Goal: Task Accomplishment & Management: Manage account settings

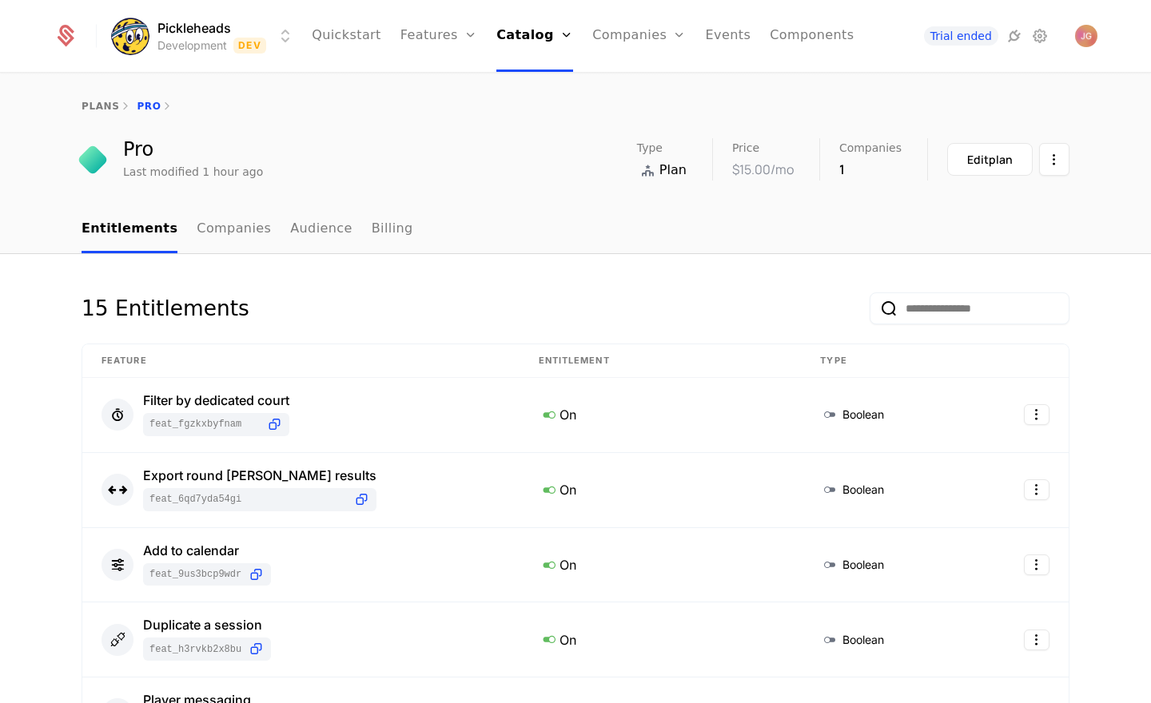
click at [312, 307] on div "15 Entitlements" at bounding box center [576, 317] width 988 height 51
click at [460, 94] on link "Features" at bounding box center [457, 87] width 74 height 19
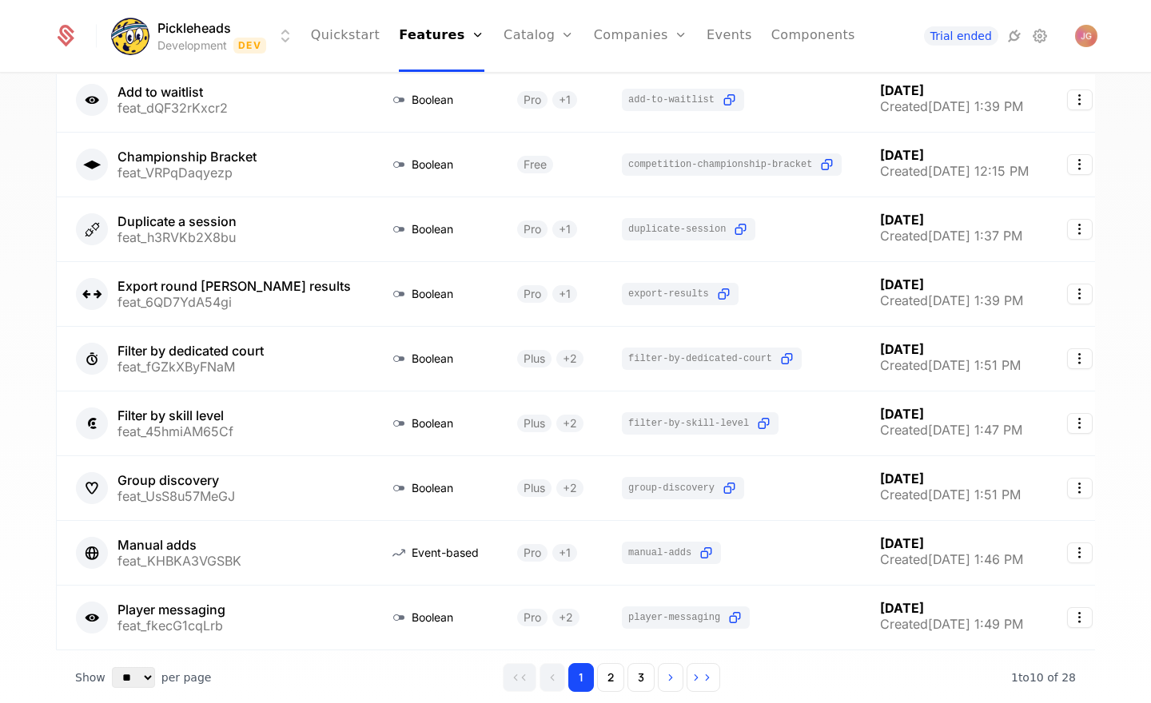
scroll to position [300, 0]
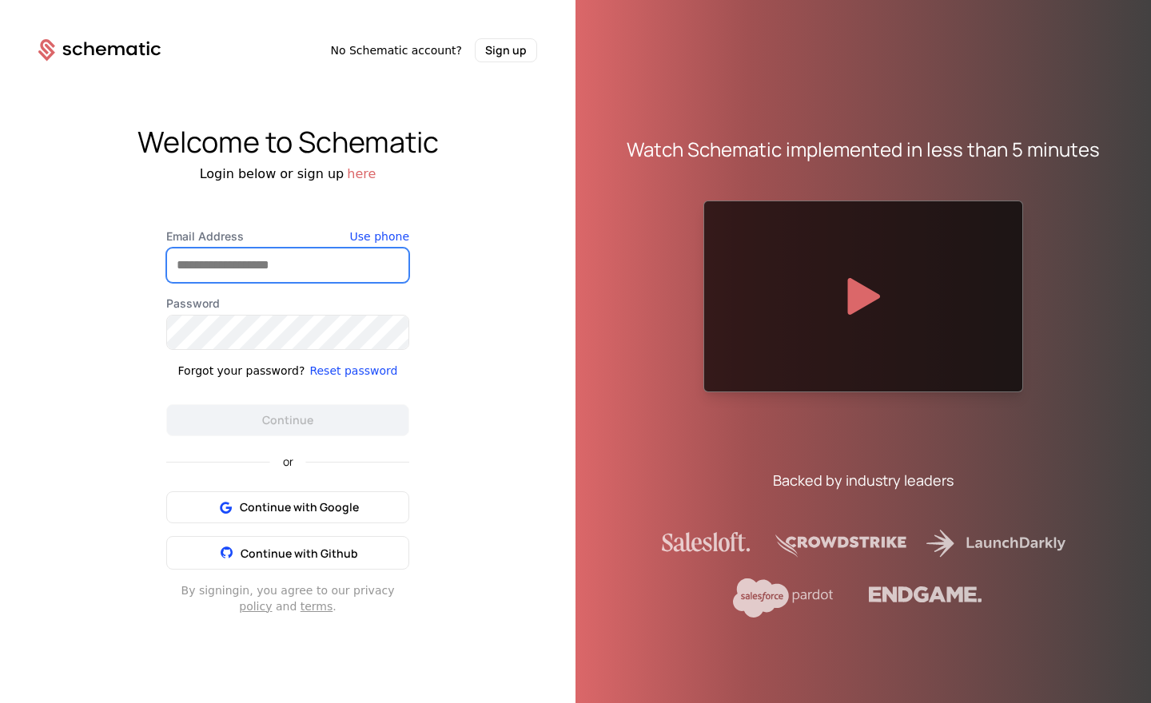
click at [218, 261] on input "Email Address" at bounding box center [287, 266] width 241 height 34
type input "**********"
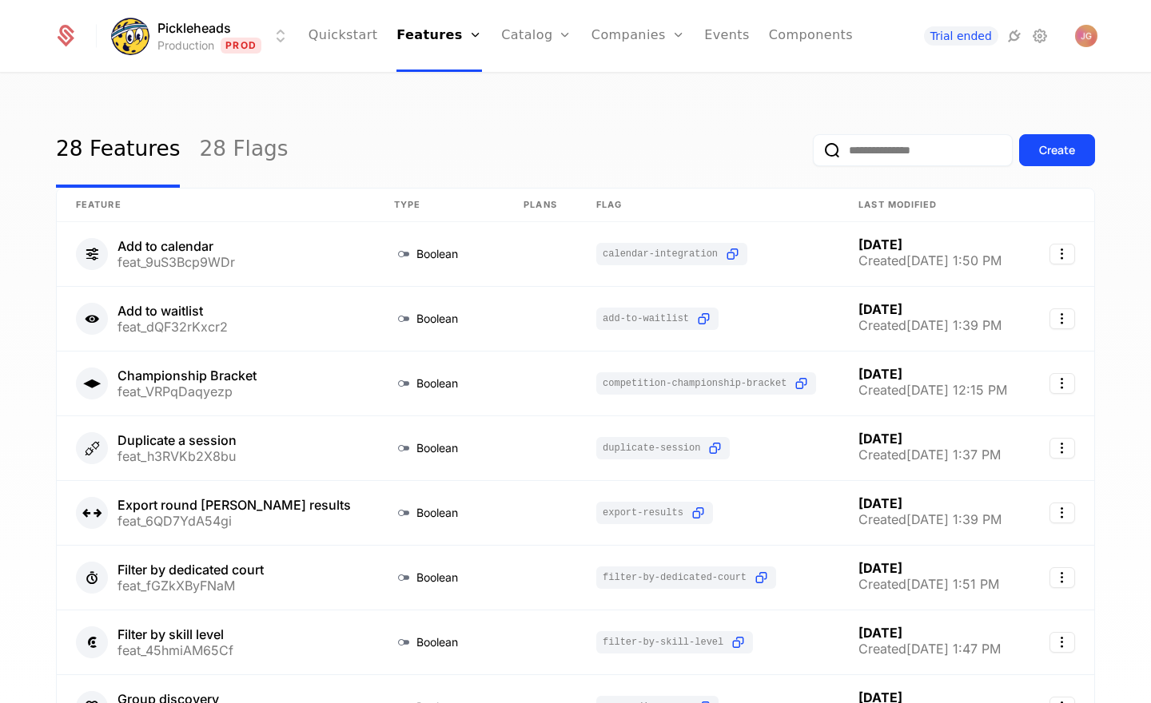
click at [40, 387] on div "28 Features 28 Flags Create Feature Type Plans Flag Last Modified Add to calend…" at bounding box center [575, 393] width 1151 height 639
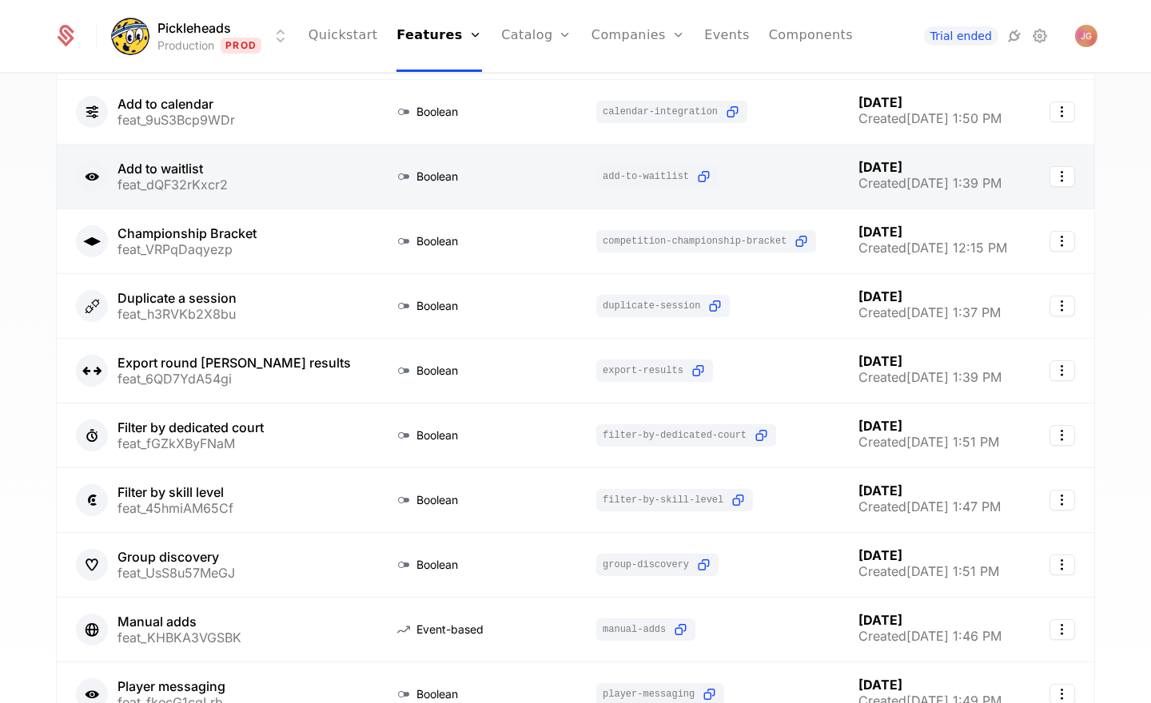
scroll to position [145, 0]
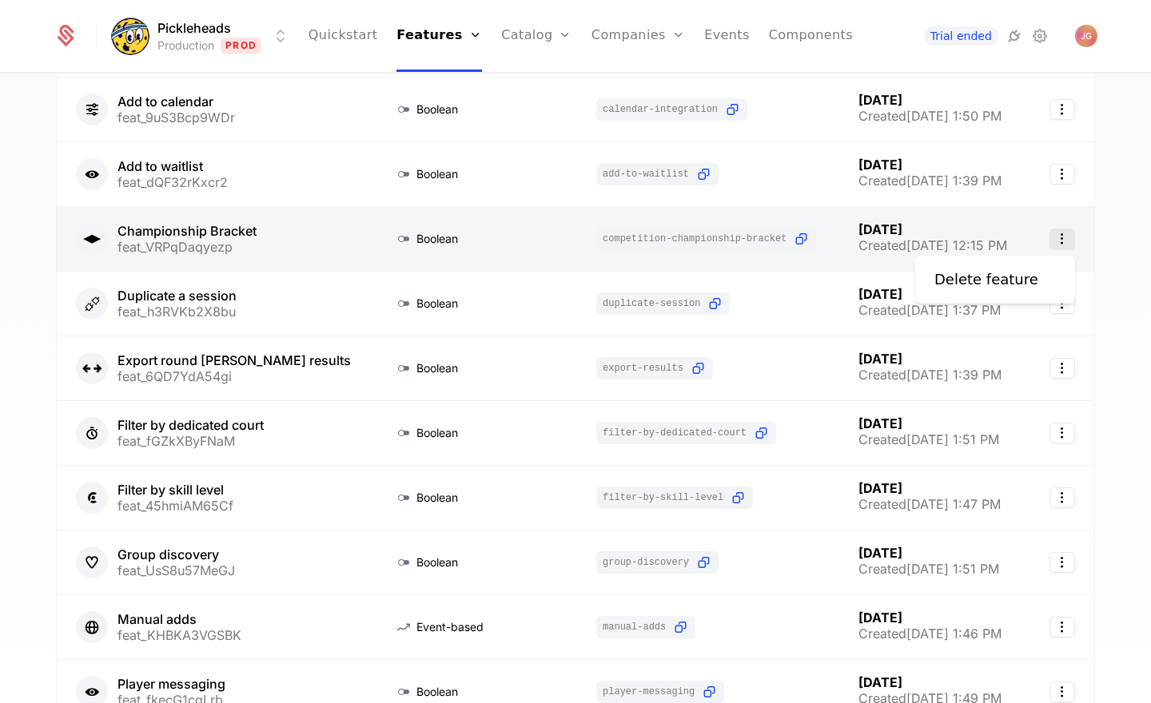
click at [1061, 241] on icon "Select action" at bounding box center [1062, 239] width 26 height 21
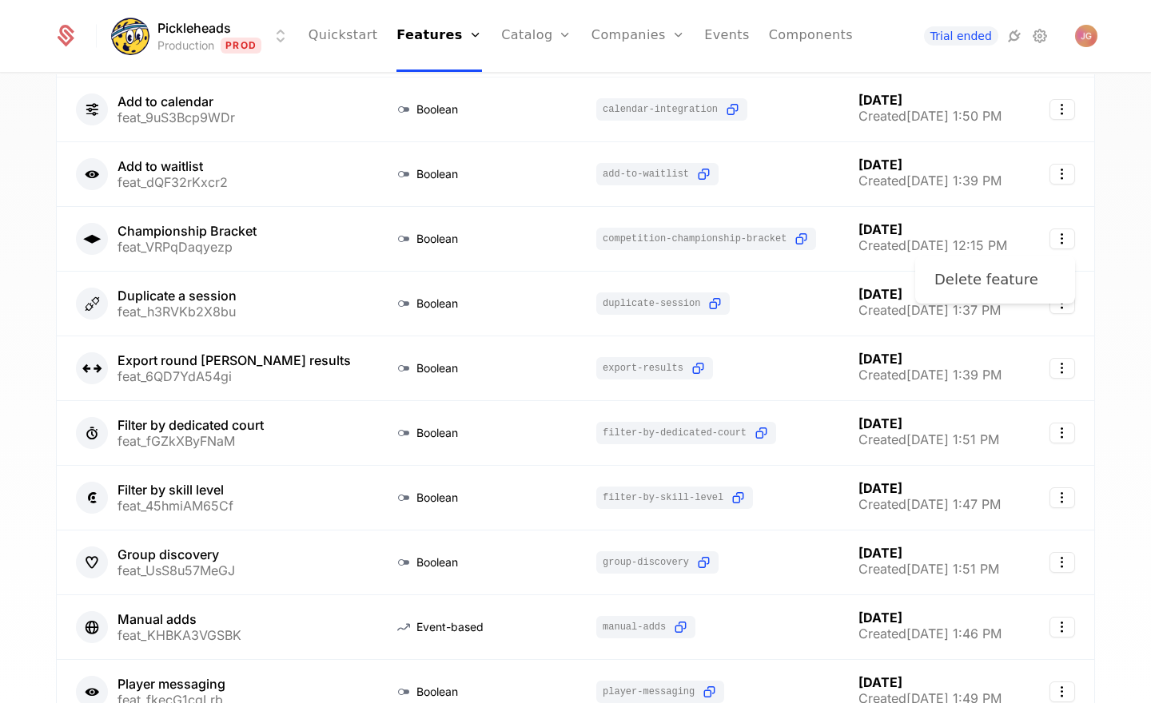
click at [1025, 280] on div "Delete feature" at bounding box center [992, 280] width 117 height 22
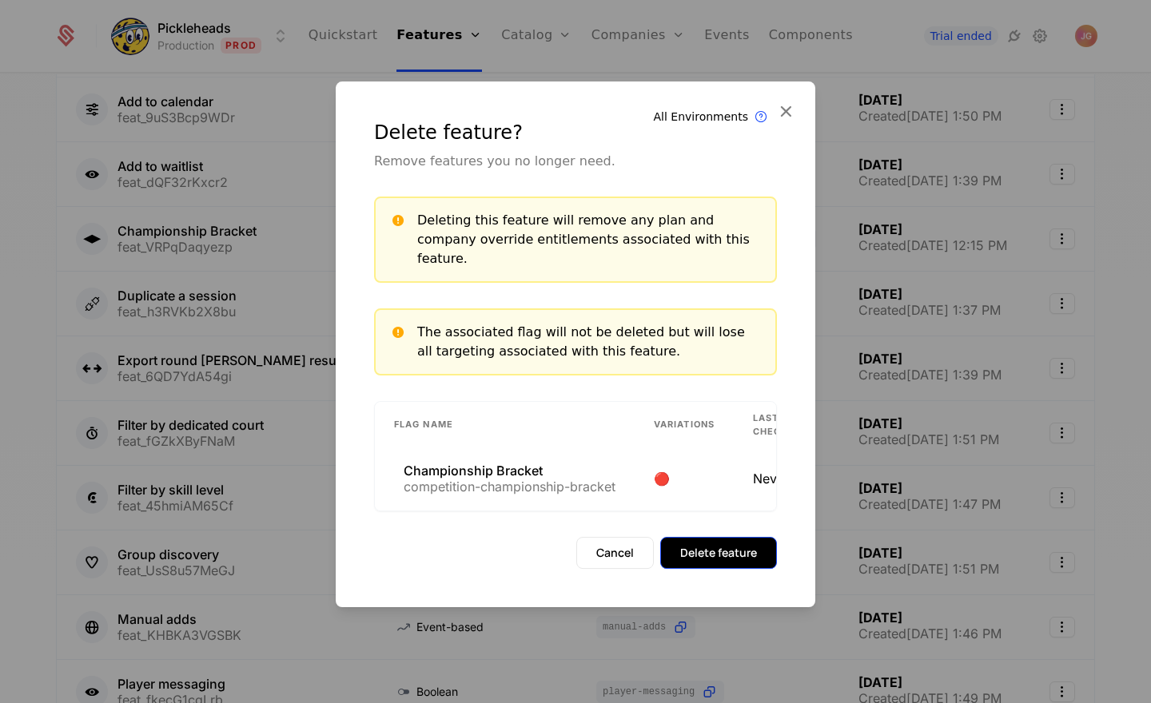
click at [715, 539] on button "Delete feature" at bounding box center [718, 553] width 117 height 32
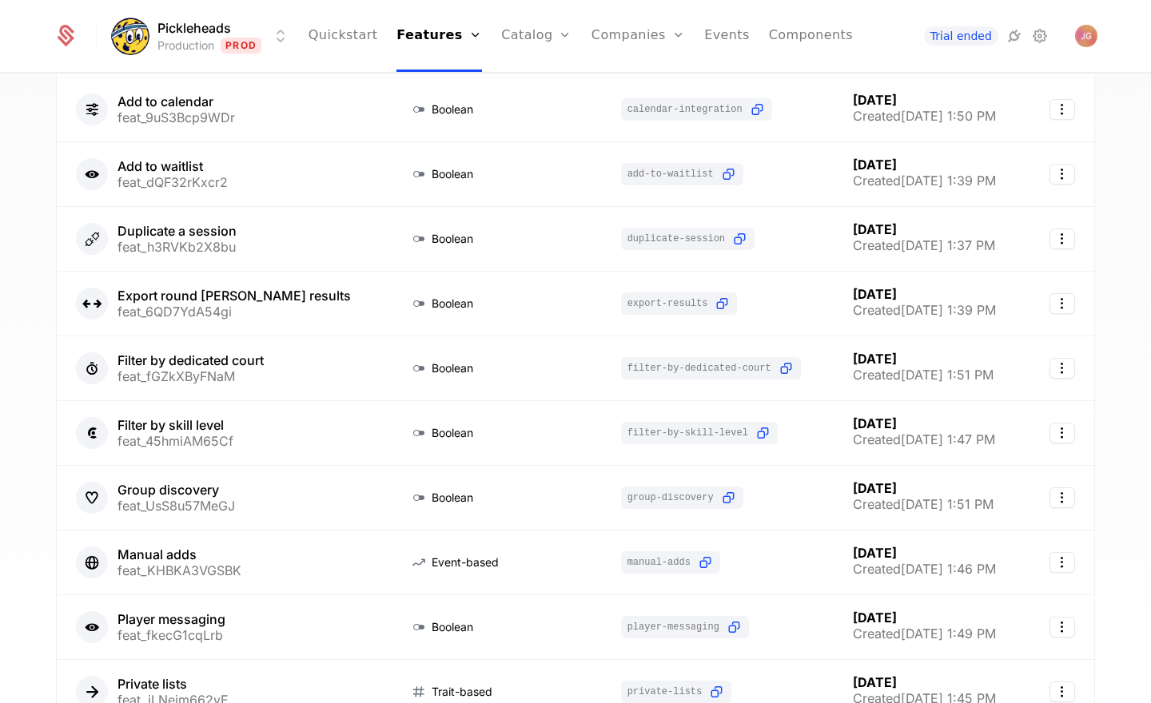
scroll to position [0, 0]
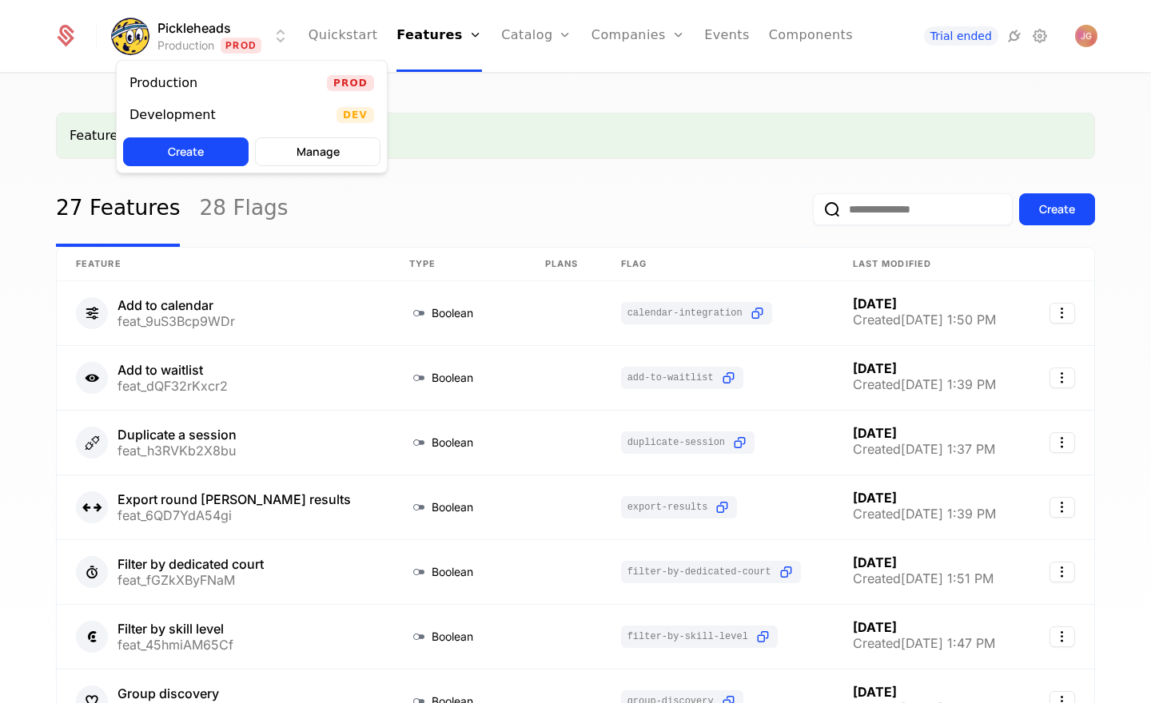
click at [285, 32] on html "Pickleheads Production Prod Quickstart Features Features Flags Catalog Plans Ad…" at bounding box center [575, 351] width 1151 height 703
click at [326, 114] on div "Development Dev" at bounding box center [252, 115] width 270 height 32
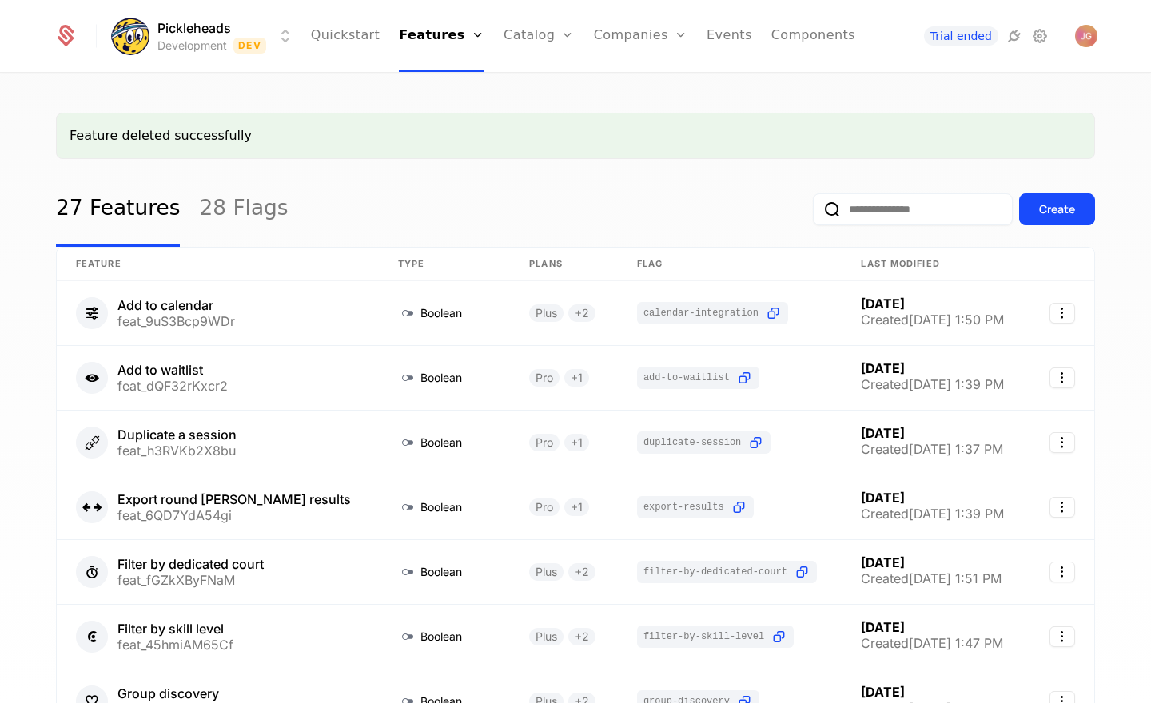
click at [33, 352] on div "Feature deleted successfully 27 Features 28 Flags Create Feature Type Plans Fla…" at bounding box center [575, 393] width 1151 height 639
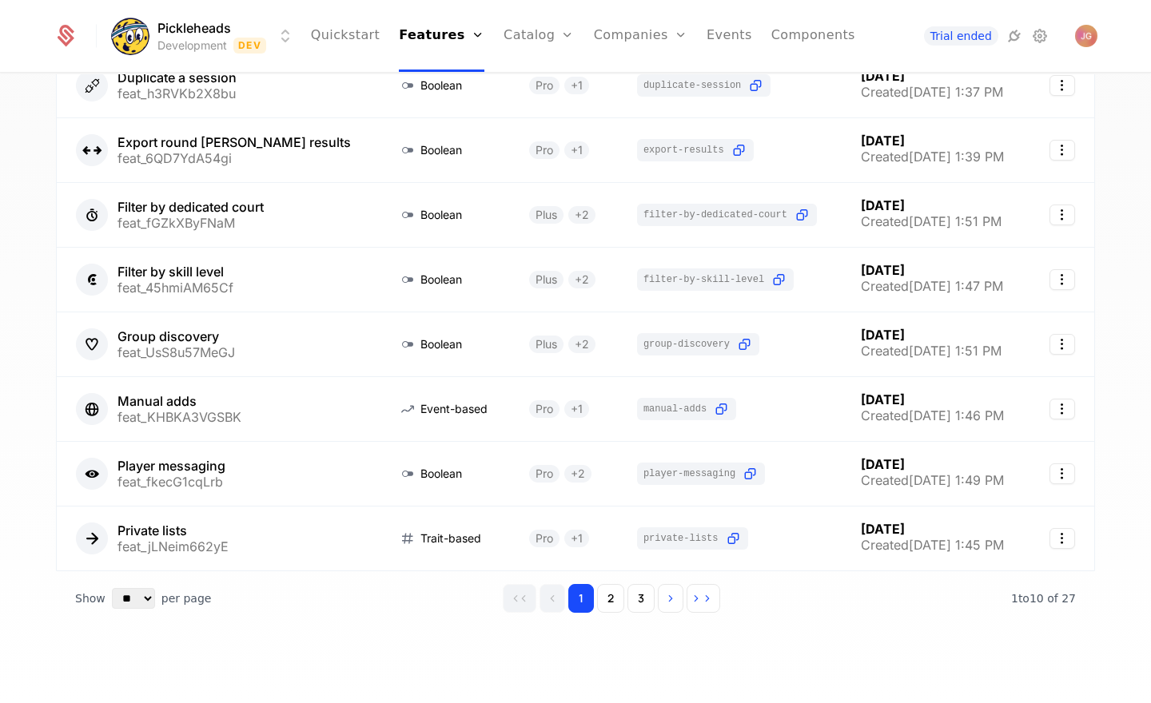
scroll to position [360, 0]
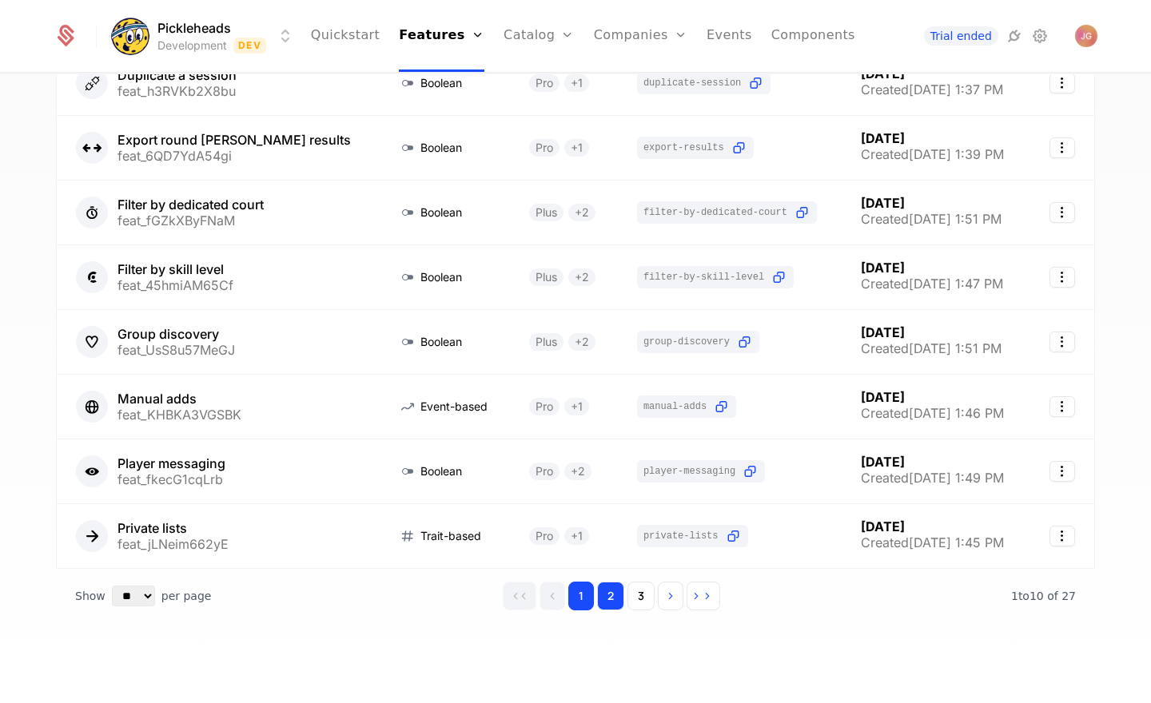
click at [607, 595] on button "2" at bounding box center [610, 596] width 27 height 29
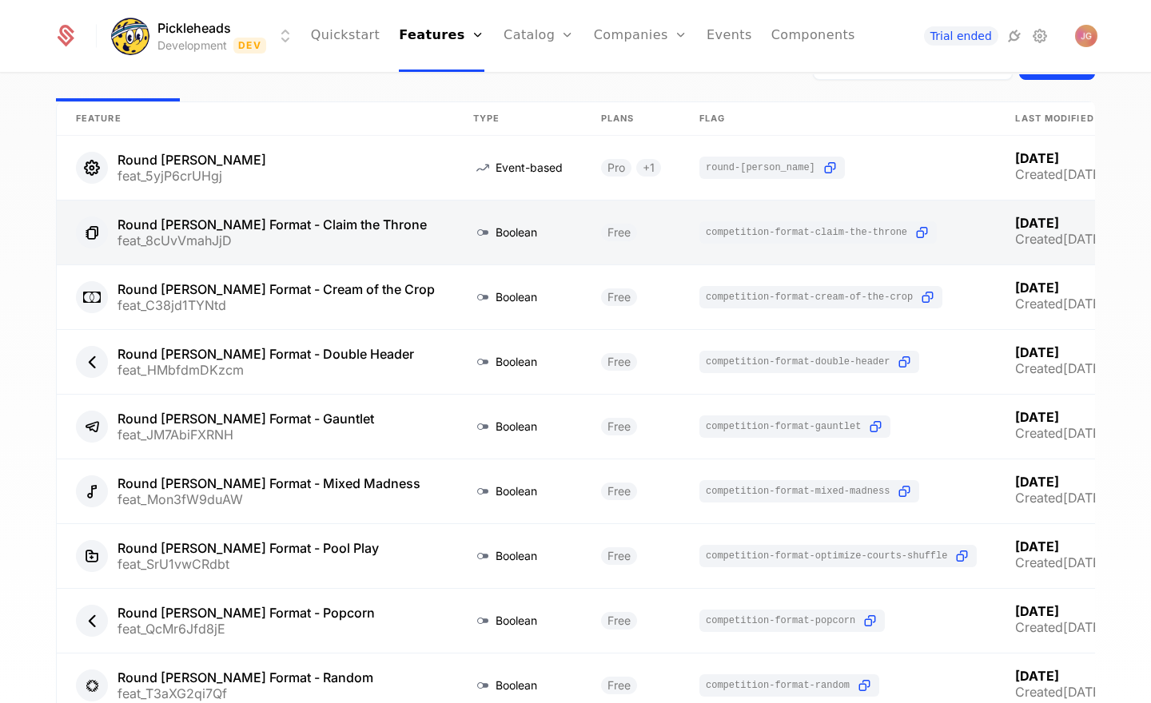
scroll to position [0, 97]
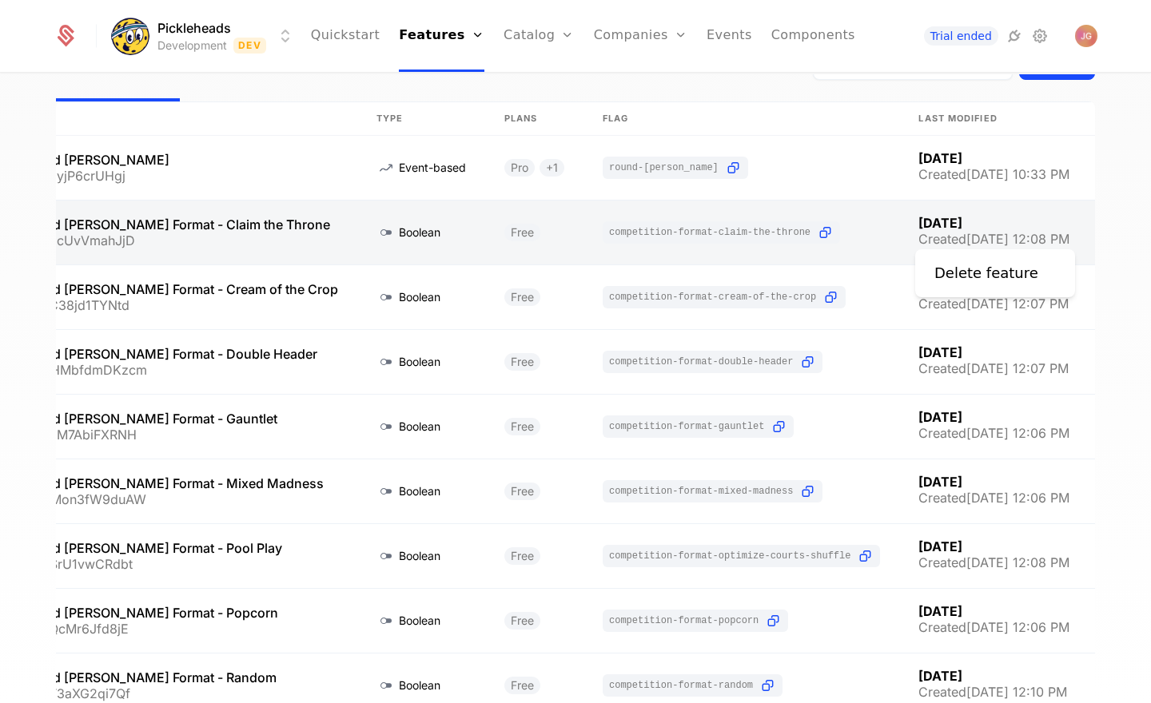
click at [1108, 235] on icon "Select action" at bounding box center [1121, 232] width 26 height 21
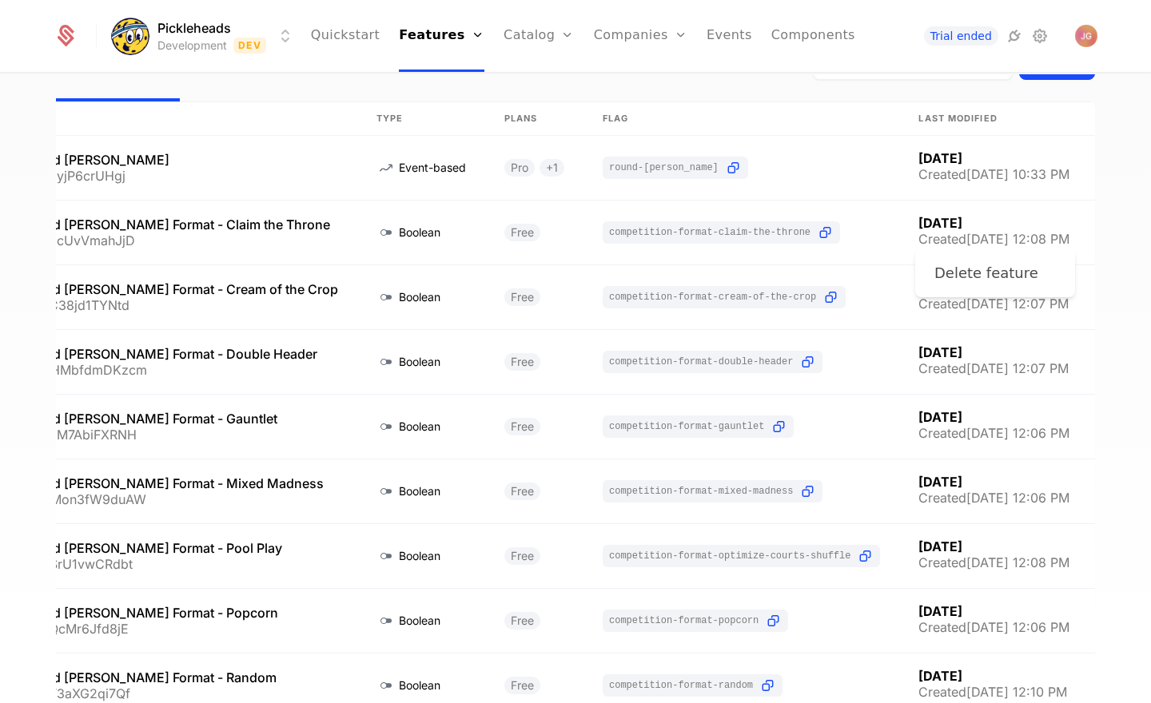
click at [1030, 273] on div "Delete feature" at bounding box center [992, 273] width 117 height 22
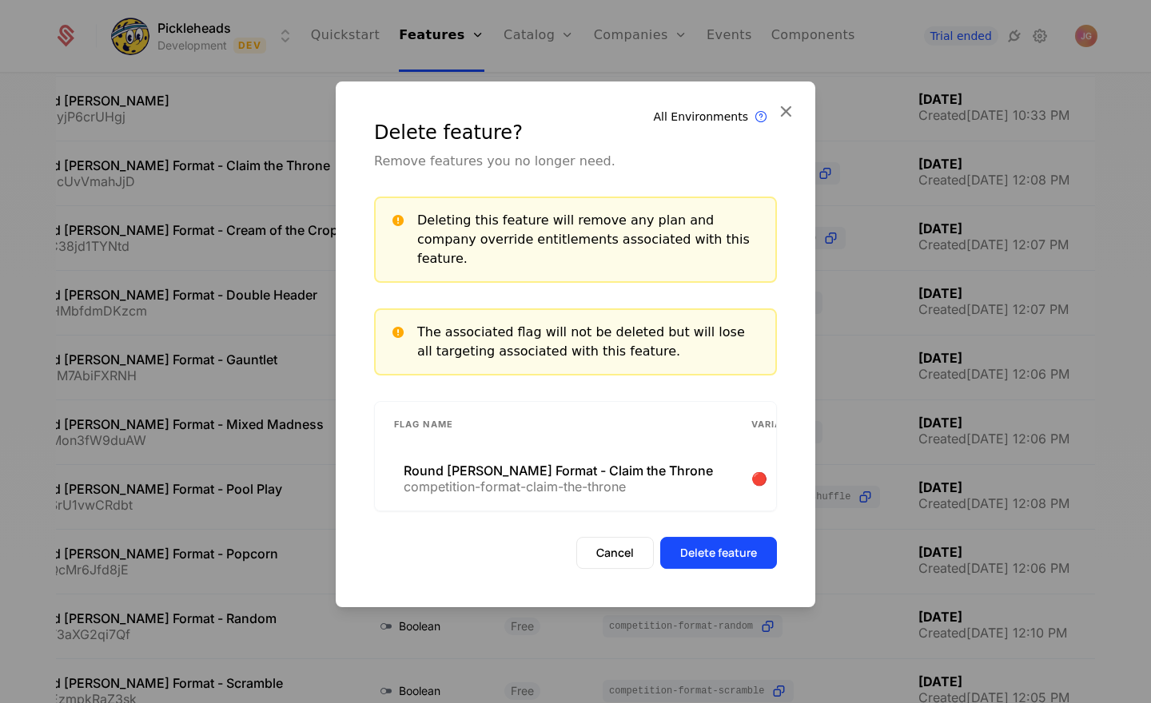
scroll to position [86, 0]
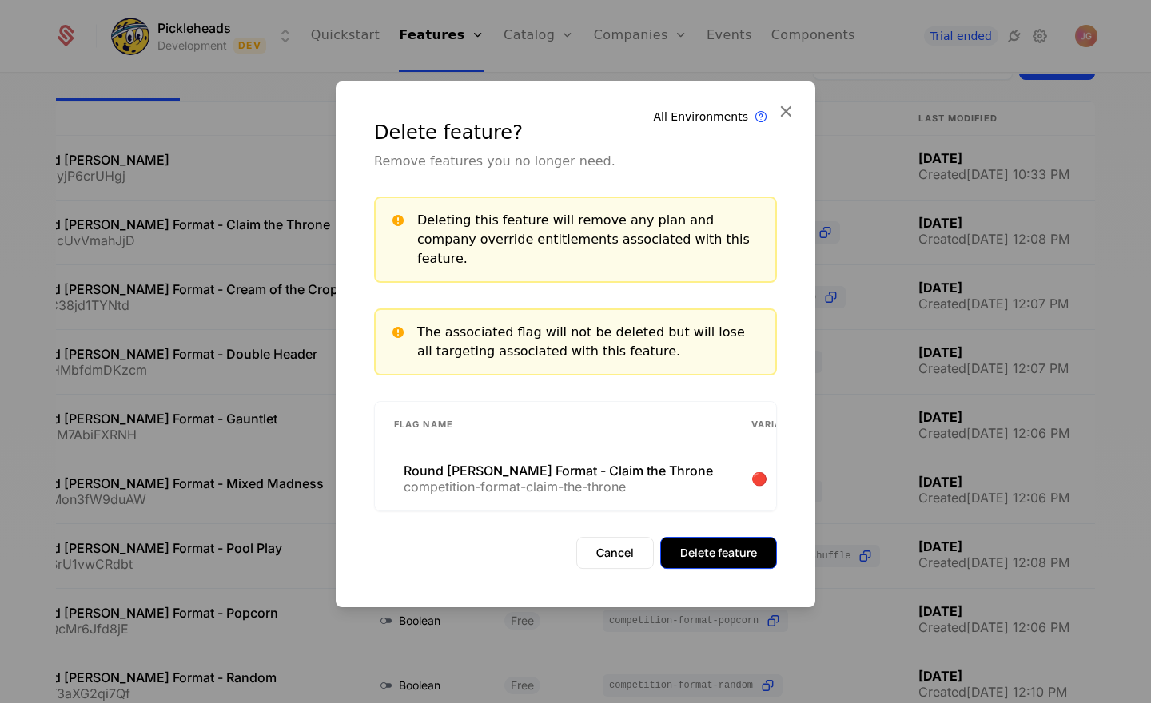
click at [703, 539] on button "Delete feature" at bounding box center [718, 553] width 117 height 32
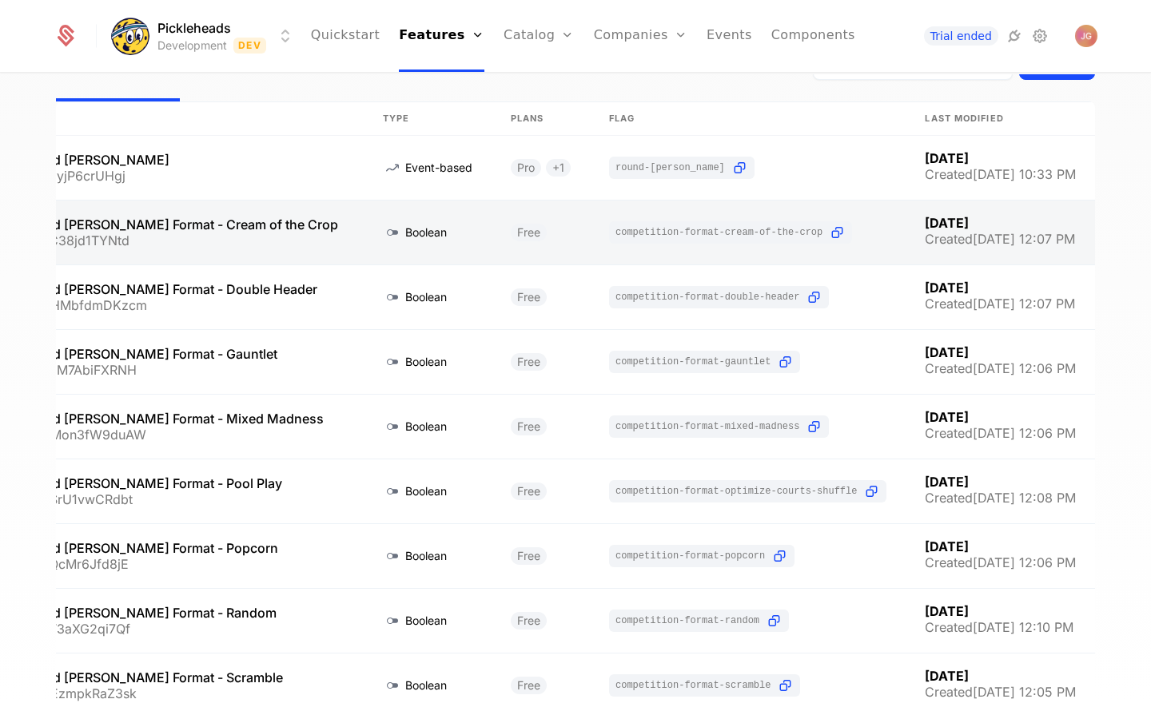
scroll to position [0, 103]
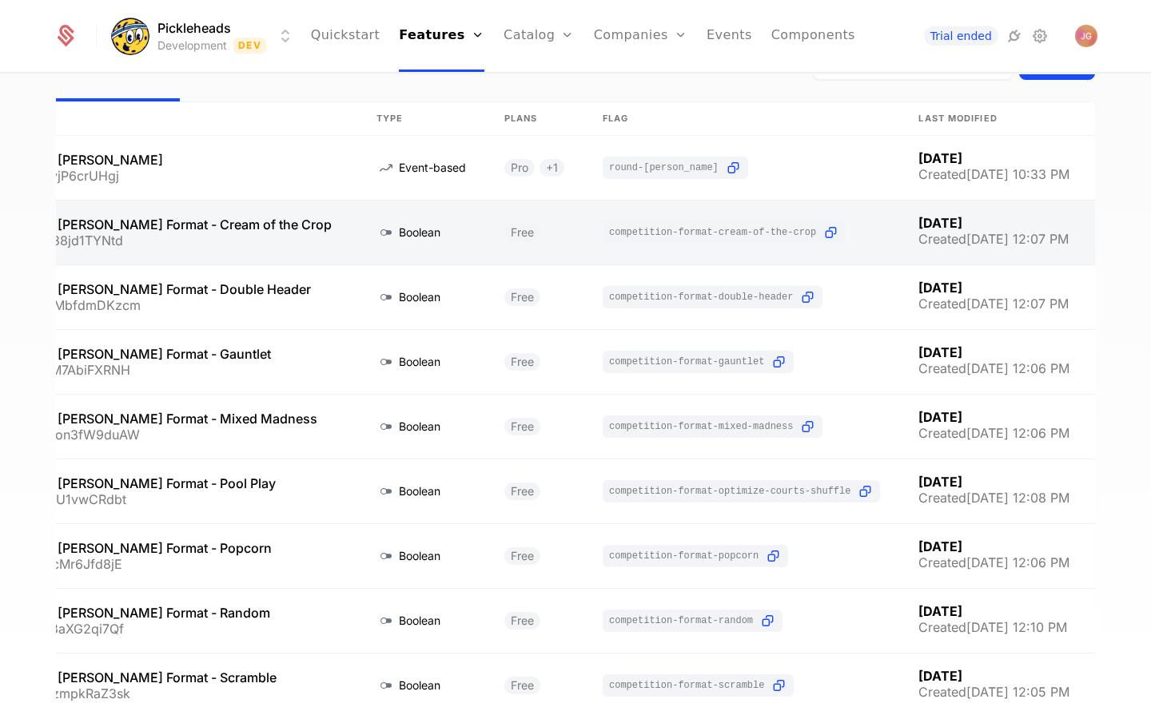
click at [1108, 234] on icon "Select action" at bounding box center [1121, 232] width 26 height 21
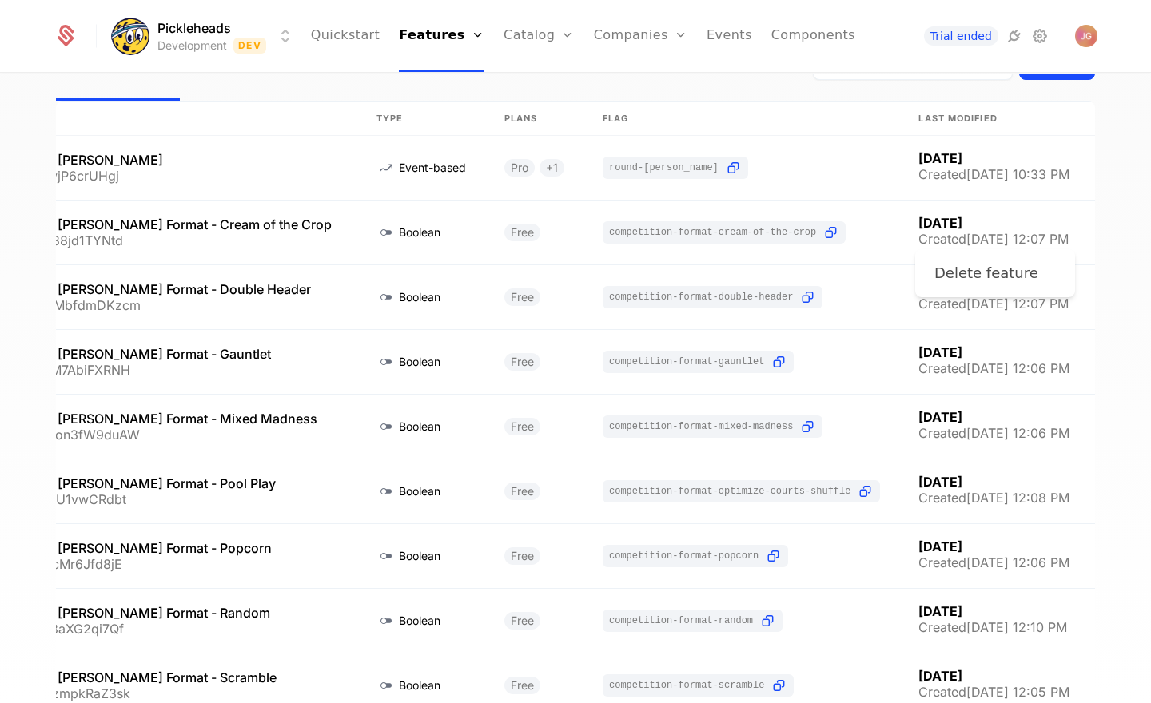
click at [1005, 269] on div "Delete feature" at bounding box center [986, 273] width 104 height 22
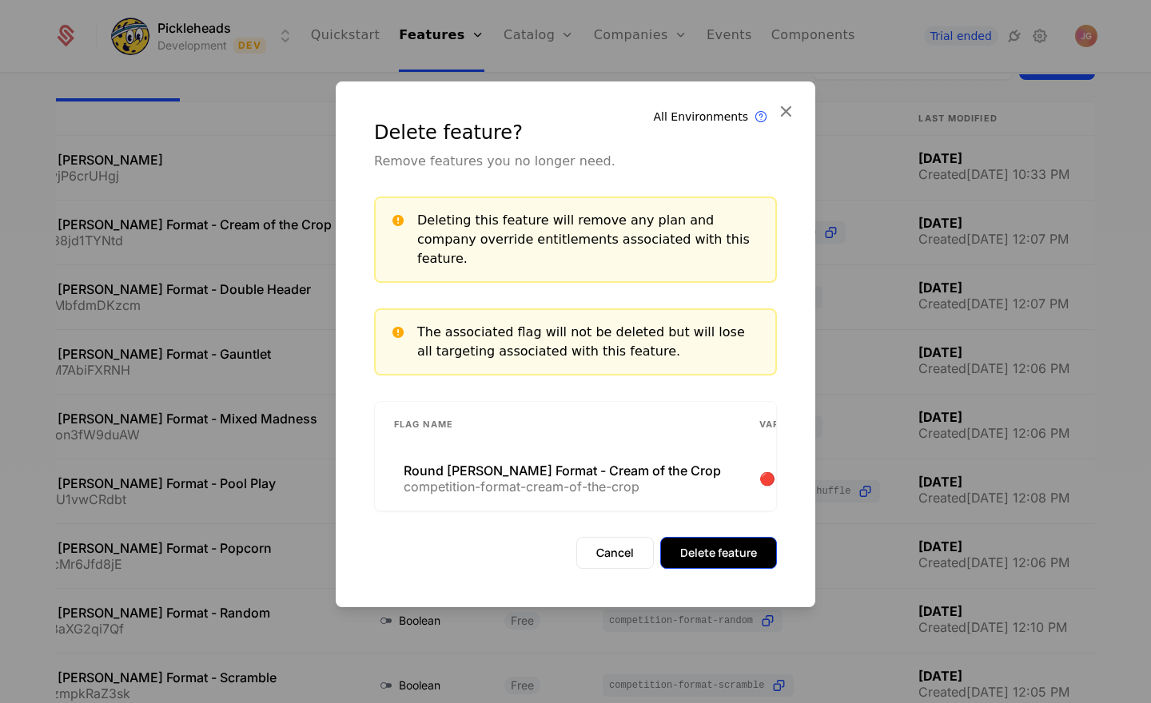
click at [730, 554] on button "Delete feature" at bounding box center [718, 553] width 117 height 32
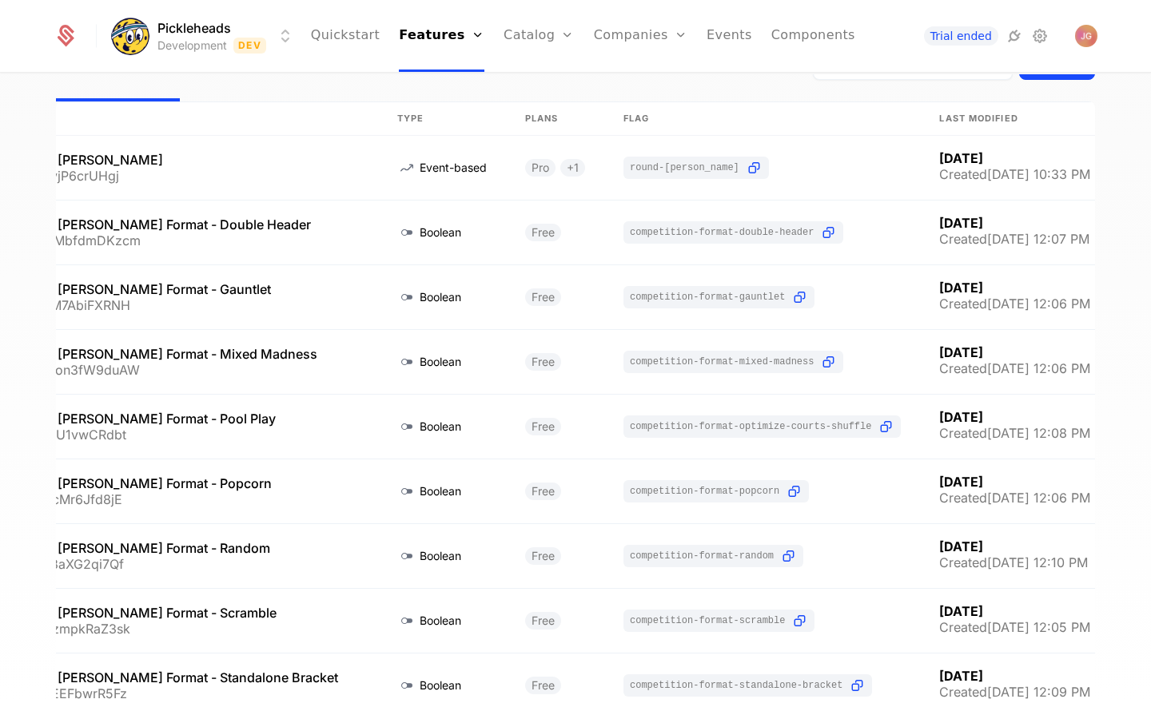
scroll to position [0, 124]
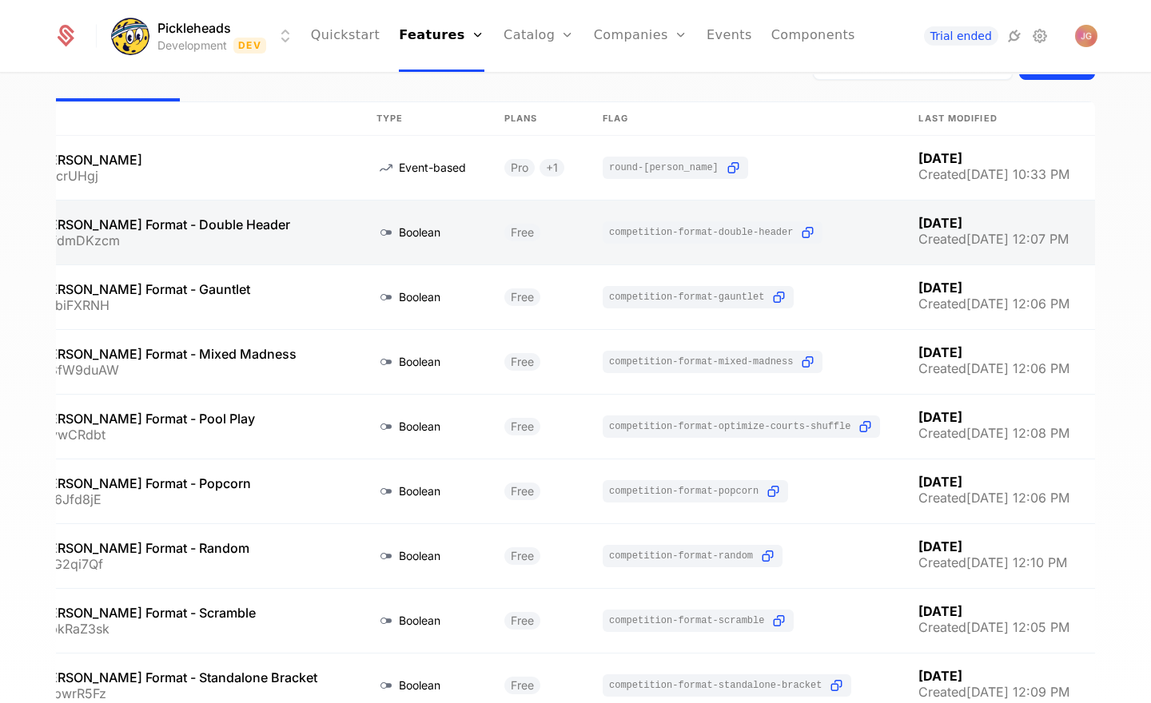
click at [1108, 234] on icon "Select action" at bounding box center [1121, 232] width 26 height 21
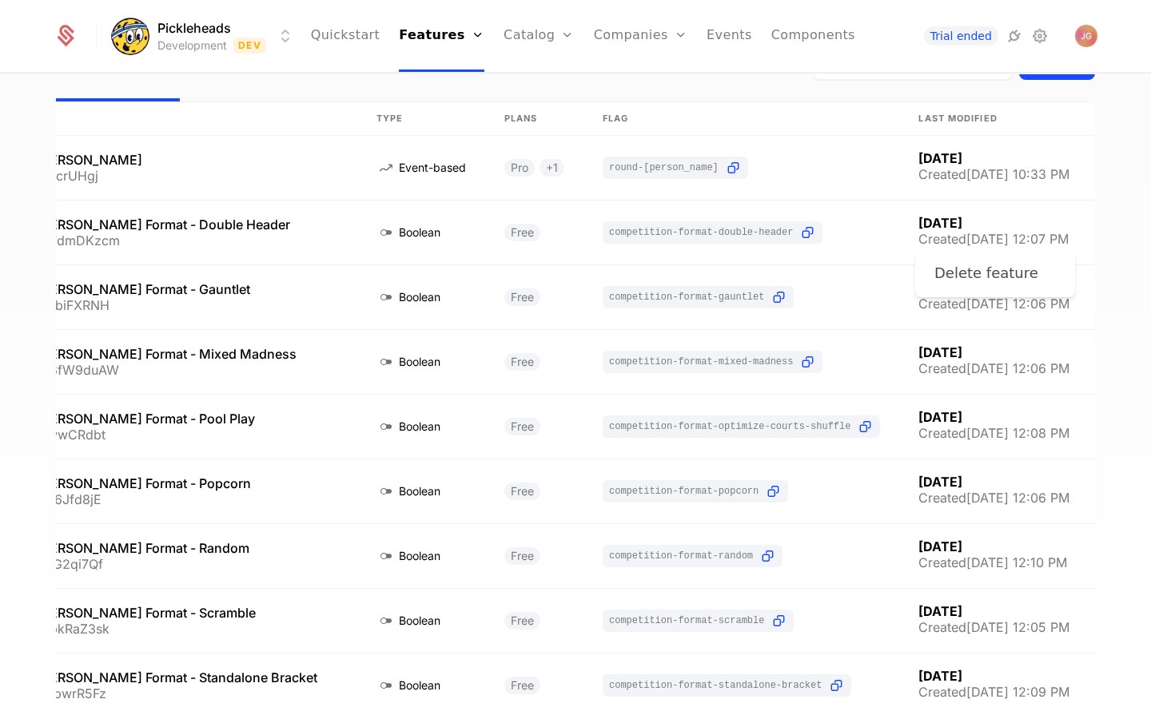
click at [978, 277] on div "Delete feature" at bounding box center [986, 273] width 104 height 22
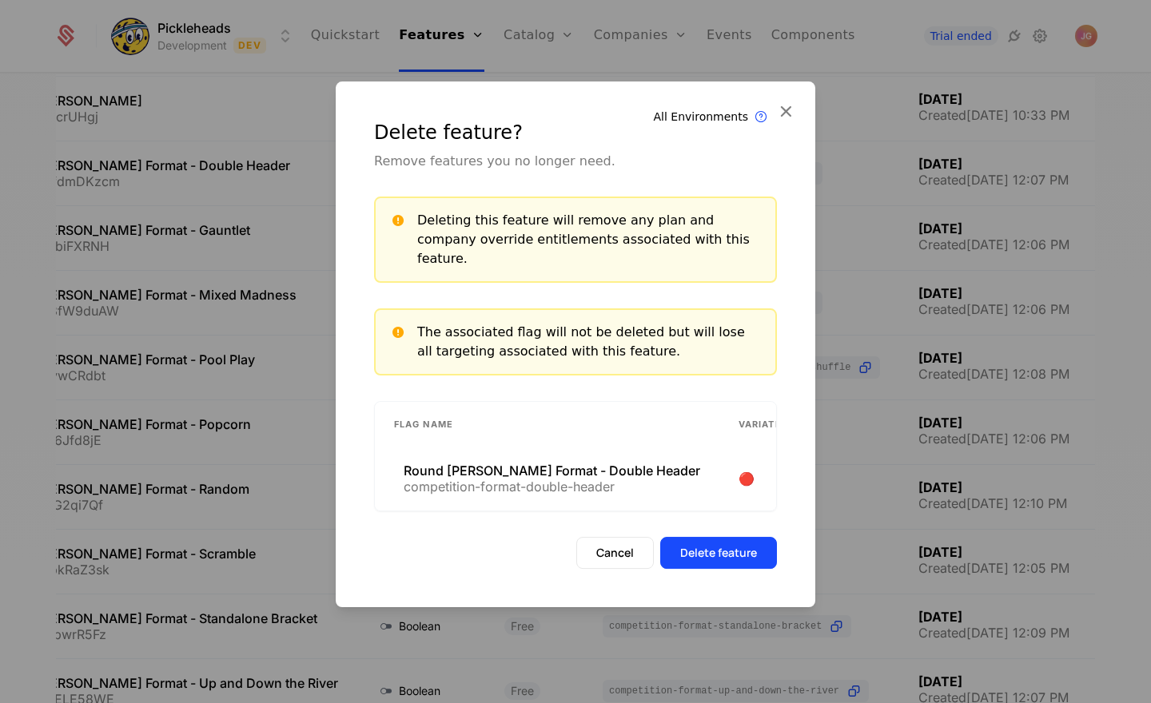
scroll to position [86, 0]
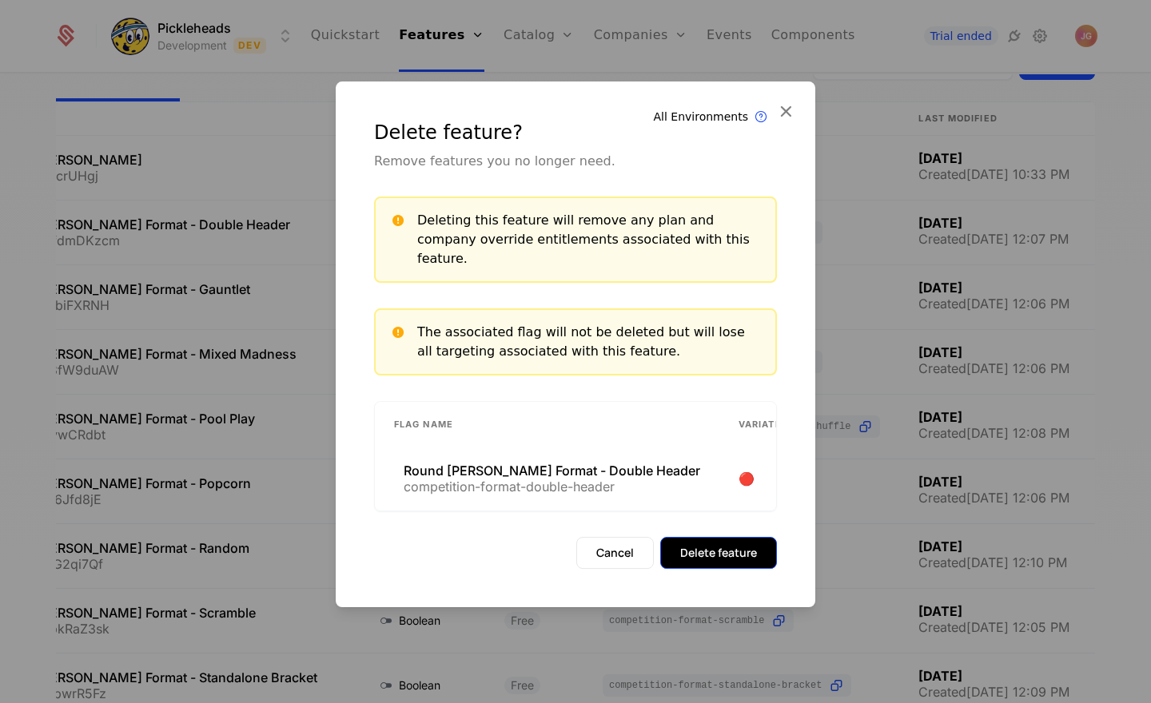
click at [750, 537] on button "Delete feature" at bounding box center [718, 553] width 117 height 32
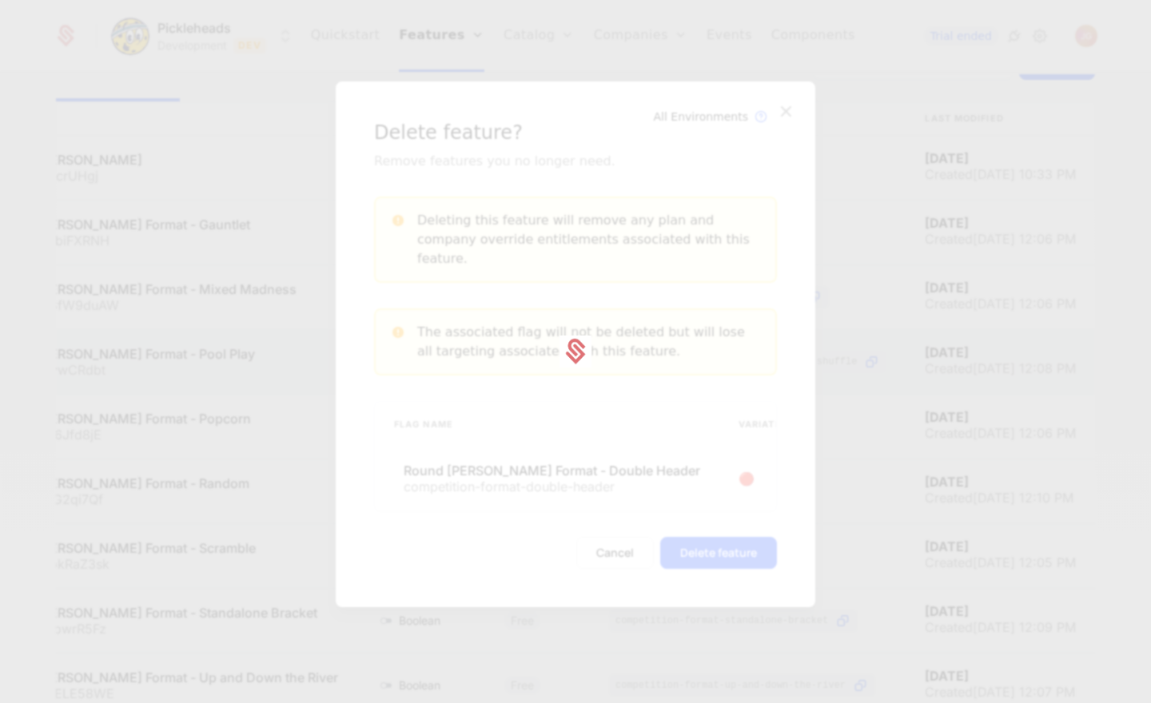
scroll to position [145, 0]
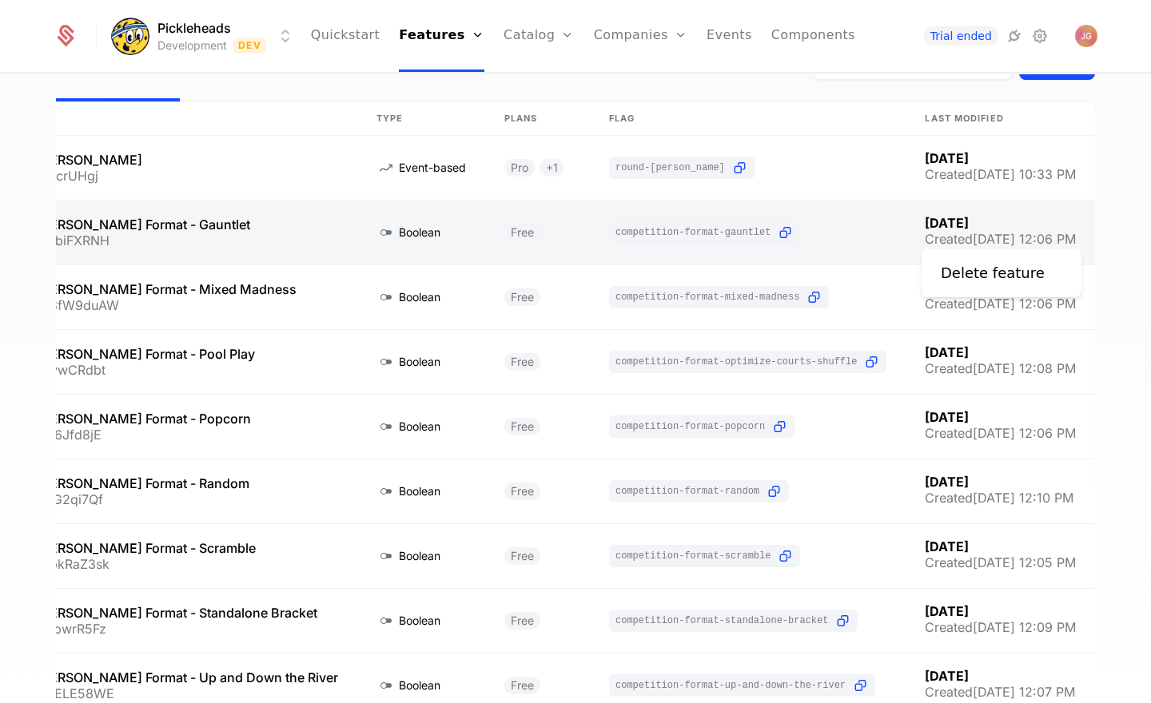
click at [1114, 231] on icon "Select action" at bounding box center [1127, 232] width 26 height 21
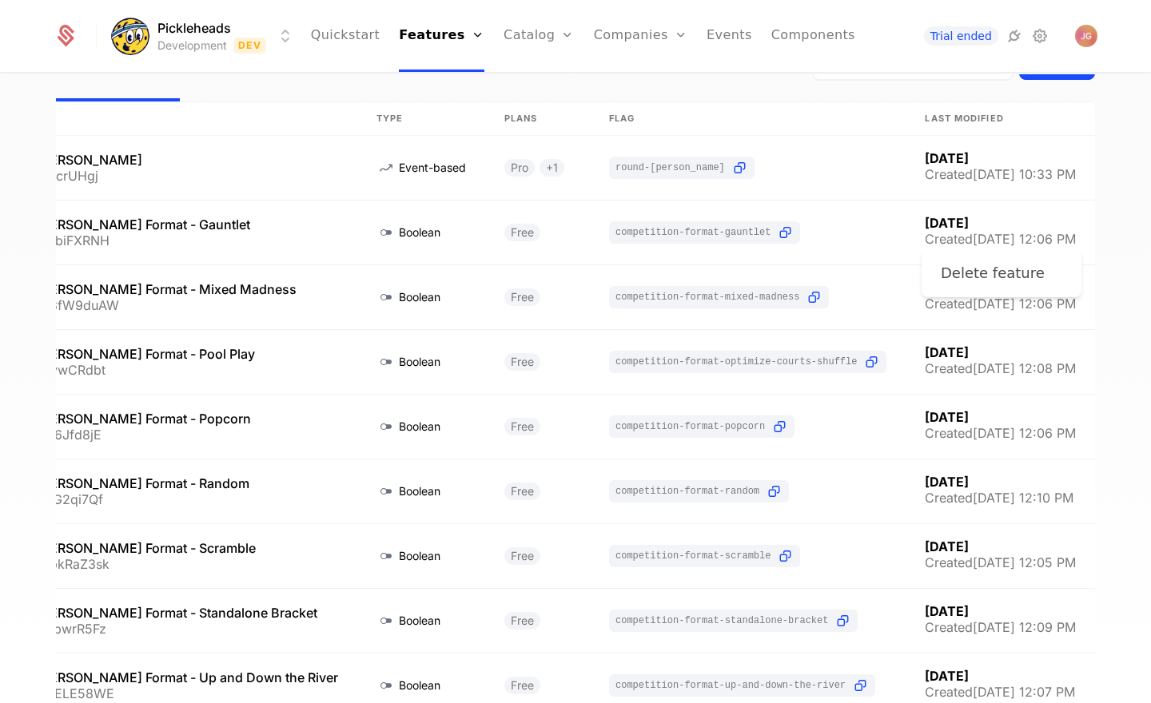
click at [1001, 277] on div "Delete feature" at bounding box center [993, 273] width 104 height 22
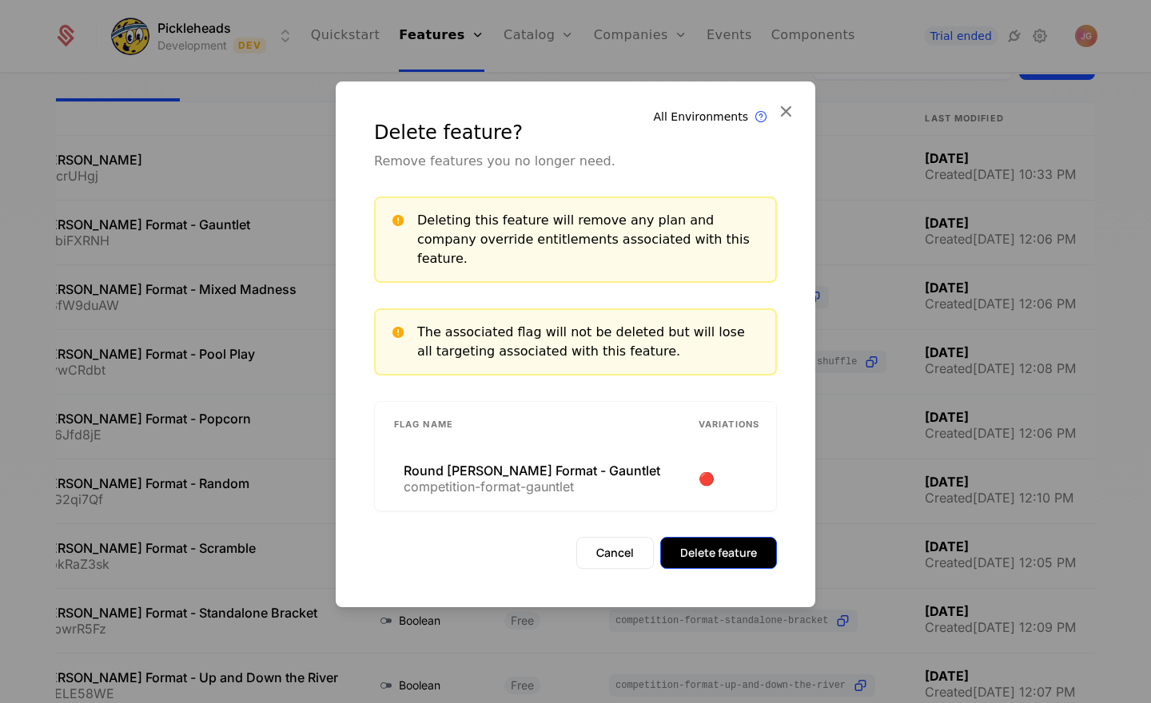
click at [746, 543] on button "Delete feature" at bounding box center [718, 553] width 117 height 32
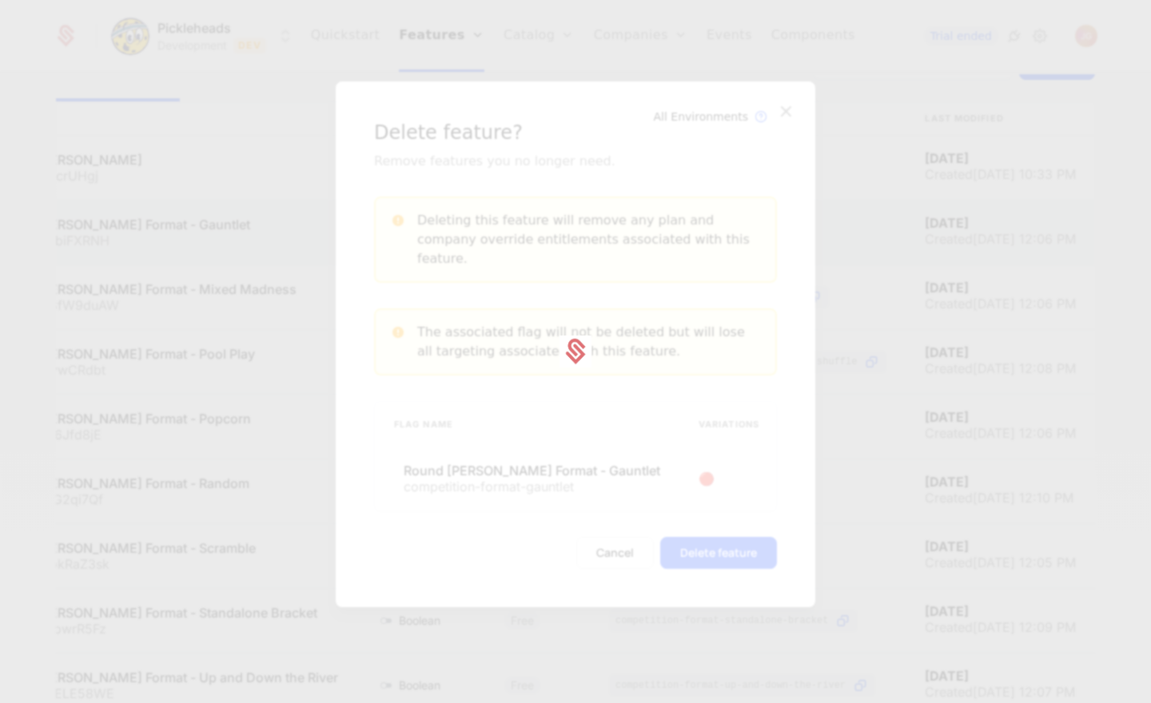
scroll to position [145, 0]
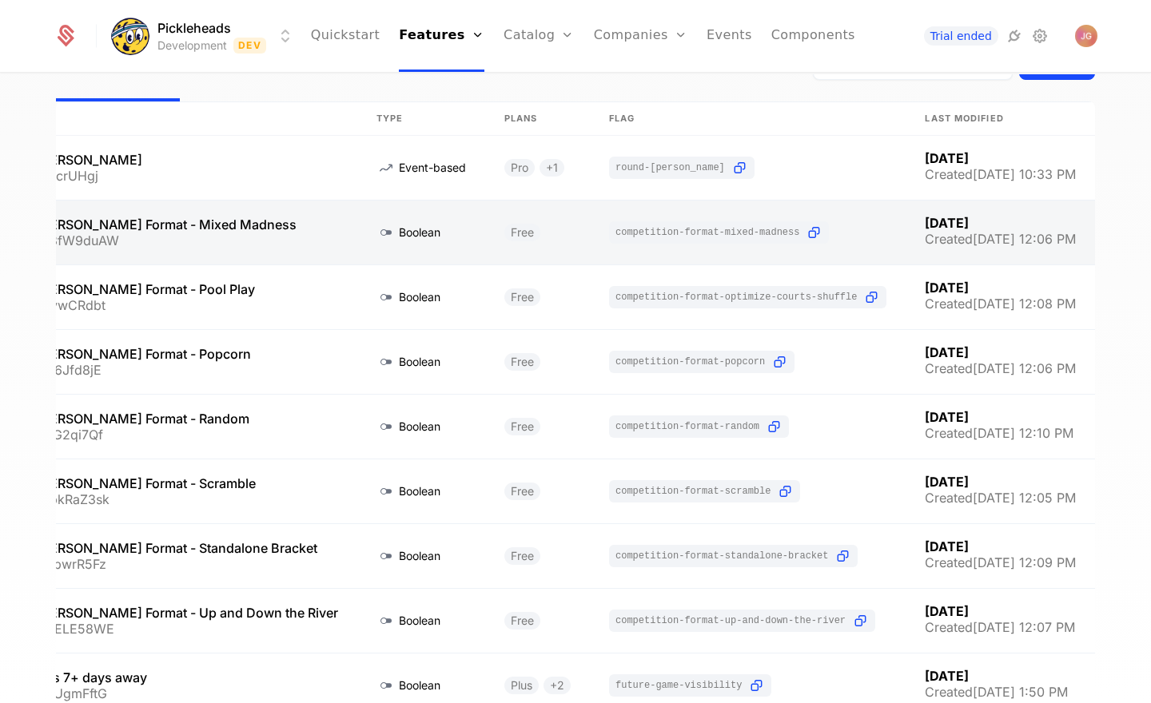
click at [1114, 236] on icon "Select action" at bounding box center [1127, 232] width 26 height 21
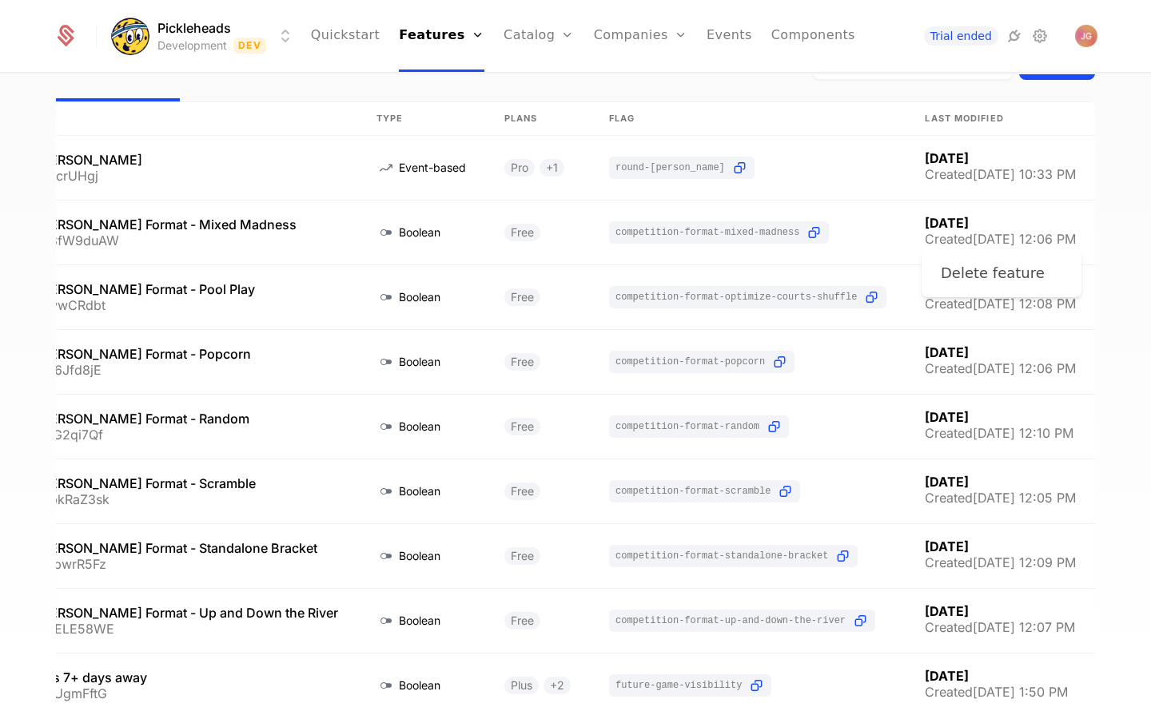
click at [1029, 277] on div "Delete feature" at bounding box center [993, 273] width 104 height 22
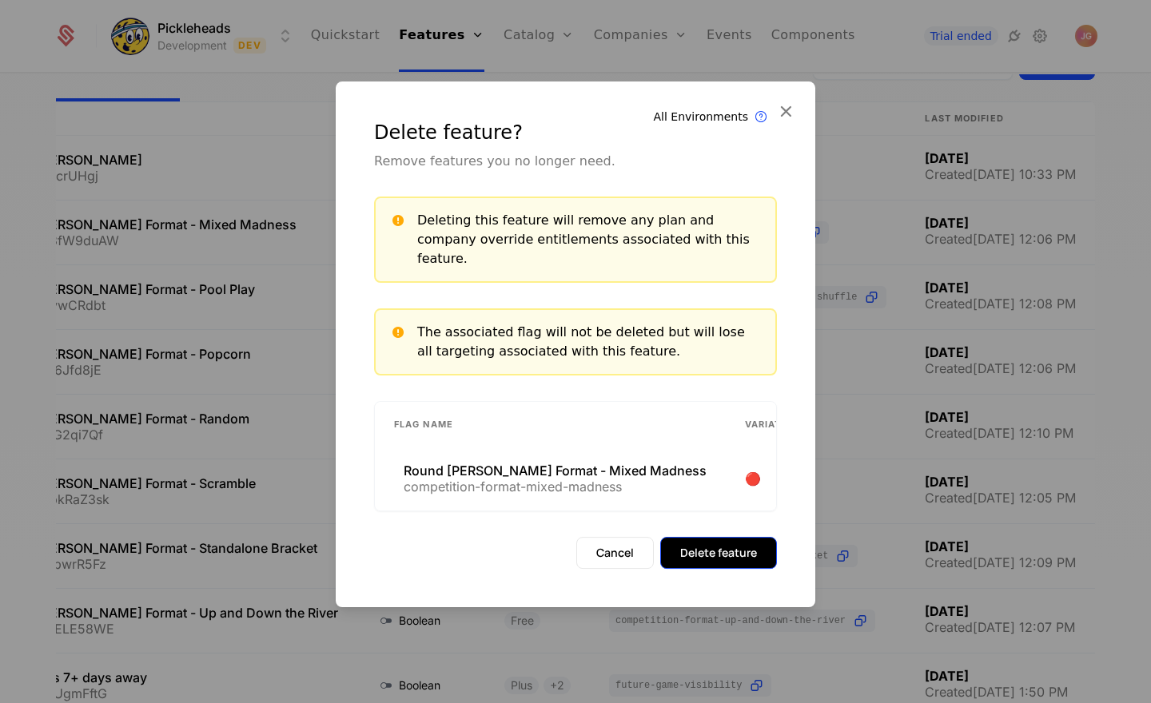
click at [742, 546] on button "Delete feature" at bounding box center [718, 553] width 117 height 32
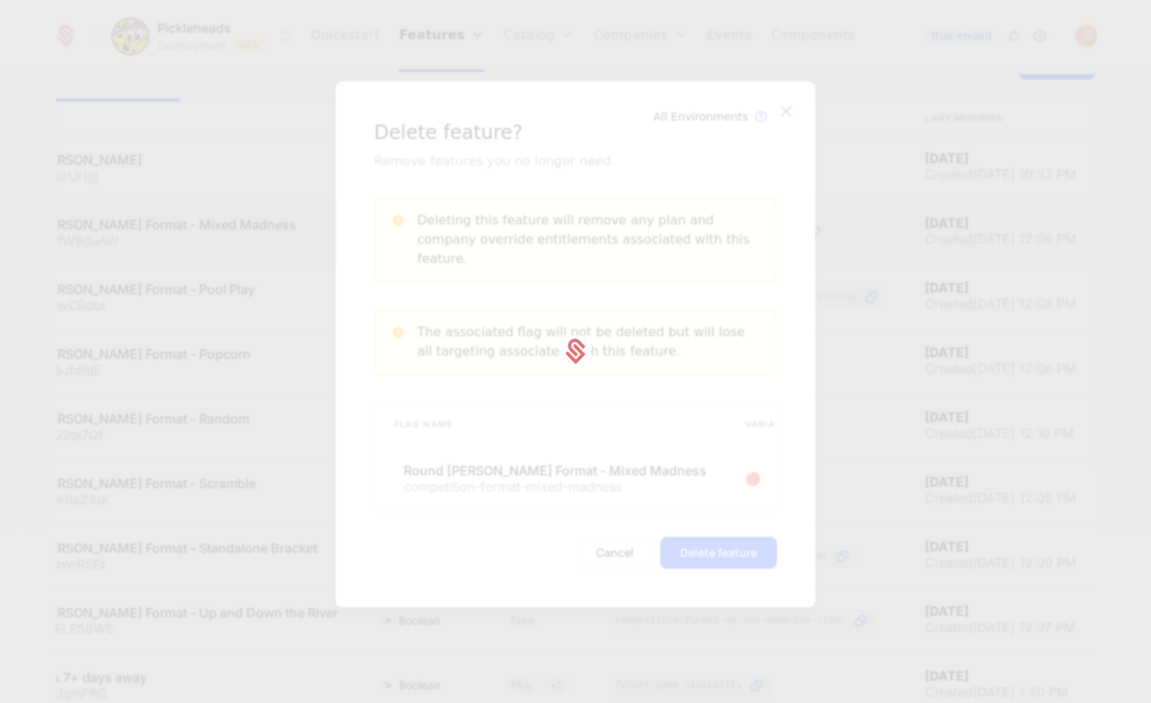
scroll to position [145, 0]
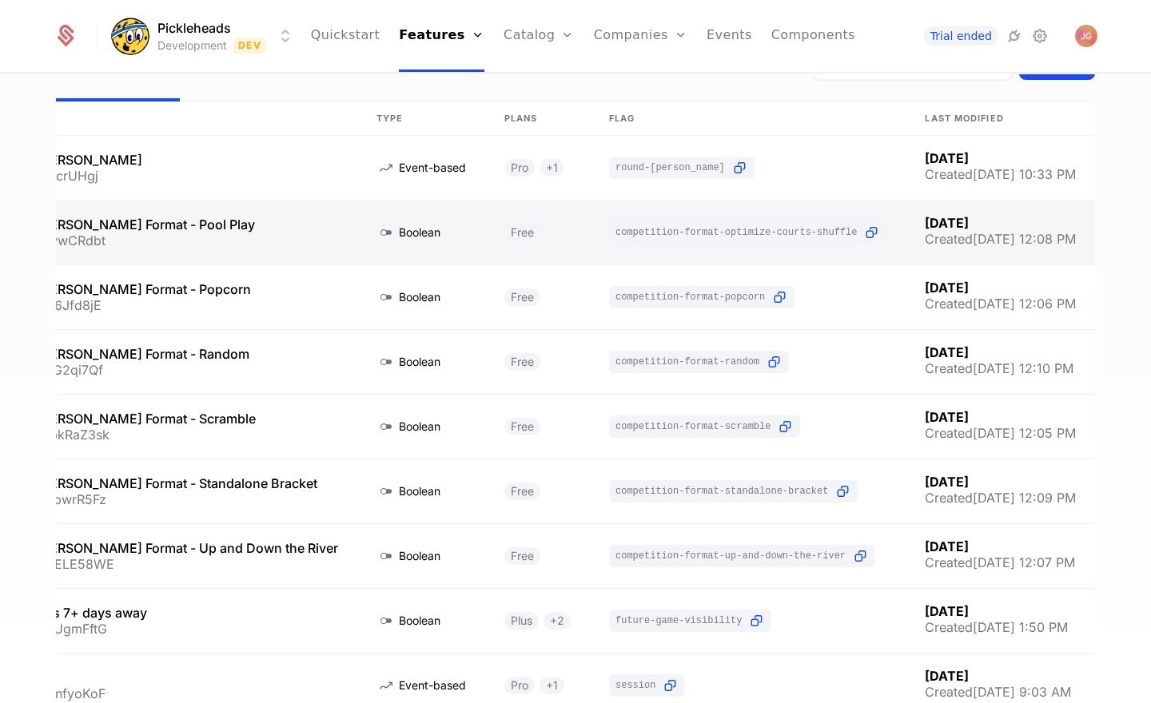
click at [1114, 233] on icon "Select action" at bounding box center [1127, 232] width 26 height 21
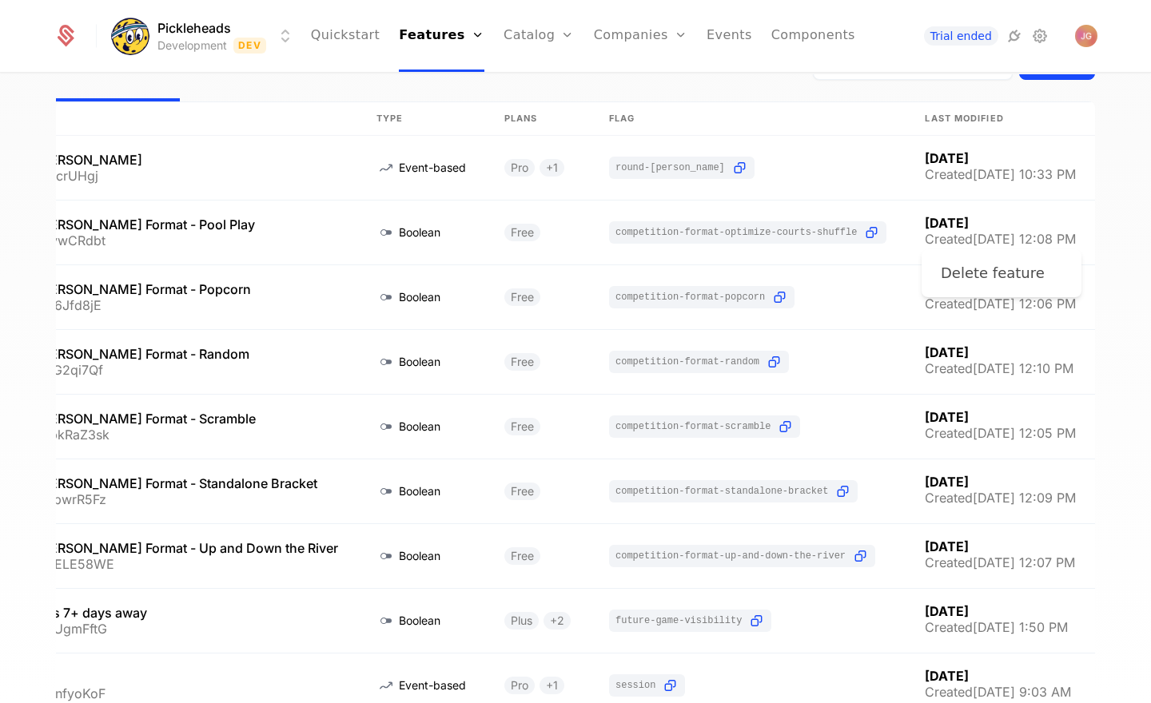
click at [995, 280] on div "Delete feature" at bounding box center [993, 273] width 104 height 22
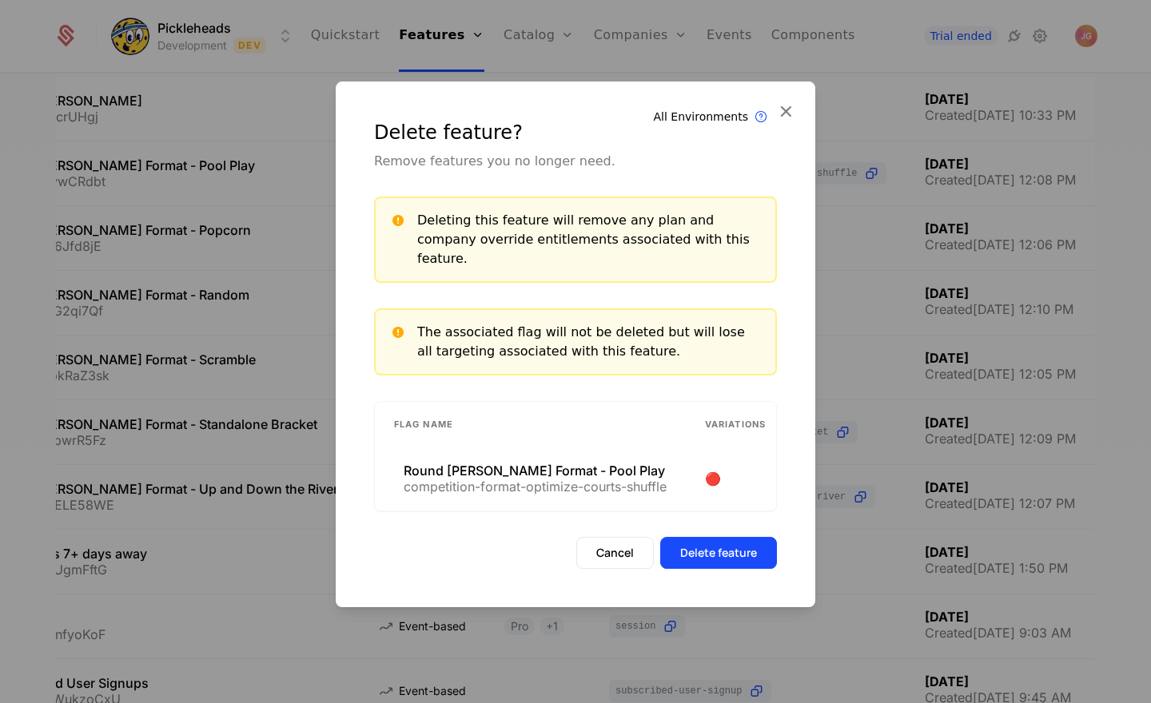
scroll to position [86, 0]
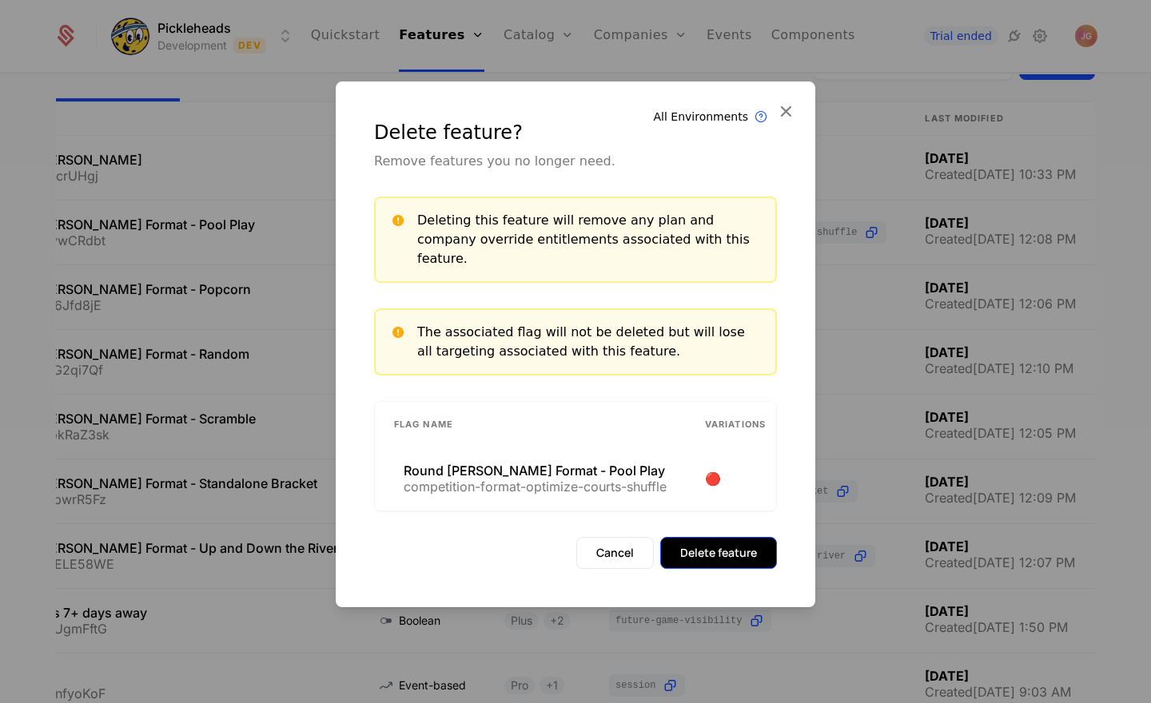
click at [747, 537] on button "Delete feature" at bounding box center [718, 553] width 117 height 32
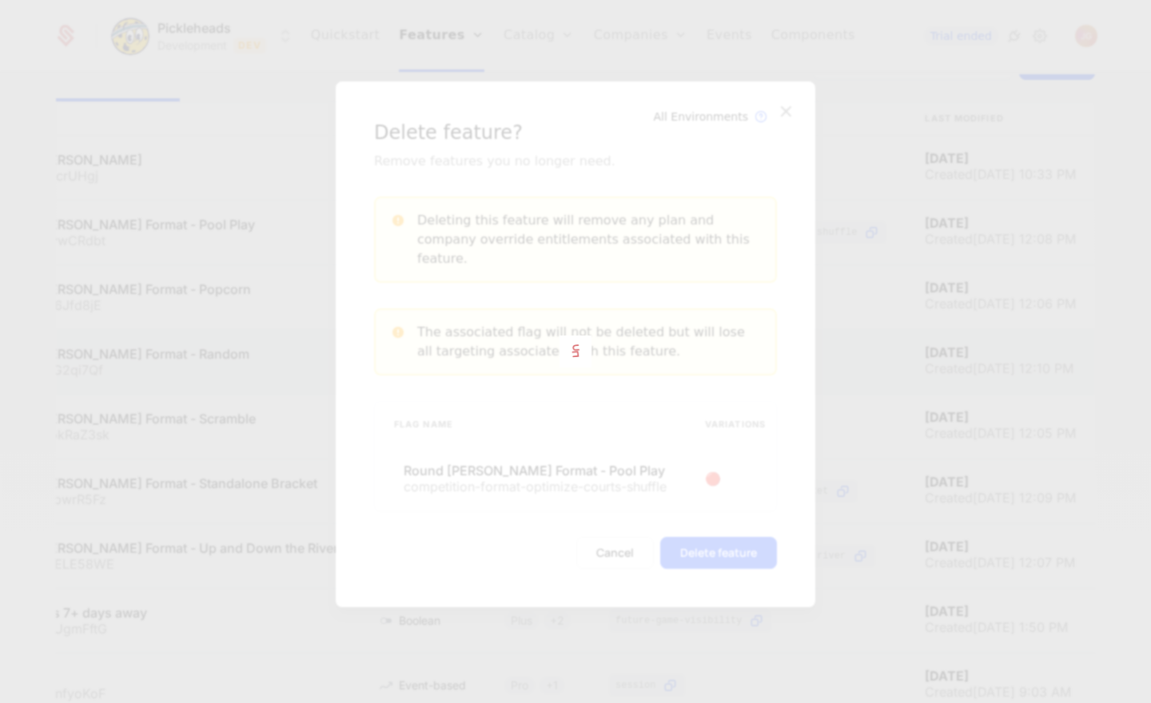
scroll to position [145, 0]
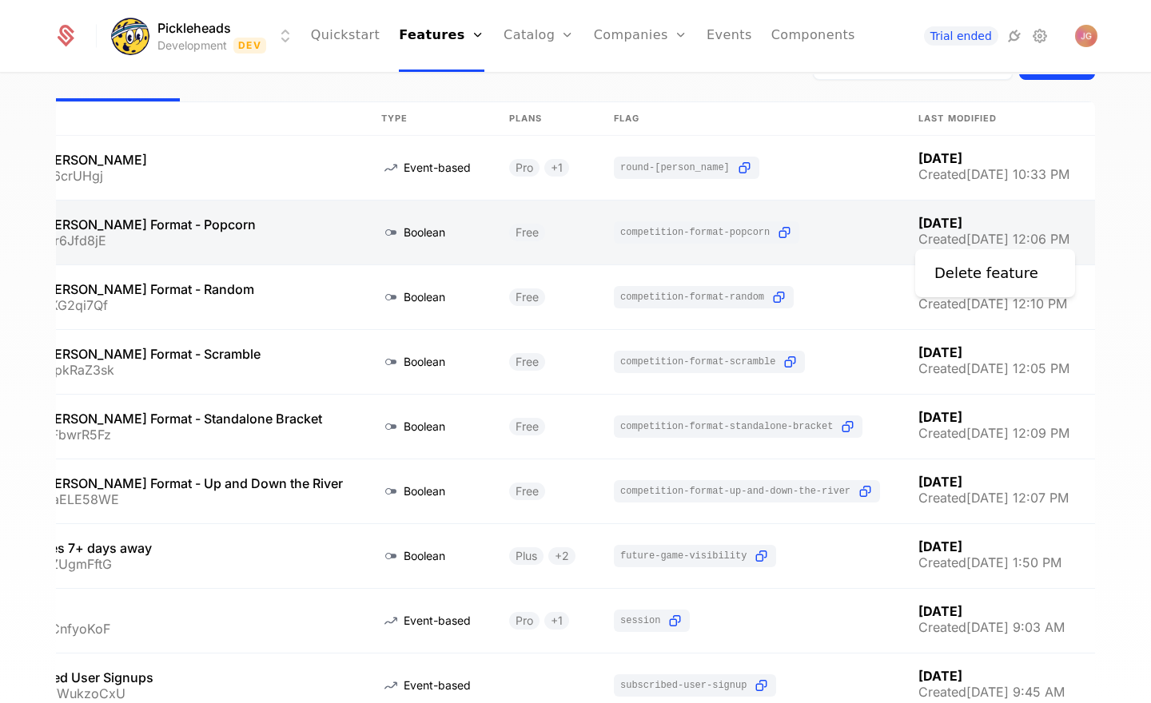
click at [1108, 235] on icon "Select action" at bounding box center [1121, 232] width 26 height 21
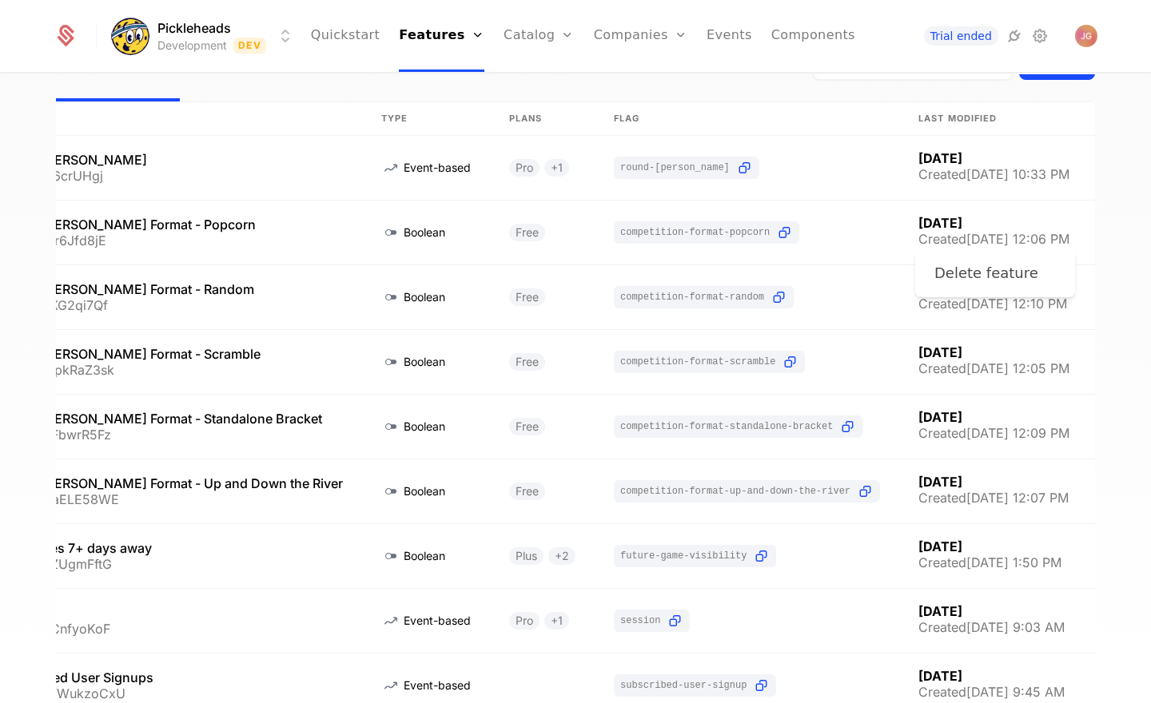
click at [974, 279] on div "Delete feature" at bounding box center [986, 273] width 104 height 22
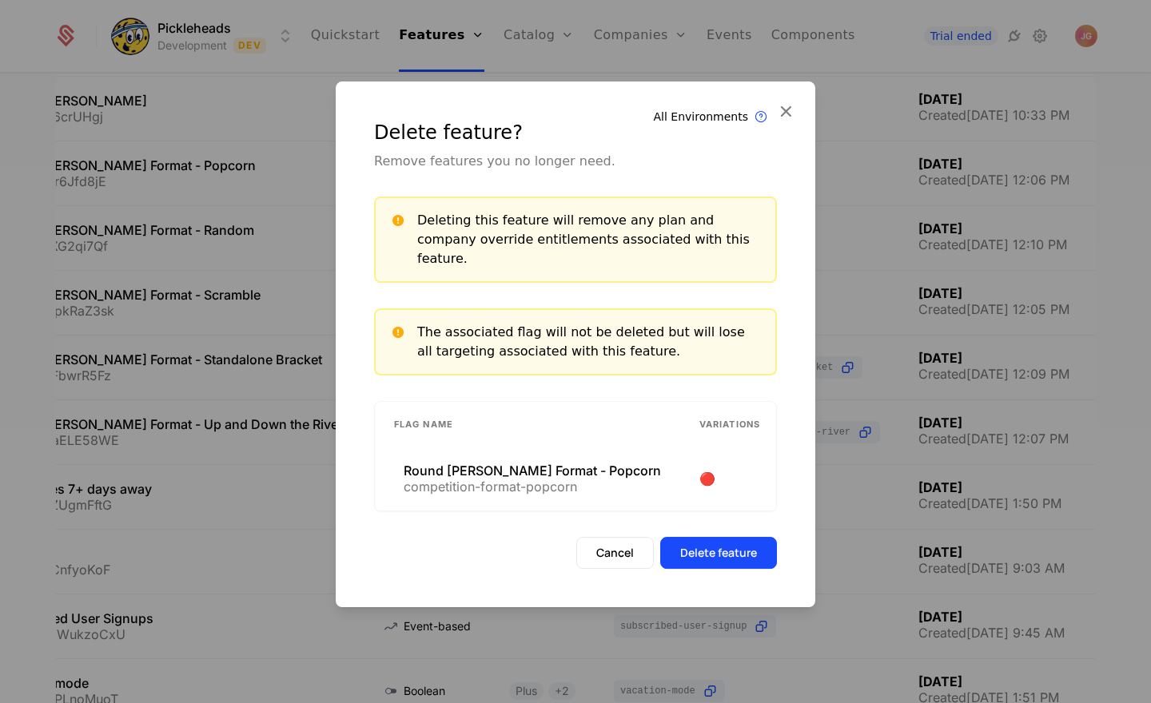
scroll to position [86, 0]
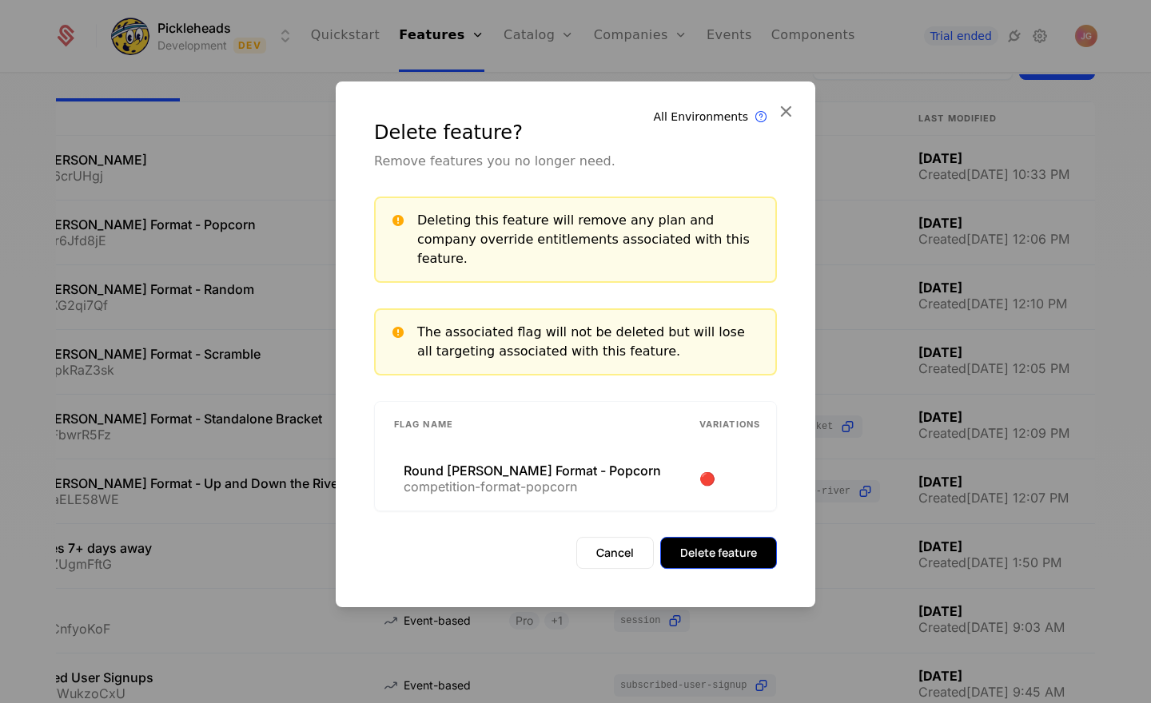
click at [721, 537] on button "Delete feature" at bounding box center [718, 553] width 117 height 32
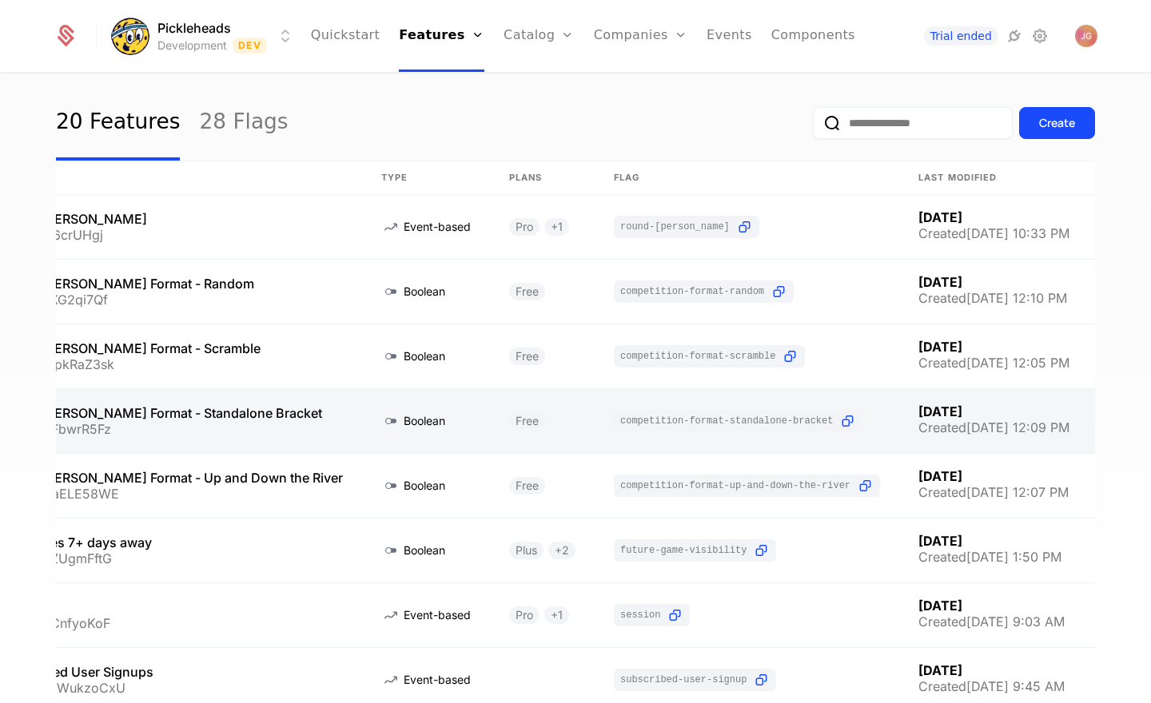
scroll to position [145, 0]
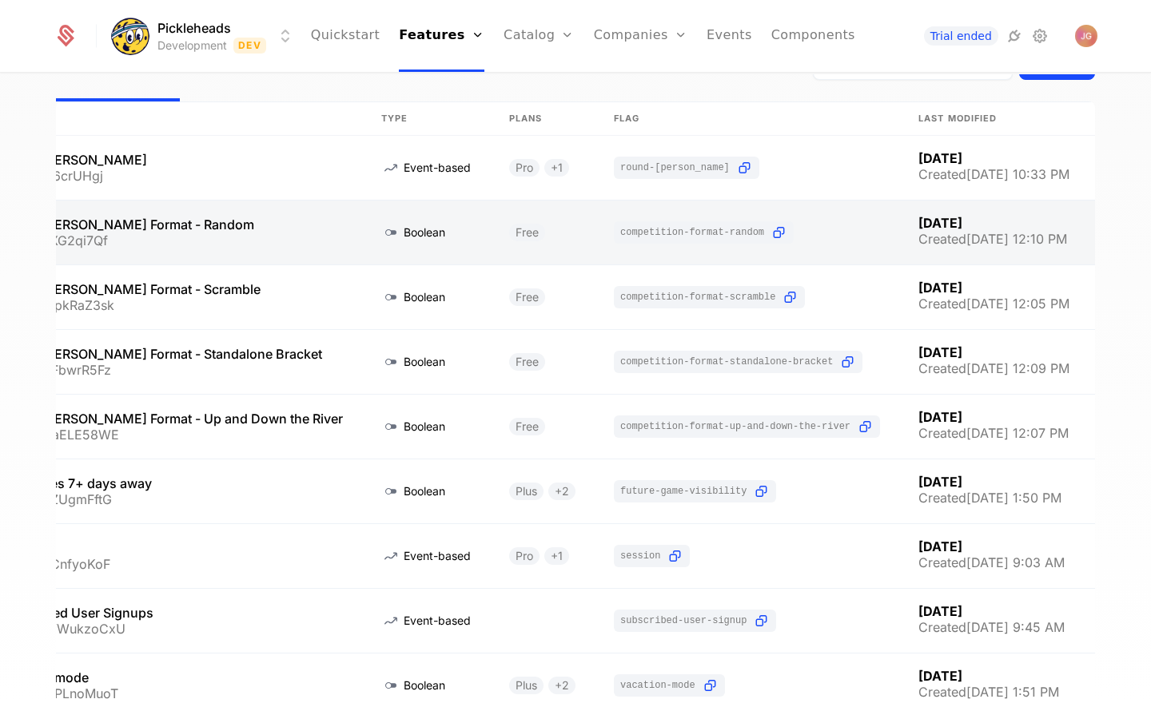
click at [1108, 233] on icon "Select action" at bounding box center [1121, 232] width 26 height 21
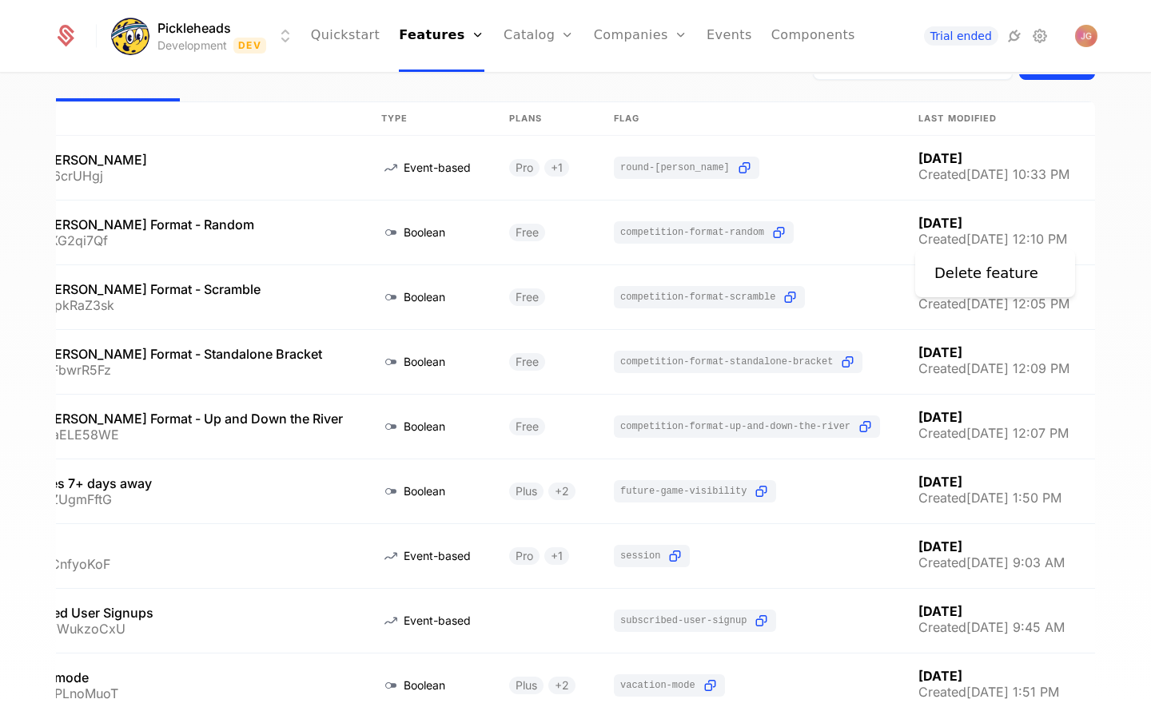
click at [928, 271] on div "Delete feature" at bounding box center [995, 273] width 160 height 48
click at [937, 269] on div "Delete feature" at bounding box center [986, 273] width 104 height 22
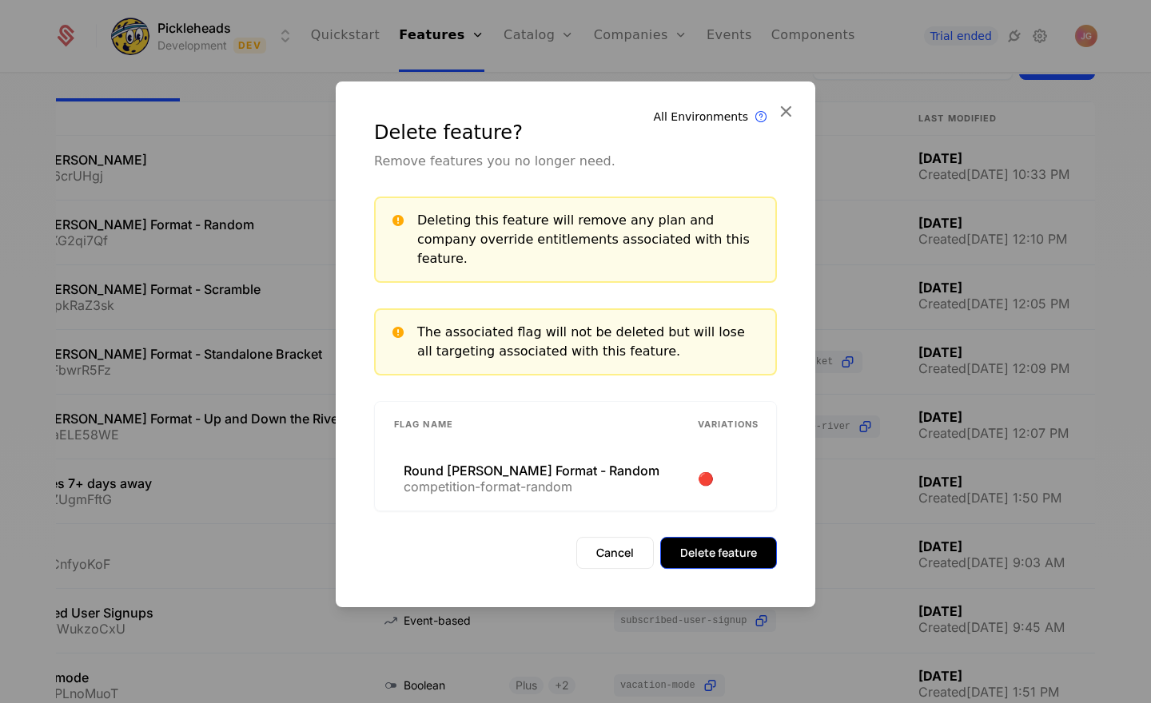
click at [704, 550] on button "Delete feature" at bounding box center [718, 553] width 117 height 32
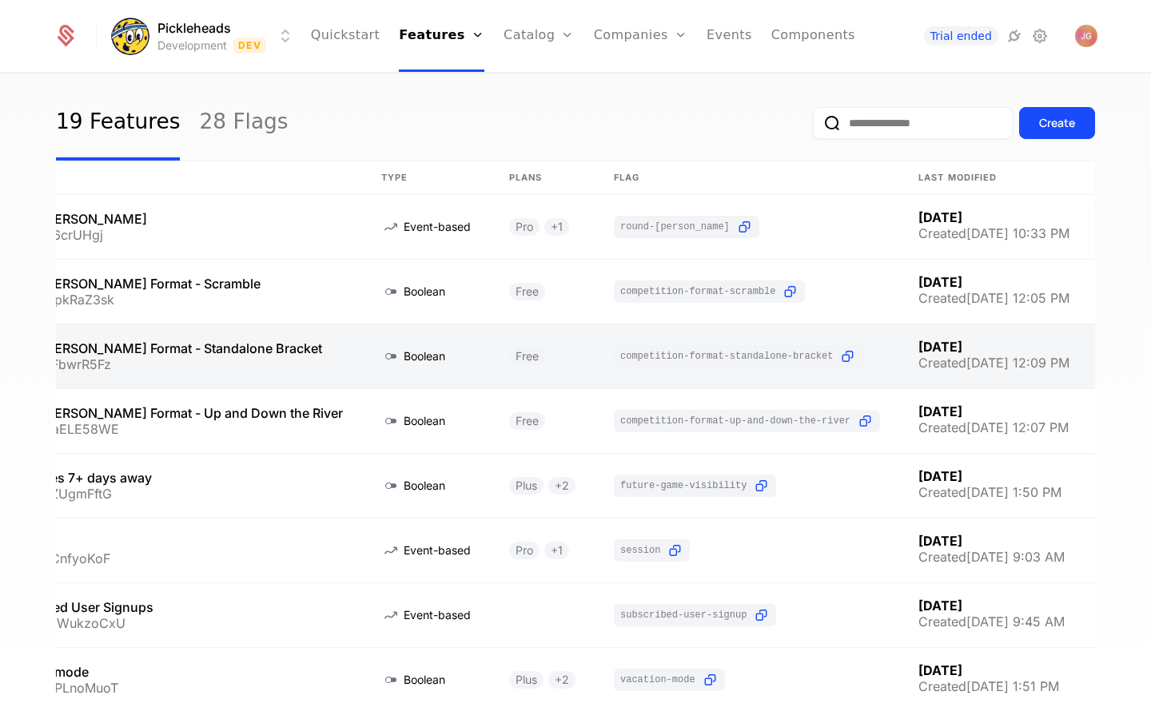
scroll to position [145, 0]
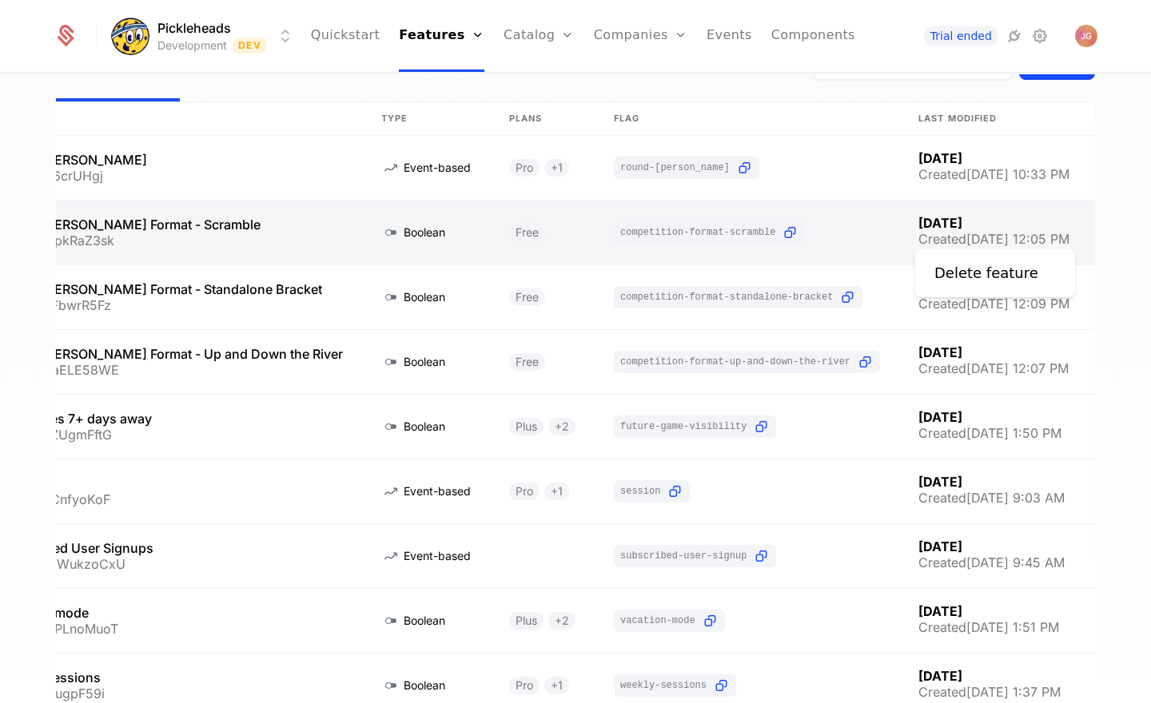
click at [1108, 230] on icon "Select action" at bounding box center [1121, 232] width 26 height 21
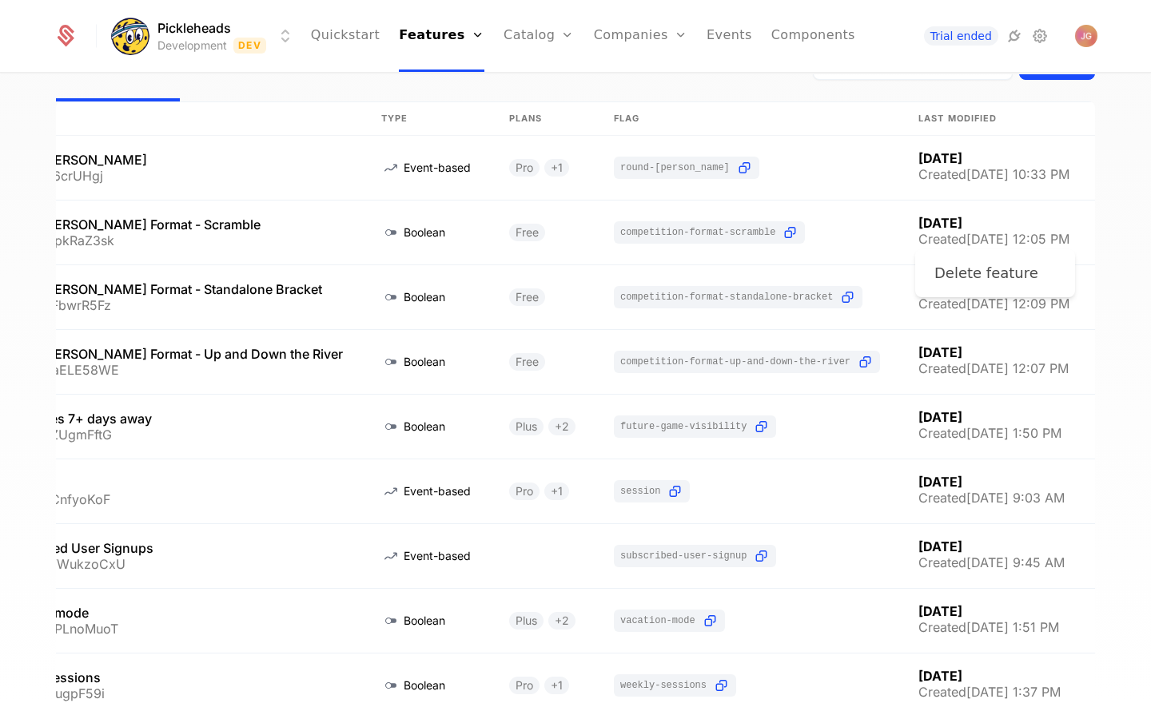
click at [1006, 263] on div "Delete feature" at bounding box center [986, 273] width 104 height 22
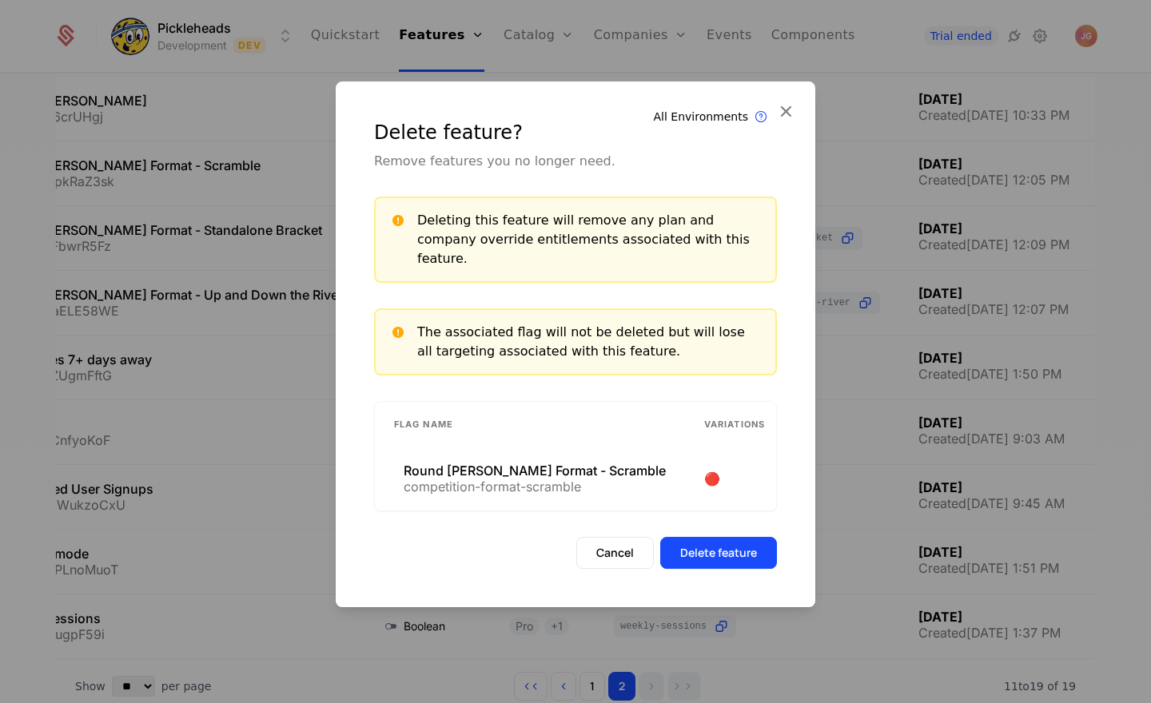
scroll to position [86, 0]
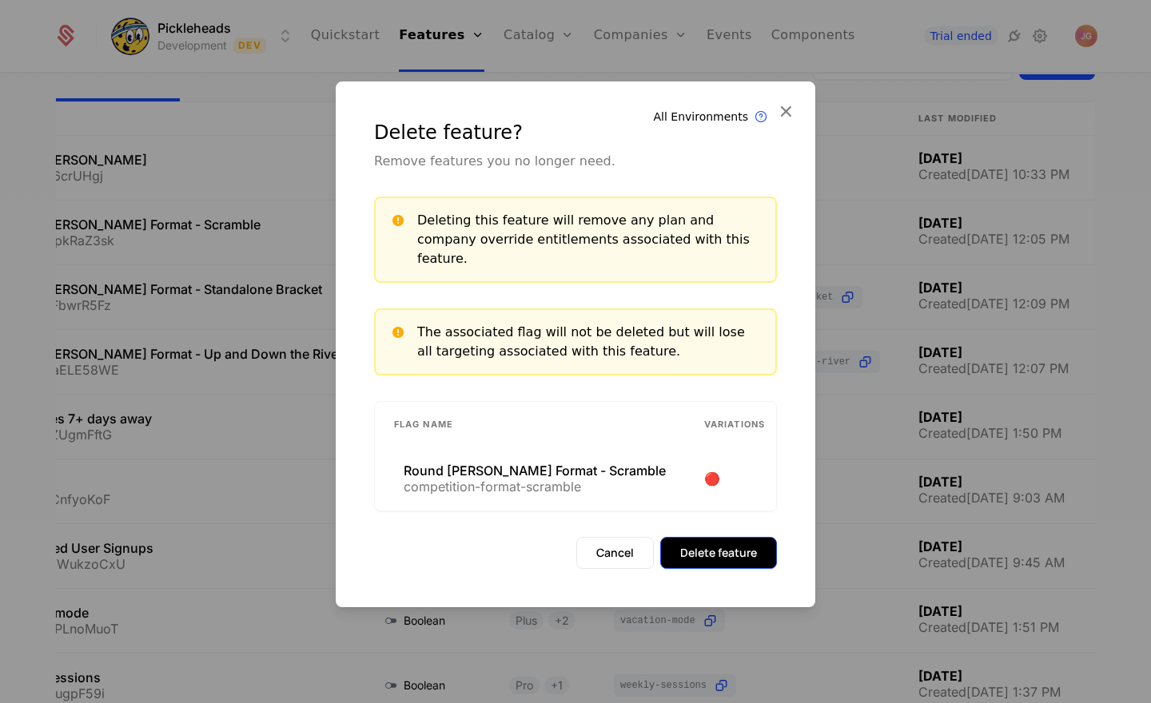
click at [696, 537] on button "Delete feature" at bounding box center [718, 553] width 117 height 32
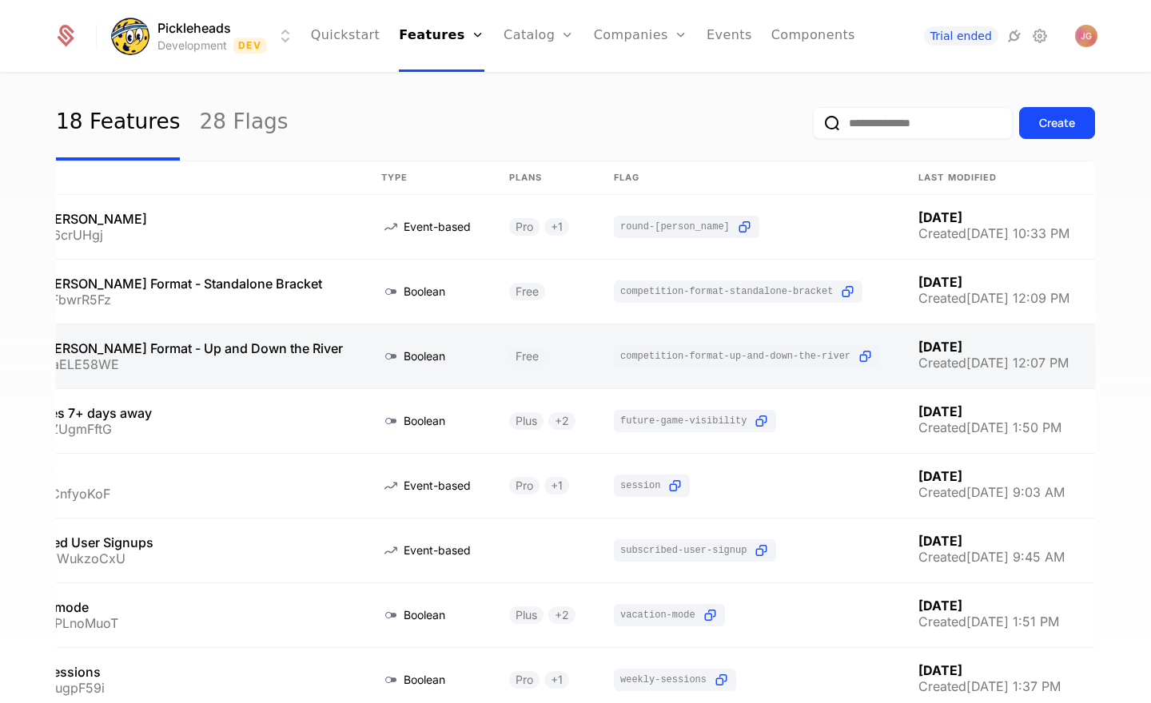
scroll to position [145, 0]
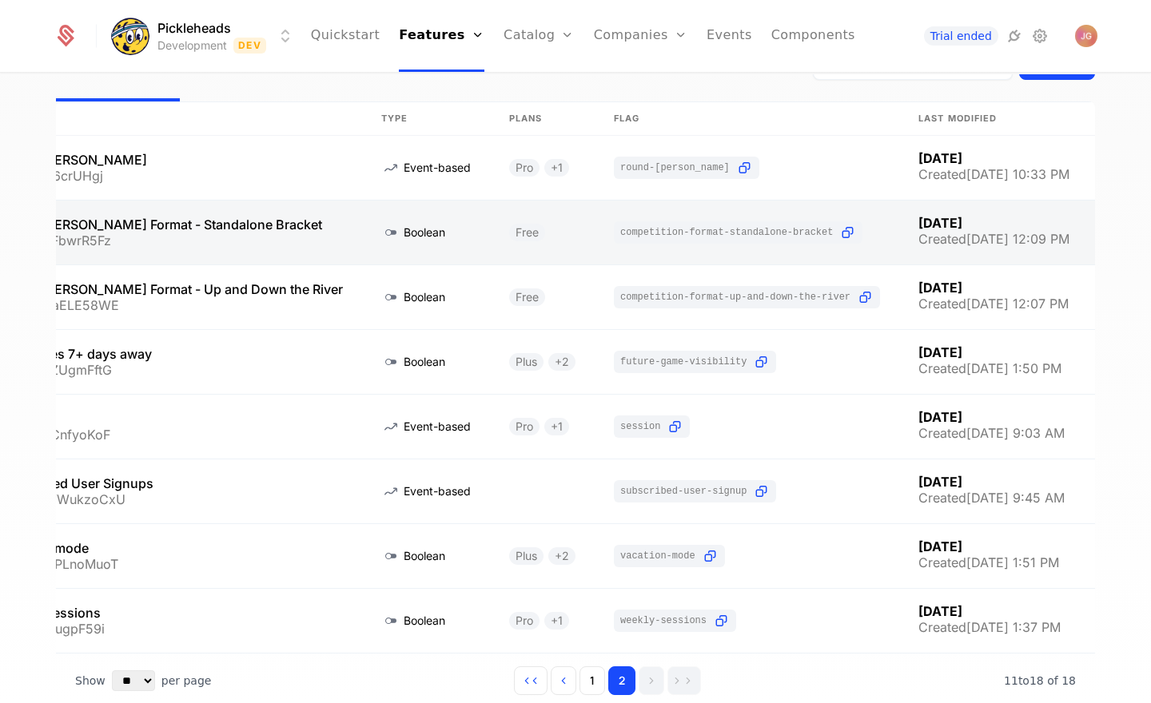
click at [1108, 234] on icon "Select action" at bounding box center [1121, 232] width 26 height 21
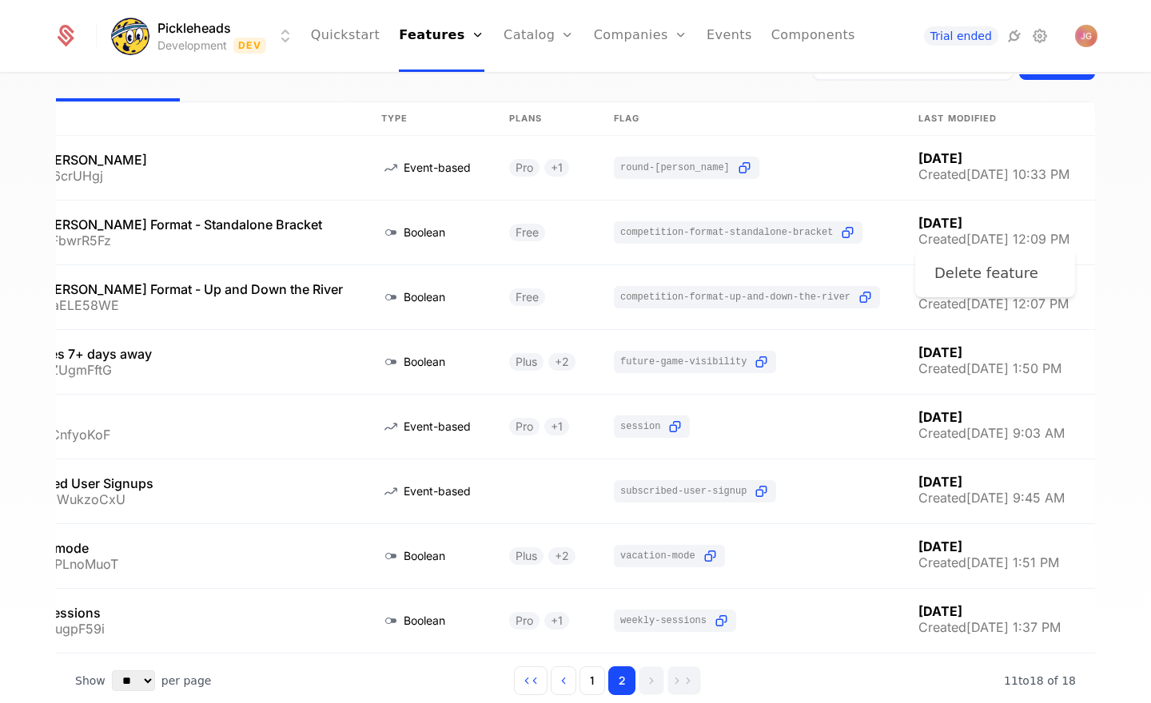
click at [1023, 268] on div "Delete feature" at bounding box center [986, 273] width 104 height 22
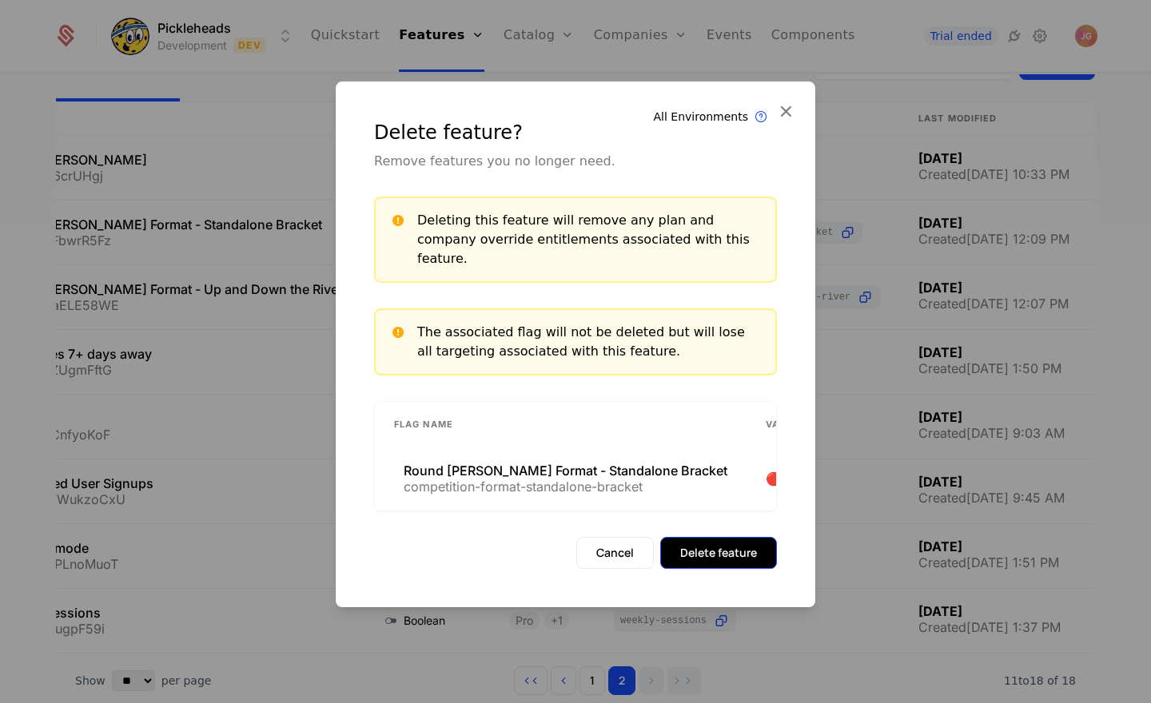
click at [744, 543] on button "Delete feature" at bounding box center [718, 553] width 117 height 32
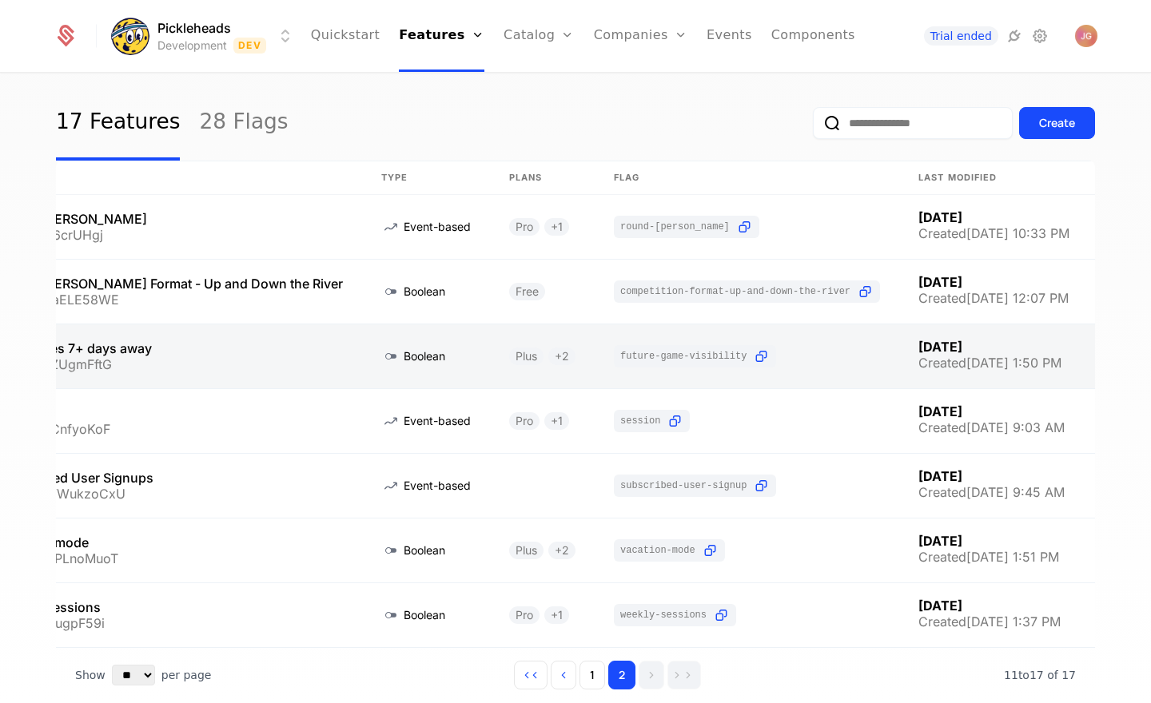
scroll to position [145, 0]
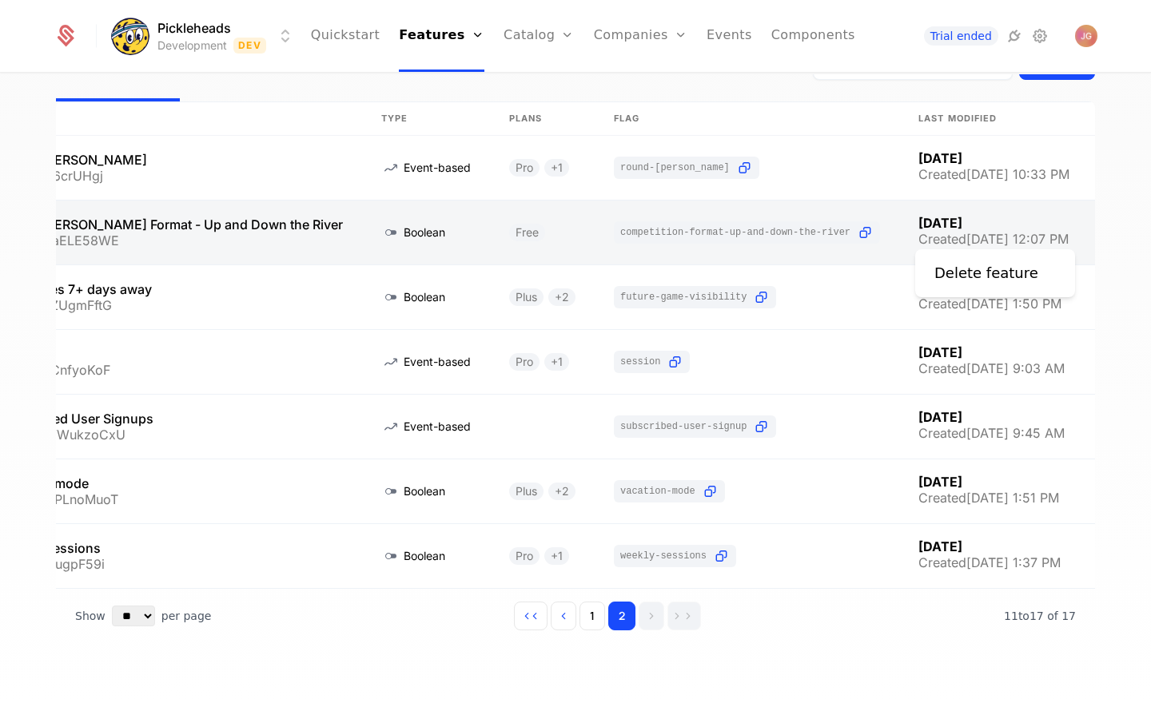
click at [1108, 225] on icon "Select action" at bounding box center [1121, 232] width 26 height 21
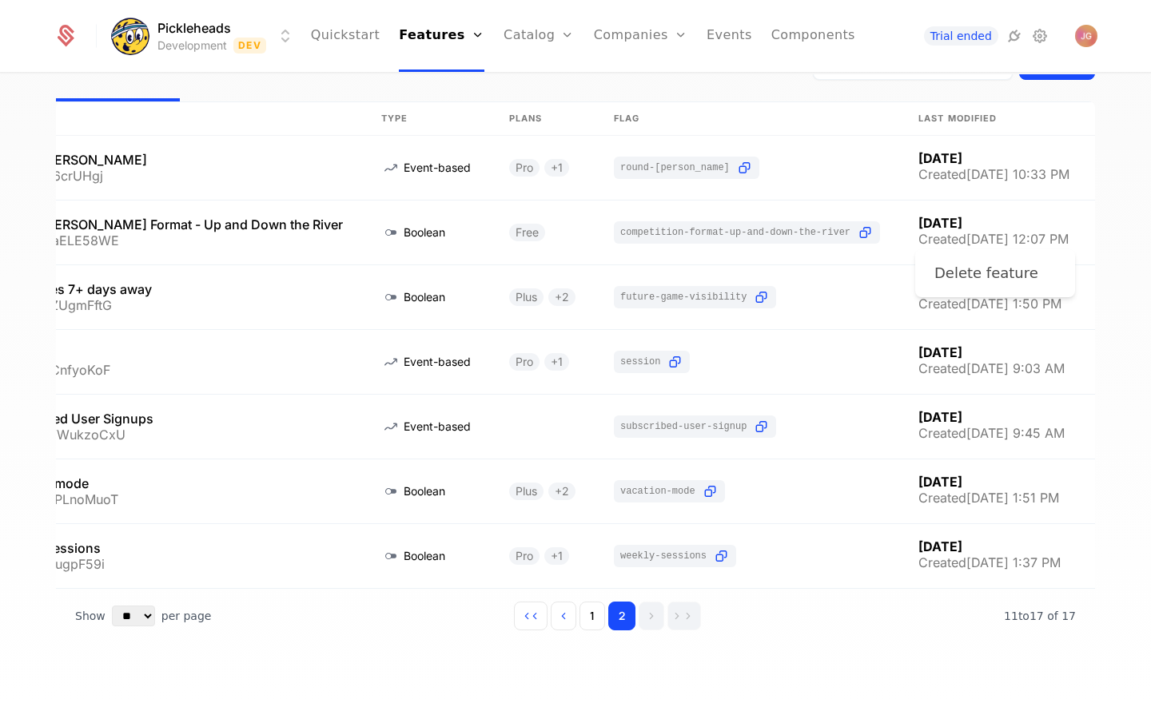
click at [1006, 273] on div "Delete feature" at bounding box center [986, 273] width 104 height 22
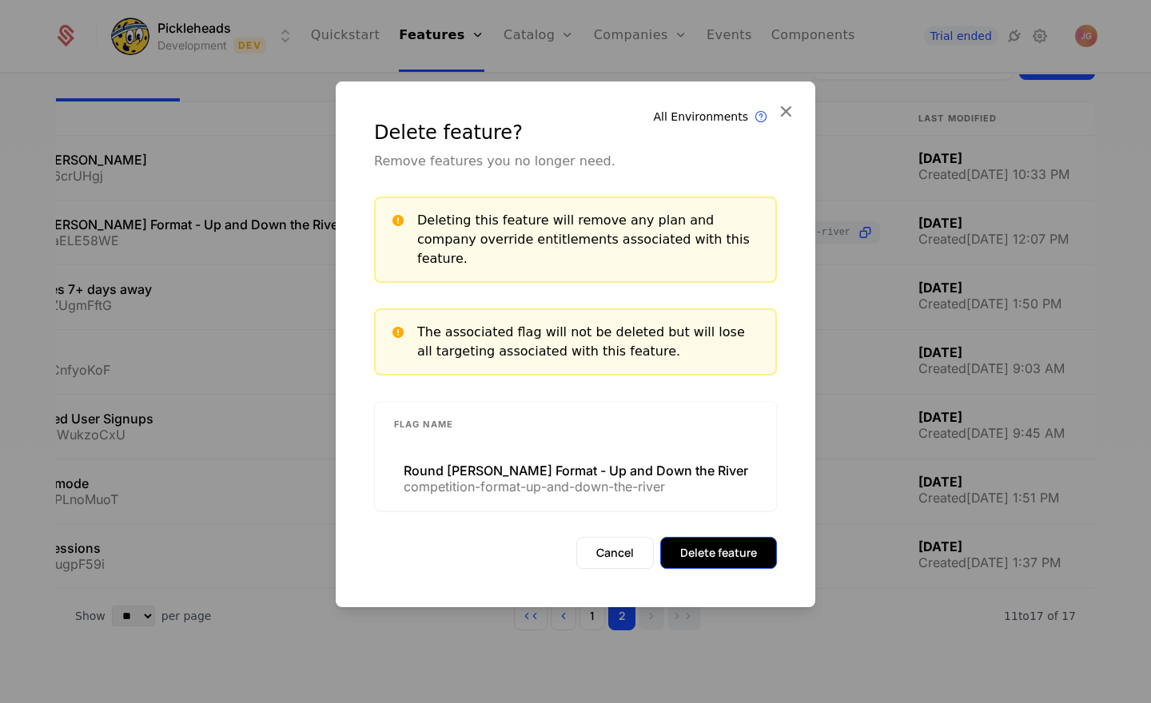
click at [746, 551] on button "Delete feature" at bounding box center [718, 553] width 117 height 32
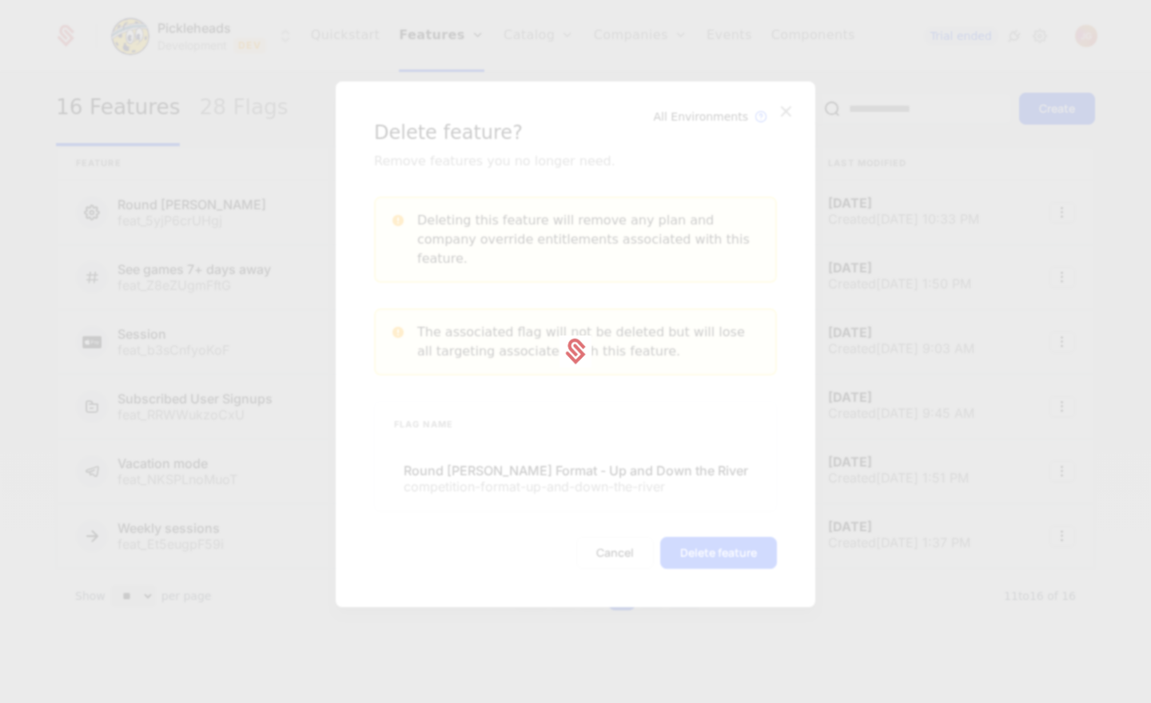
scroll to position [0, 0]
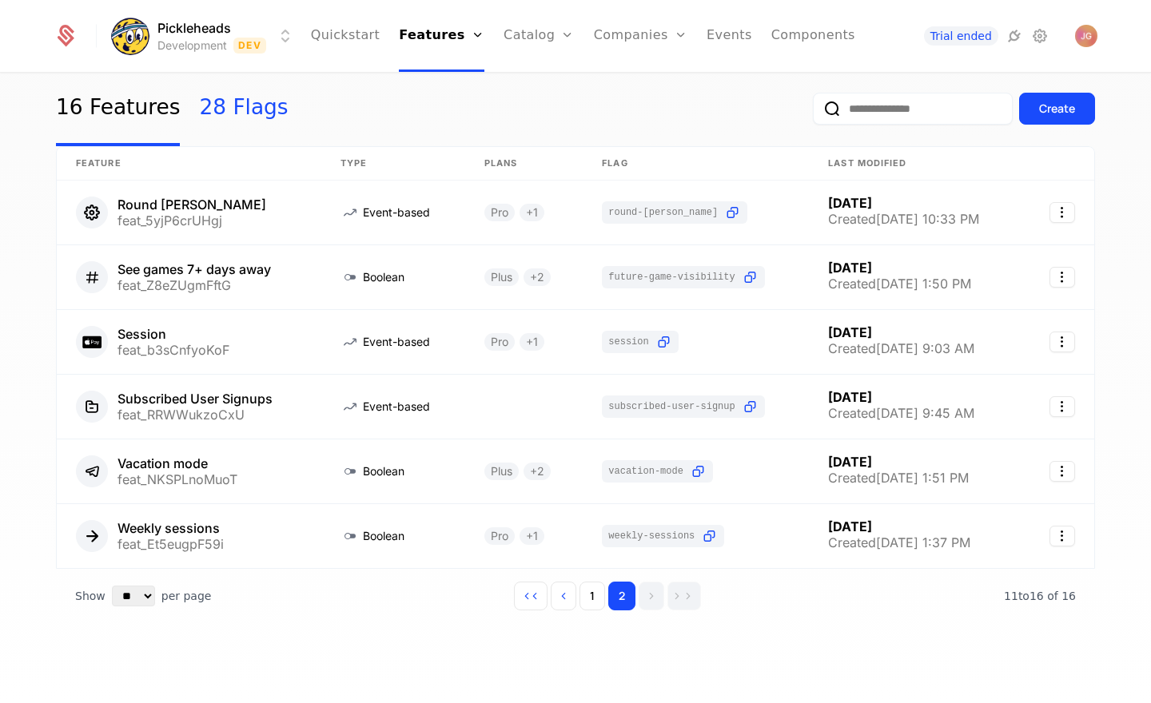
click at [214, 121] on link "28 Flags" at bounding box center [243, 108] width 89 height 75
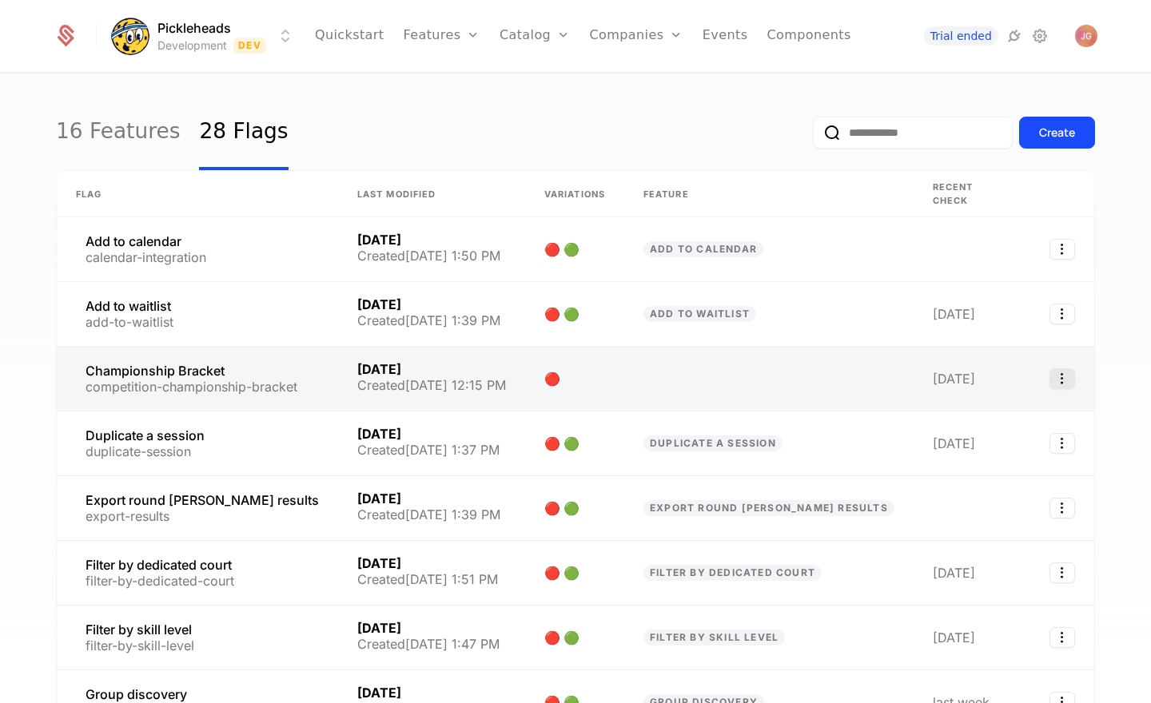
click at [1068, 368] on icon "Select action" at bounding box center [1062, 378] width 26 height 21
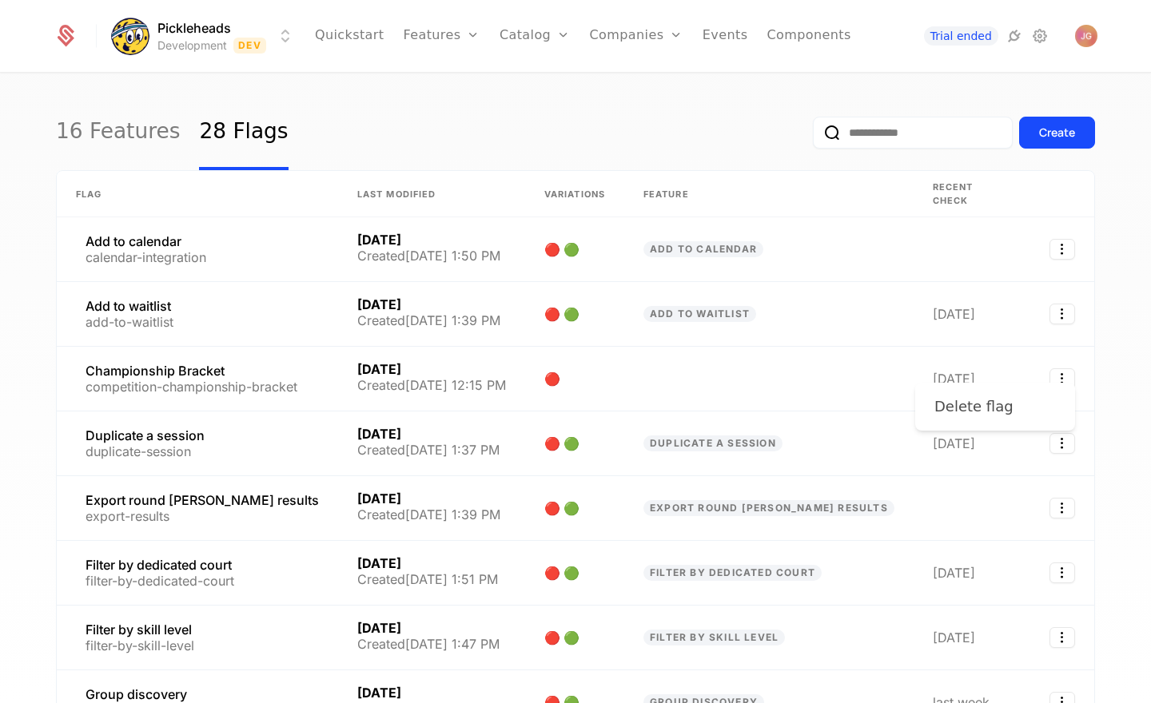
click at [1008, 400] on div "Delete flag" at bounding box center [980, 407] width 92 height 22
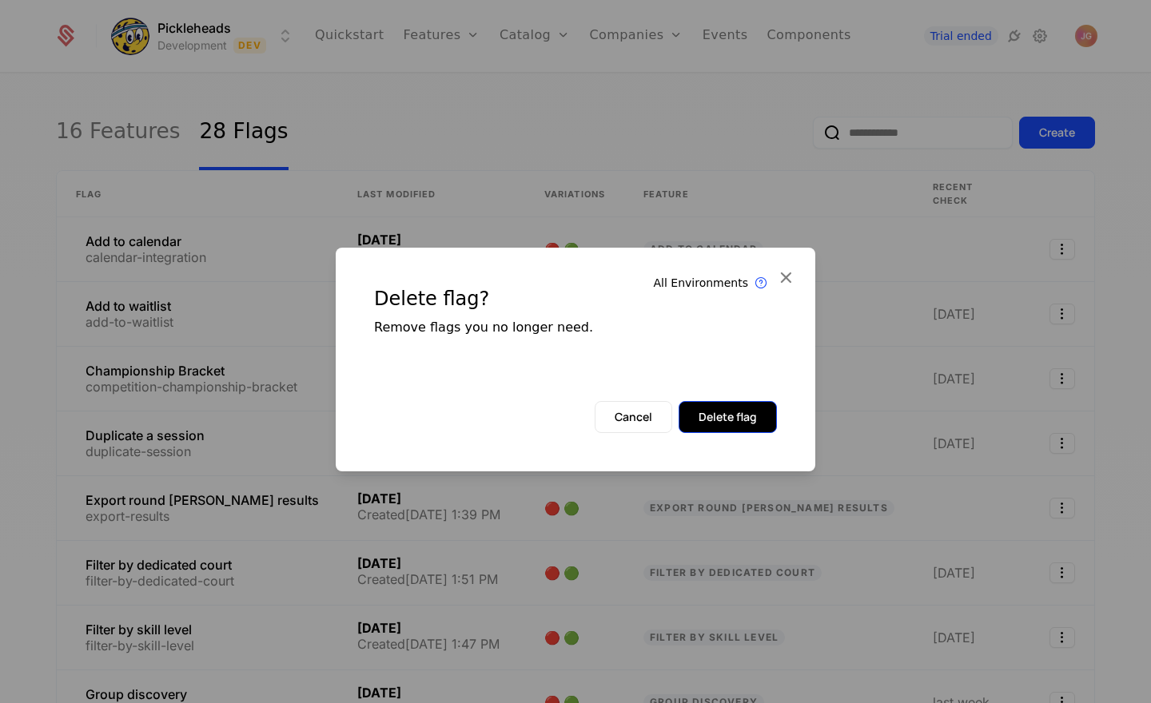
click at [730, 429] on button "Delete flag" at bounding box center [727, 417] width 98 height 32
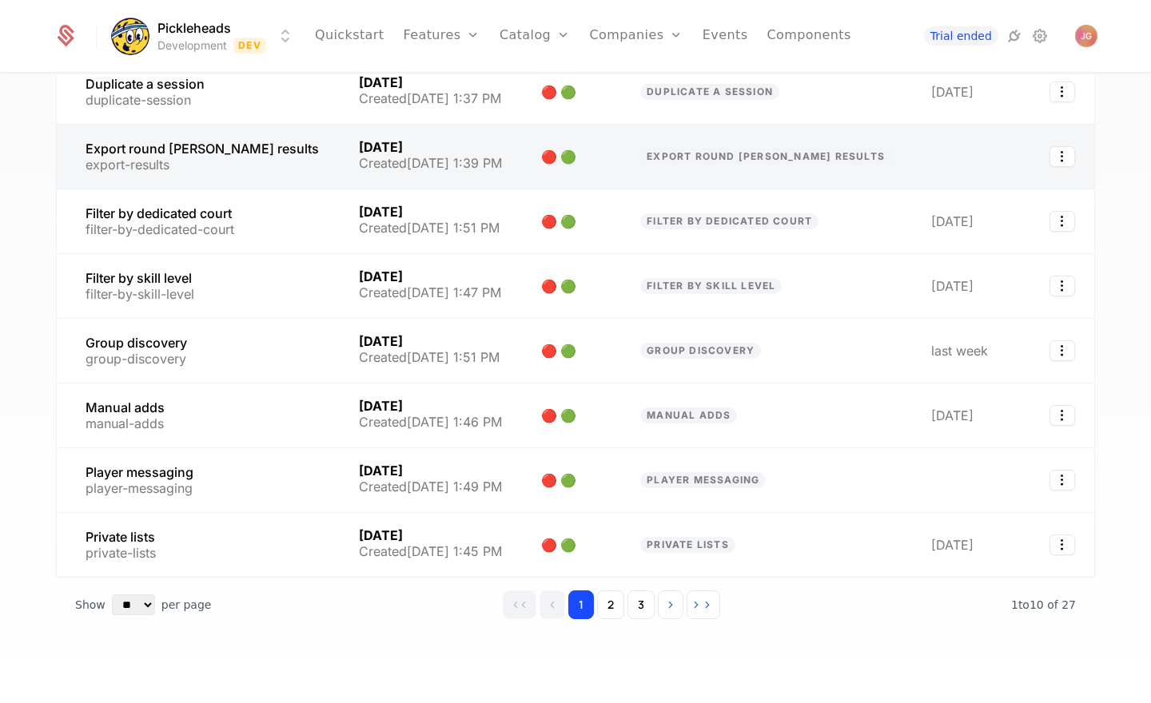
scroll to position [360, 0]
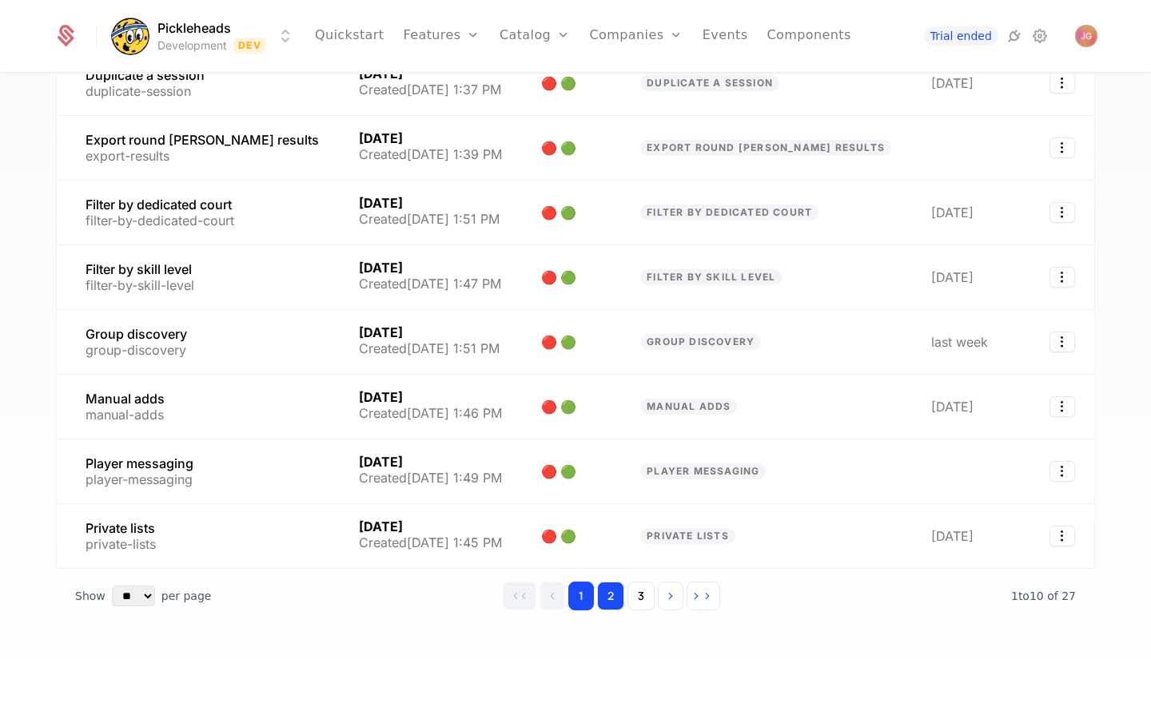
click at [615, 600] on button "2" at bounding box center [610, 596] width 27 height 29
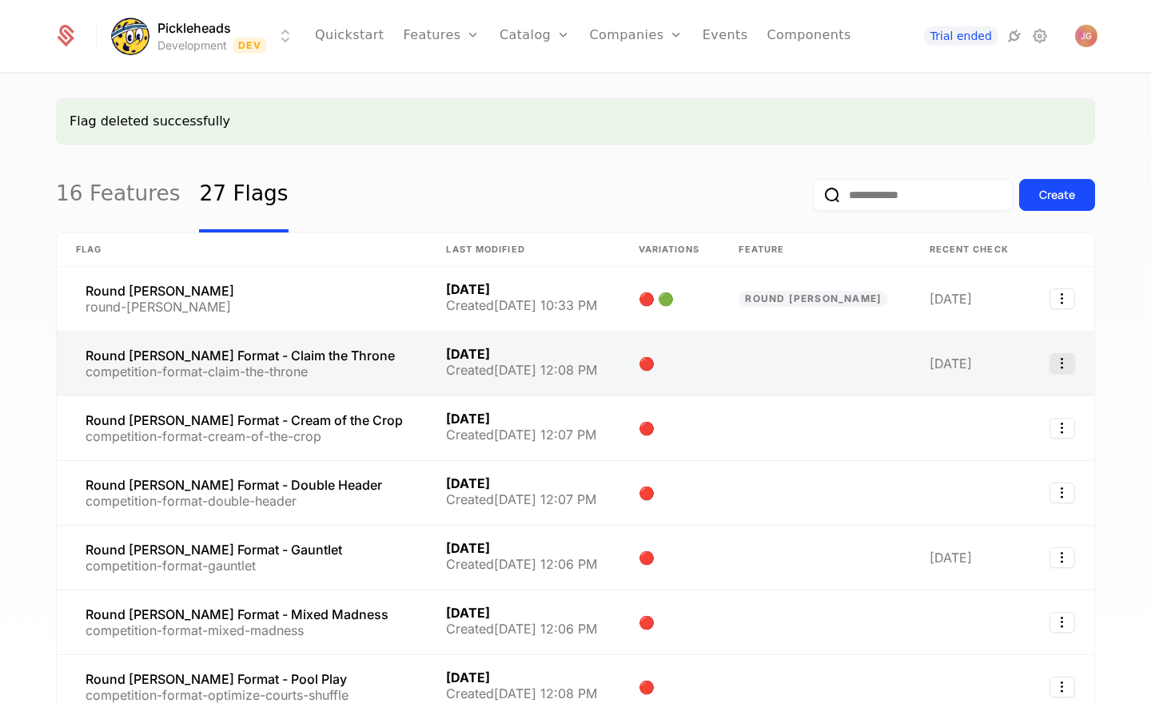
click at [1062, 364] on icon "Select action" at bounding box center [1062, 363] width 26 height 21
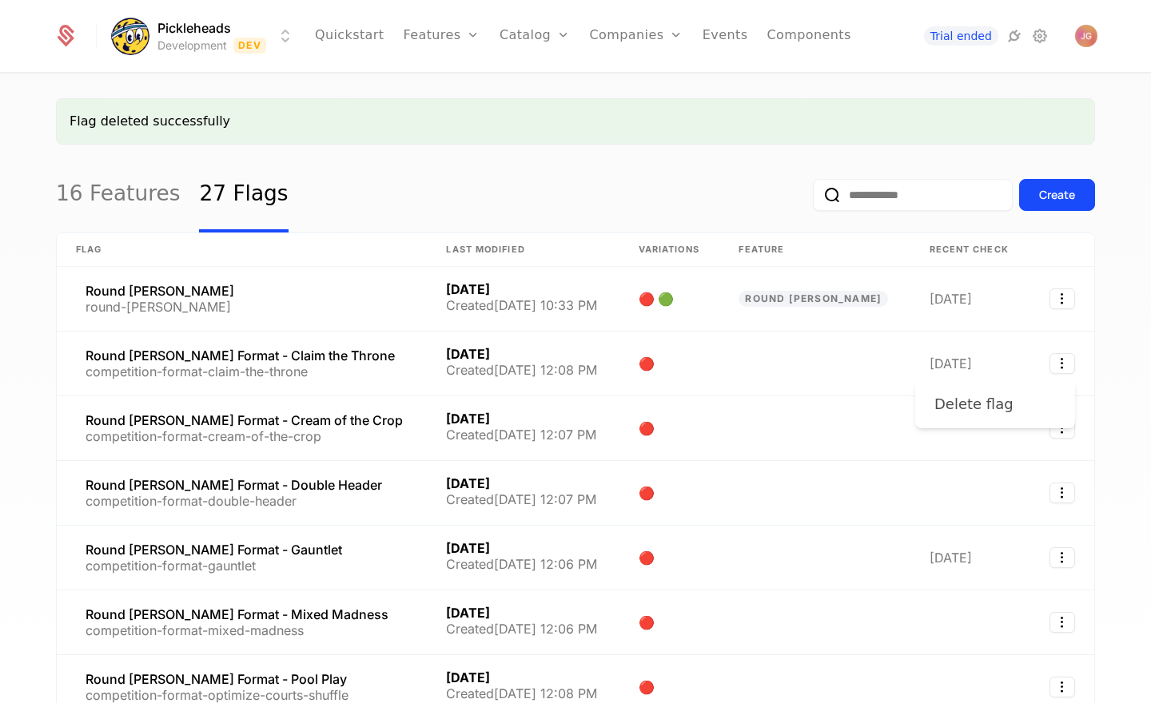
click at [1017, 407] on div "Delete flag" at bounding box center [994, 404] width 121 height 22
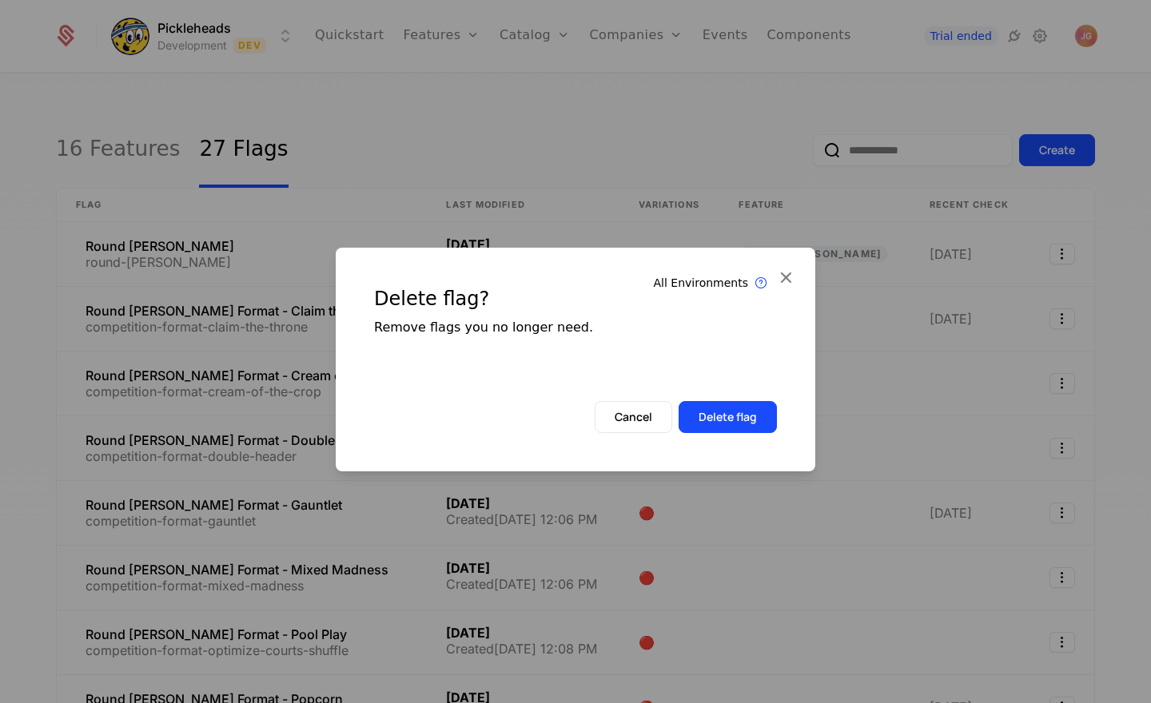
click at [676, 420] on div "Cancel Delete flag" at bounding box center [686, 417] width 182 height 32
click at [696, 418] on button "Delete flag" at bounding box center [727, 417] width 98 height 32
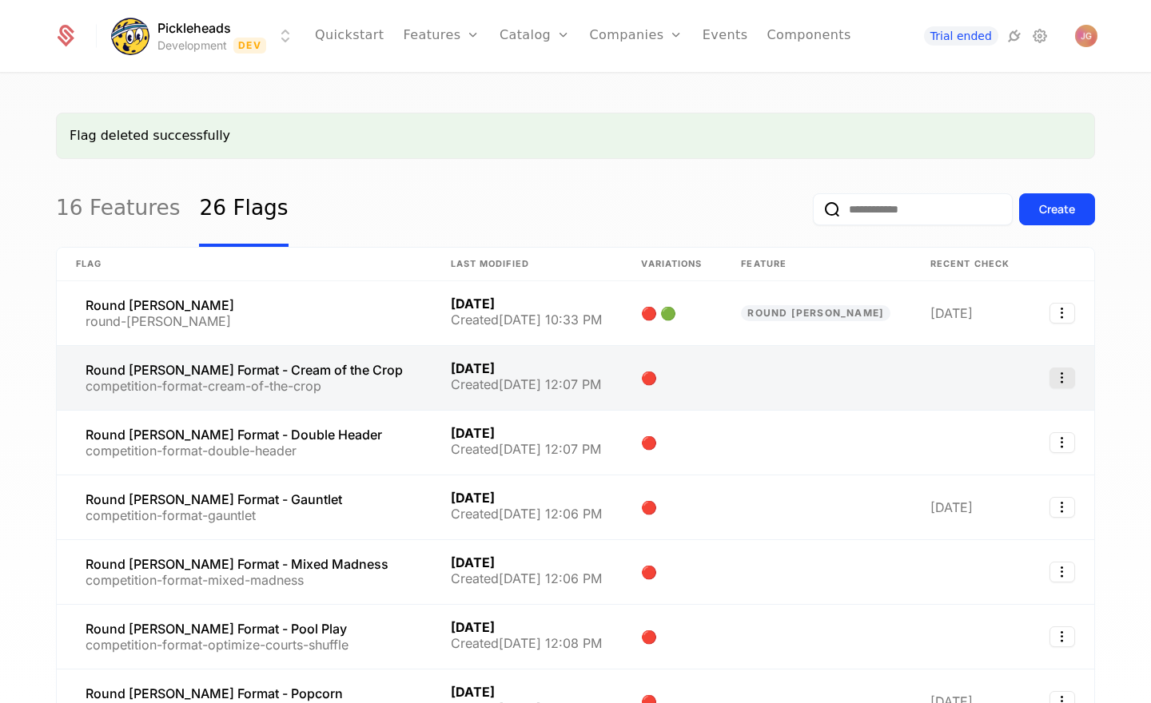
click at [1068, 372] on icon "Select action" at bounding box center [1062, 378] width 26 height 21
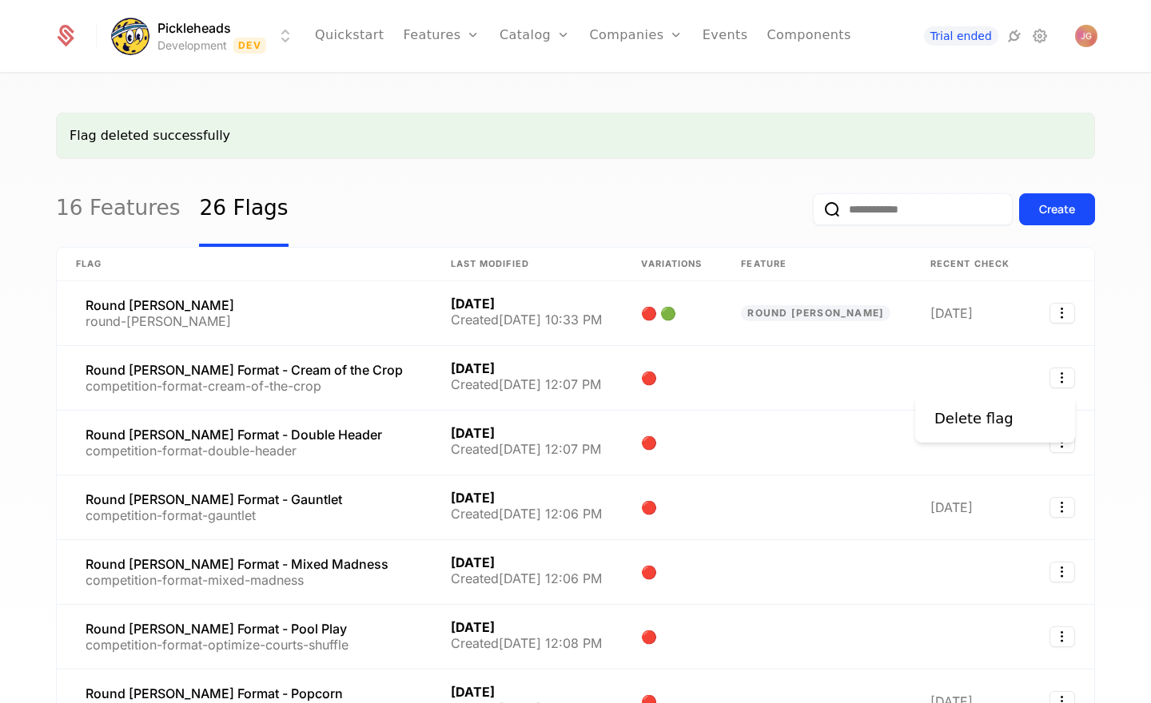
click at [957, 404] on div "Delete flag" at bounding box center [995, 419] width 160 height 48
click at [957, 410] on div "Delete flag" at bounding box center [973, 419] width 79 height 22
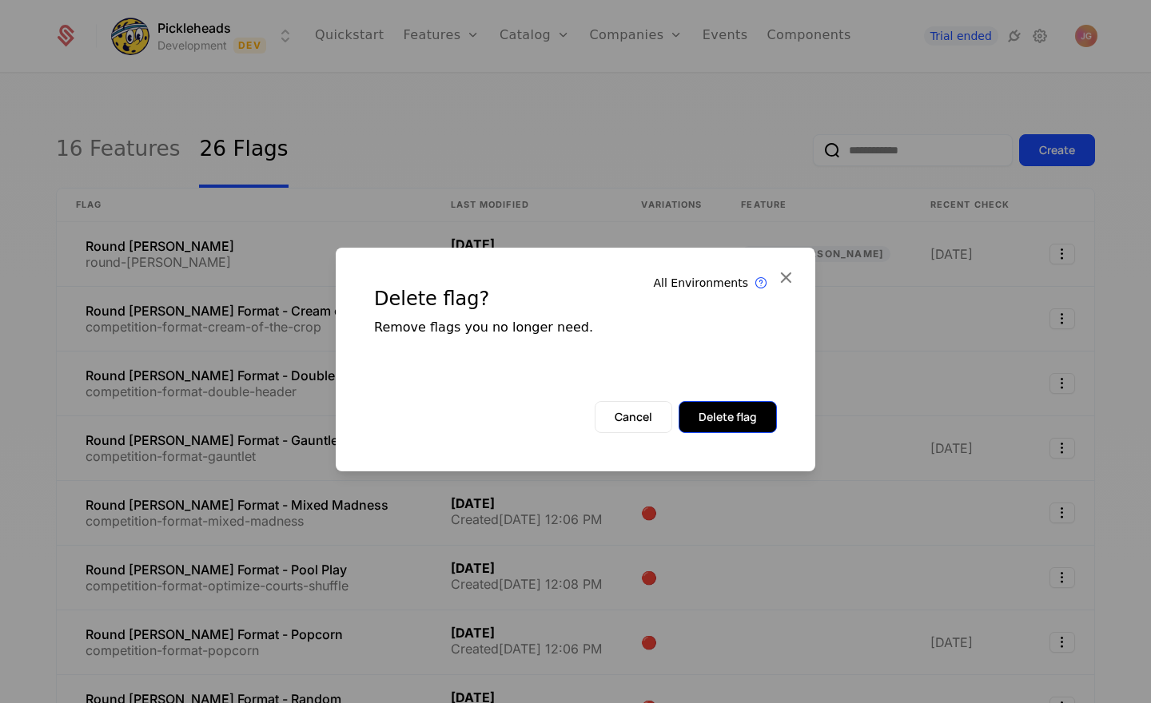
click at [743, 412] on button "Delete flag" at bounding box center [727, 417] width 98 height 32
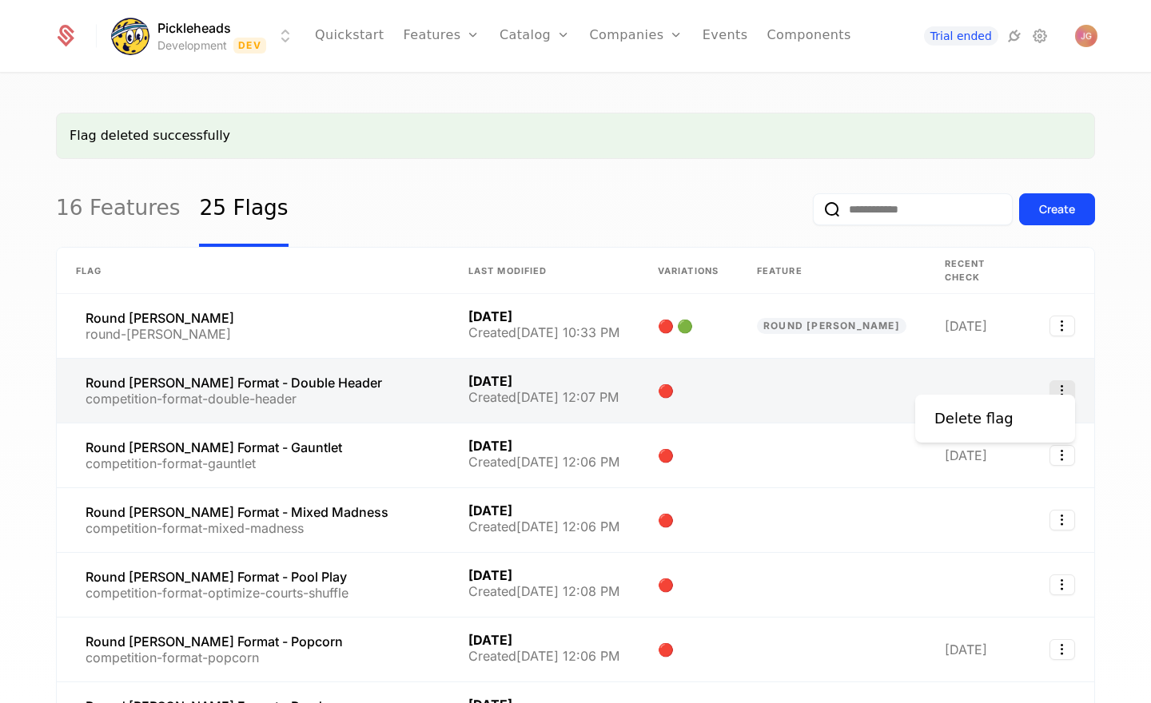
click at [1060, 387] on icon "Select action" at bounding box center [1062, 390] width 26 height 21
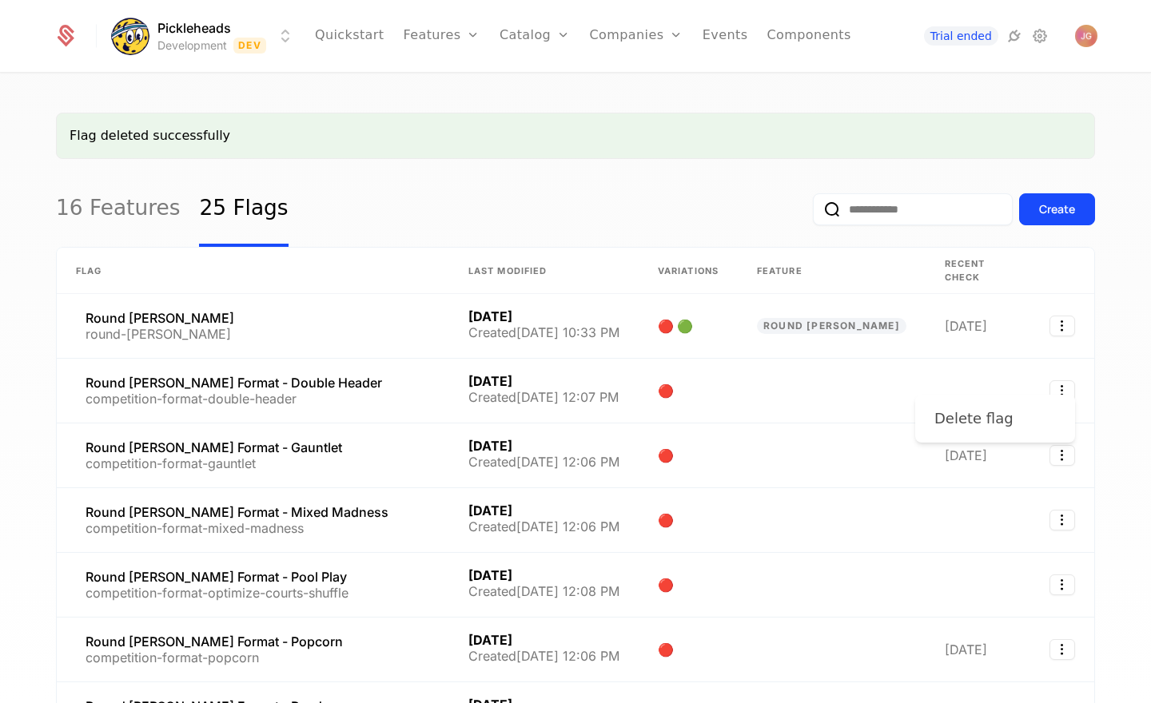
click at [1022, 412] on div "Delete flag" at bounding box center [994, 419] width 121 height 22
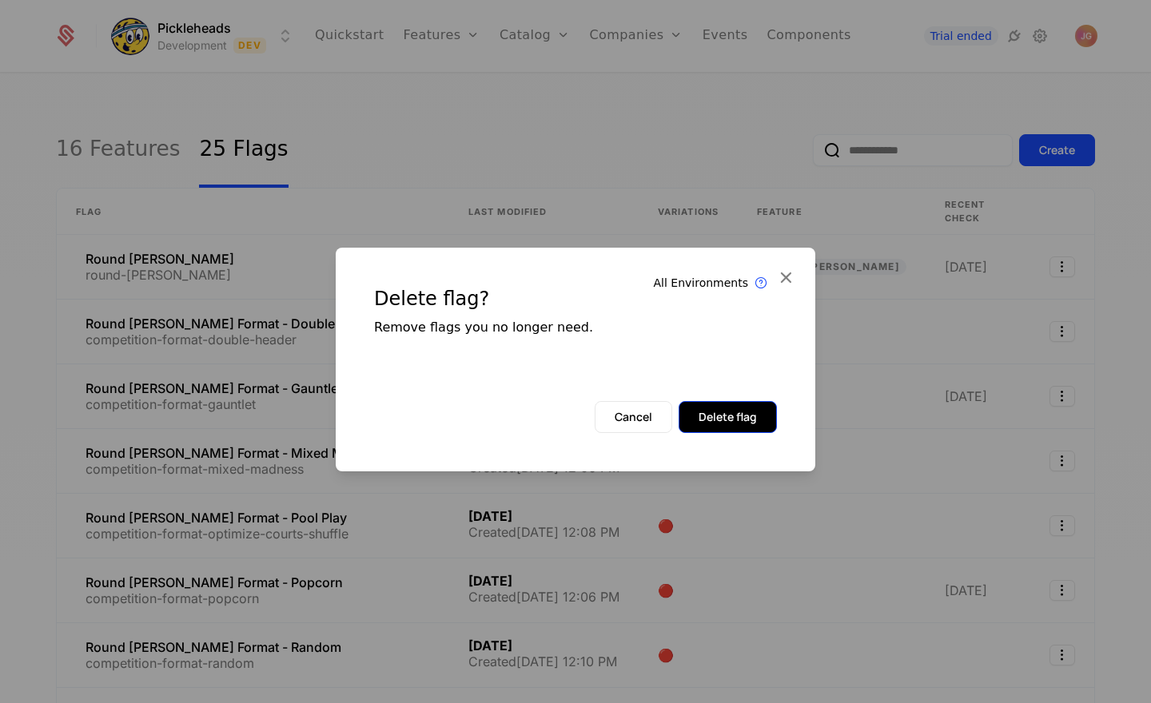
click at [747, 409] on button "Delete flag" at bounding box center [727, 417] width 98 height 32
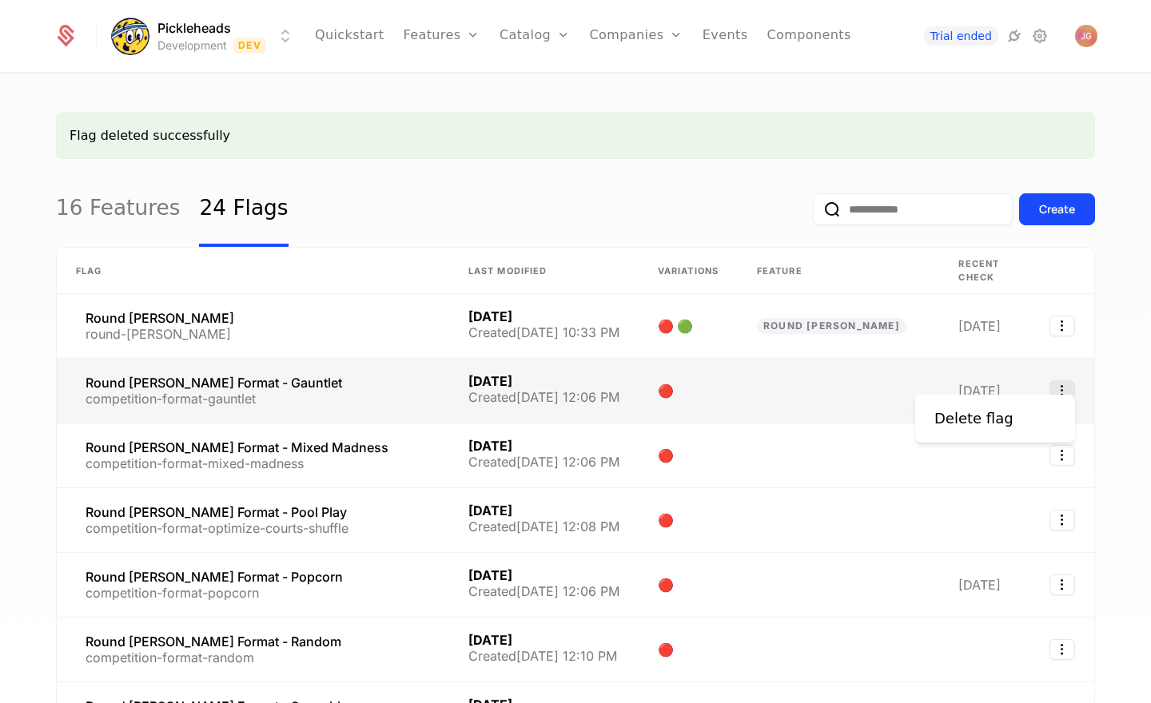
click at [1063, 384] on icon "Select action" at bounding box center [1062, 390] width 26 height 21
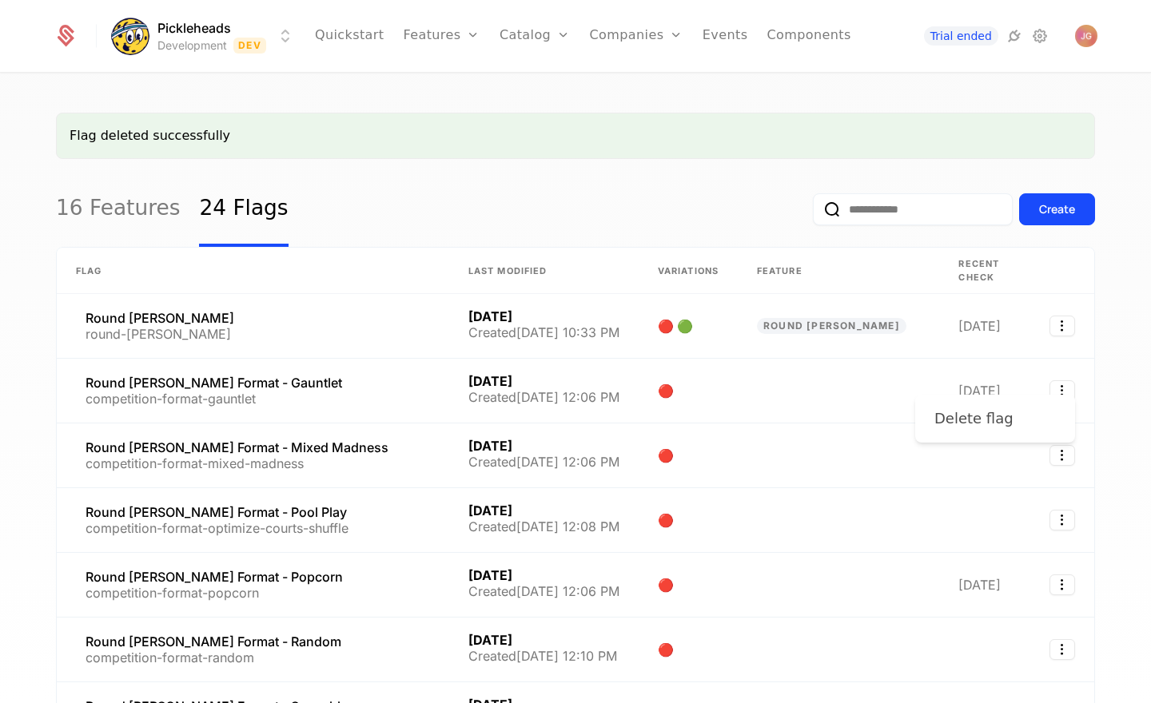
click at [975, 417] on div "Delete flag" at bounding box center [973, 419] width 79 height 22
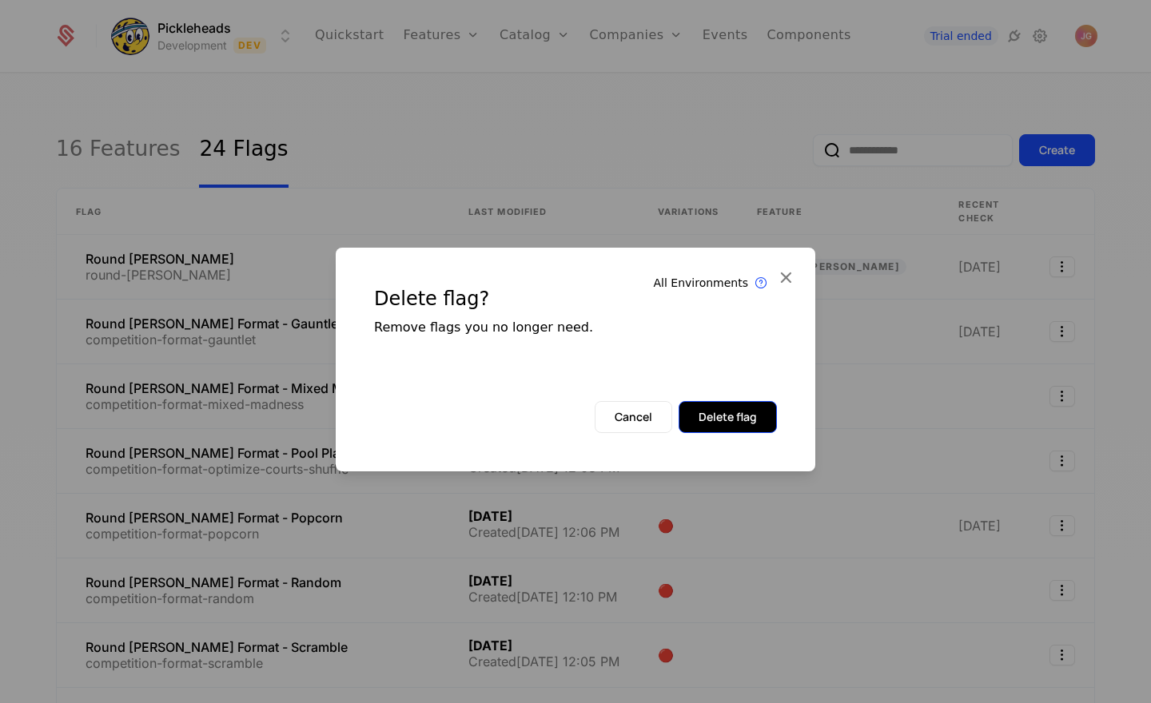
click at [724, 413] on button "Delete flag" at bounding box center [727, 417] width 98 height 32
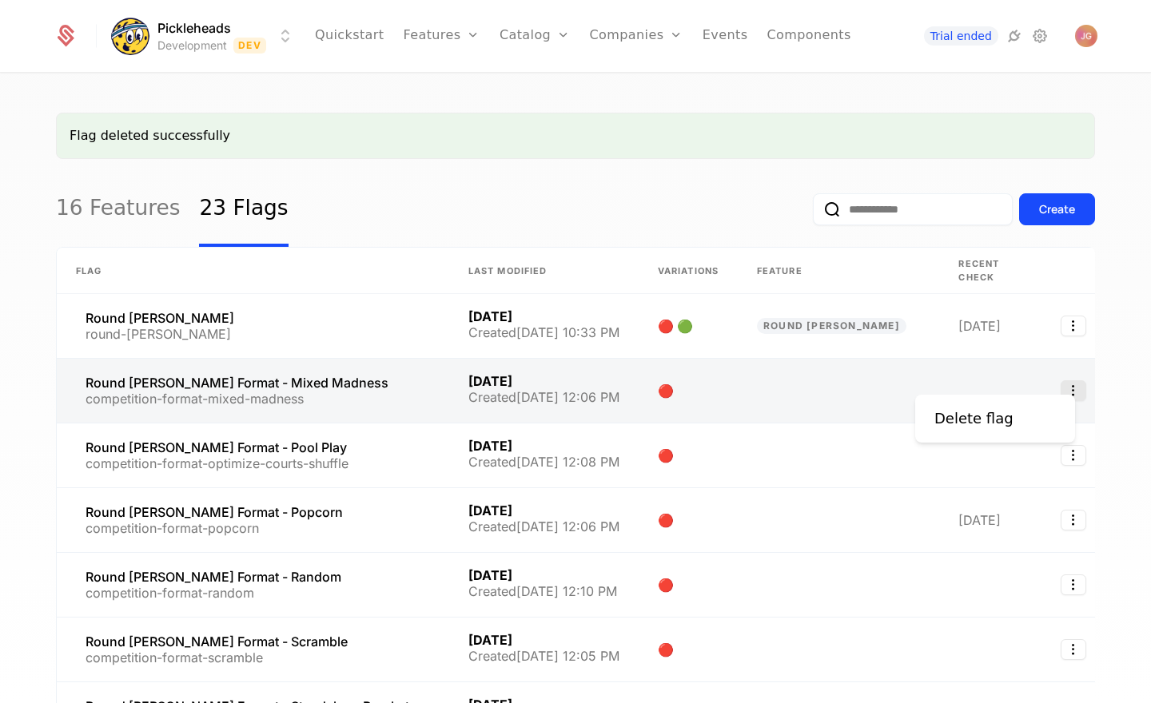
click at [1061, 380] on icon "Select action" at bounding box center [1074, 390] width 26 height 21
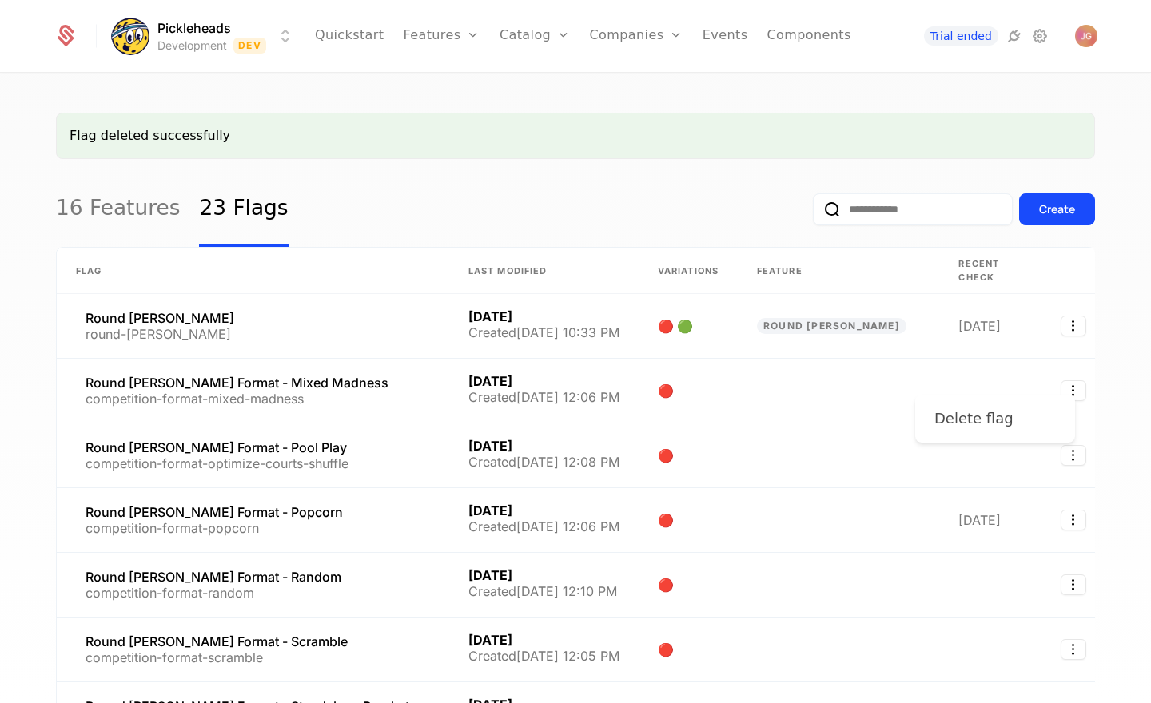
click at [955, 416] on div "Delete flag" at bounding box center [973, 419] width 79 height 22
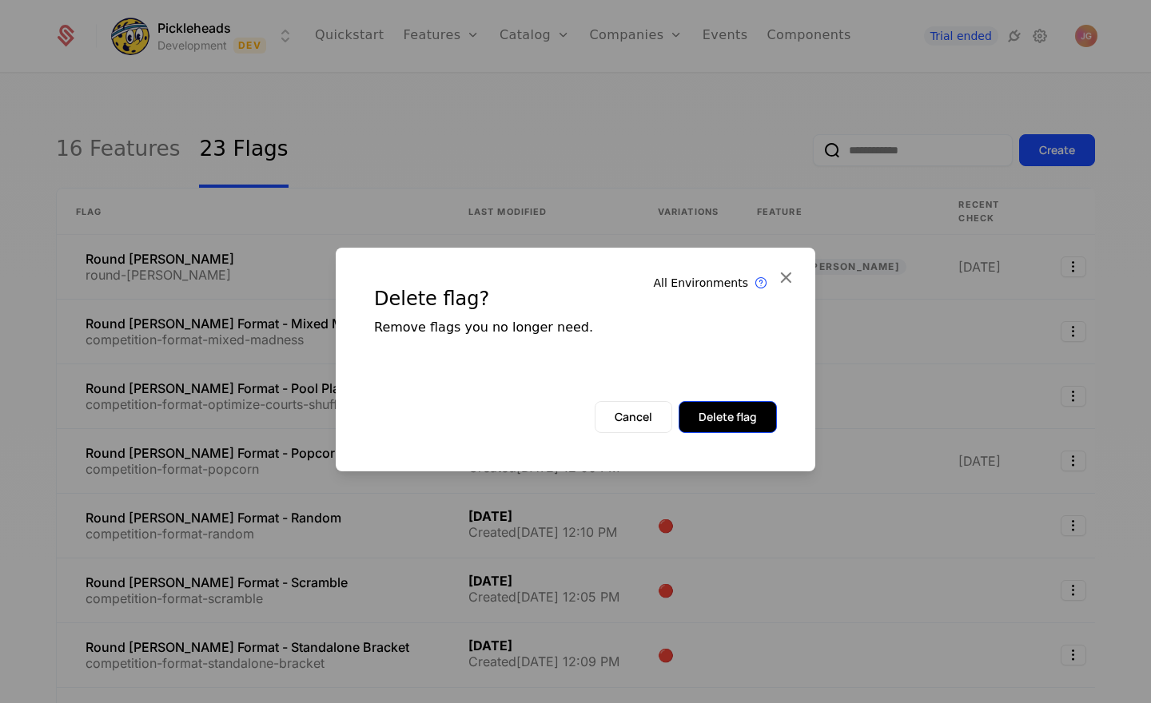
click at [740, 418] on button "Delete flag" at bounding box center [727, 417] width 98 height 32
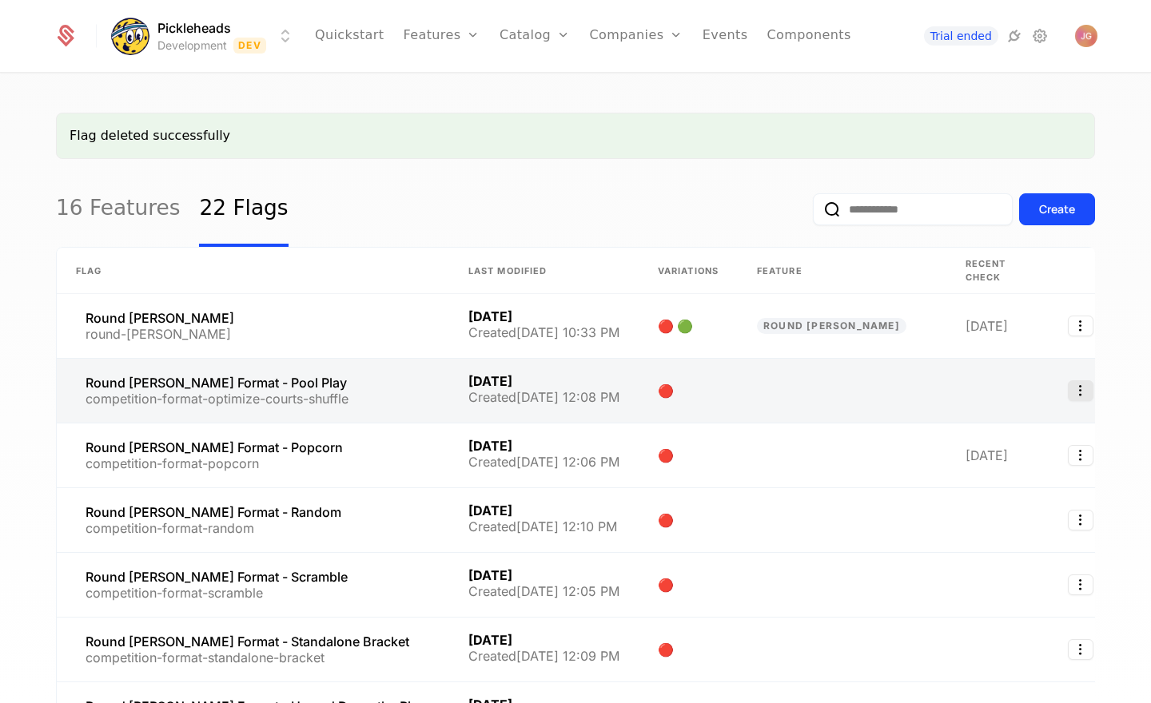
click at [1068, 384] on icon "Select action" at bounding box center [1081, 390] width 26 height 21
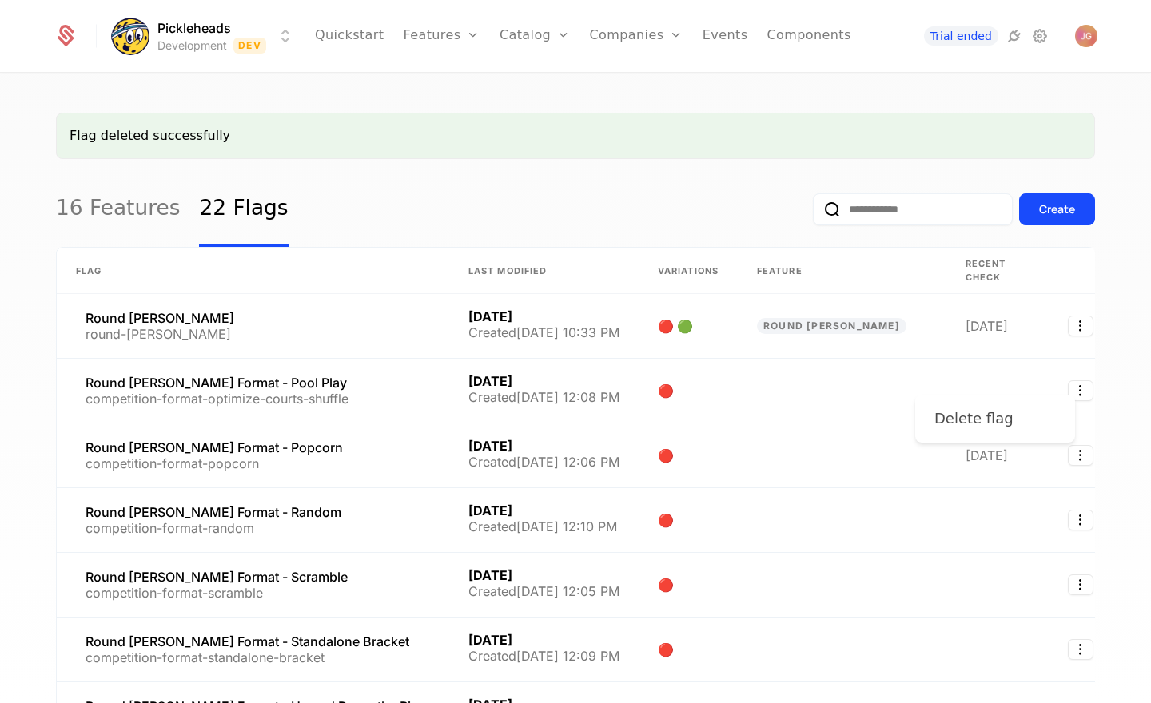
click at [973, 416] on div "Delete flag" at bounding box center [973, 419] width 79 height 22
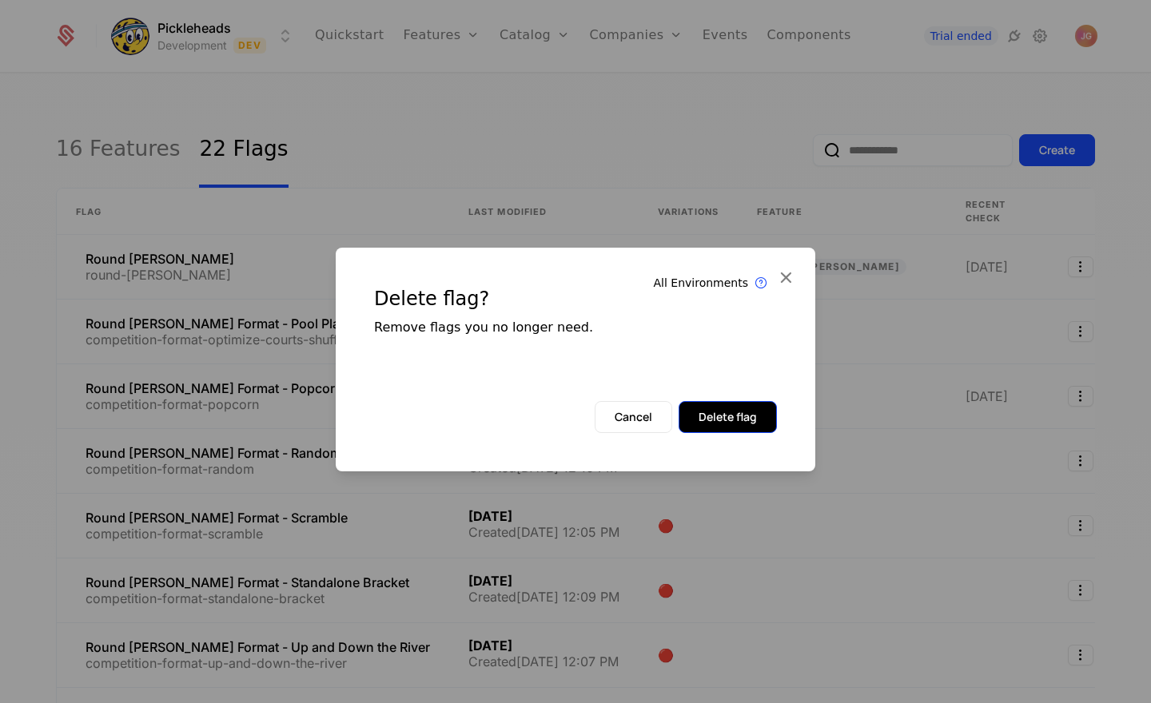
click at [761, 408] on button "Delete flag" at bounding box center [727, 417] width 98 height 32
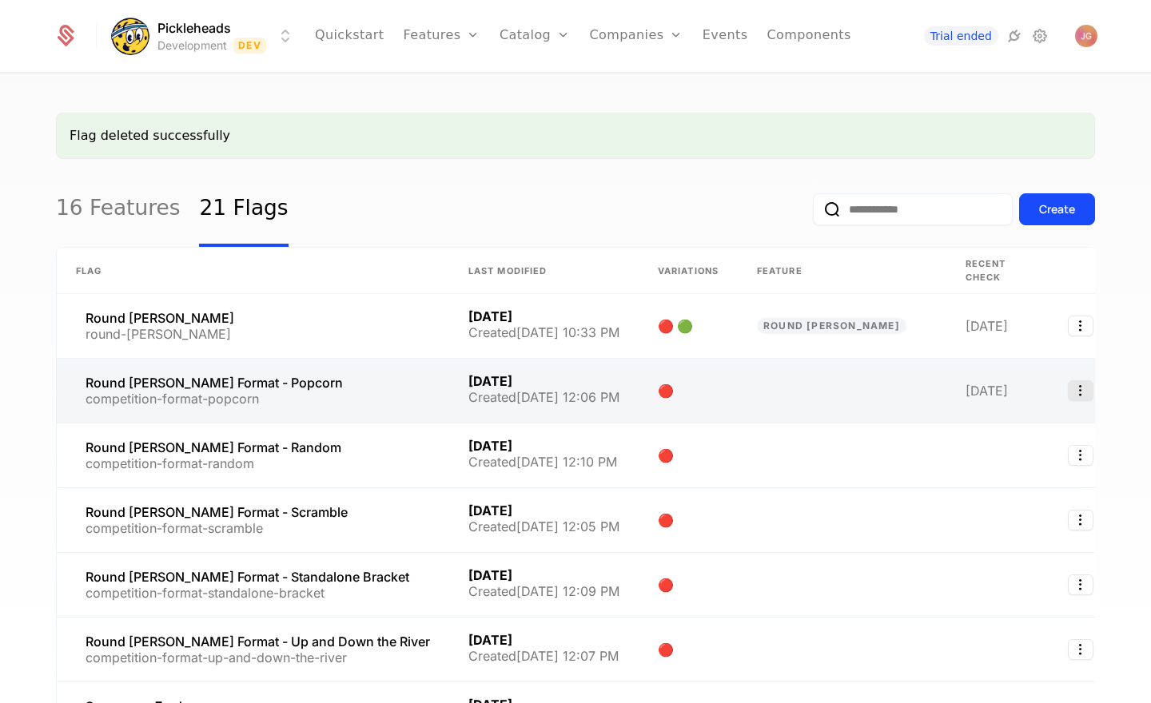
click at [1068, 380] on icon "Select action" at bounding box center [1081, 390] width 26 height 21
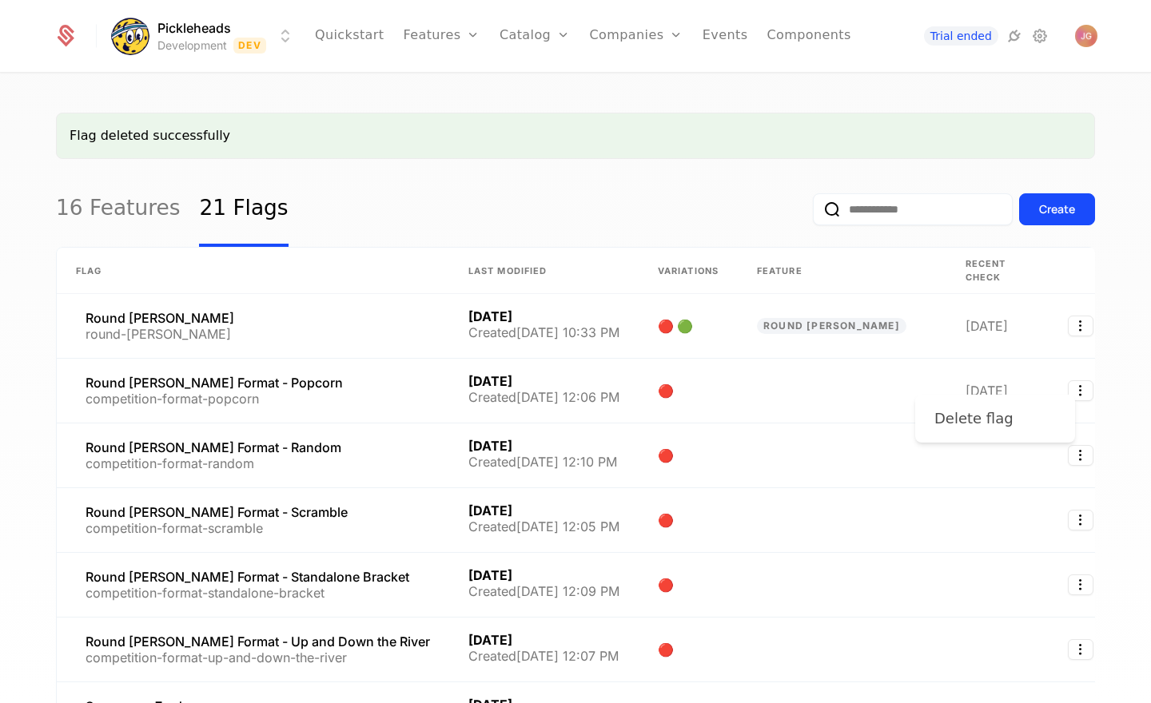
click at [1005, 412] on div "Delete flag" at bounding box center [980, 419] width 92 height 22
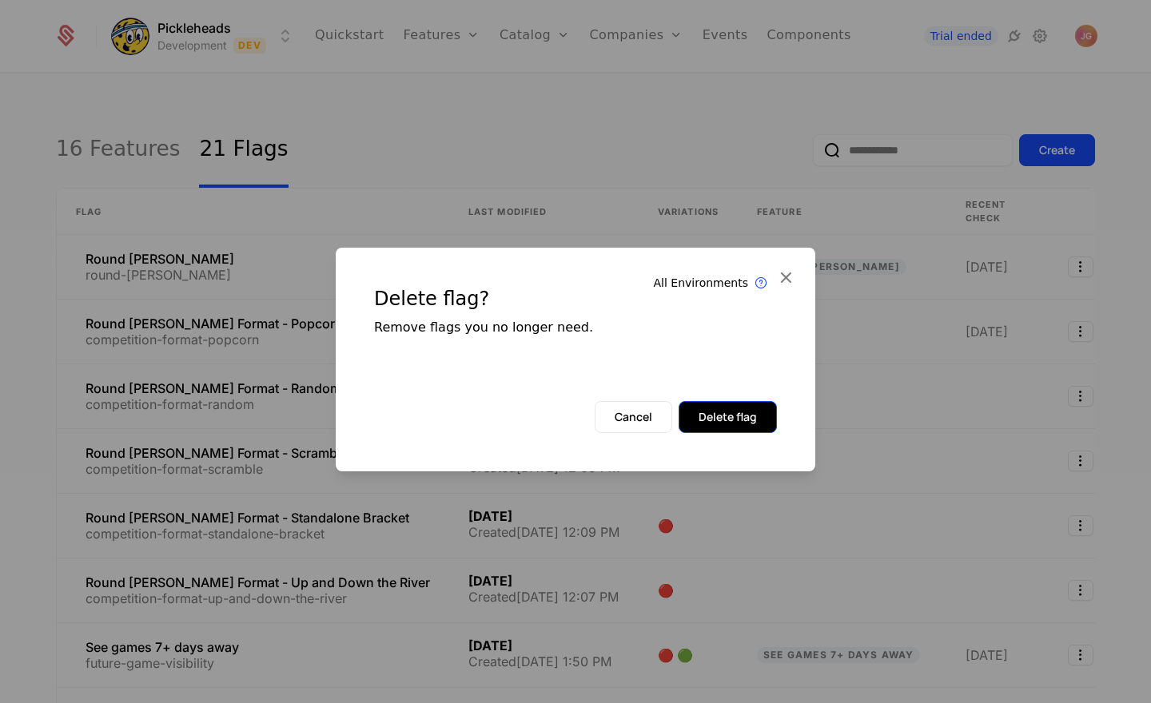
click at [709, 416] on button "Delete flag" at bounding box center [727, 417] width 98 height 32
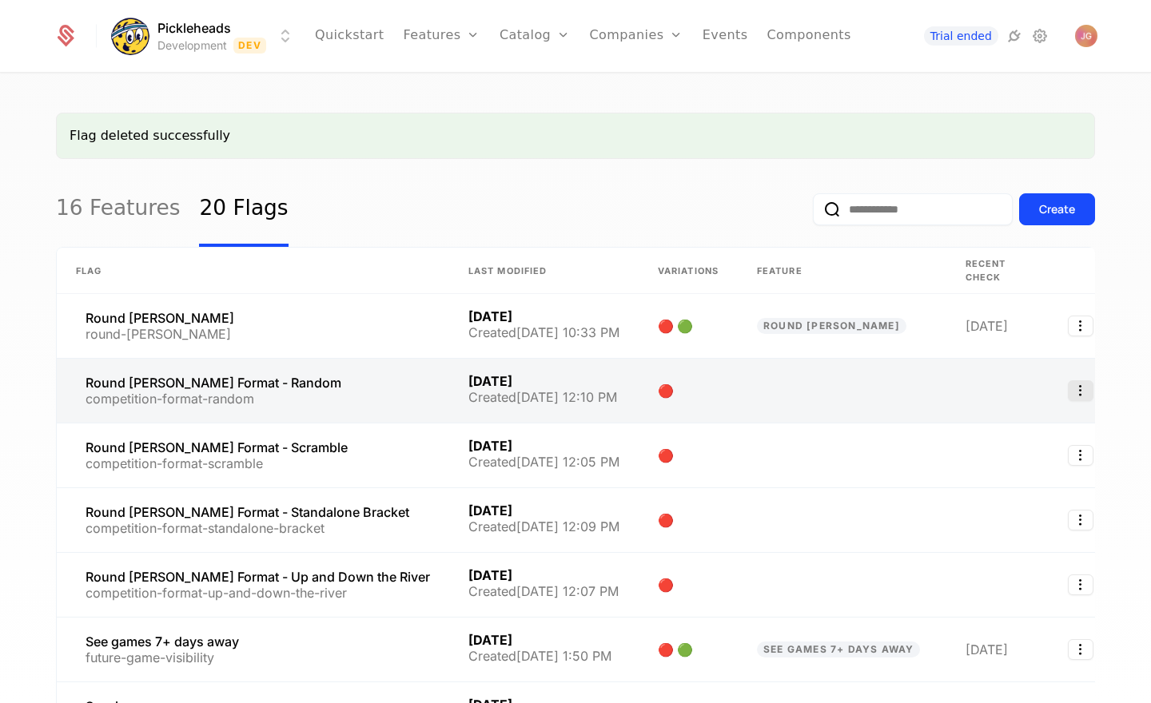
click at [1068, 384] on icon "Select action" at bounding box center [1081, 390] width 26 height 21
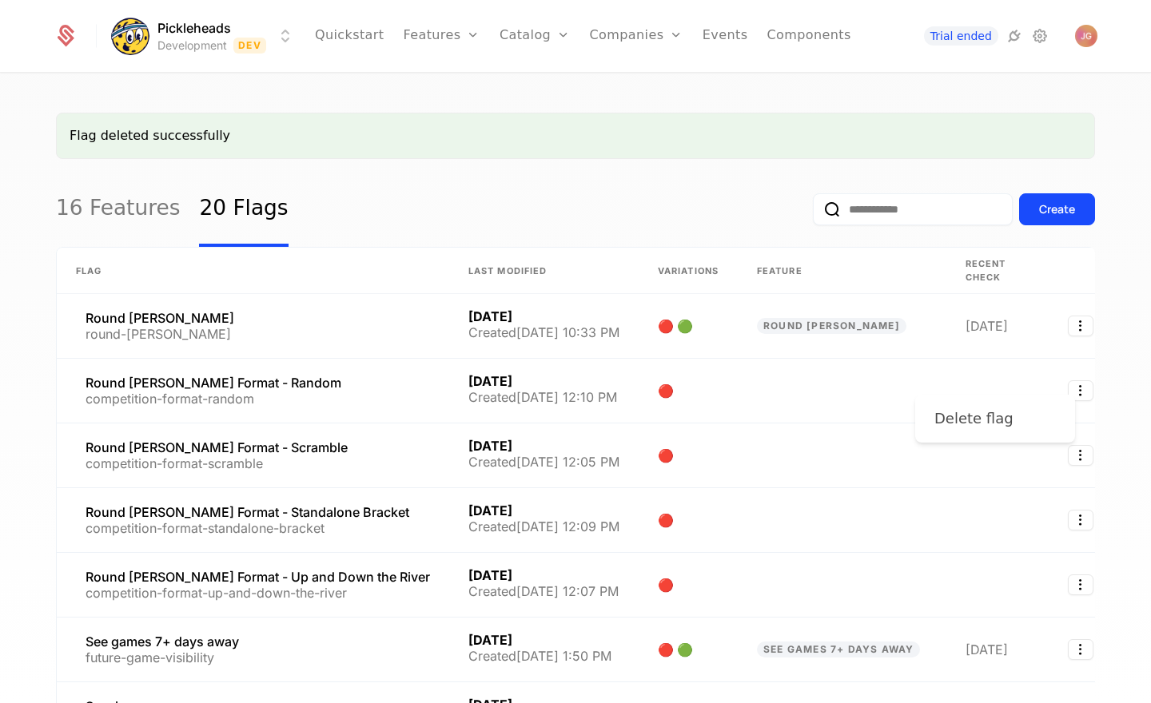
click at [1003, 415] on div "Delete flag" at bounding box center [973, 419] width 79 height 22
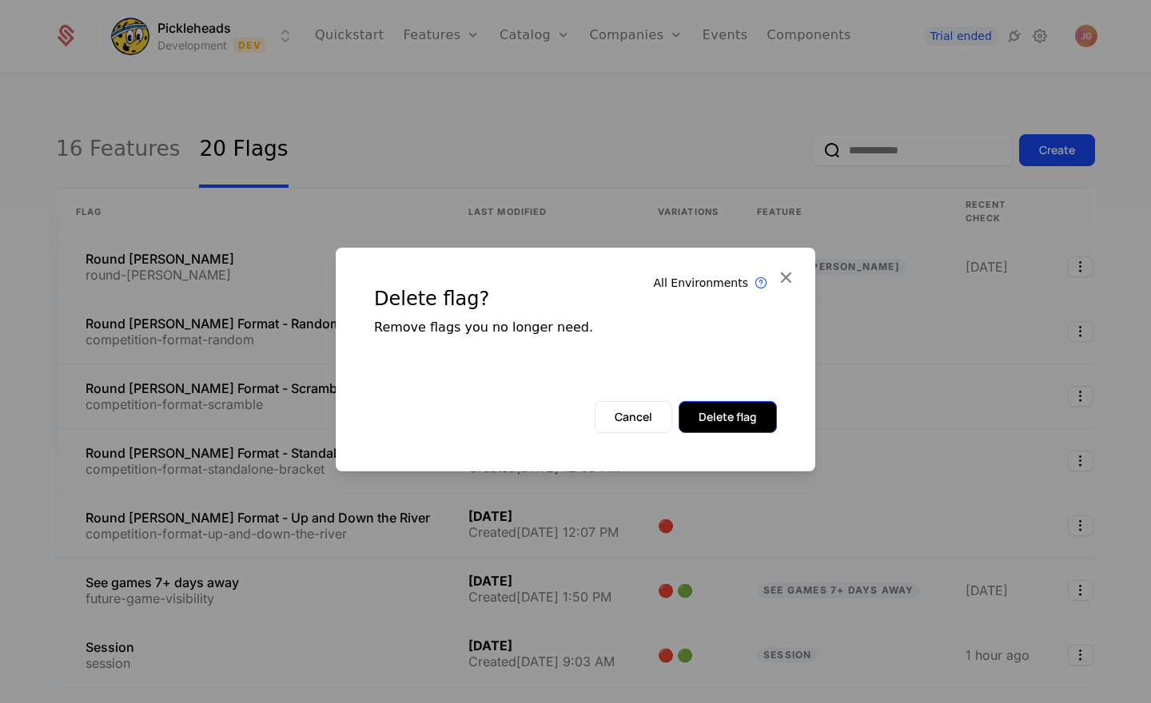
click at [763, 417] on button "Delete flag" at bounding box center [727, 417] width 98 height 32
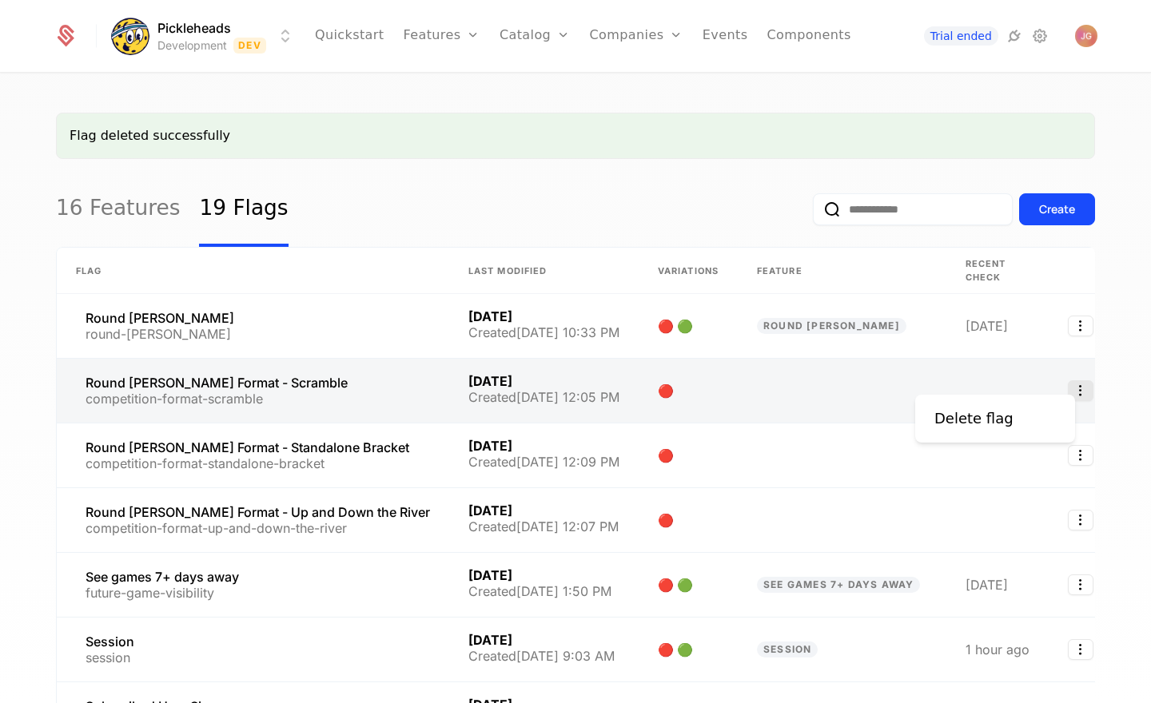
click at [1068, 383] on icon "Select action" at bounding box center [1081, 390] width 26 height 21
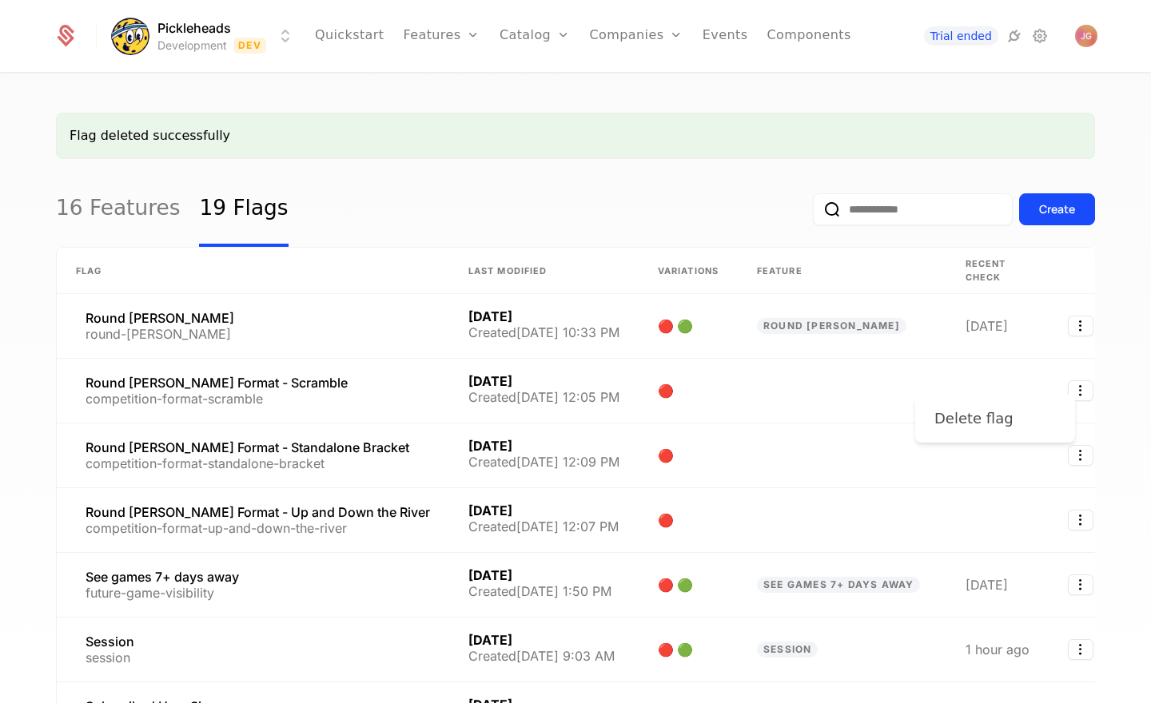
click at [989, 426] on div "Delete flag" at bounding box center [973, 419] width 79 height 22
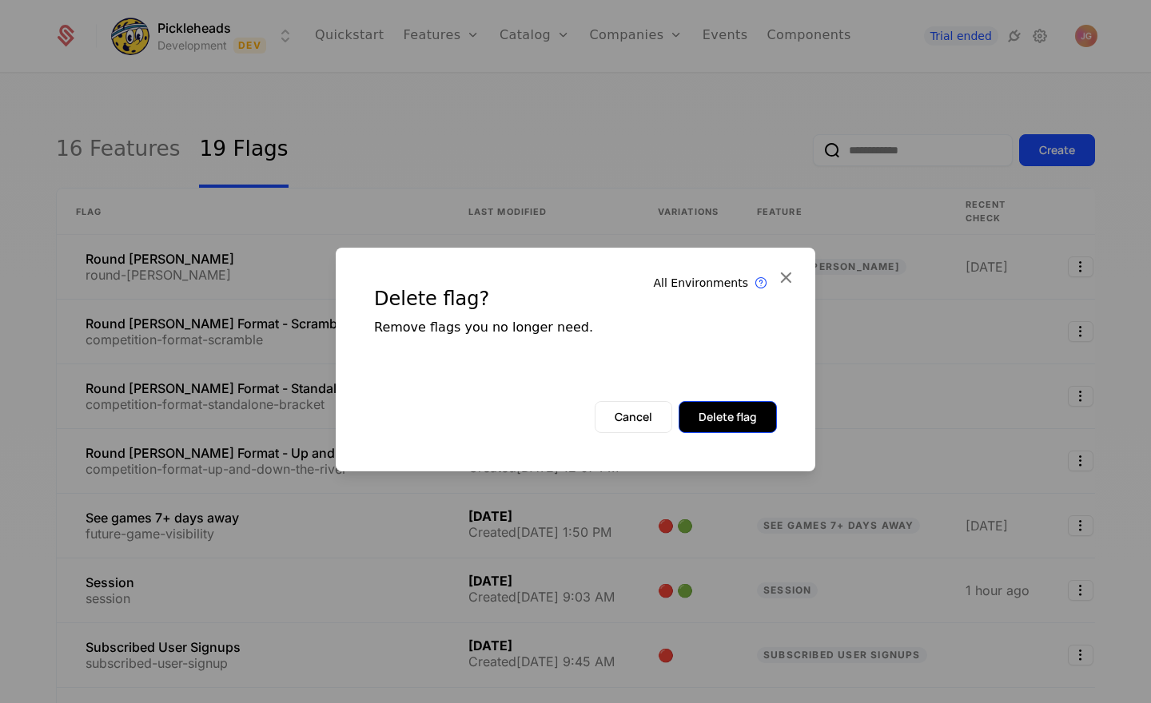
click at [746, 424] on button "Delete flag" at bounding box center [727, 417] width 98 height 32
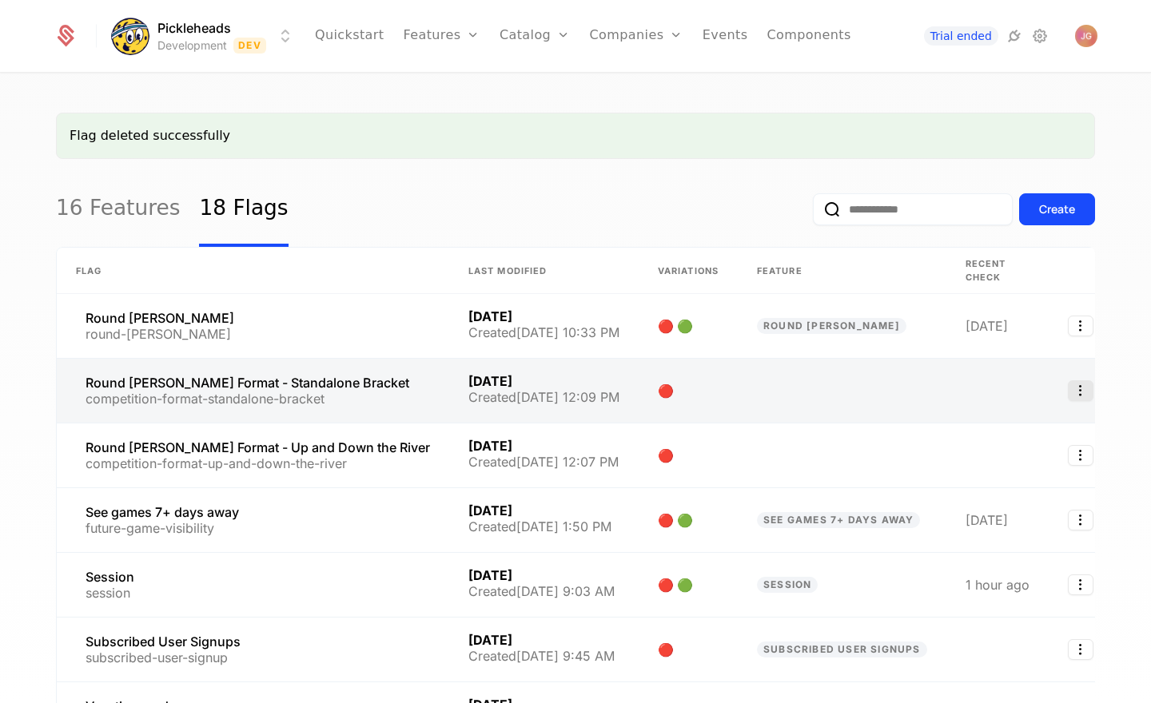
click at [1068, 380] on icon "Select action" at bounding box center [1081, 390] width 26 height 21
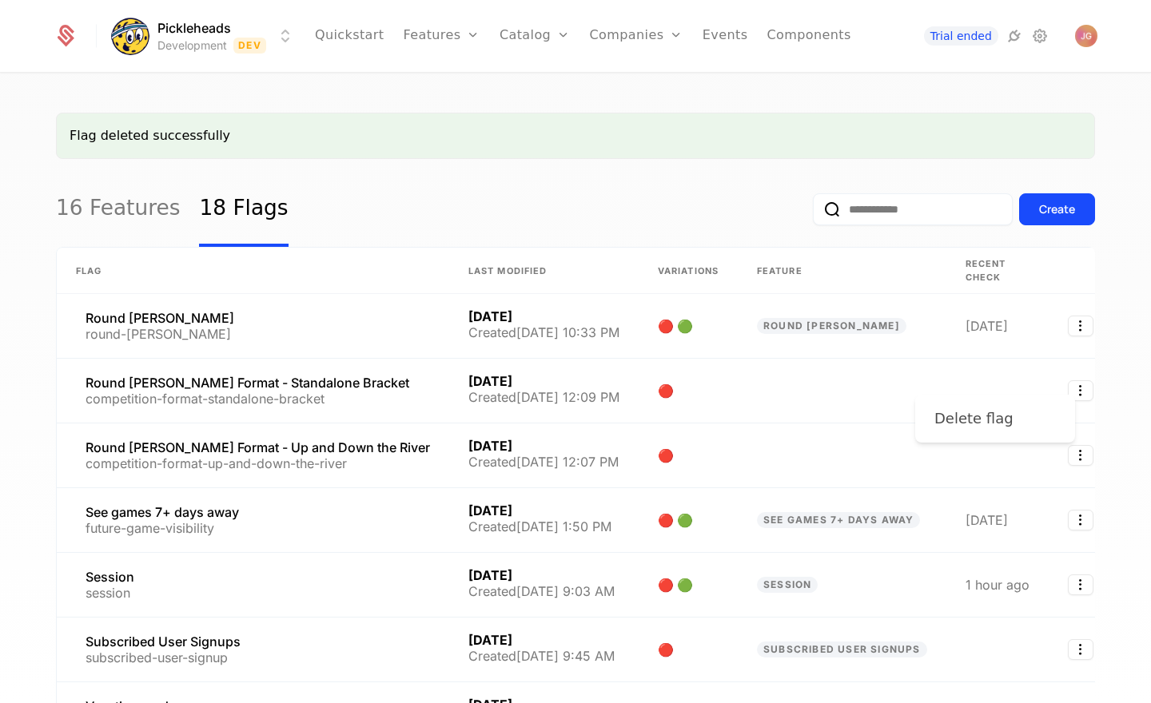
click at [985, 416] on div "Delete flag" at bounding box center [973, 419] width 79 height 22
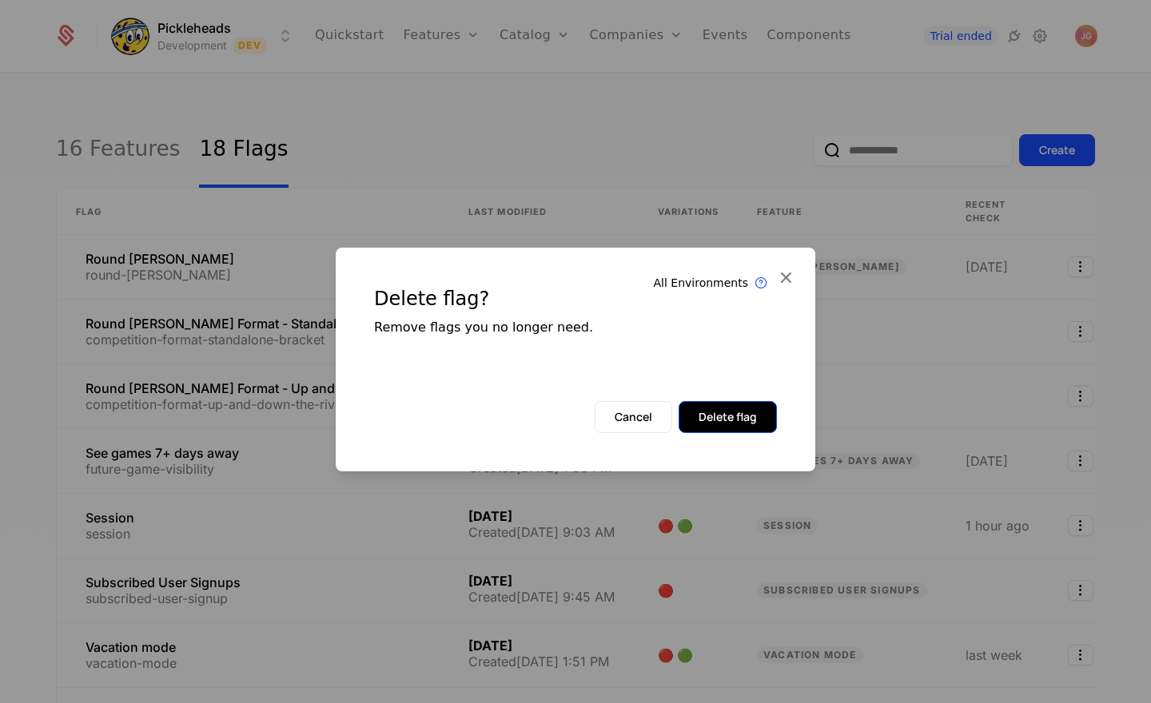
click at [766, 413] on button "Delete flag" at bounding box center [727, 417] width 98 height 32
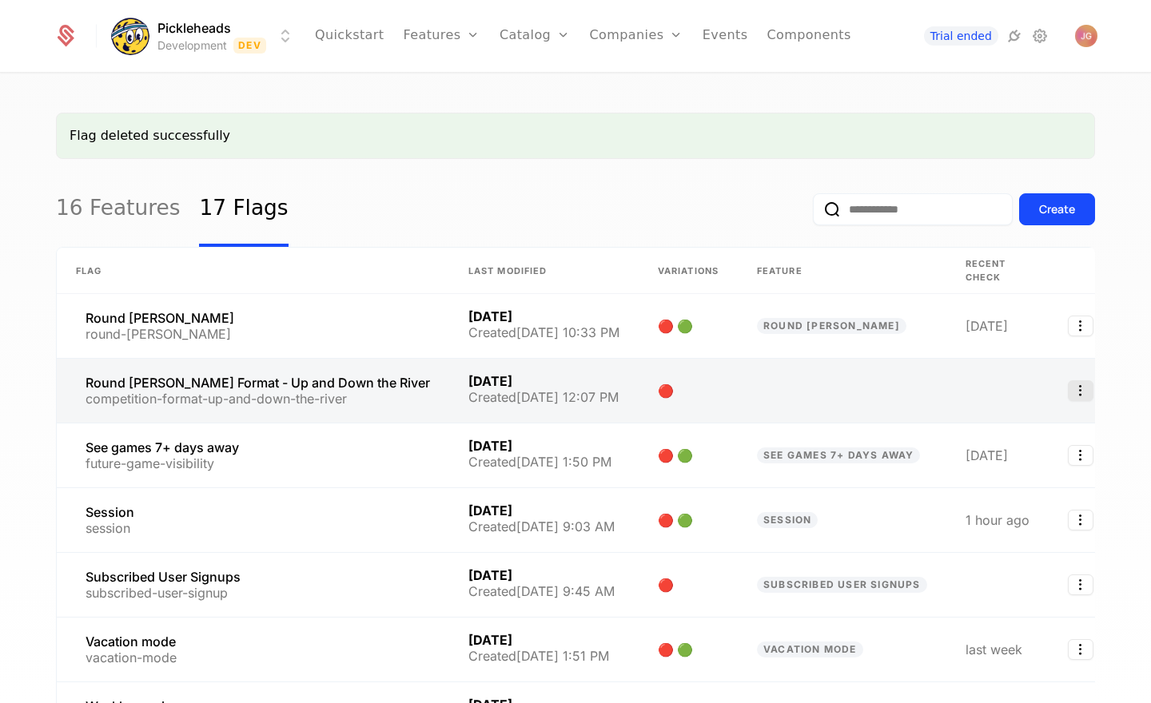
click at [1068, 380] on icon "Select action" at bounding box center [1081, 390] width 26 height 21
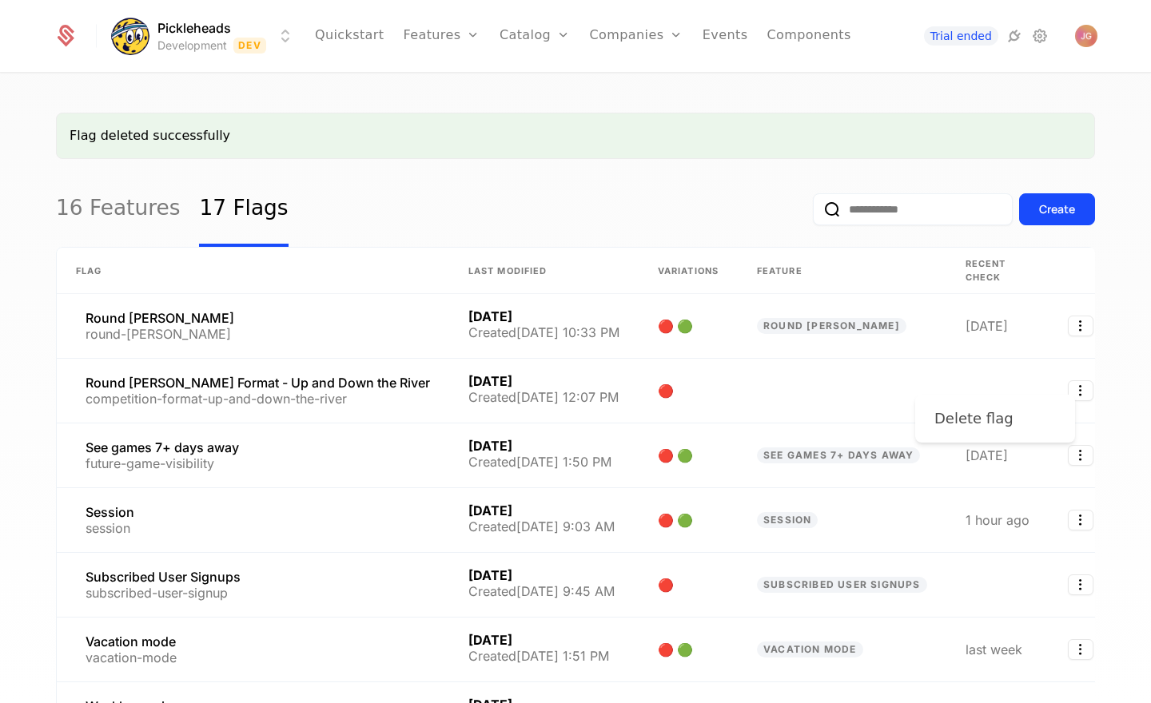
click at [1004, 415] on div "Delete flag" at bounding box center [980, 419] width 92 height 22
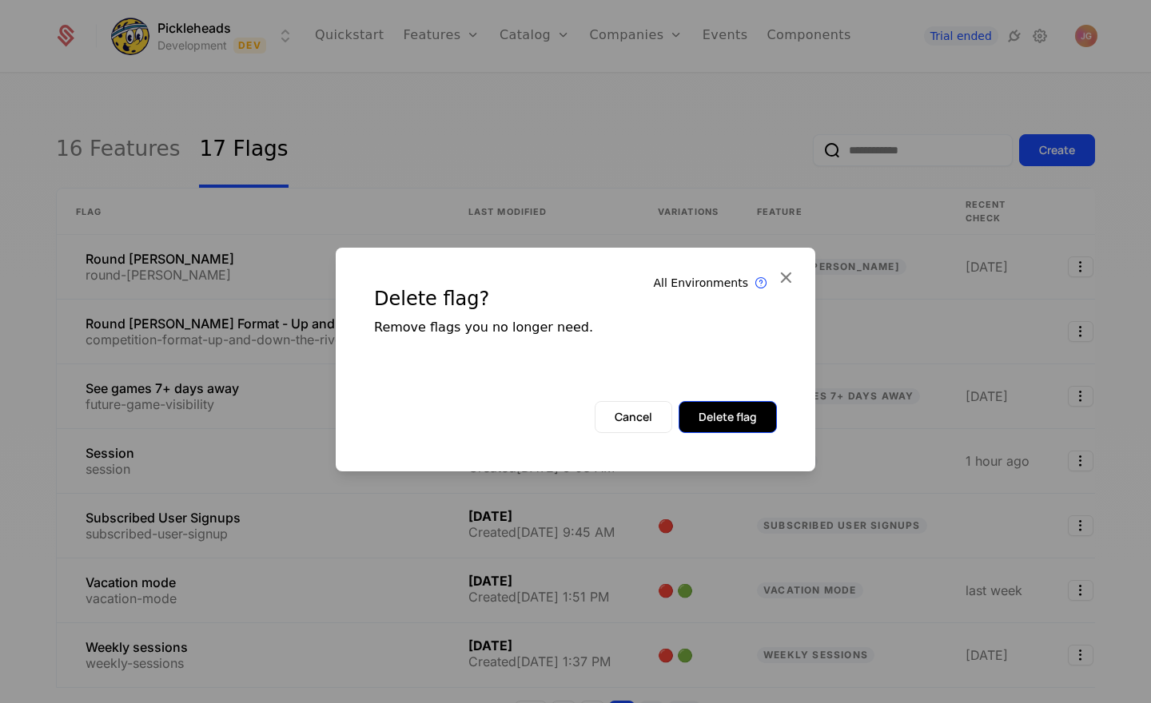
click at [766, 423] on button "Delete flag" at bounding box center [727, 417] width 98 height 32
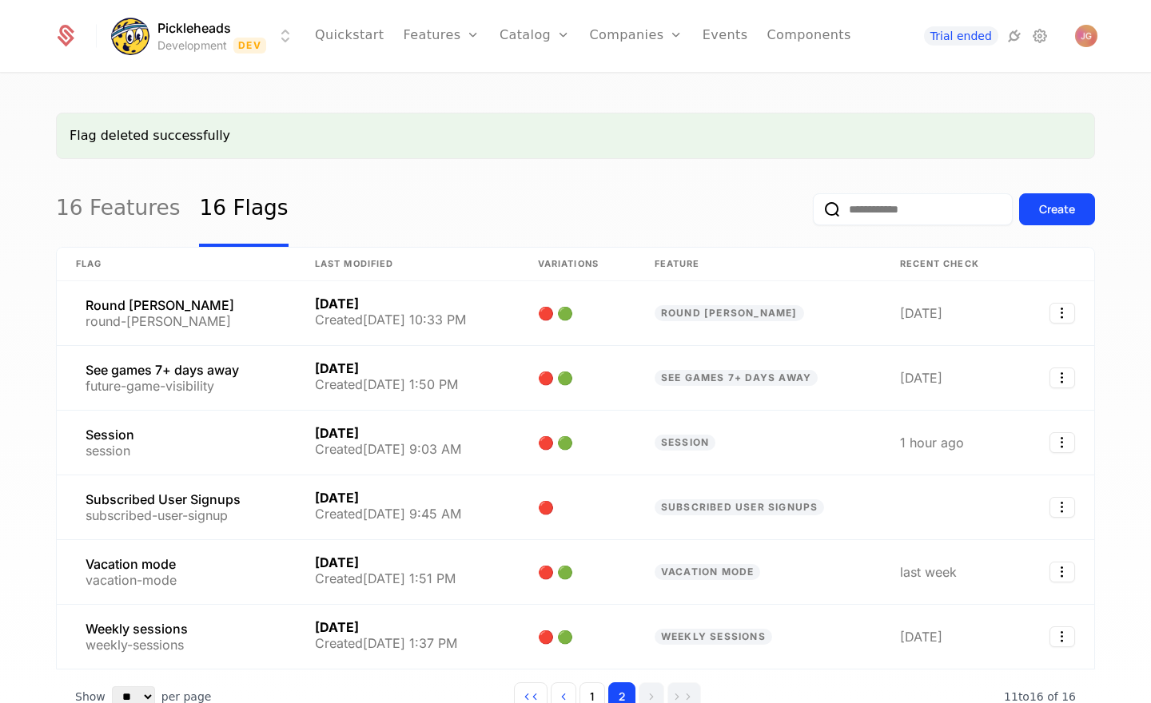
scroll to position [101, 0]
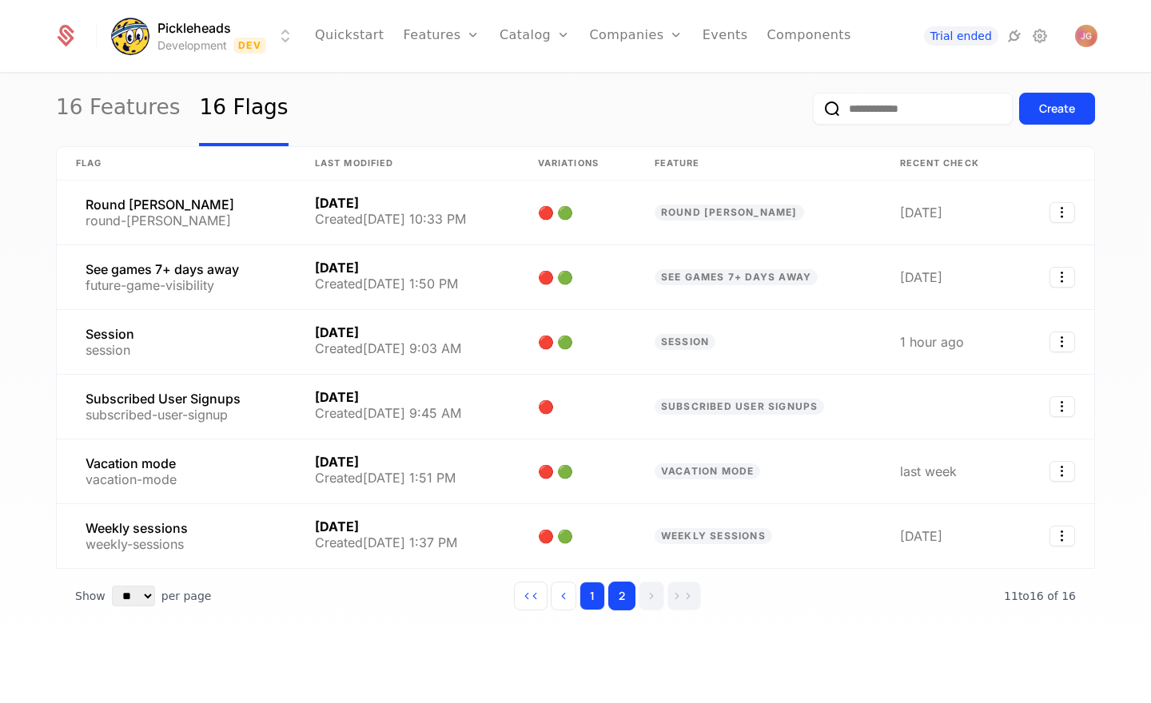
click at [603, 589] on button "1" at bounding box center [592, 596] width 26 height 29
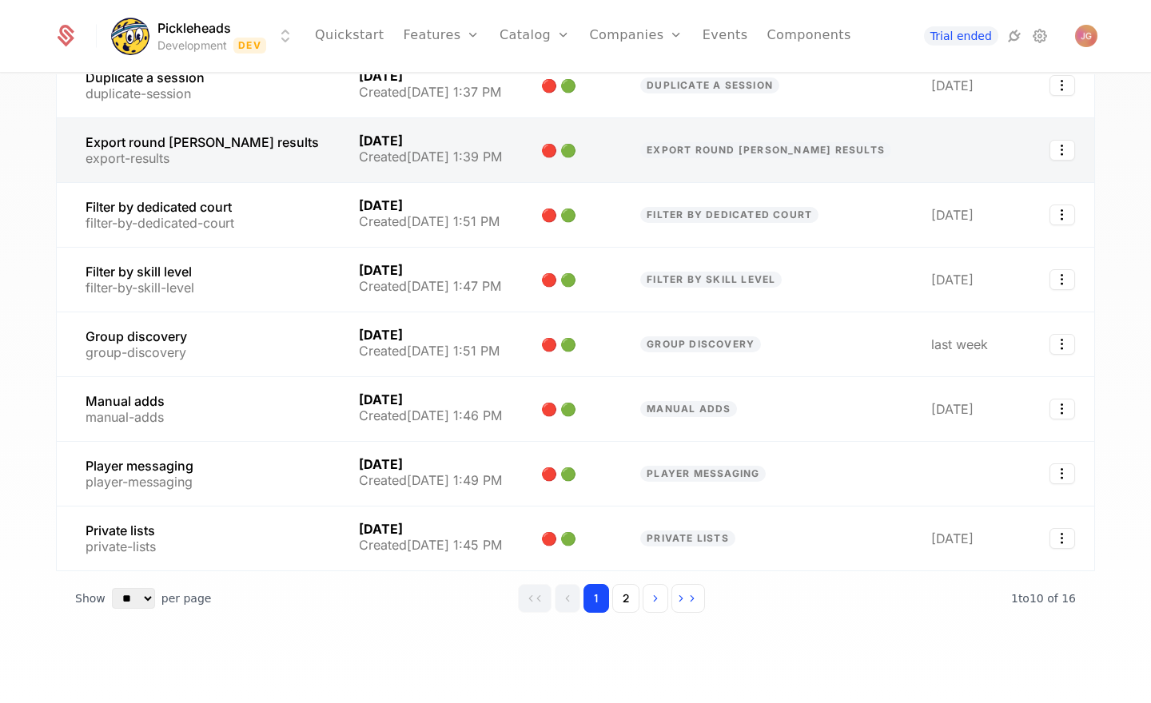
scroll to position [360, 0]
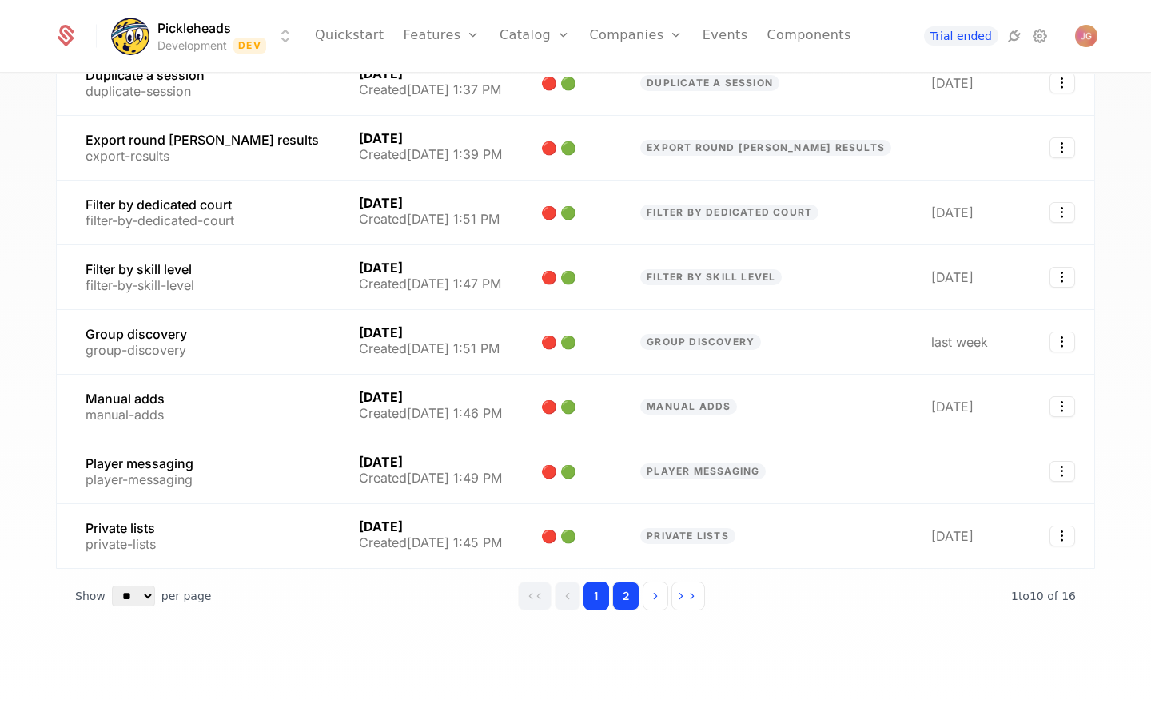
click at [623, 595] on button "2" at bounding box center [625, 596] width 27 height 29
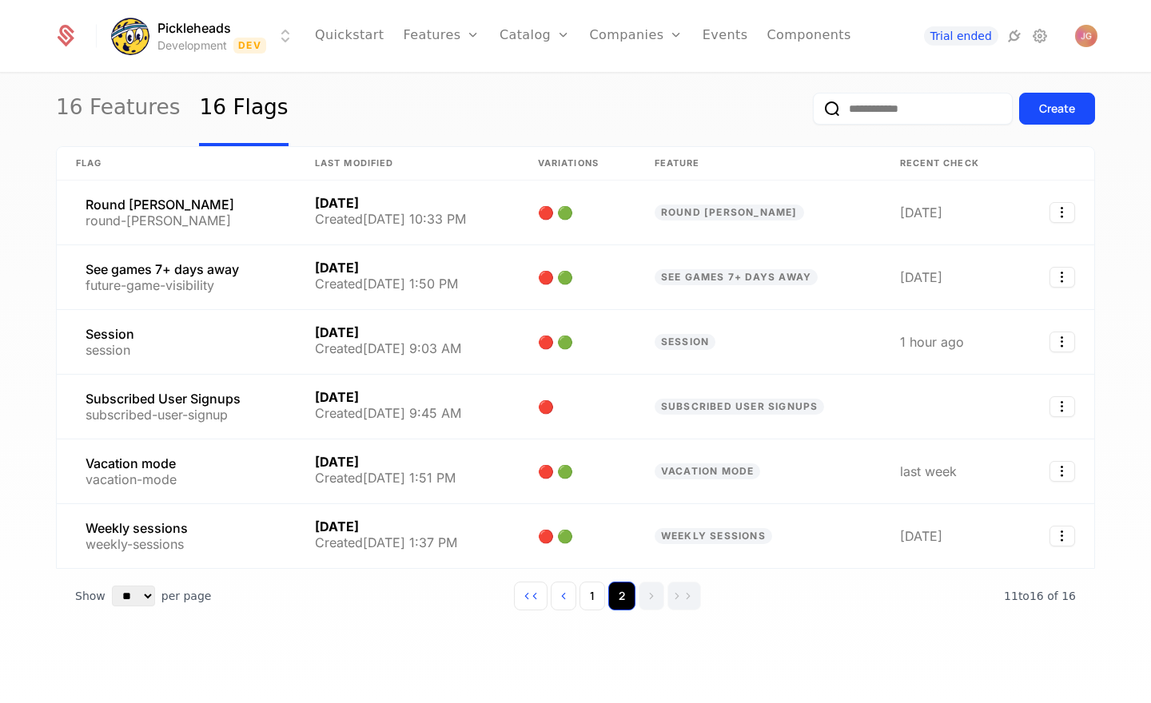
scroll to position [101, 0]
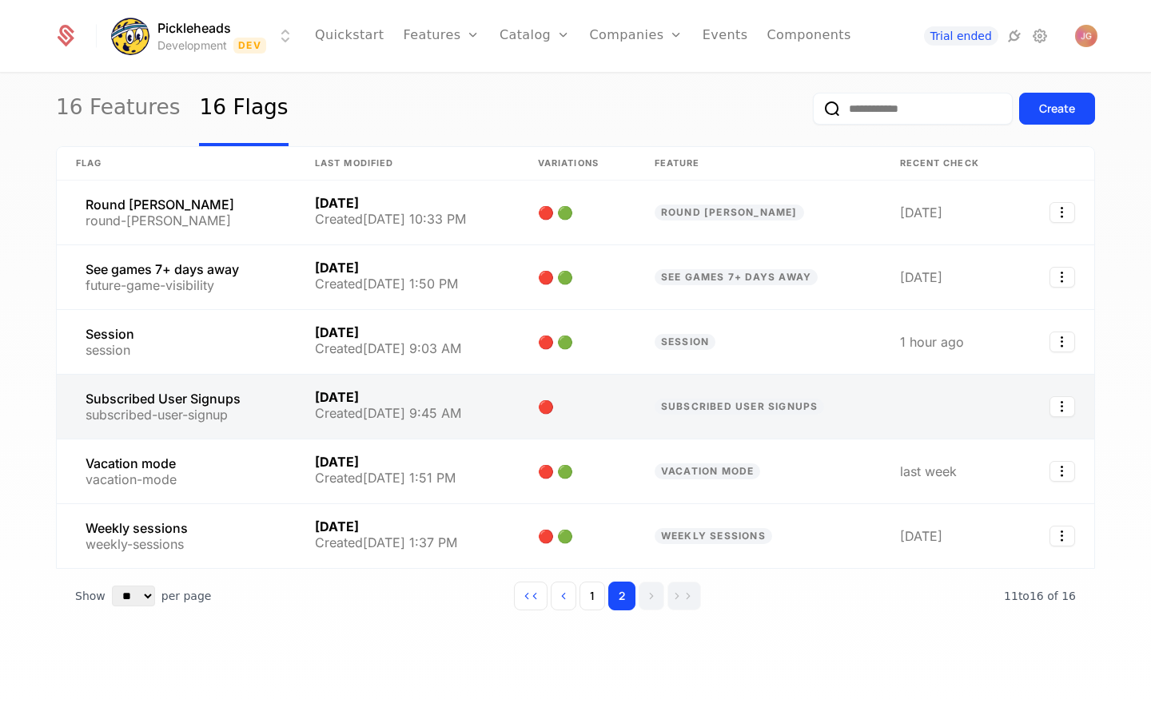
click at [549, 408] on link at bounding box center [577, 407] width 117 height 64
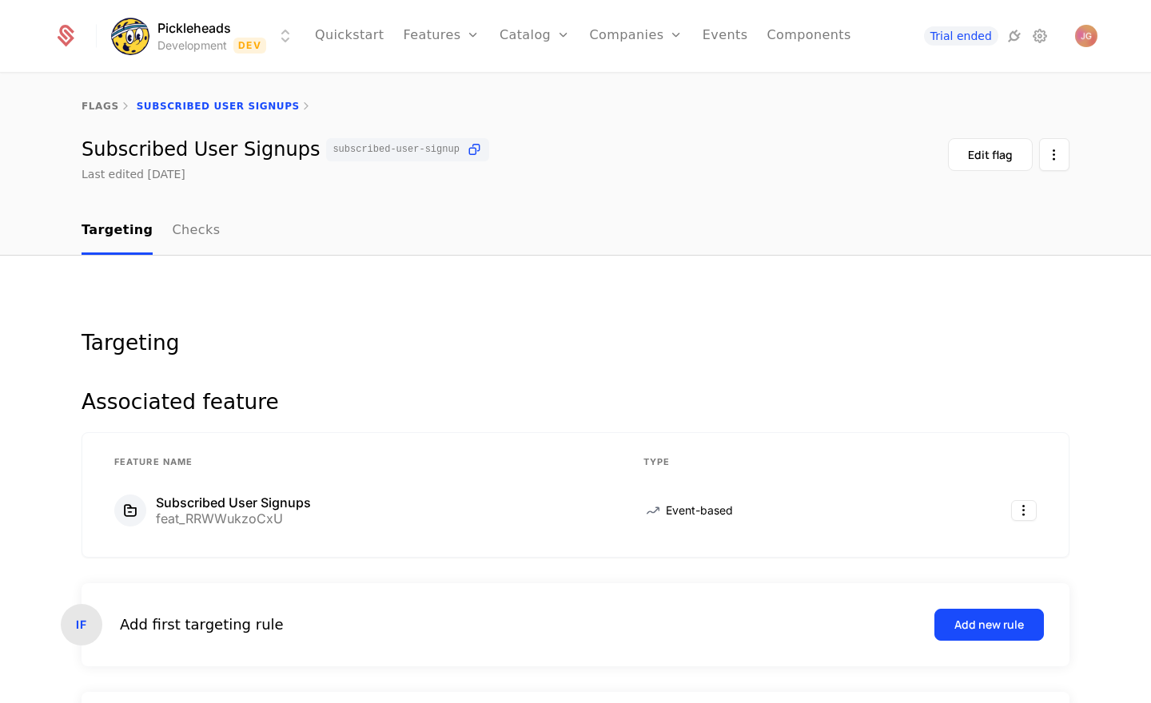
scroll to position [212, 0]
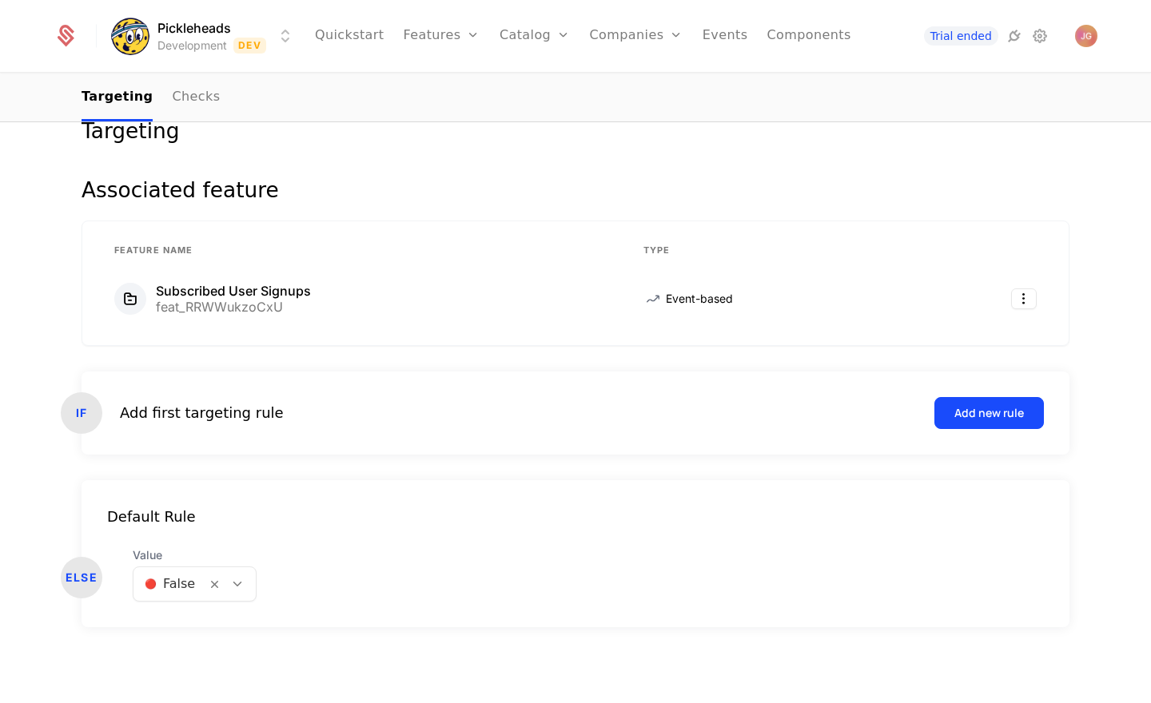
click at [241, 581] on icon at bounding box center [237, 584] width 14 height 14
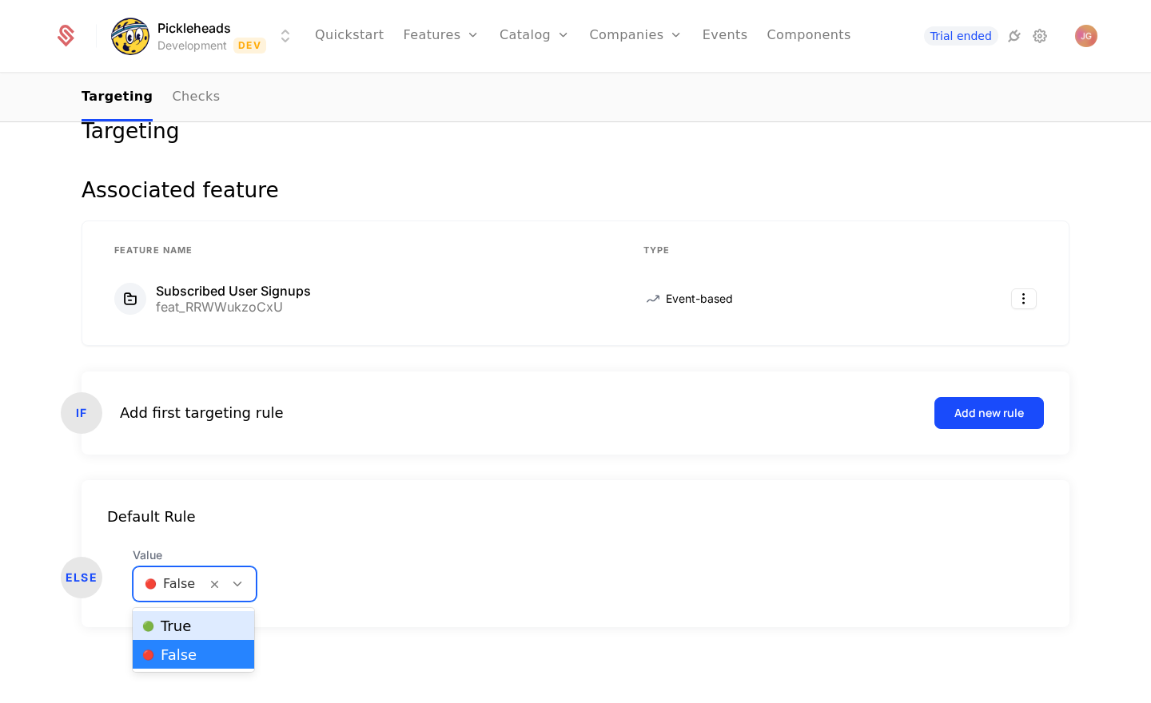
click at [228, 622] on div "🟢 True" at bounding box center [193, 626] width 102 height 16
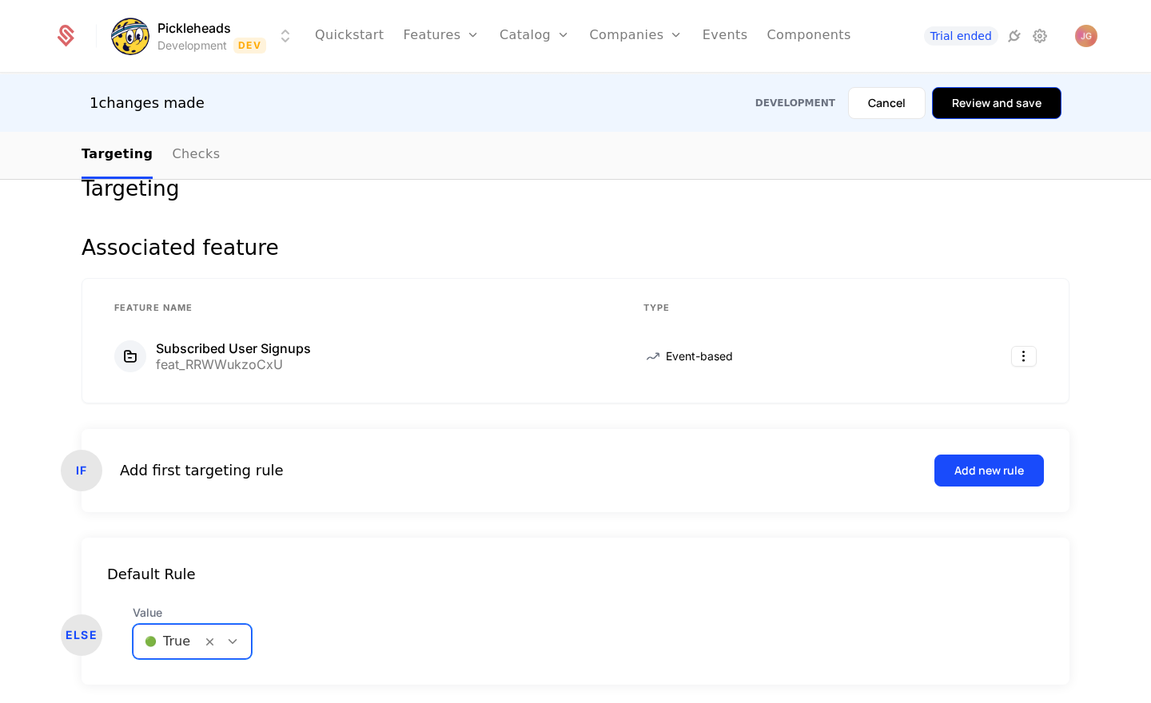
click at [990, 109] on button "Review and save" at bounding box center [996, 103] width 129 height 32
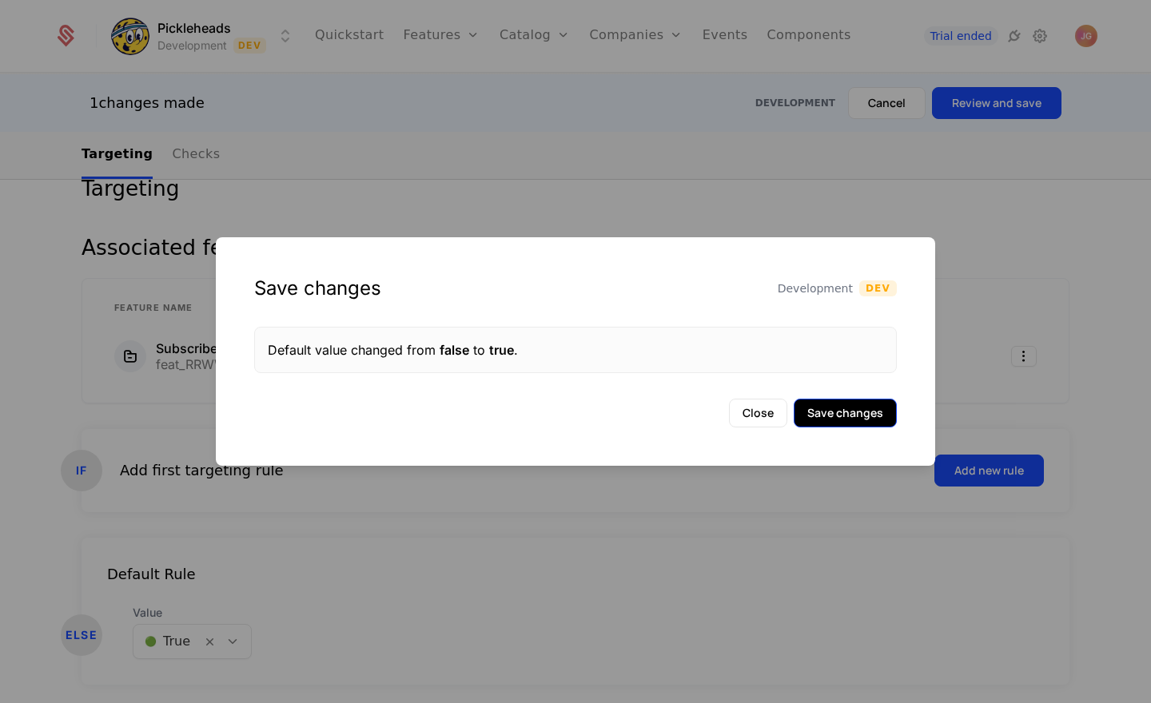
click at [853, 402] on button "Save changes" at bounding box center [845, 413] width 103 height 29
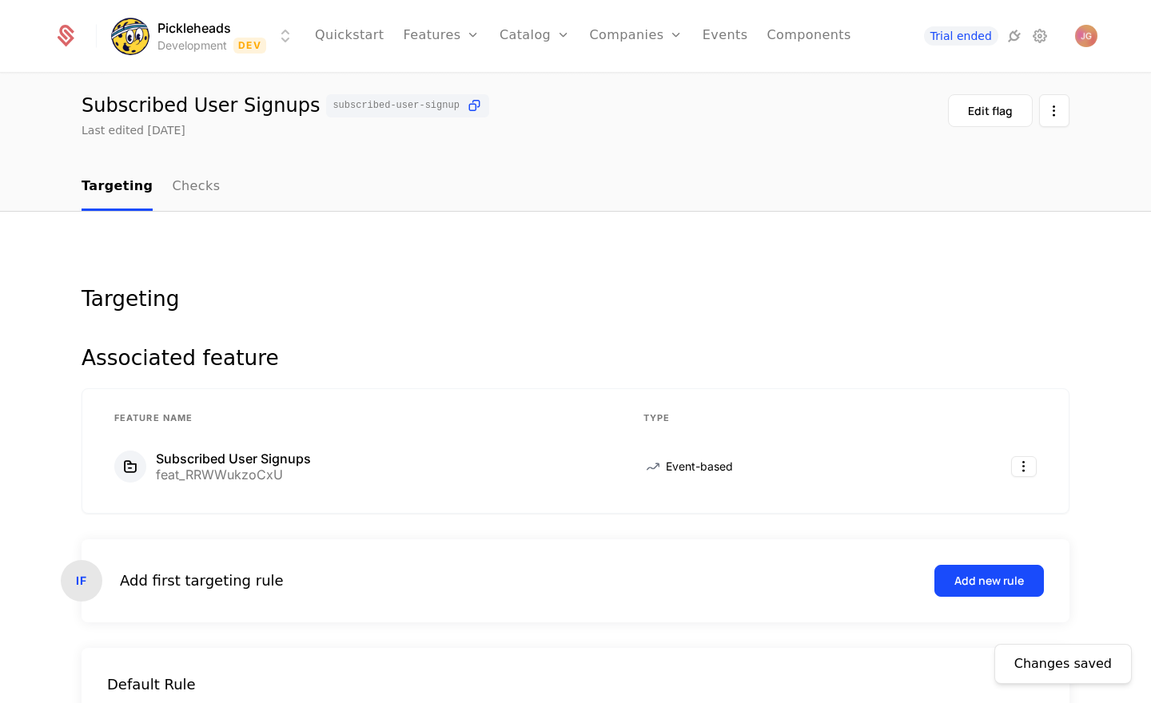
scroll to position [0, 0]
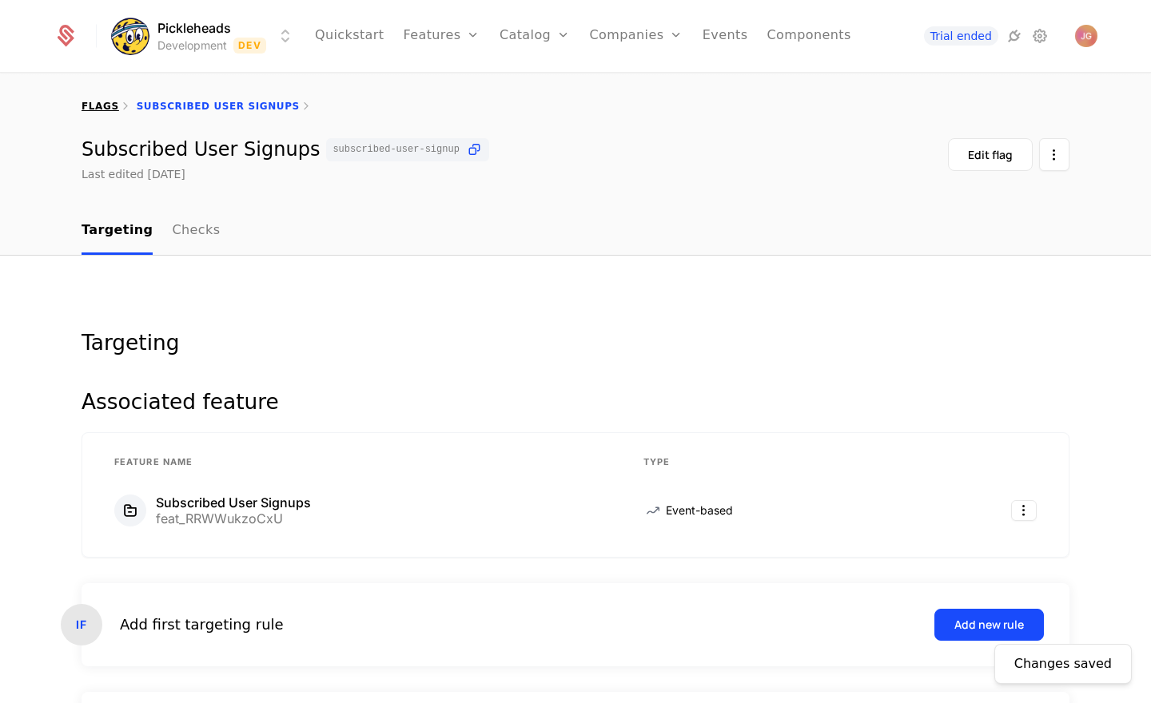
click at [104, 103] on link "flags" at bounding box center [101, 106] width 38 height 11
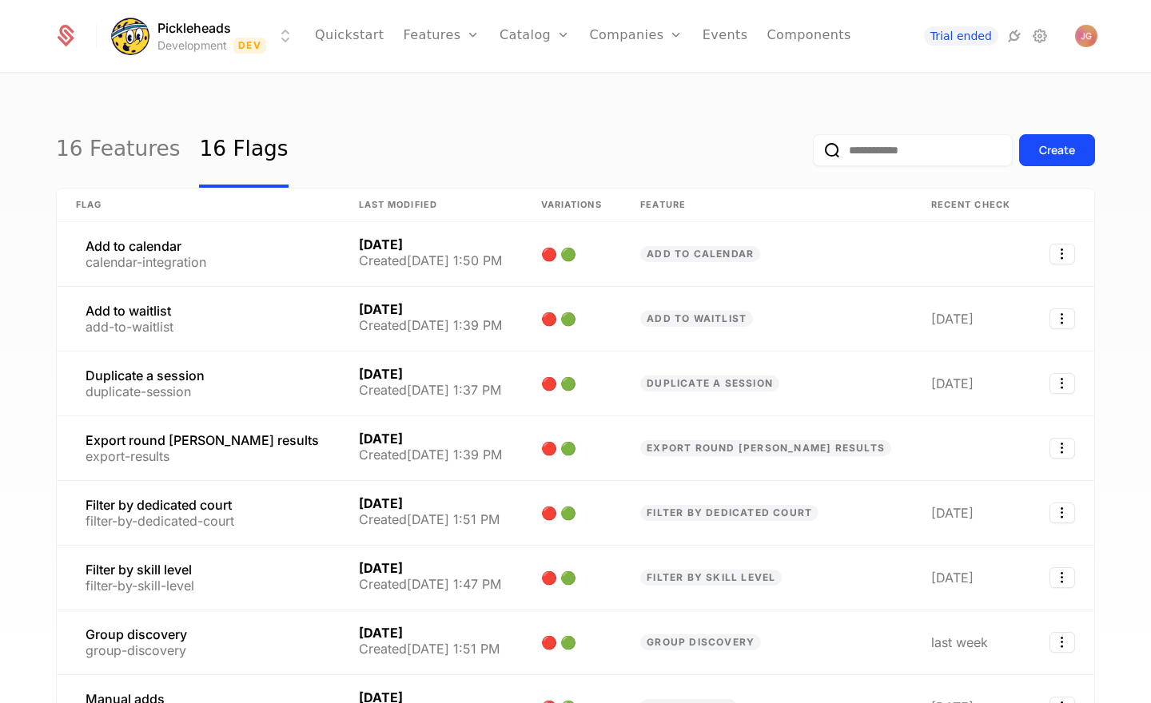
click at [14, 448] on div "16 Features 16 Flags Create Flag Last Modified Variations Feature Recent check …" at bounding box center [575, 393] width 1151 height 639
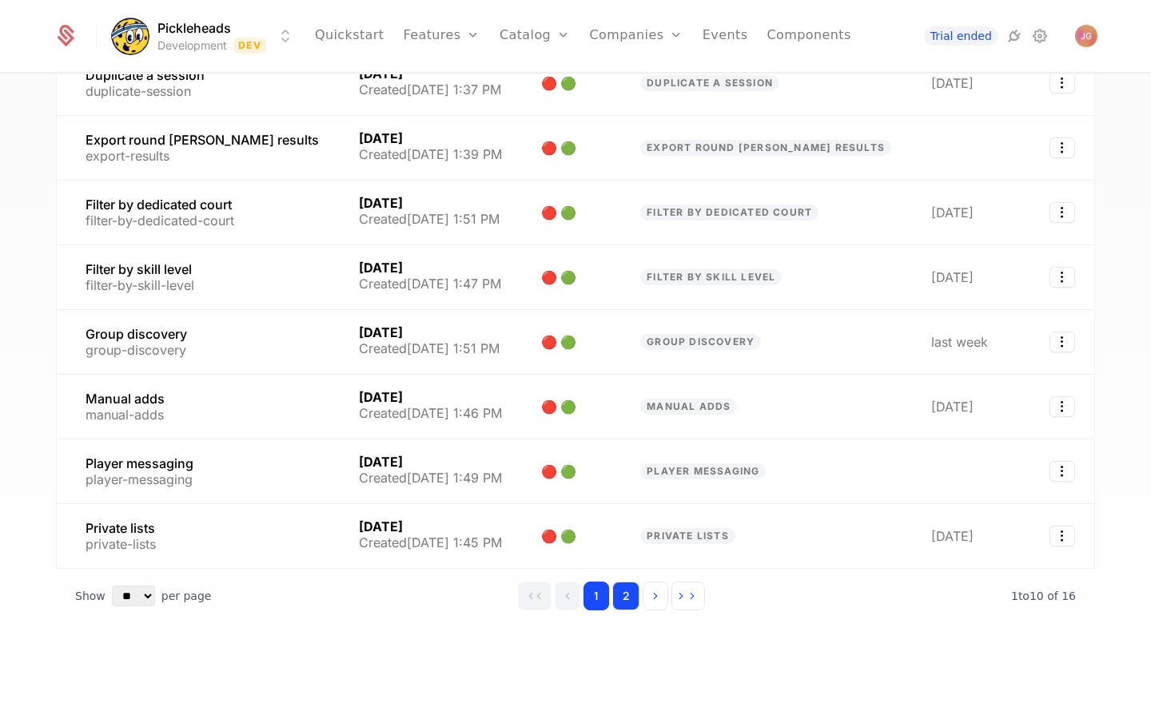
click at [632, 600] on button "2" at bounding box center [625, 596] width 27 height 29
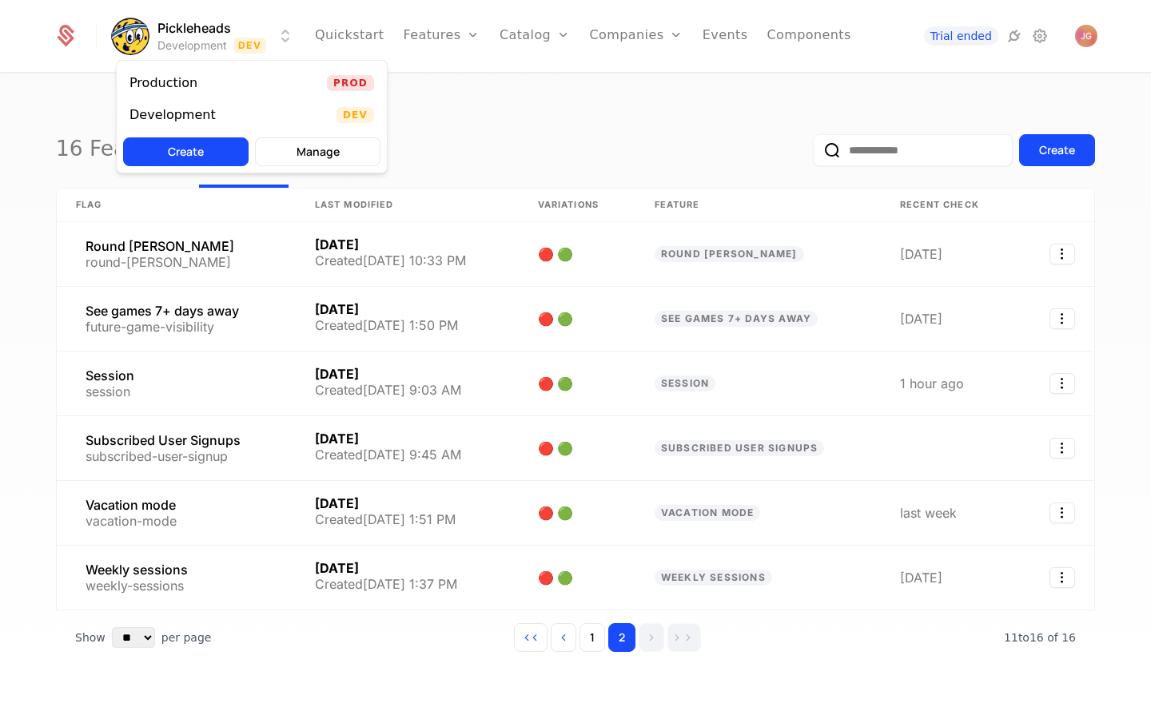
click at [215, 36] on html "Pickleheads Development Dev Quickstart Features Features Flags Catalog Plans Ad…" at bounding box center [575, 351] width 1151 height 703
click at [221, 85] on div "Production Prod" at bounding box center [252, 83] width 270 height 32
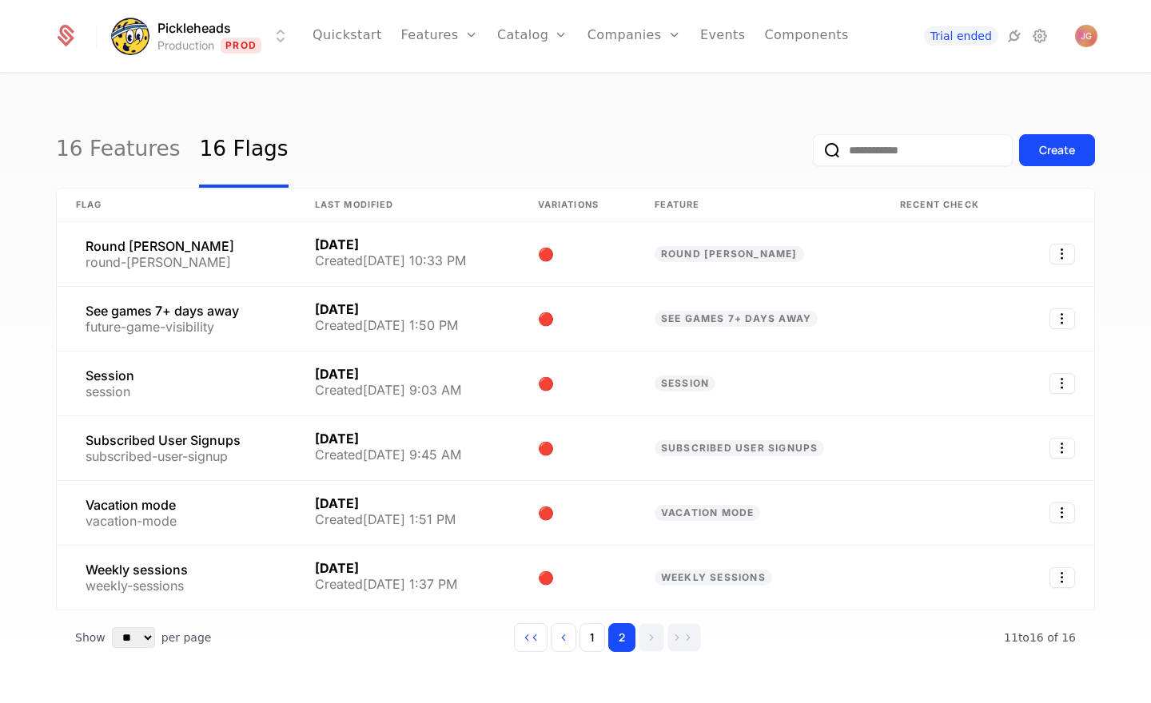
click at [34, 289] on div "16 Features 16 Flags Create Flag Last Modified Variations Feature Recent check …" at bounding box center [575, 393] width 1151 height 639
click at [124, 167] on link "16 Features" at bounding box center [118, 150] width 124 height 75
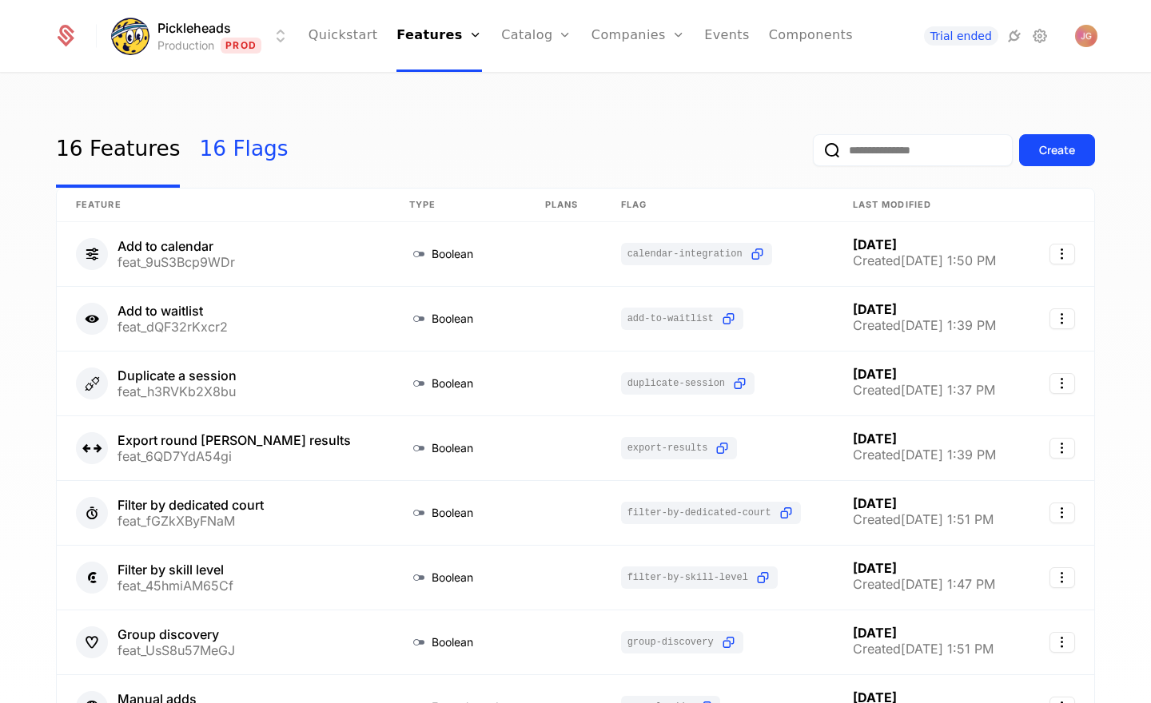
click at [237, 153] on link "16 Flags" at bounding box center [243, 150] width 89 height 75
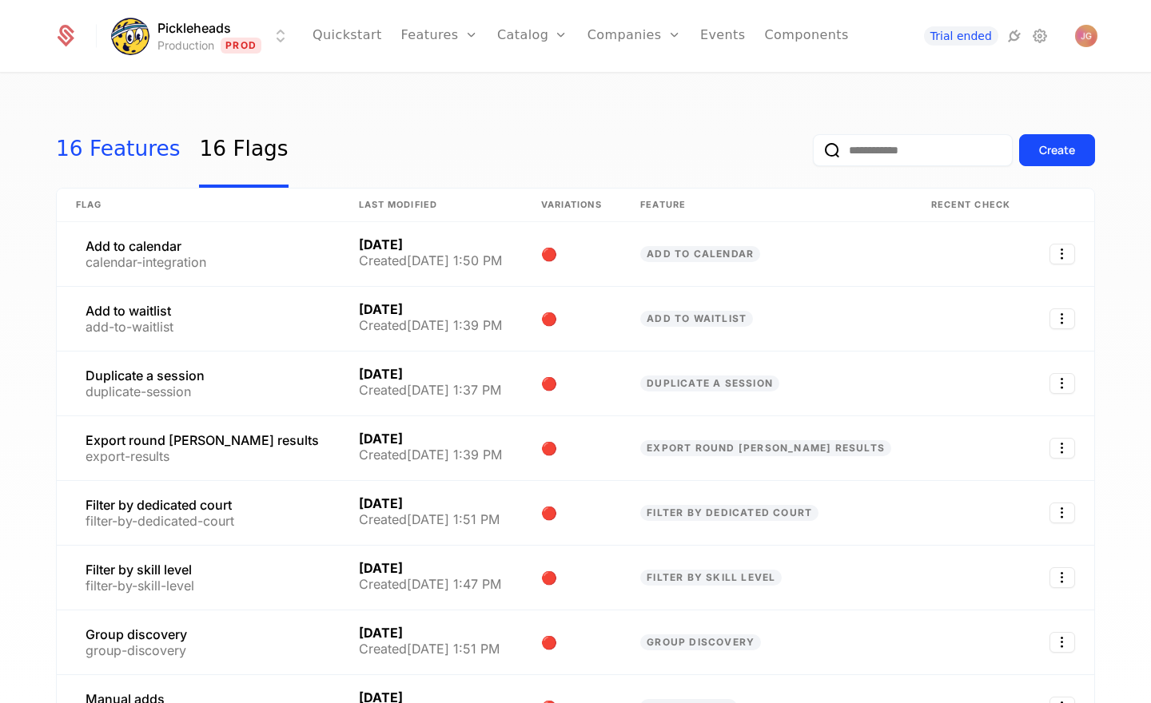
click at [90, 148] on link "16 Features" at bounding box center [118, 150] width 124 height 75
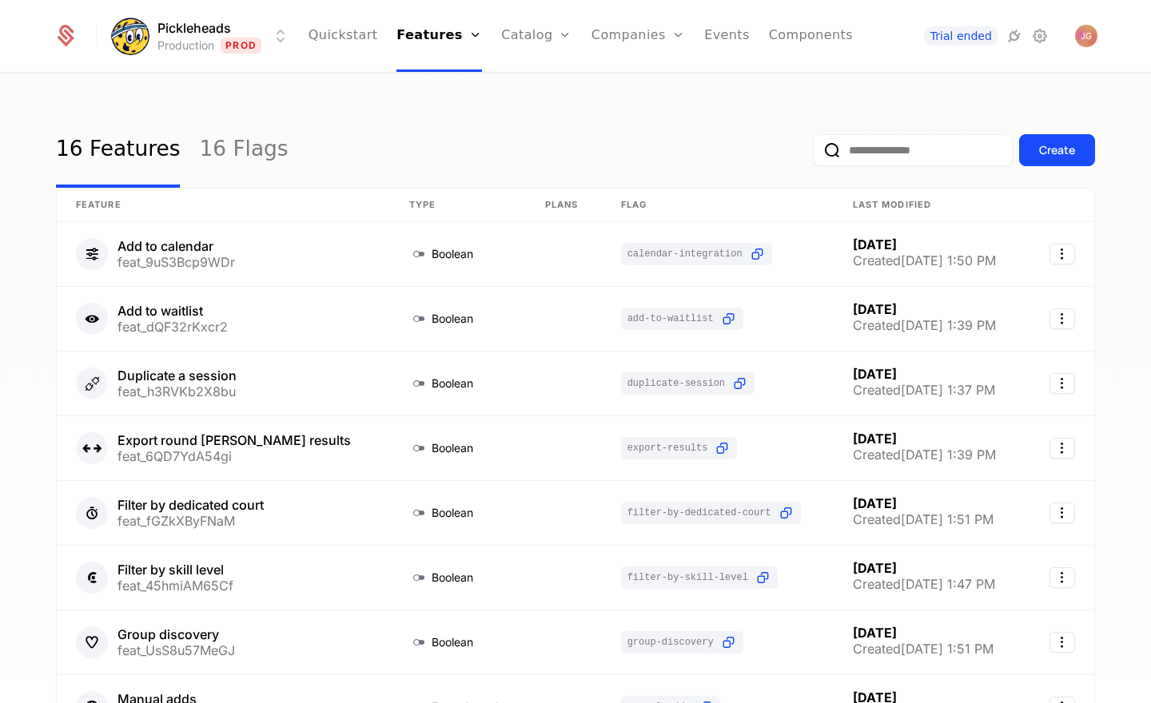
click at [16, 301] on div "16 Features 16 Flags Create Feature Type Plans Flag Last Modified Add to calend…" at bounding box center [575, 393] width 1151 height 639
click at [314, 113] on div "16 Features 16 Flags Create" at bounding box center [575, 150] width 1039 height 75
click at [217, 19] on html "Pickleheads Production Prod Quickstart Features Features Flags Catalog Plans Ad…" at bounding box center [575, 351] width 1151 height 703
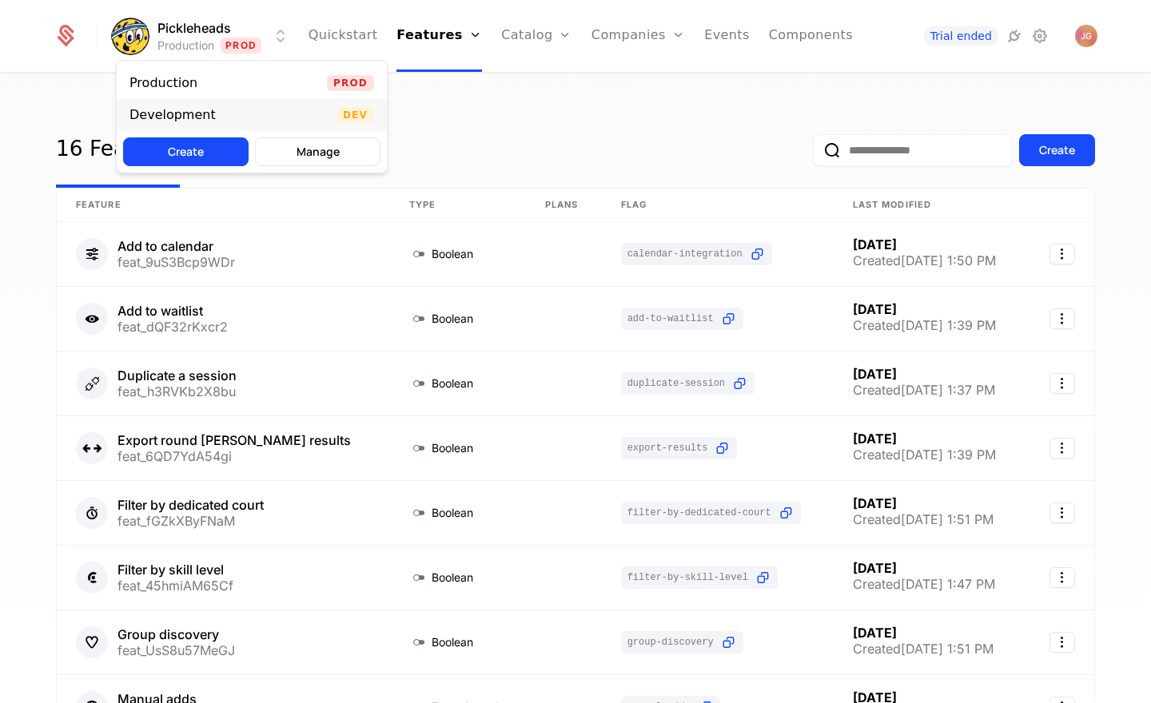
click at [233, 117] on div "Development Dev" at bounding box center [252, 115] width 270 height 32
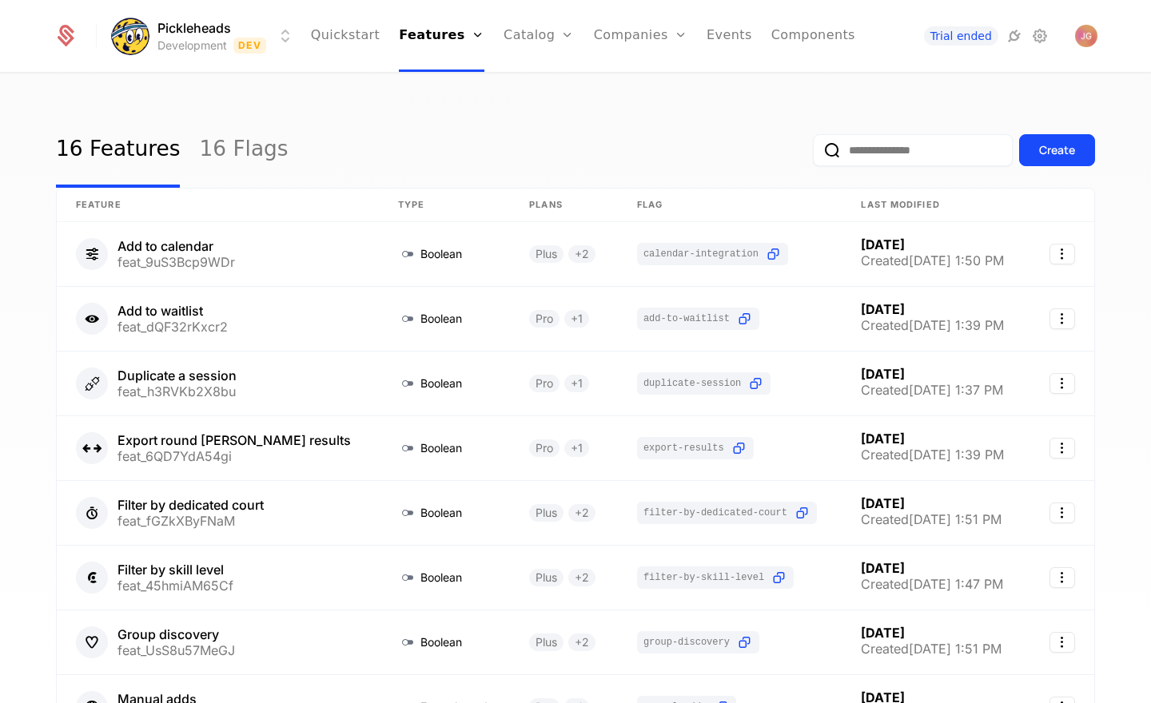
click at [428, 126] on div "16 Features 16 Flags Create" at bounding box center [575, 150] width 1039 height 75
click at [397, 120] on div "16 Features 16 Flags Create" at bounding box center [575, 150] width 1039 height 75
click at [37, 388] on div "16 Features 16 Flags Create Feature Type Plans Flag Last Modified Add to calend…" at bounding box center [575, 393] width 1151 height 639
click at [62, 90] on div "16 Features 16 Flags Create Feature Type Plans Flag Last Modified Add to calend…" at bounding box center [575, 393] width 1151 height 639
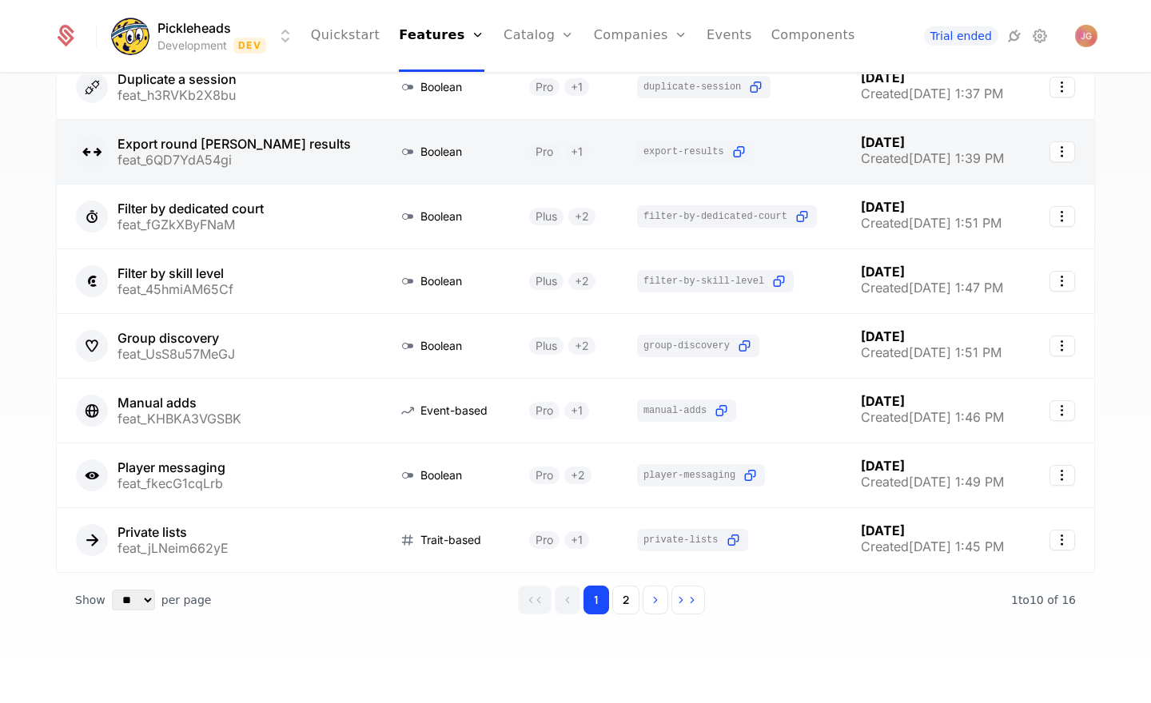
scroll to position [300, 0]
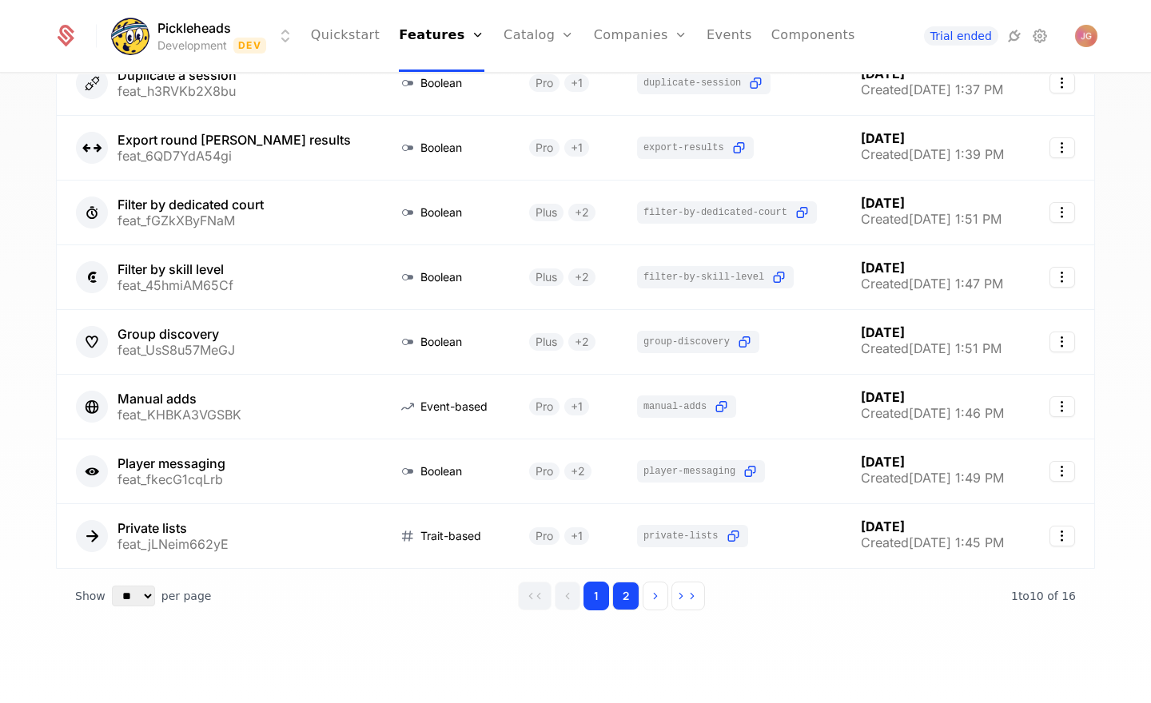
click at [621, 598] on button "2" at bounding box center [625, 596] width 27 height 29
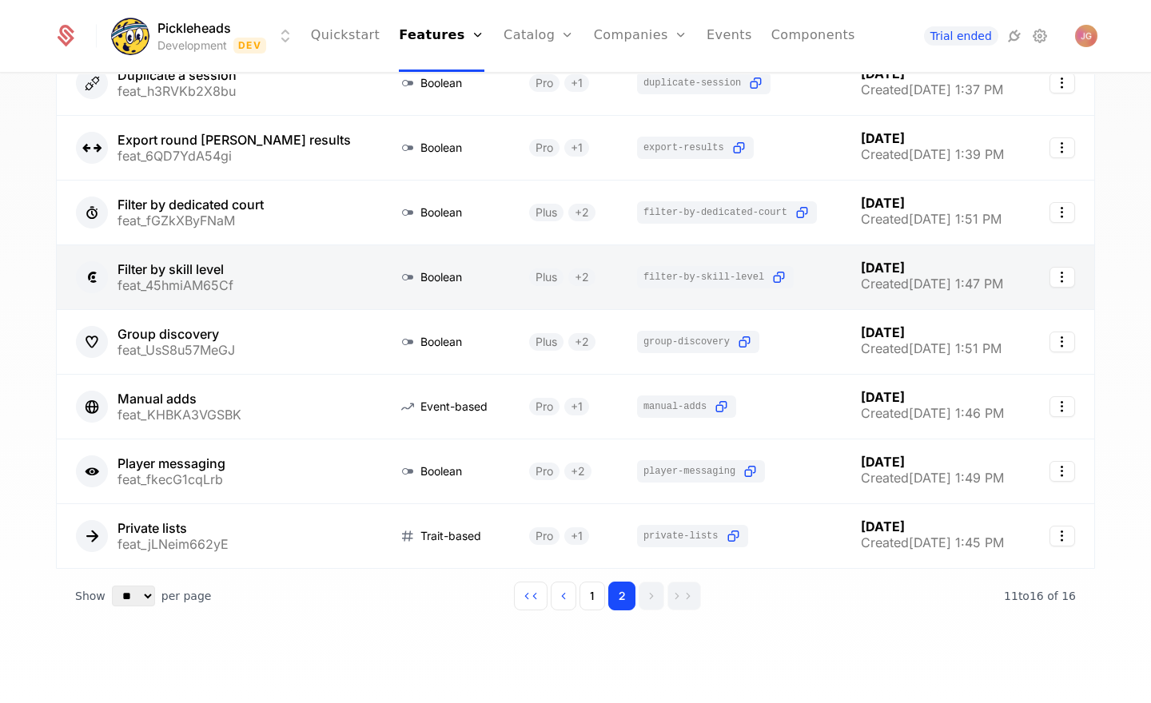
scroll to position [42, 0]
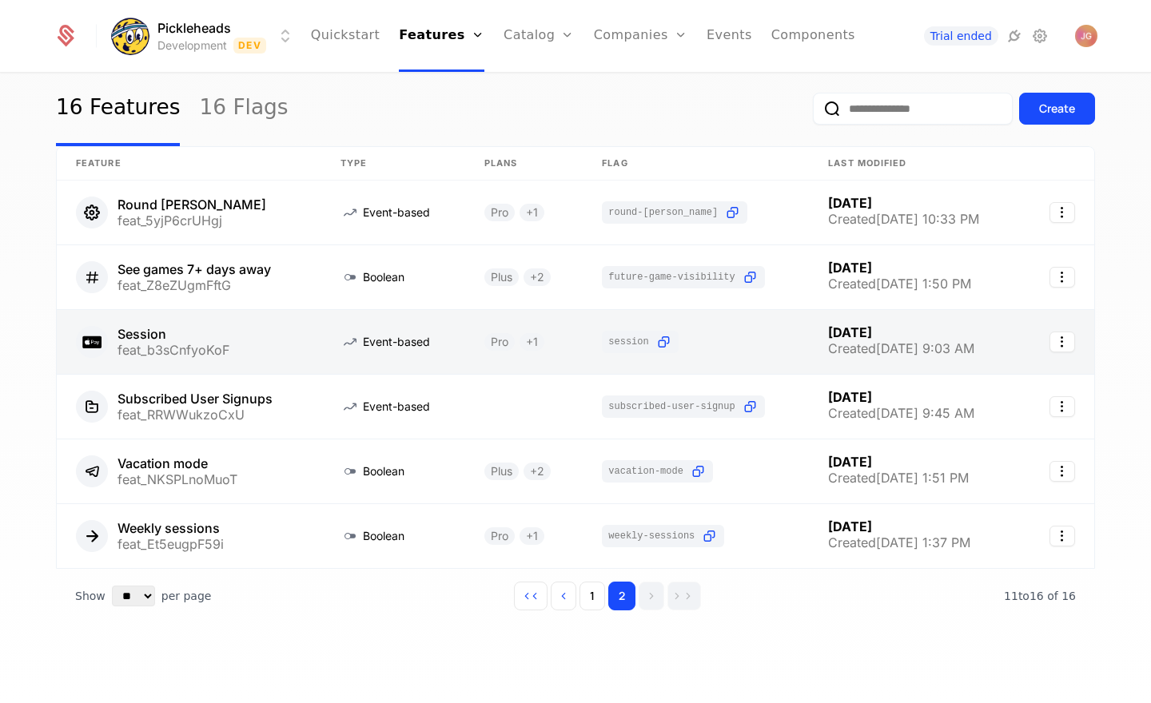
click at [308, 351] on link at bounding box center [189, 342] width 265 height 64
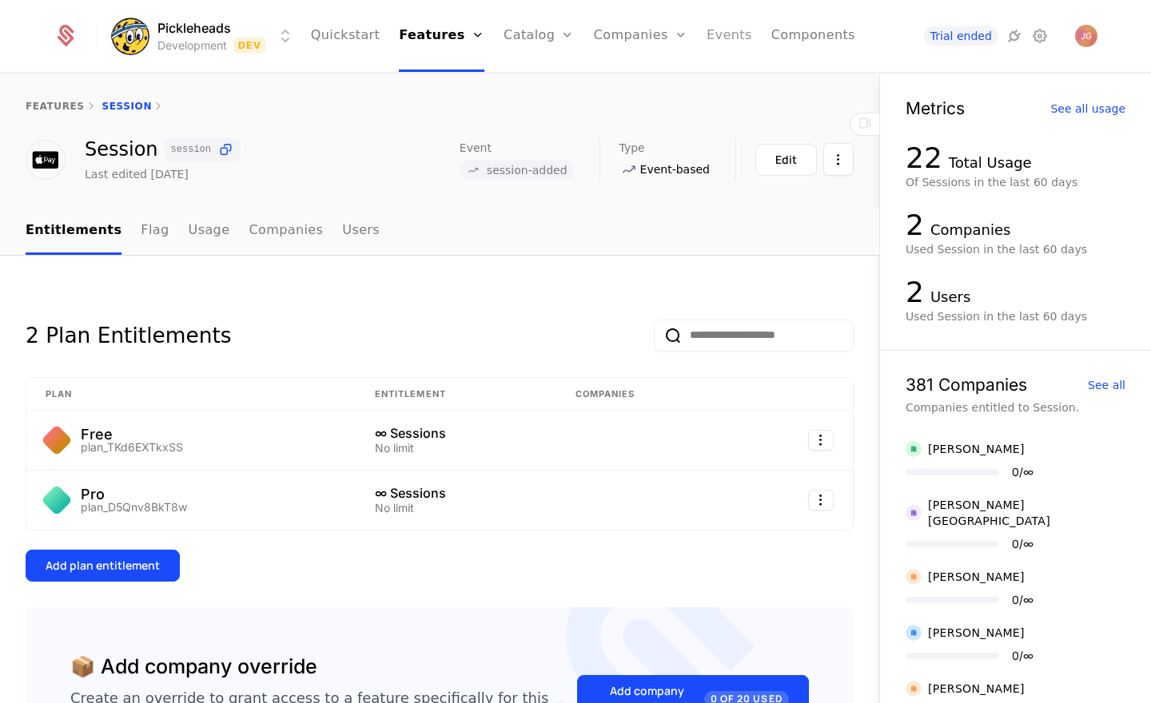
click at [710, 38] on link "Events" at bounding box center [729, 36] width 46 height 72
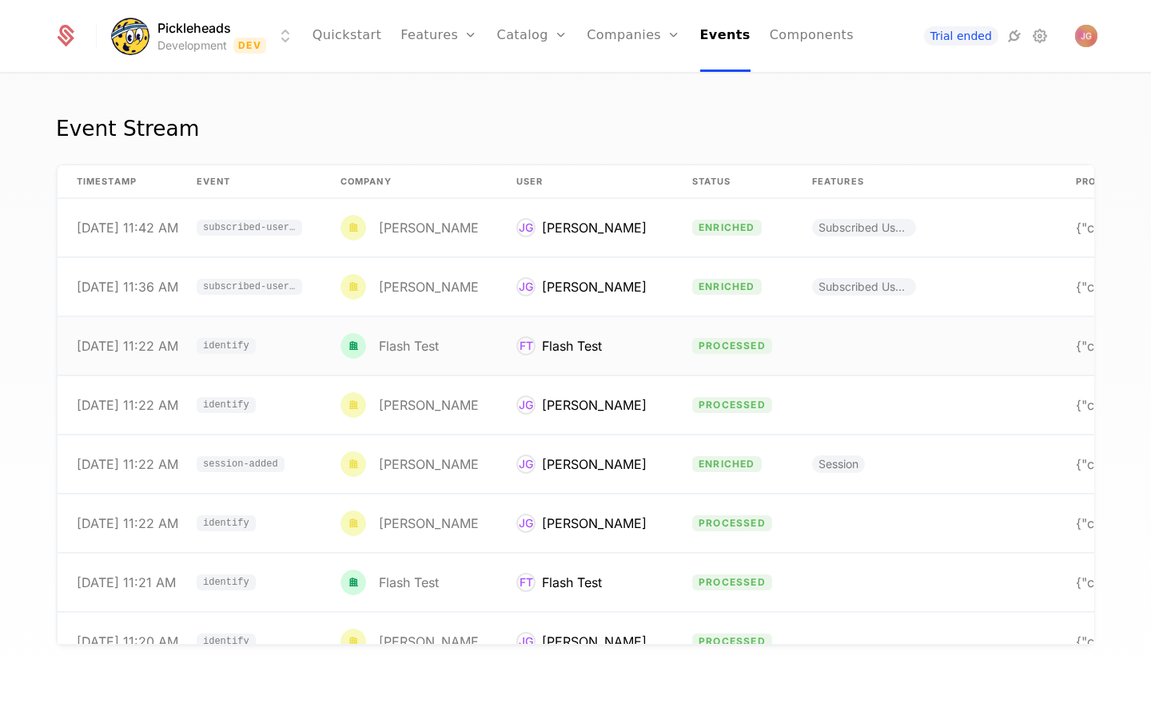
click at [400, 347] on div "Flash Test" at bounding box center [409, 346] width 60 height 13
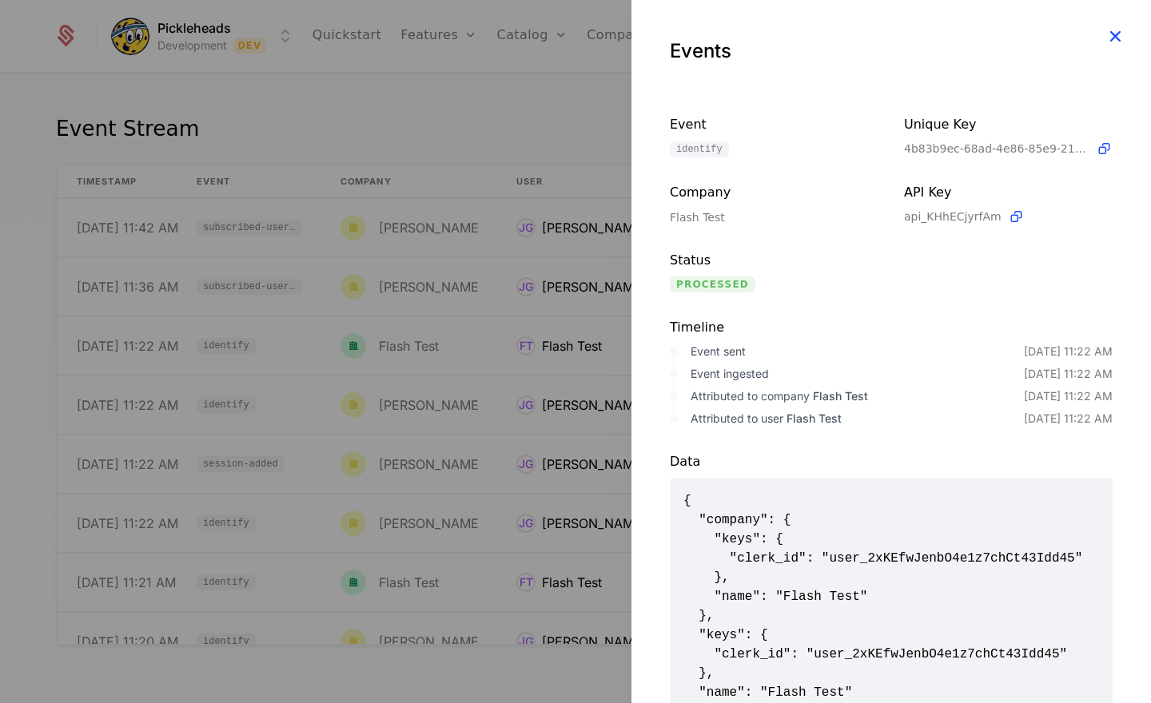
click at [1113, 35] on icon "button" at bounding box center [1114, 36] width 21 height 21
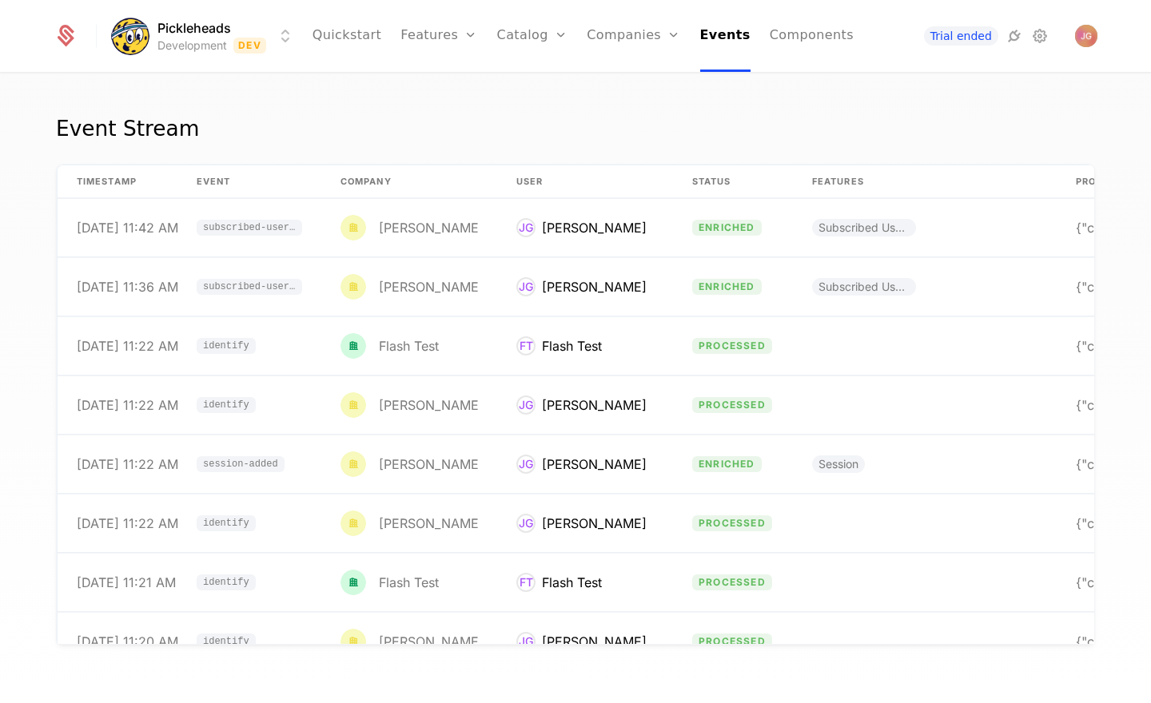
click at [631, 145] on div "Event Stream" at bounding box center [575, 138] width 1039 height 51
click at [631, 86] on link "Companies" at bounding box center [643, 87] width 74 height 19
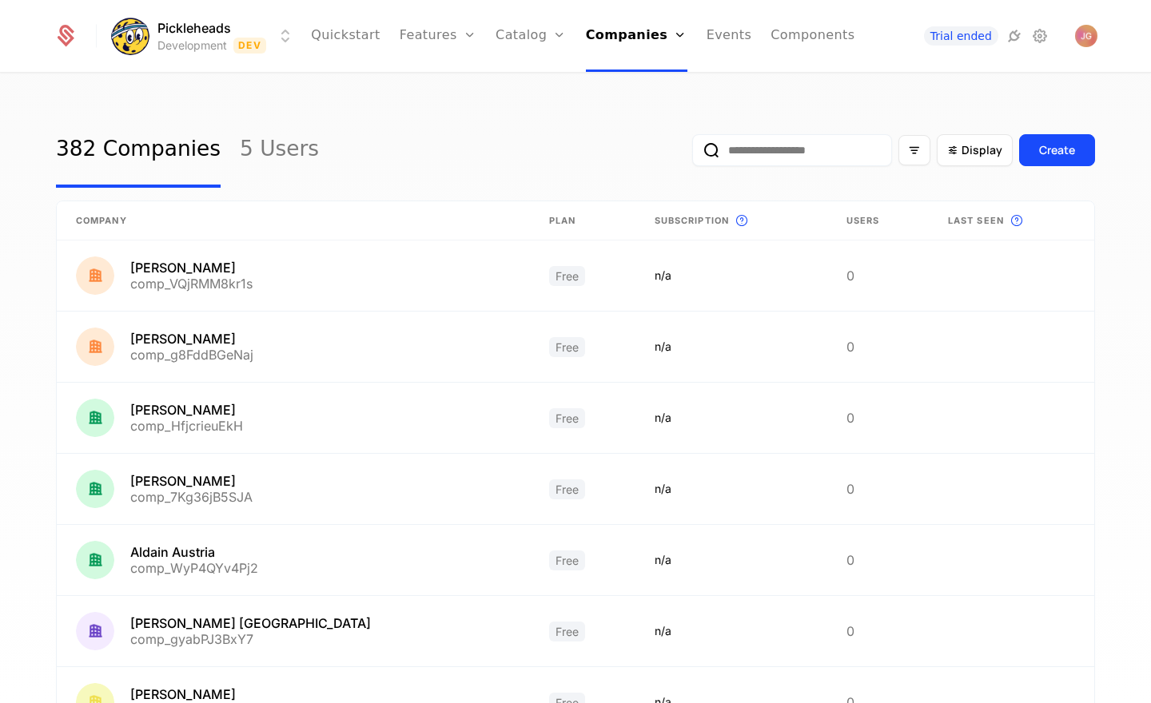
click at [806, 157] on input "email" at bounding box center [792, 150] width 200 height 32
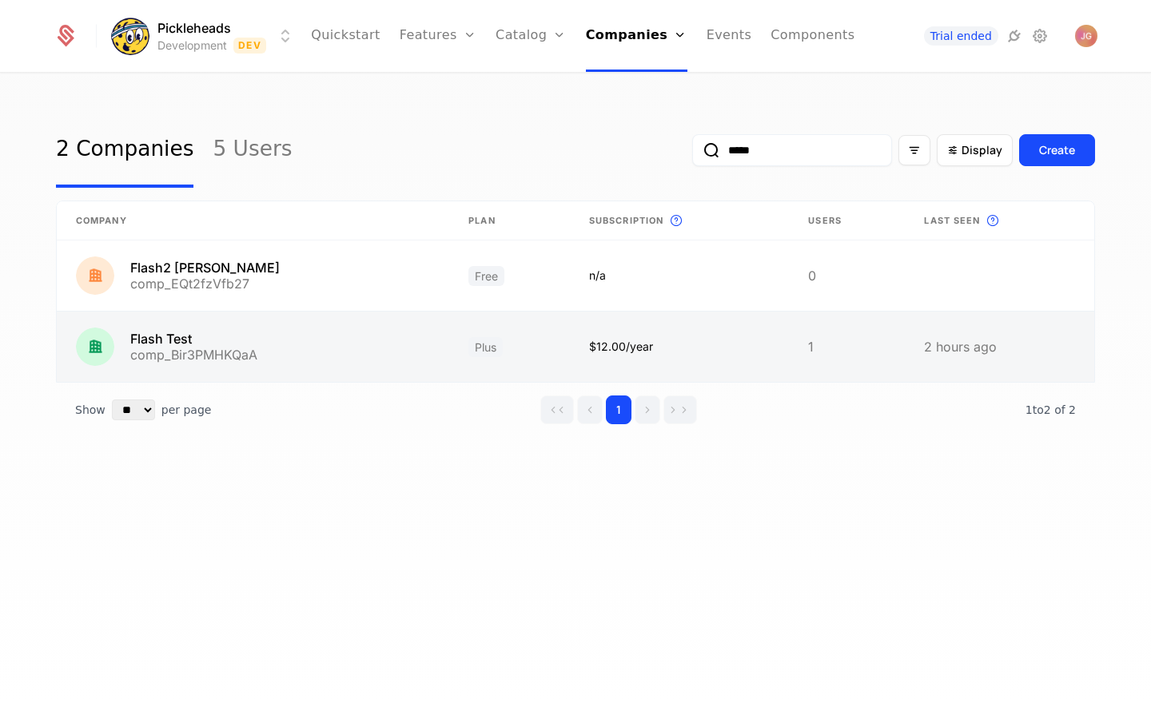
type input "*****"
click at [200, 349] on link at bounding box center [253, 347] width 392 height 70
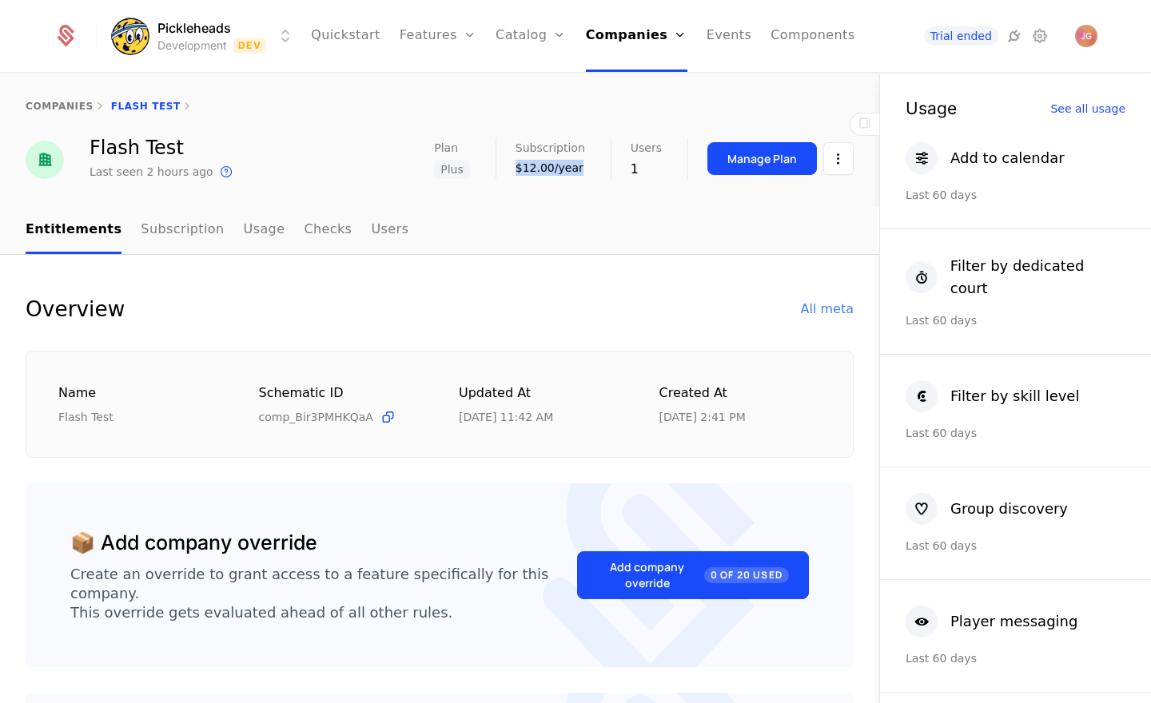
drag, startPoint x: 523, startPoint y: 169, endPoint x: 587, endPoint y: 169, distance: 63.1
click at [585, 169] on div "$12.00/year" at bounding box center [550, 168] width 70 height 16
click at [580, 170] on div "$12.00/year" at bounding box center [550, 168] width 70 height 16
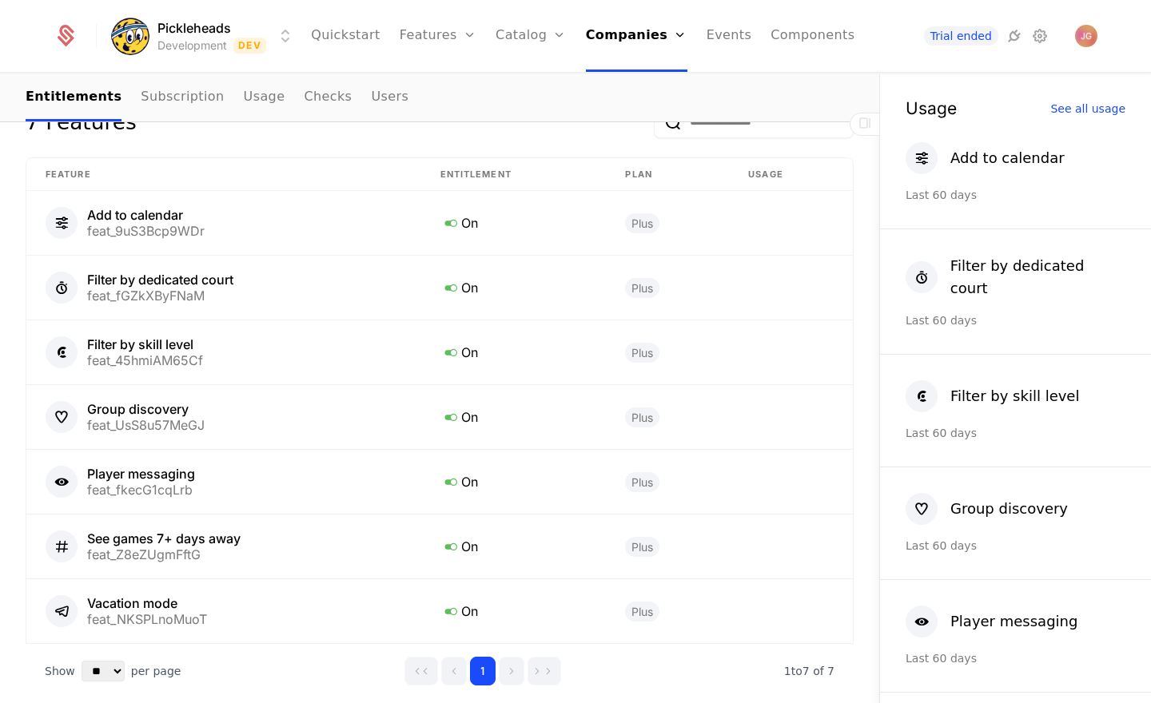
scroll to position [1045, 0]
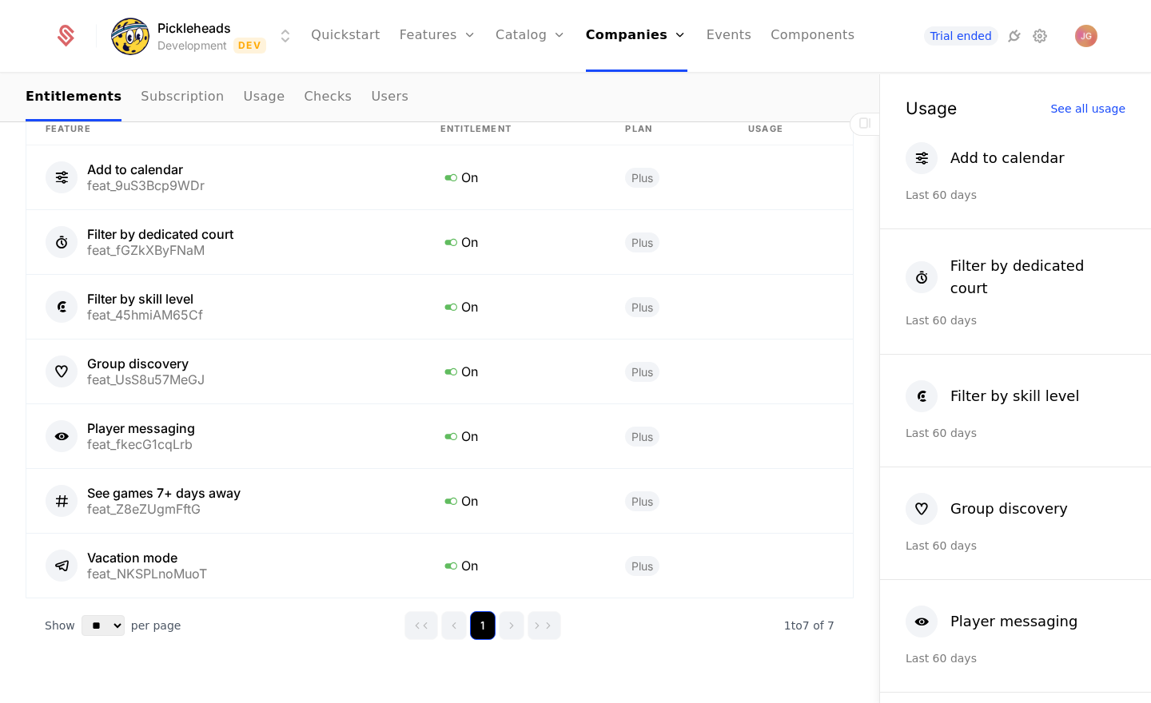
click at [484, 611] on button "1" at bounding box center [483, 625] width 26 height 29
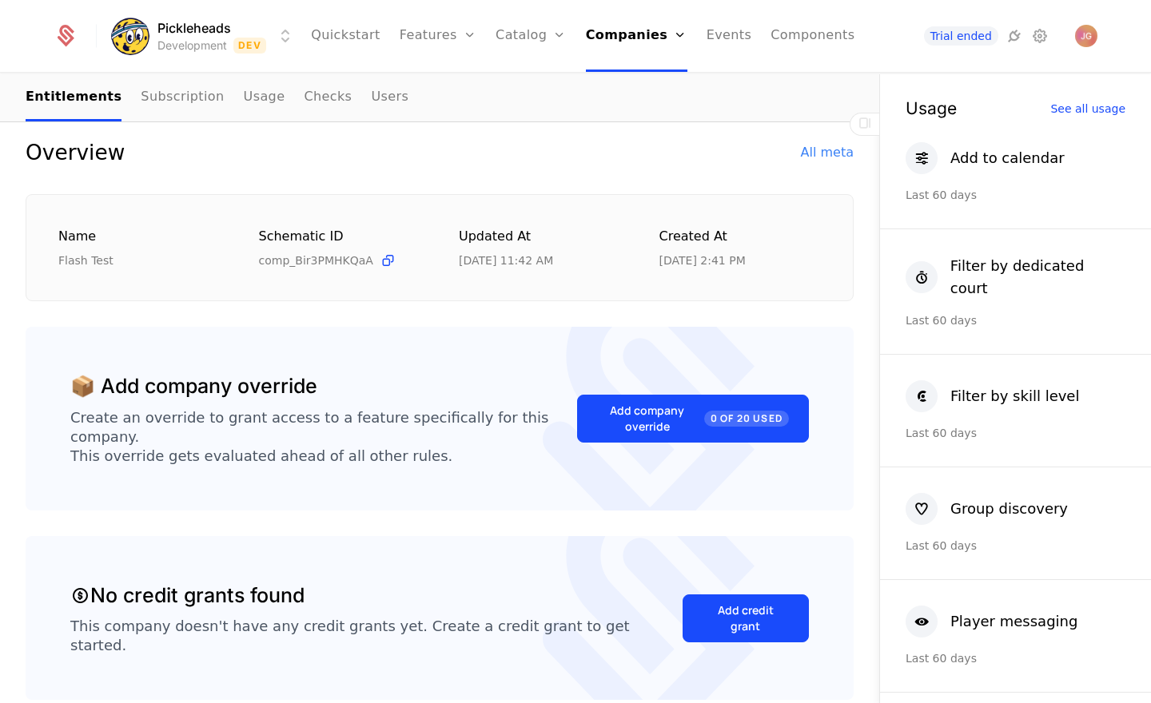
scroll to position [0, 0]
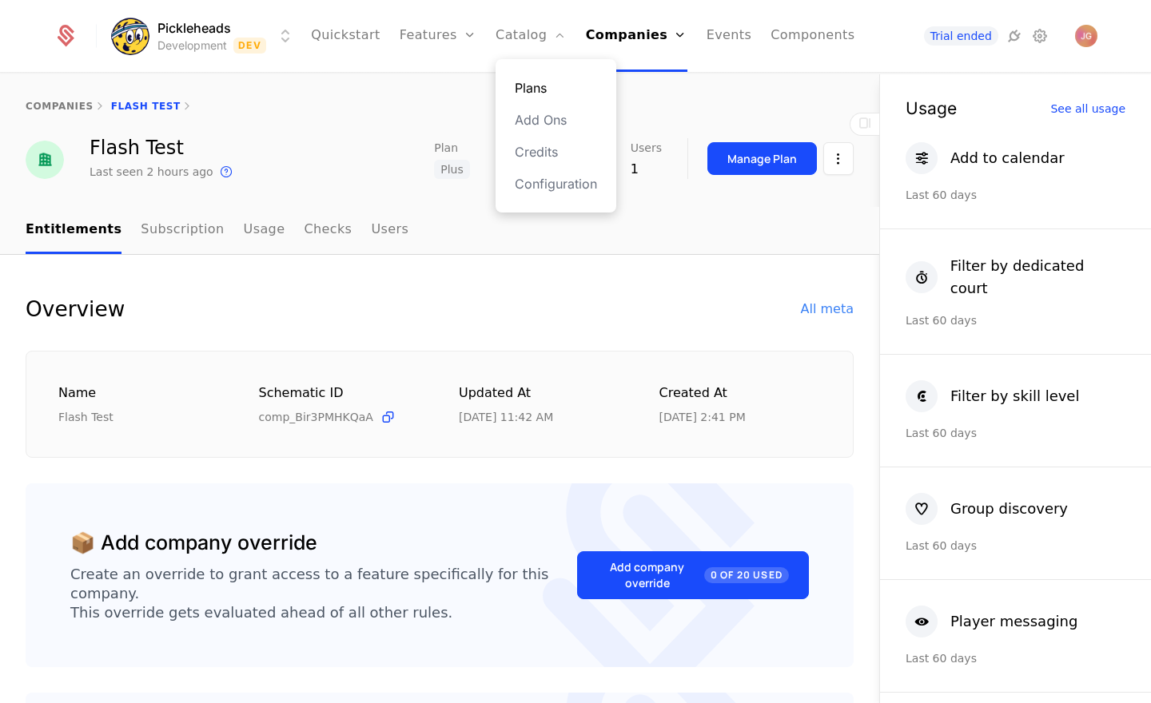
click at [538, 90] on link "Plans" at bounding box center [556, 87] width 82 height 19
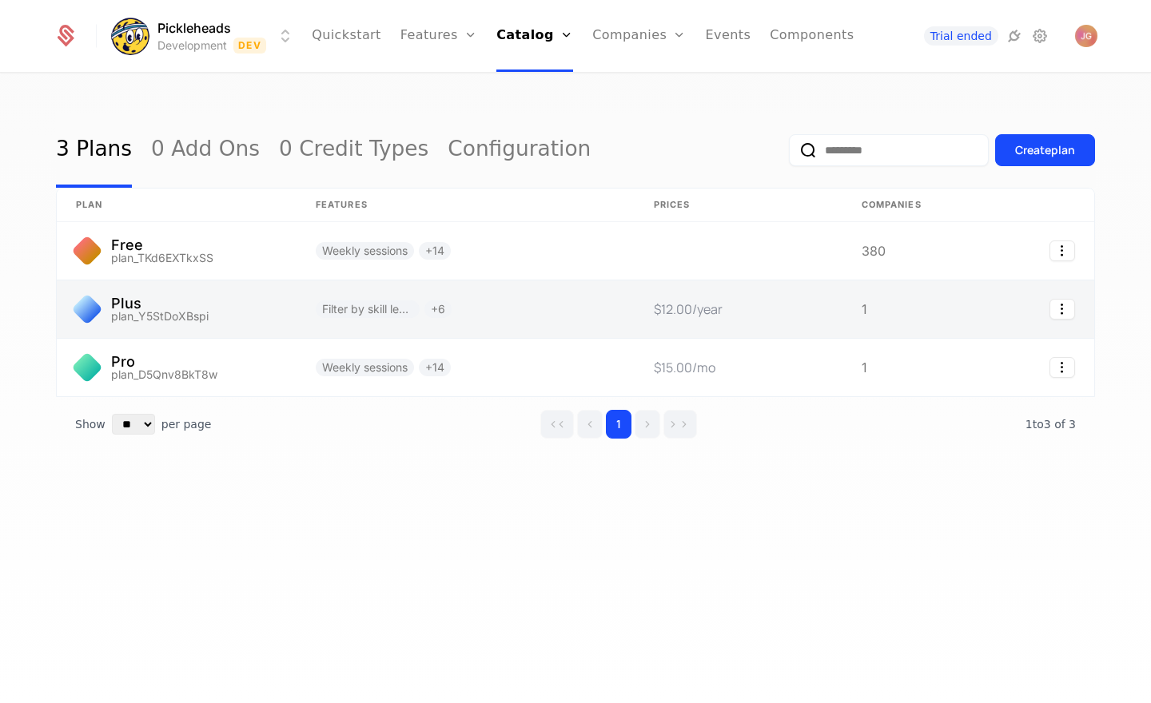
click at [296, 309] on link at bounding box center [465, 310] width 338 height 58
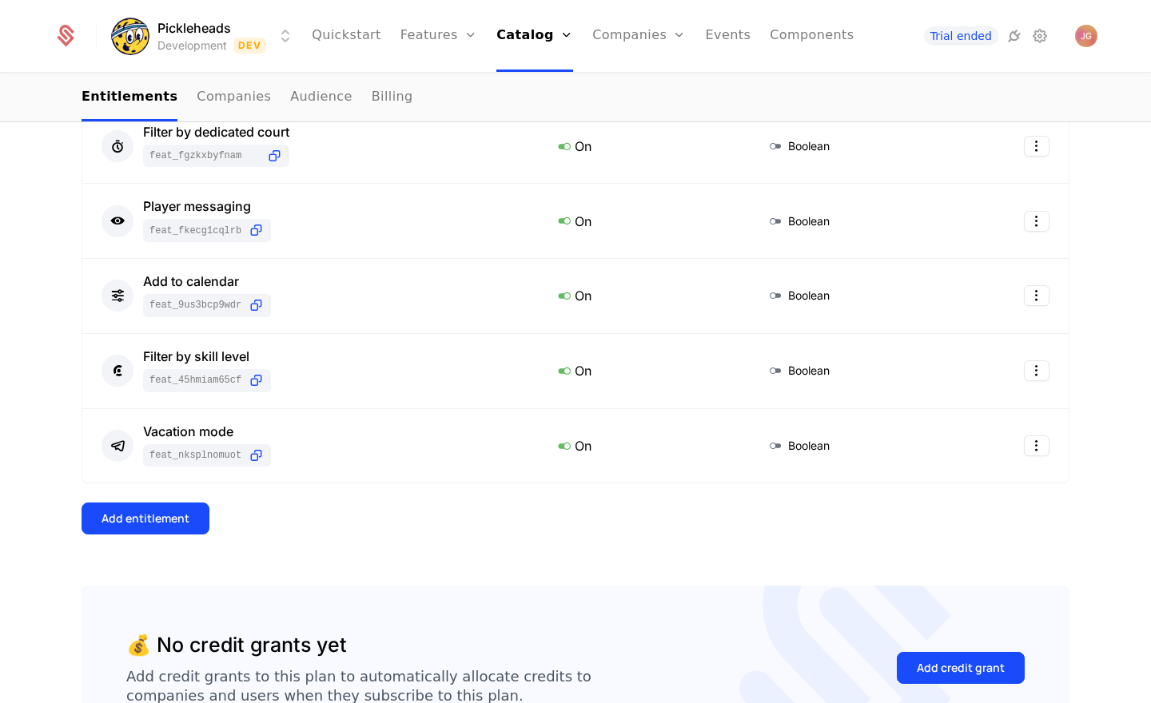
scroll to position [424, 0]
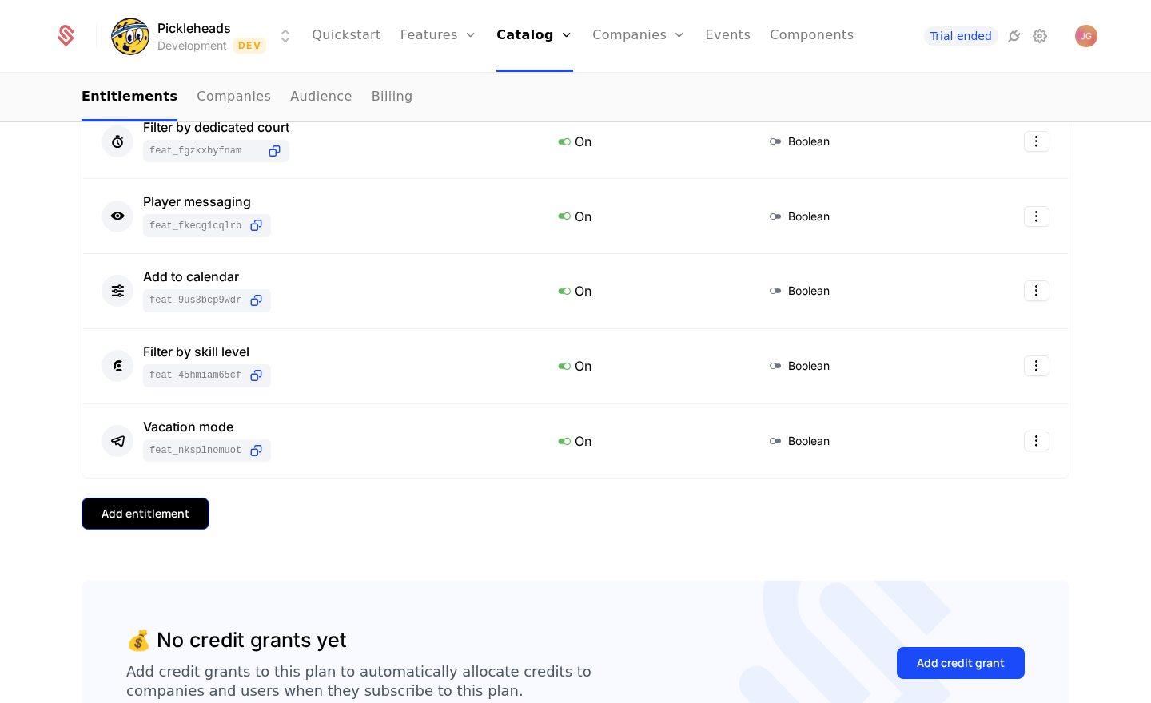
click at [161, 519] on div "Add entitlement" at bounding box center [145, 514] width 88 height 16
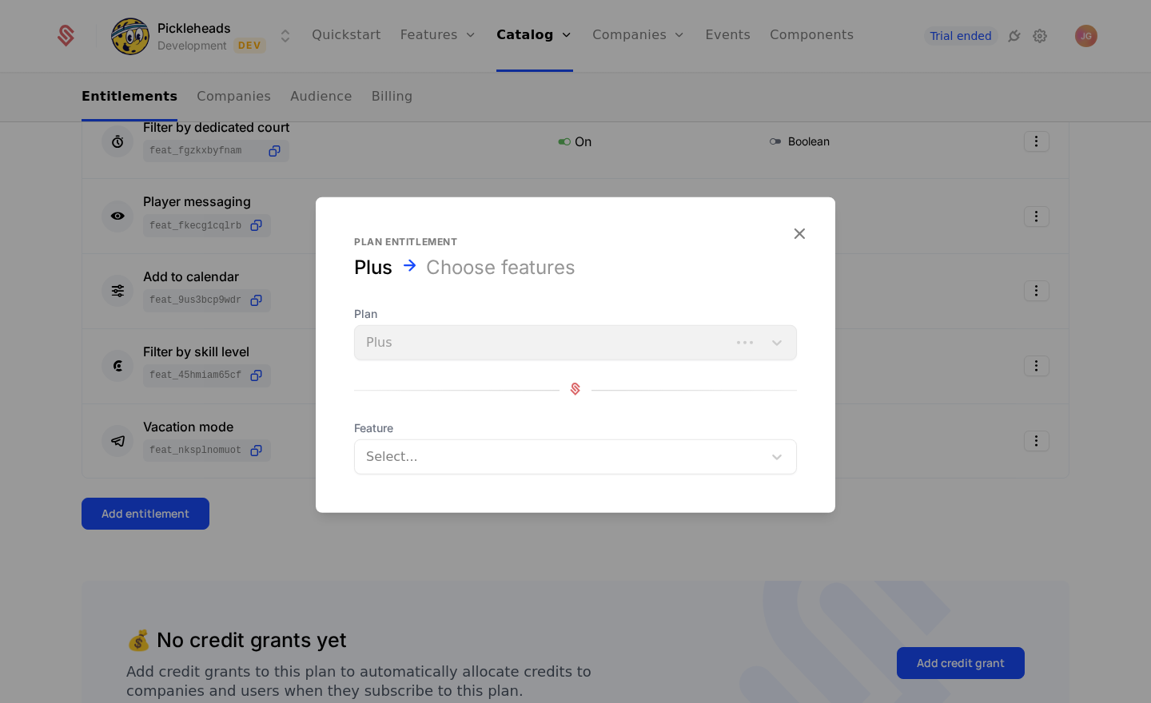
click at [408, 449] on div at bounding box center [560, 457] width 385 height 22
click at [324, 298] on div "Plan entitlement Plus Choose features Plan Plus Feature Select..." at bounding box center [575, 355] width 519 height 239
click at [807, 232] on icon "button" at bounding box center [799, 233] width 21 height 21
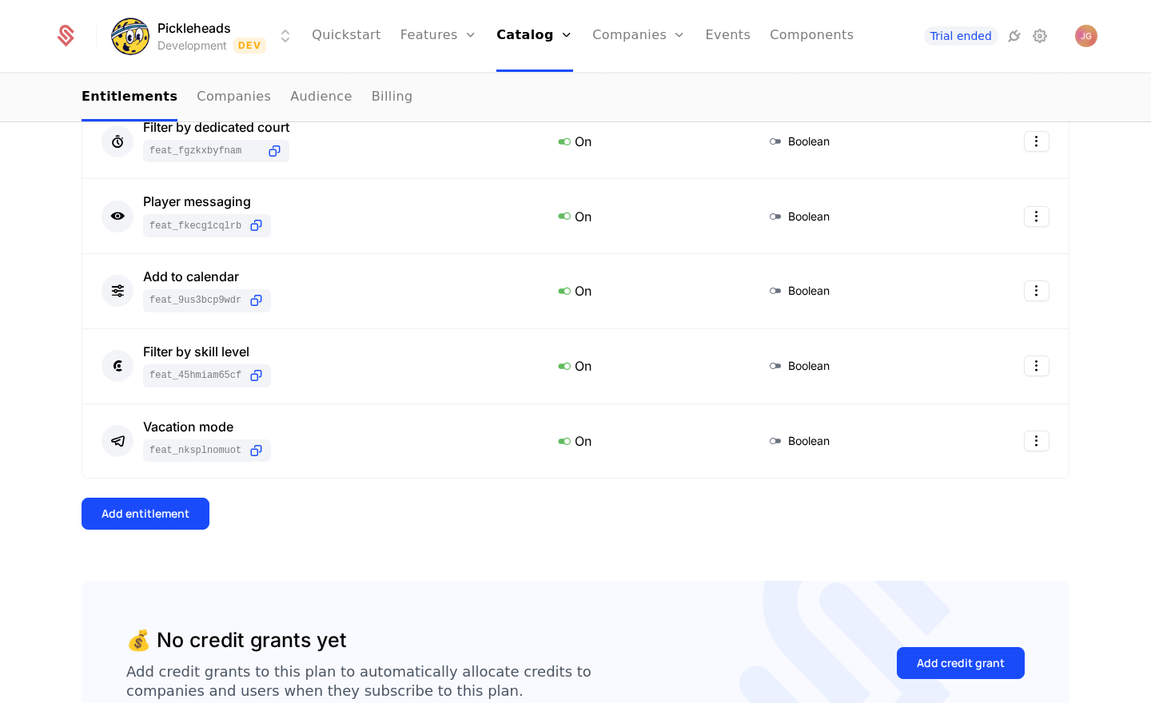
click at [471, 513] on div "Add entitlement" at bounding box center [576, 514] width 988 height 32
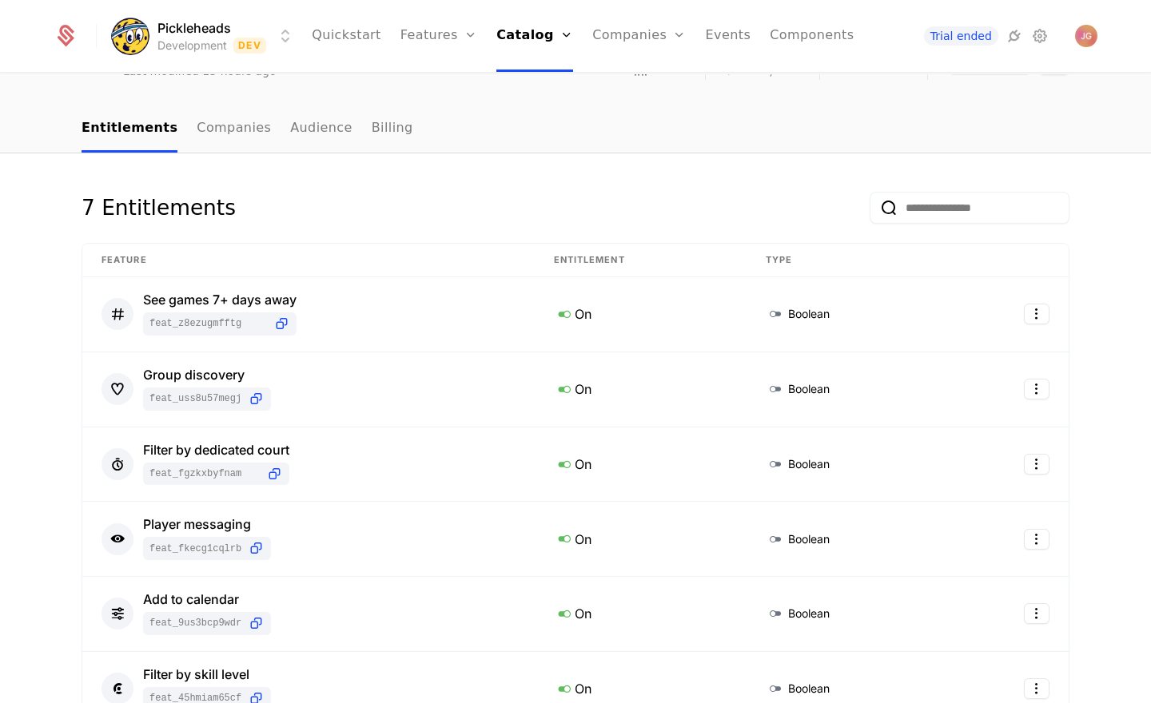
scroll to position [0, 0]
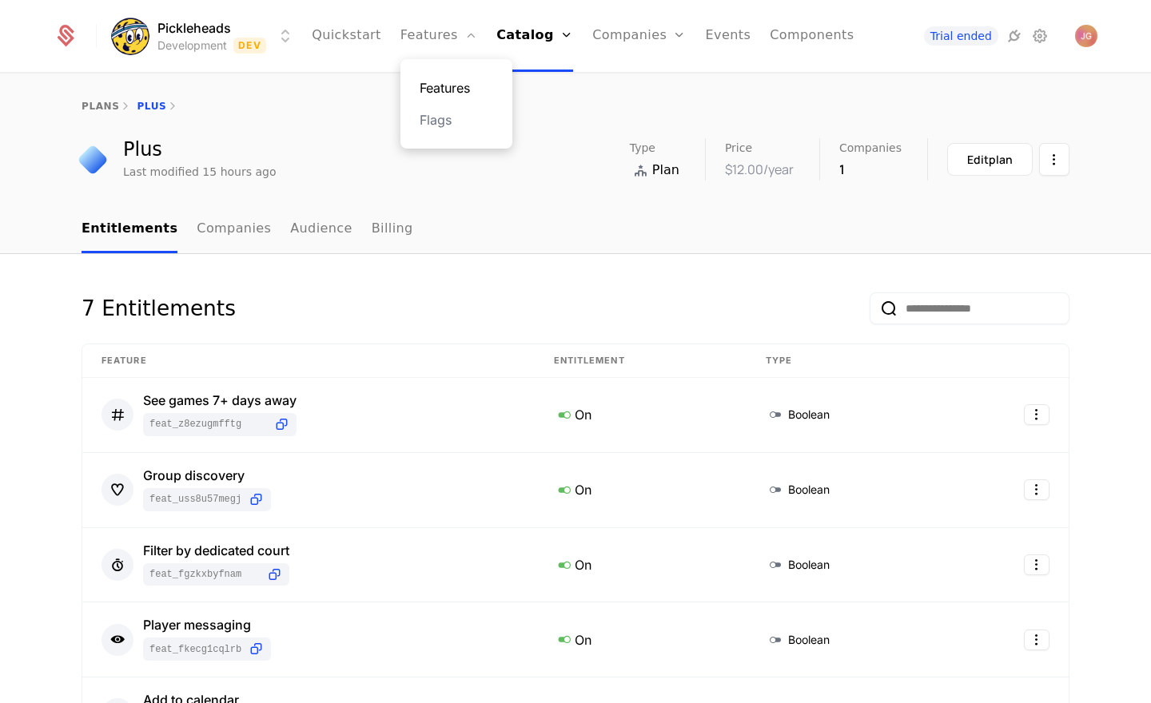
click at [469, 82] on link "Features" at bounding box center [457, 87] width 74 height 19
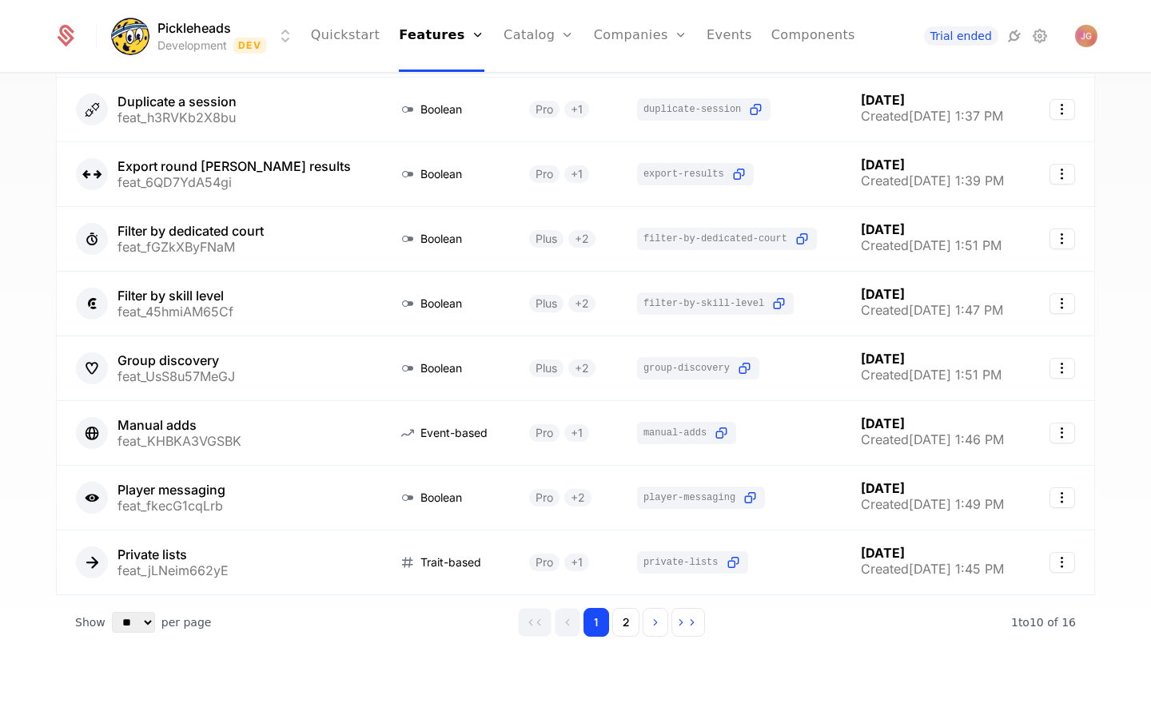
scroll to position [300, 0]
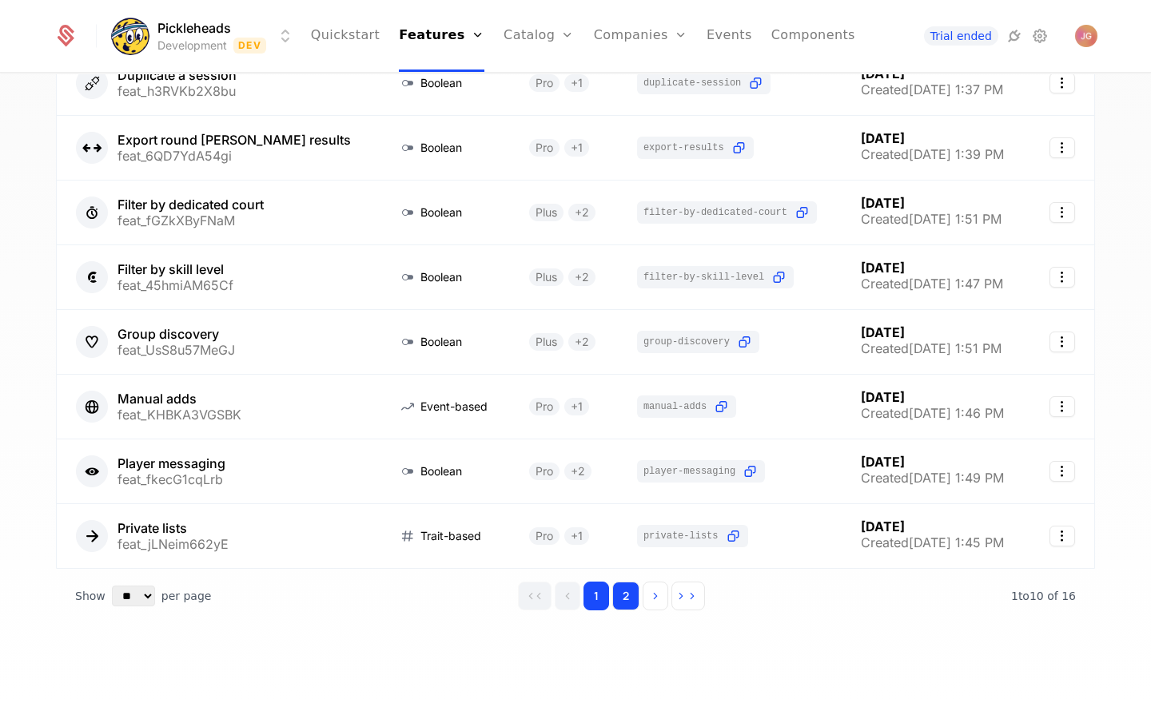
click at [635, 606] on button "2" at bounding box center [625, 596] width 27 height 29
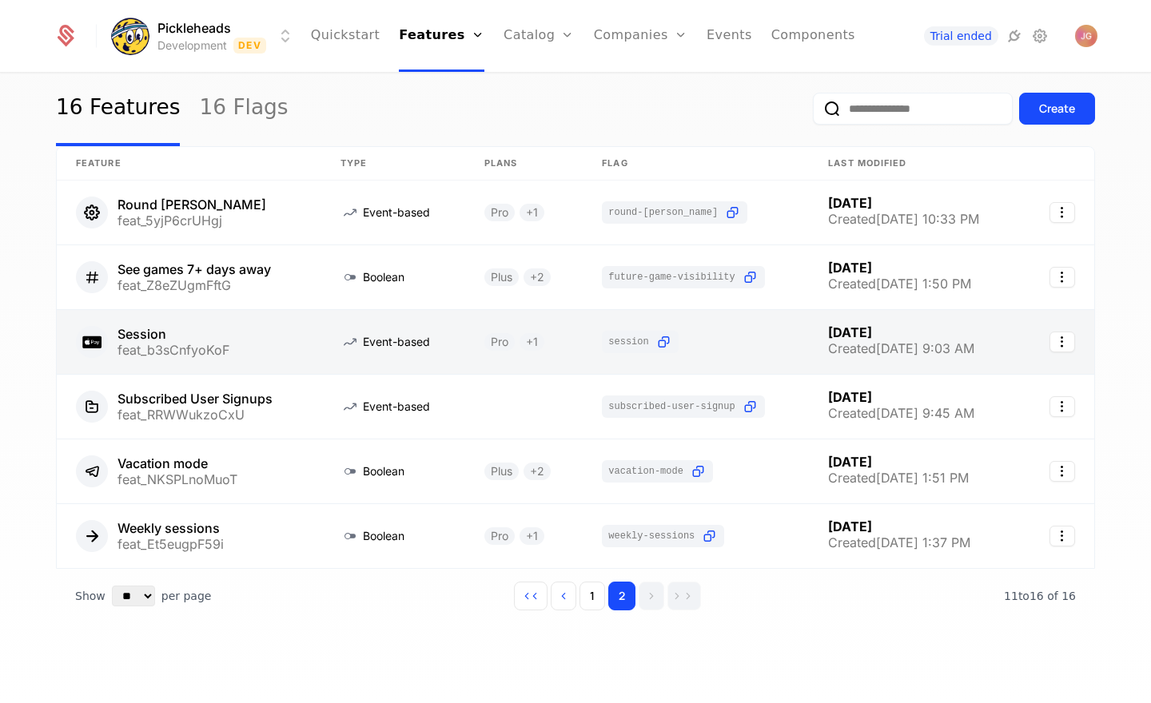
click at [257, 328] on link at bounding box center [189, 342] width 265 height 64
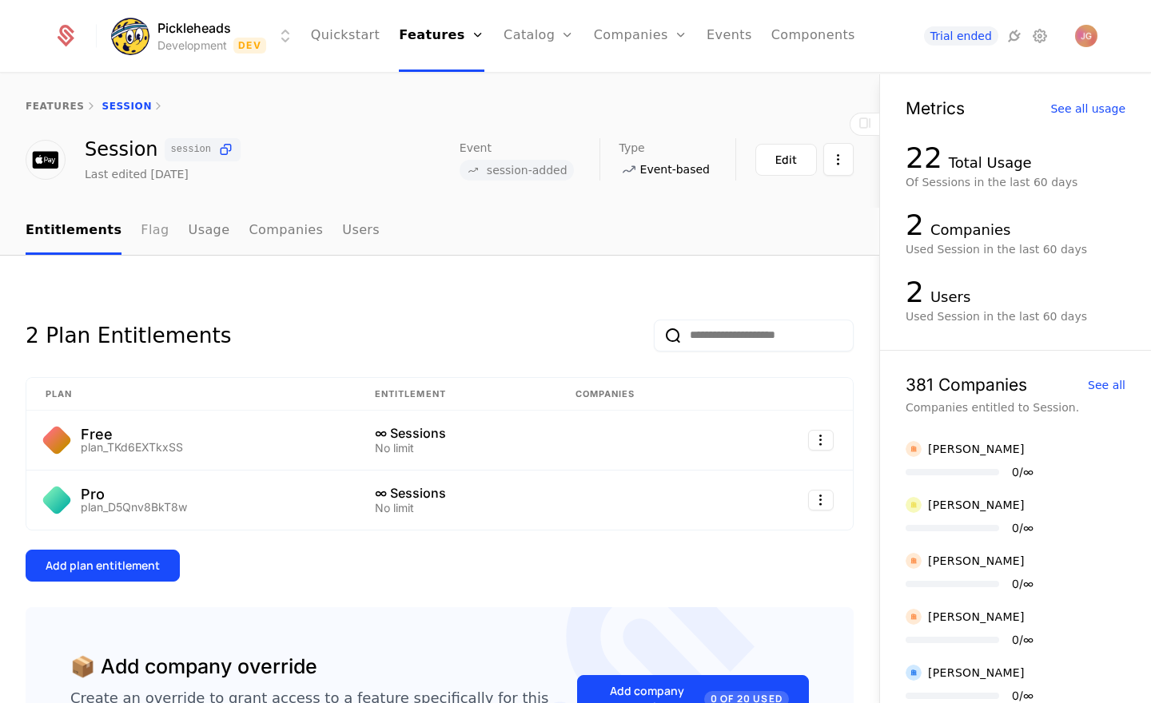
click at [141, 236] on link "Flag" at bounding box center [155, 231] width 28 height 47
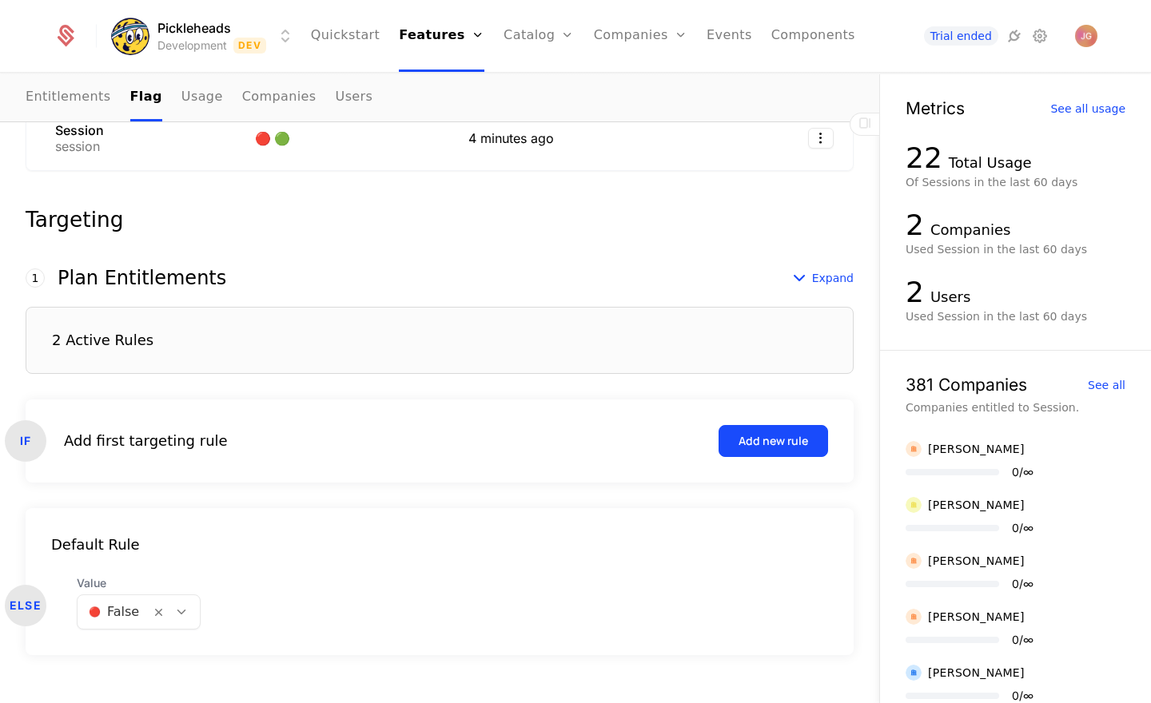
scroll to position [352, 0]
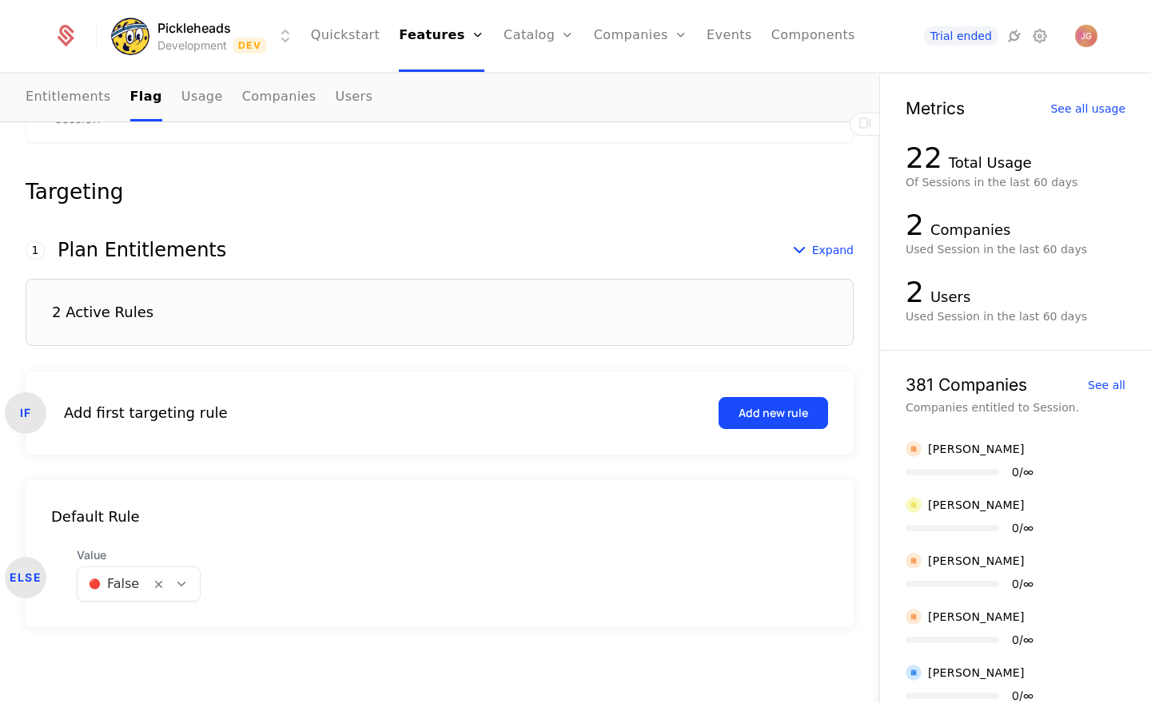
click at [179, 587] on icon at bounding box center [181, 584] width 14 height 14
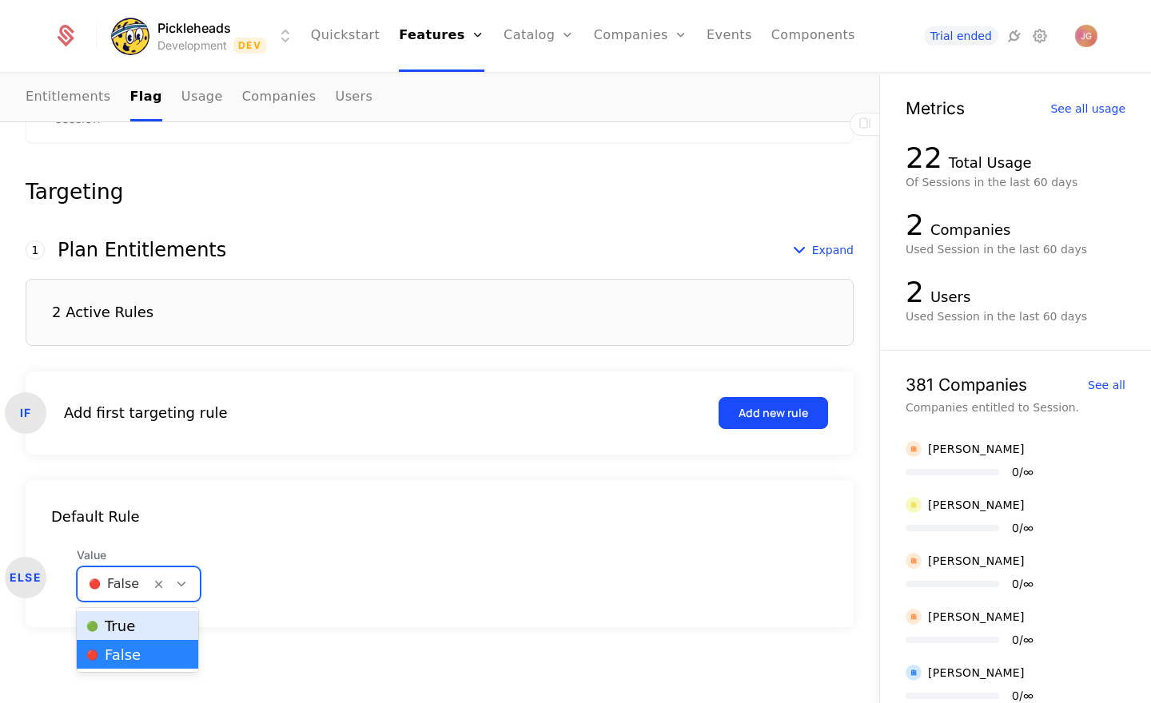
click at [168, 622] on div "🟢 True" at bounding box center [137, 626] width 102 height 16
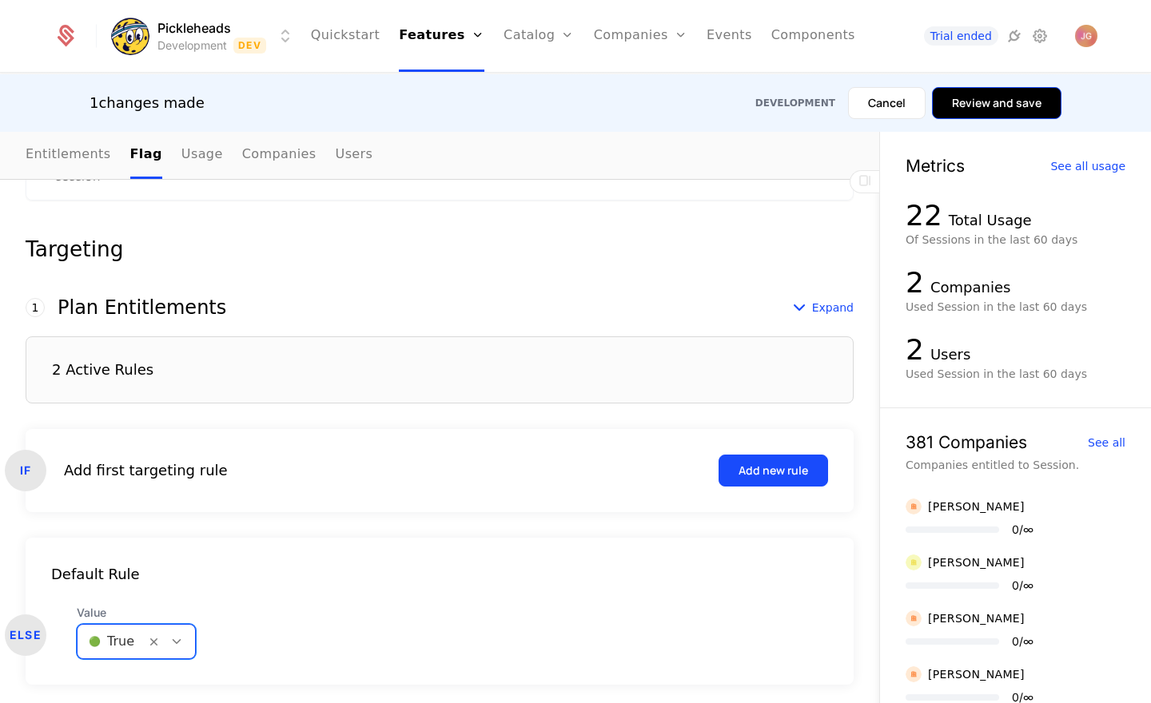
click at [997, 110] on button "Review and save" at bounding box center [996, 103] width 129 height 32
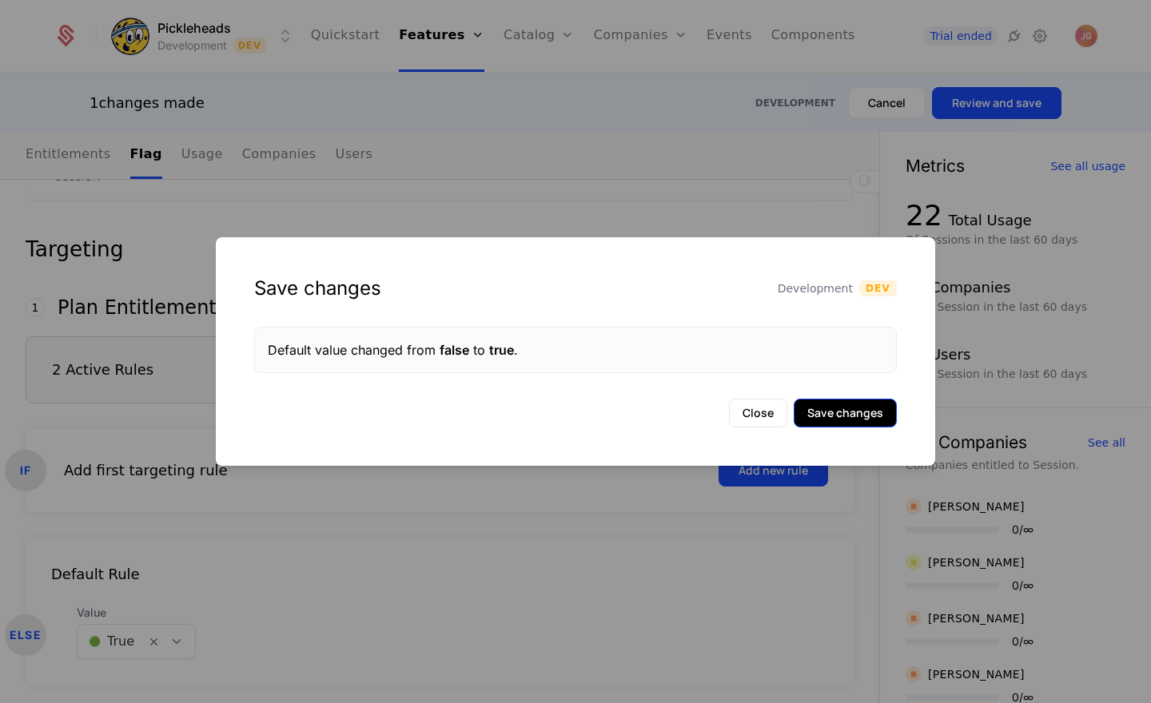
click at [843, 415] on button "Save changes" at bounding box center [845, 413] width 103 height 29
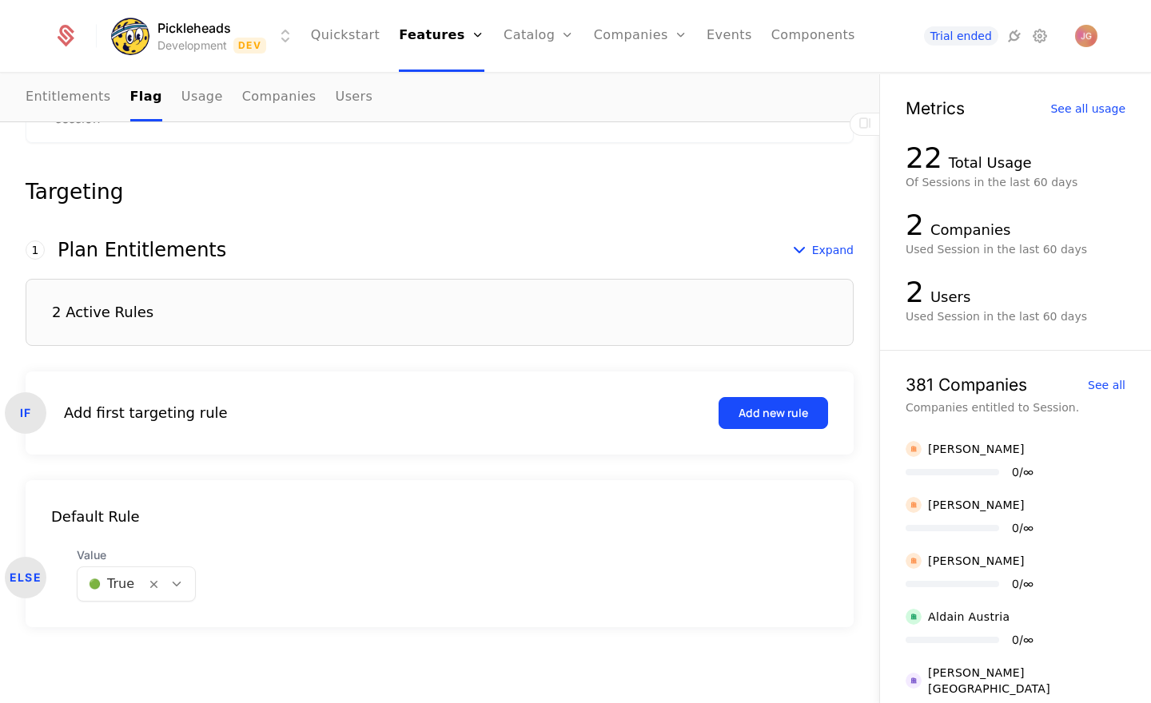
click at [17, 168] on div "Associated Flag Choose a flag that is associated with this feature. When entitl…" at bounding box center [439, 304] width 879 height 724
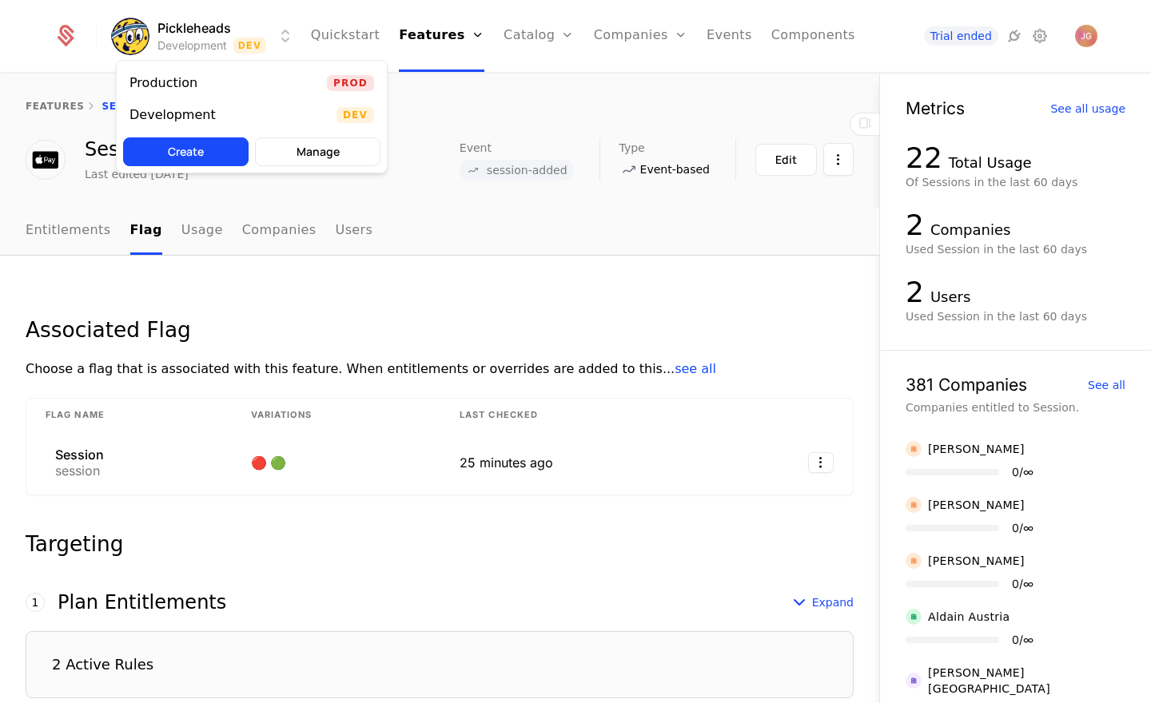
click at [236, 35] on html "Pickleheads Development Dev Quickstart Features Features Flags Catalog Plans Ad…" at bounding box center [575, 351] width 1151 height 703
click at [217, 90] on div "Production Prod" at bounding box center [252, 83] width 270 height 32
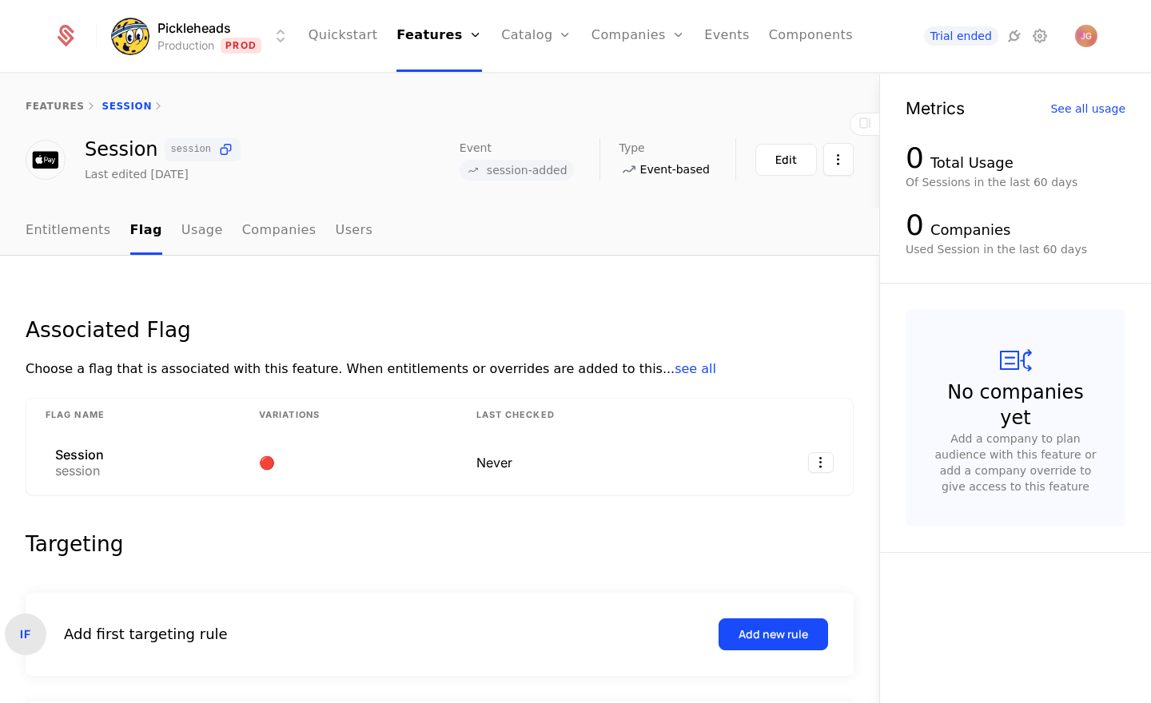
scroll to position [221, 0]
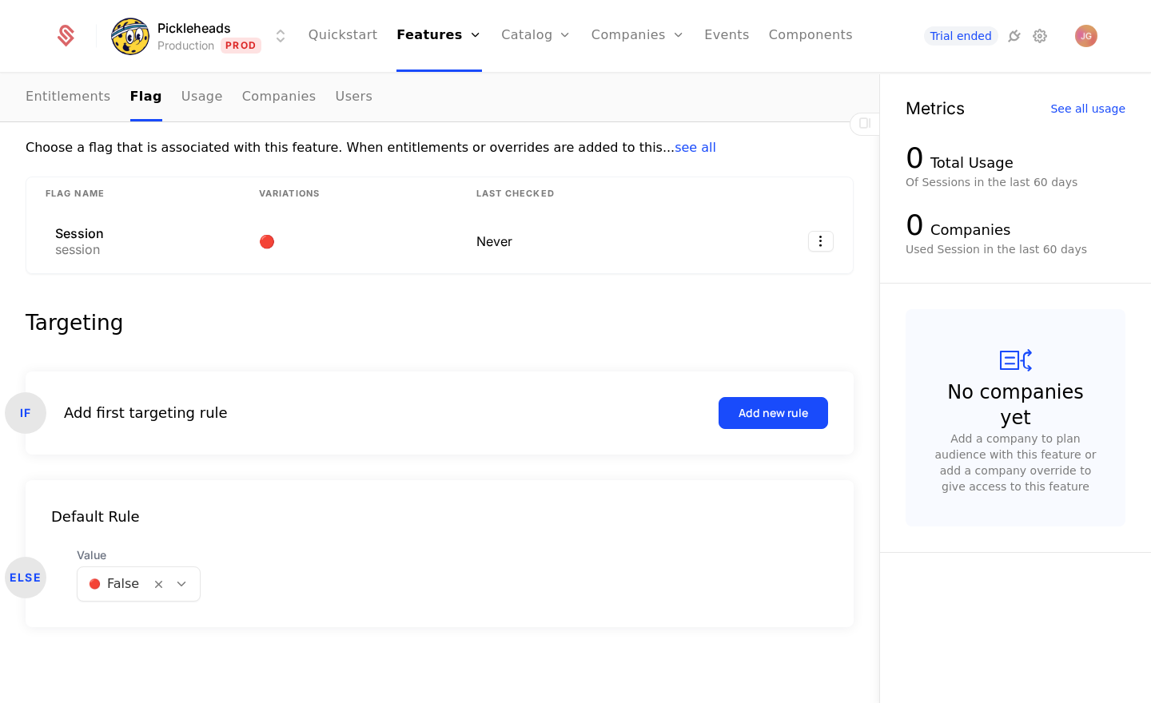
click at [182, 587] on icon at bounding box center [181, 584] width 14 height 14
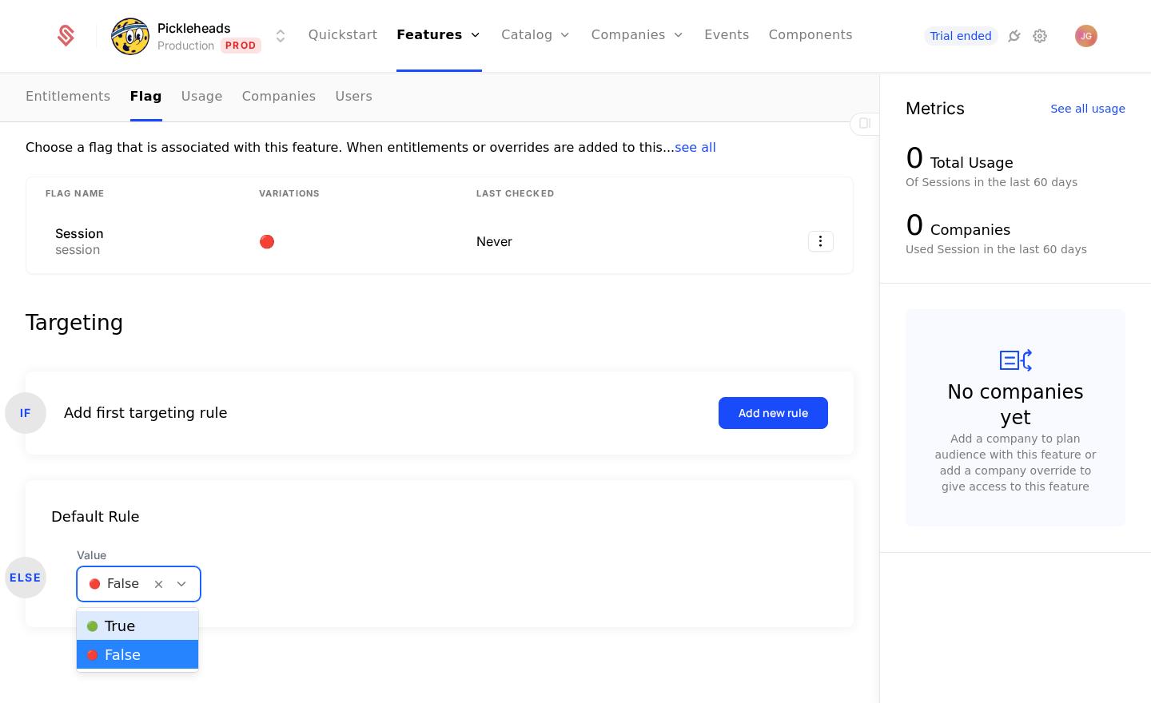
click at [177, 619] on div "🟢 True" at bounding box center [137, 626] width 102 height 16
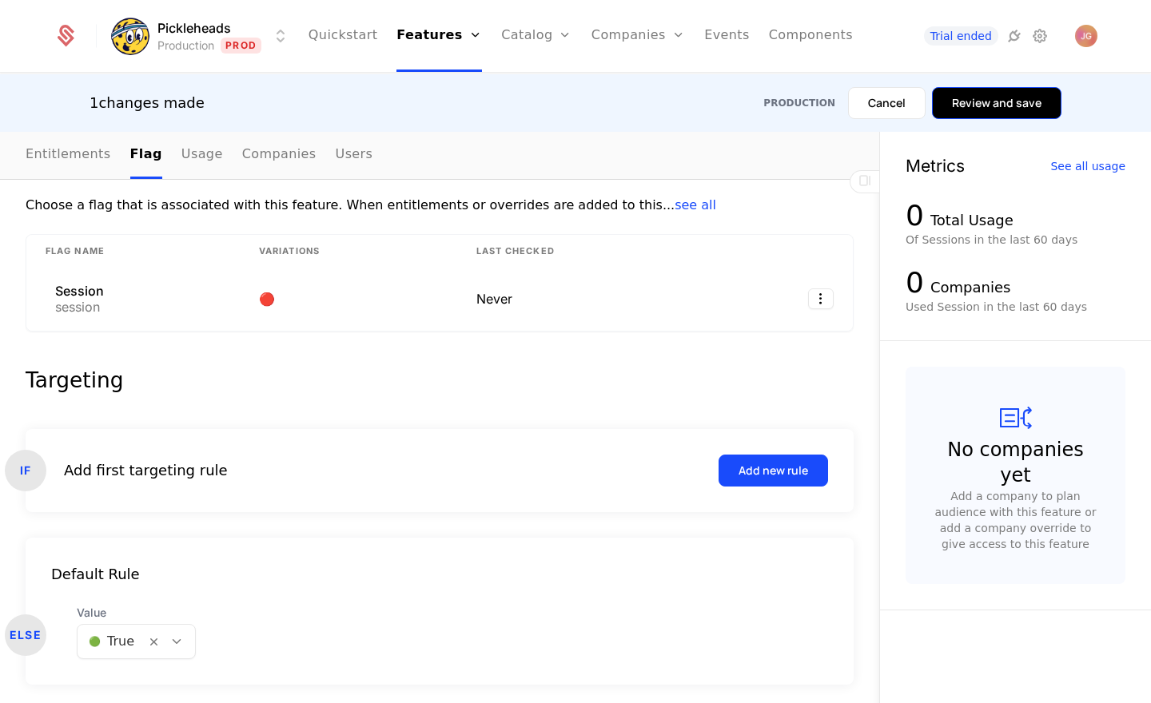
click at [1021, 97] on button "Review and save" at bounding box center [996, 103] width 129 height 32
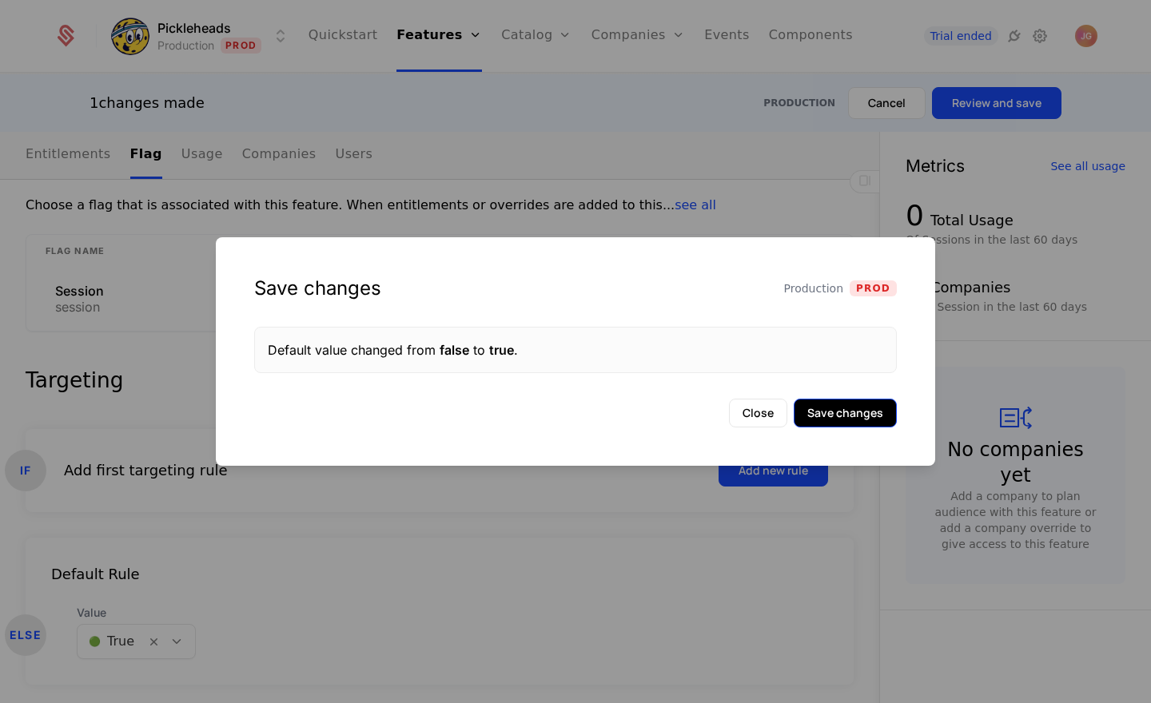
click at [862, 417] on button "Save changes" at bounding box center [845, 413] width 103 height 29
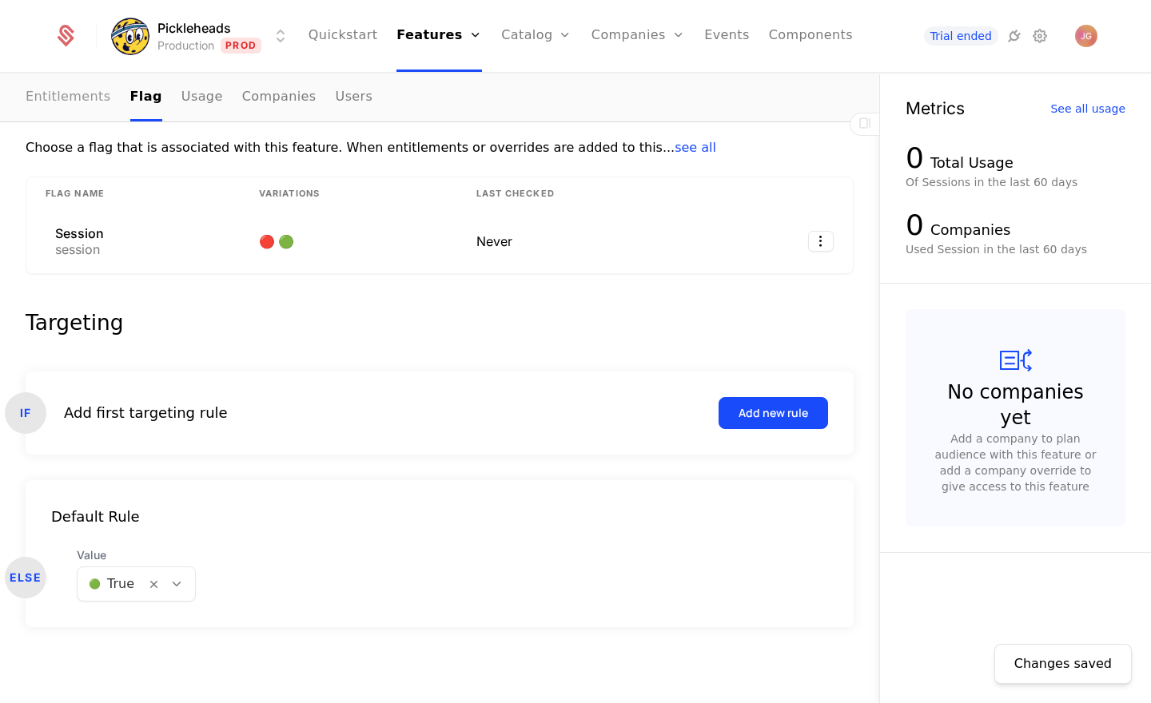
click at [90, 93] on link "Entitlements" at bounding box center [69, 97] width 86 height 47
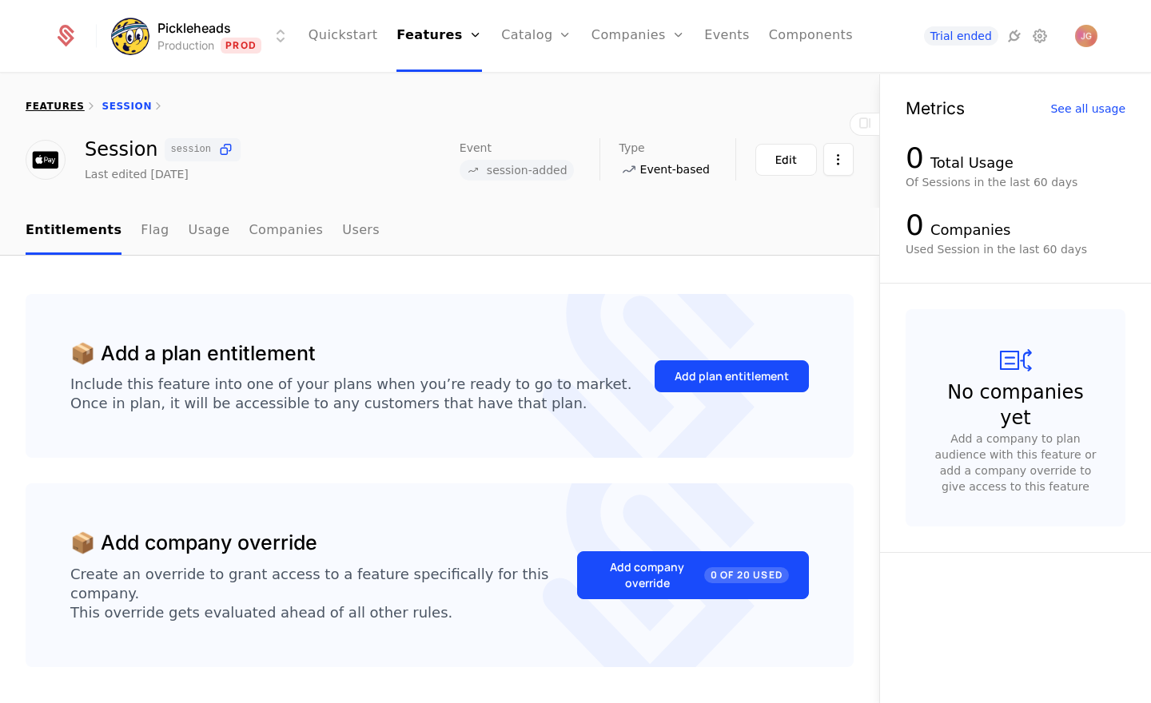
click at [57, 101] on link "features" at bounding box center [55, 106] width 59 height 11
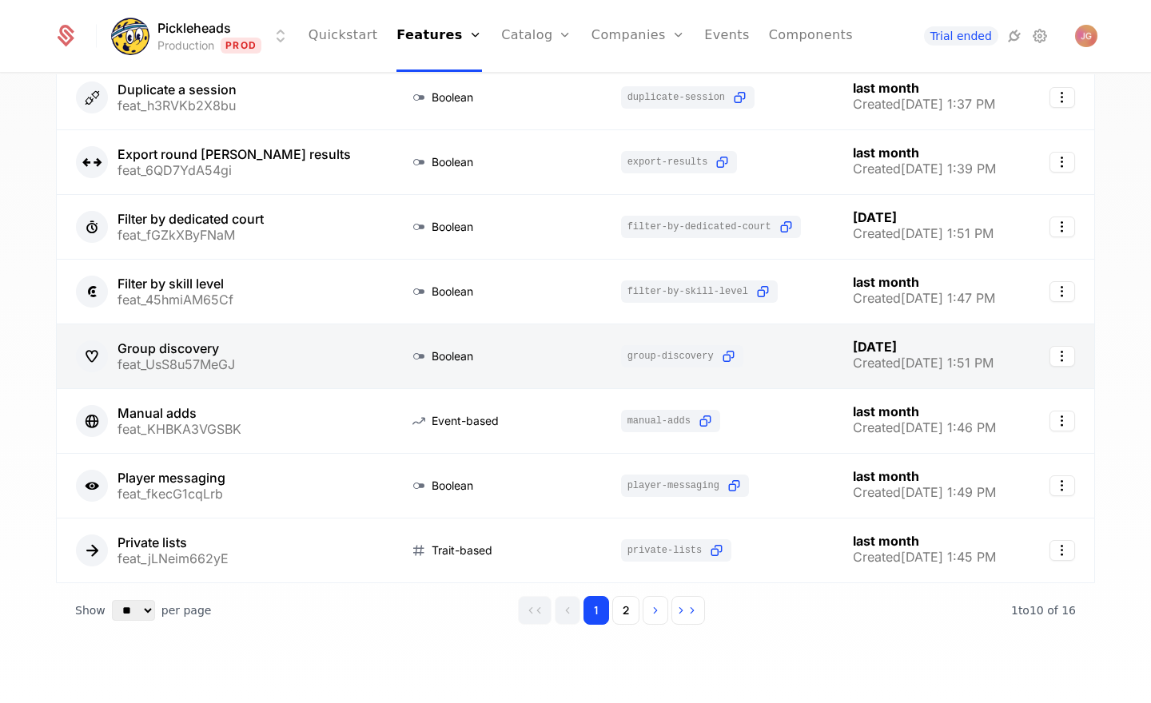
scroll to position [300, 0]
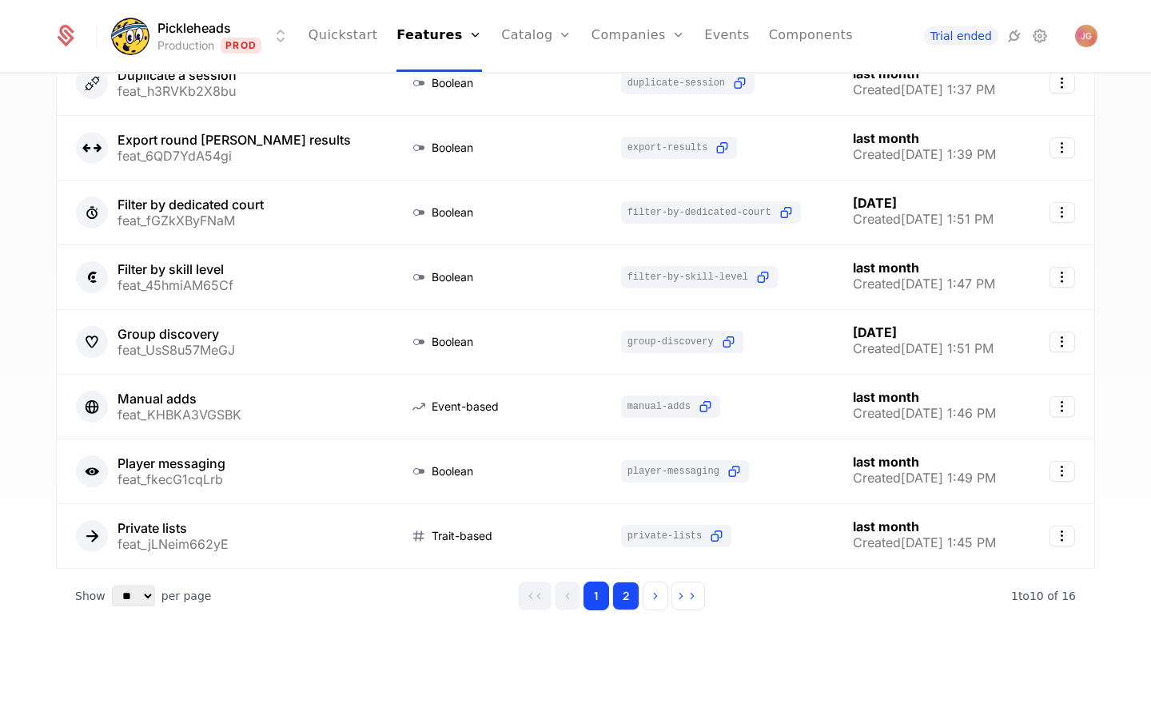
click at [618, 595] on button "2" at bounding box center [625, 596] width 27 height 29
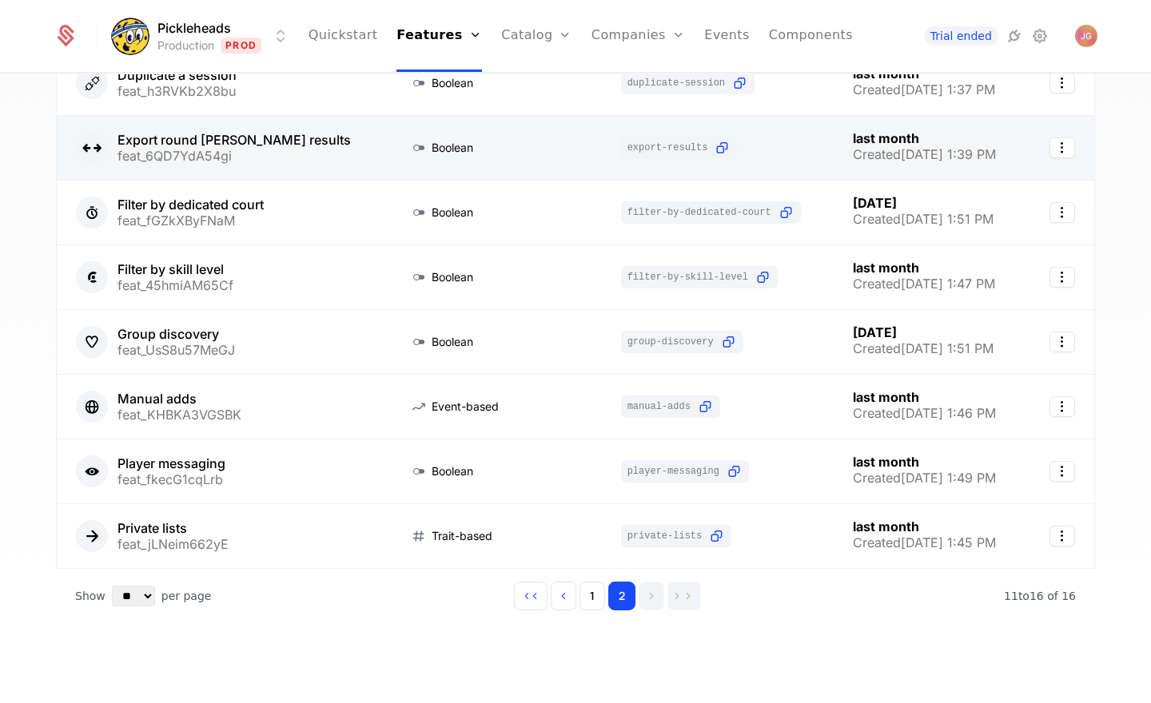
scroll to position [42, 0]
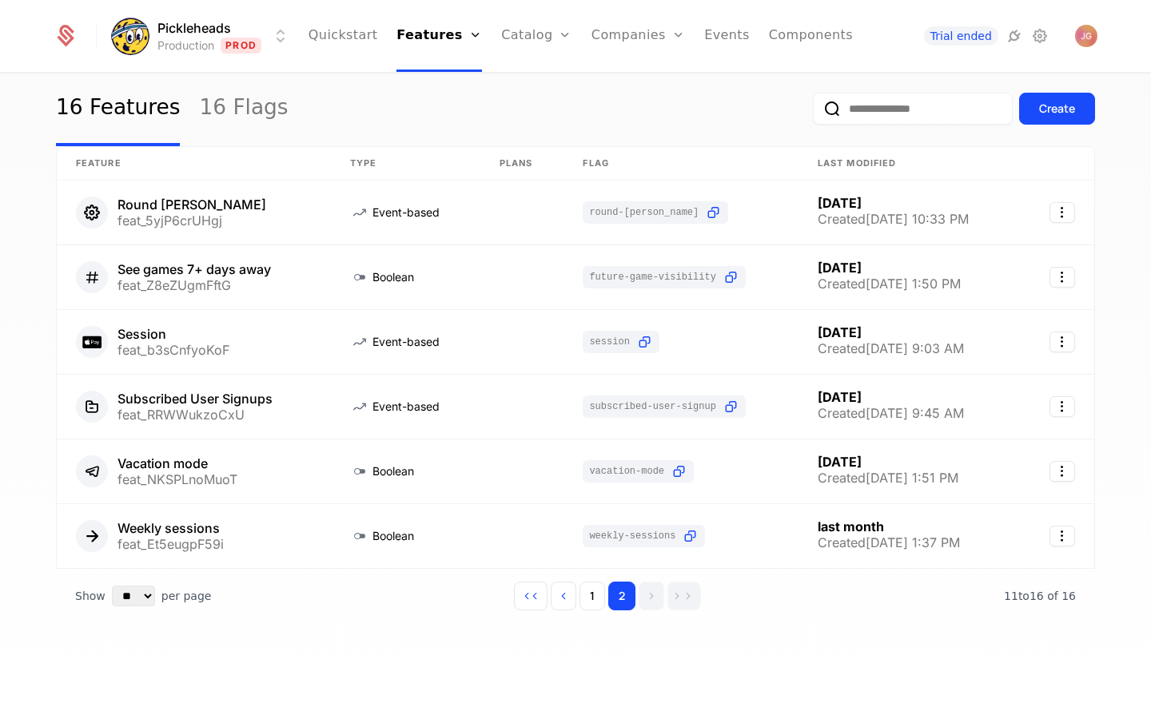
click at [32, 360] on div "16 Features 16 Flags Create Feature Type Plans Flag Last Modified Round Robin f…" at bounding box center [575, 393] width 1151 height 639
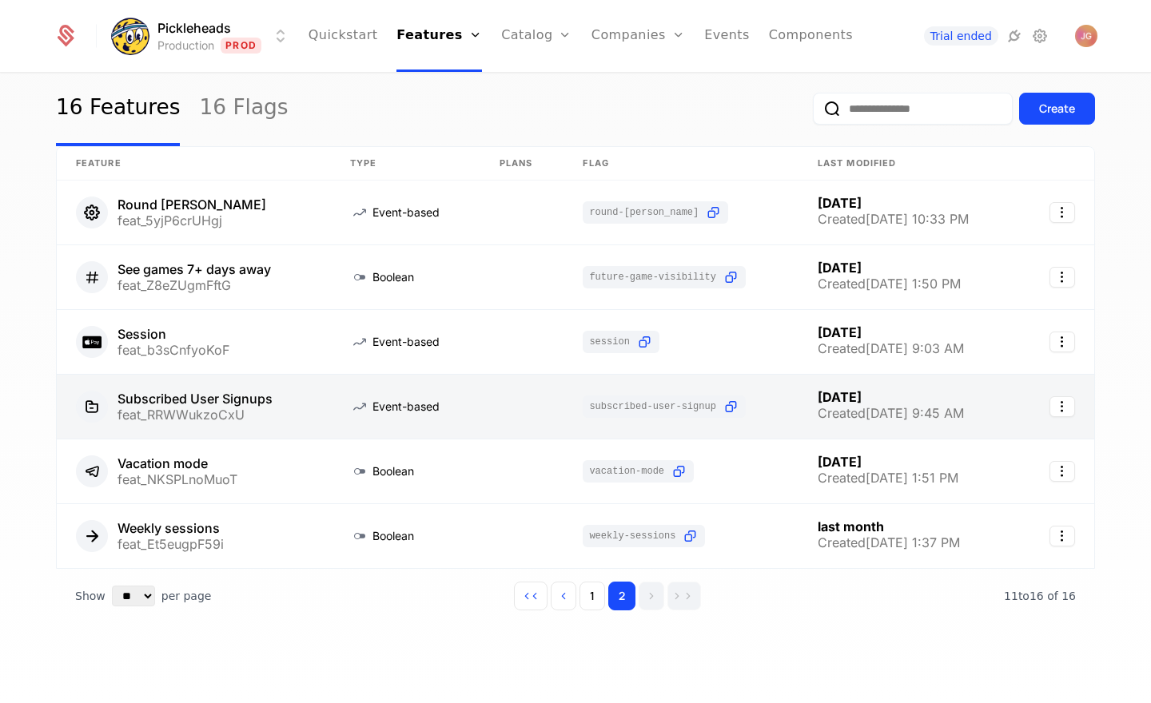
click at [320, 392] on link at bounding box center [194, 407] width 274 height 64
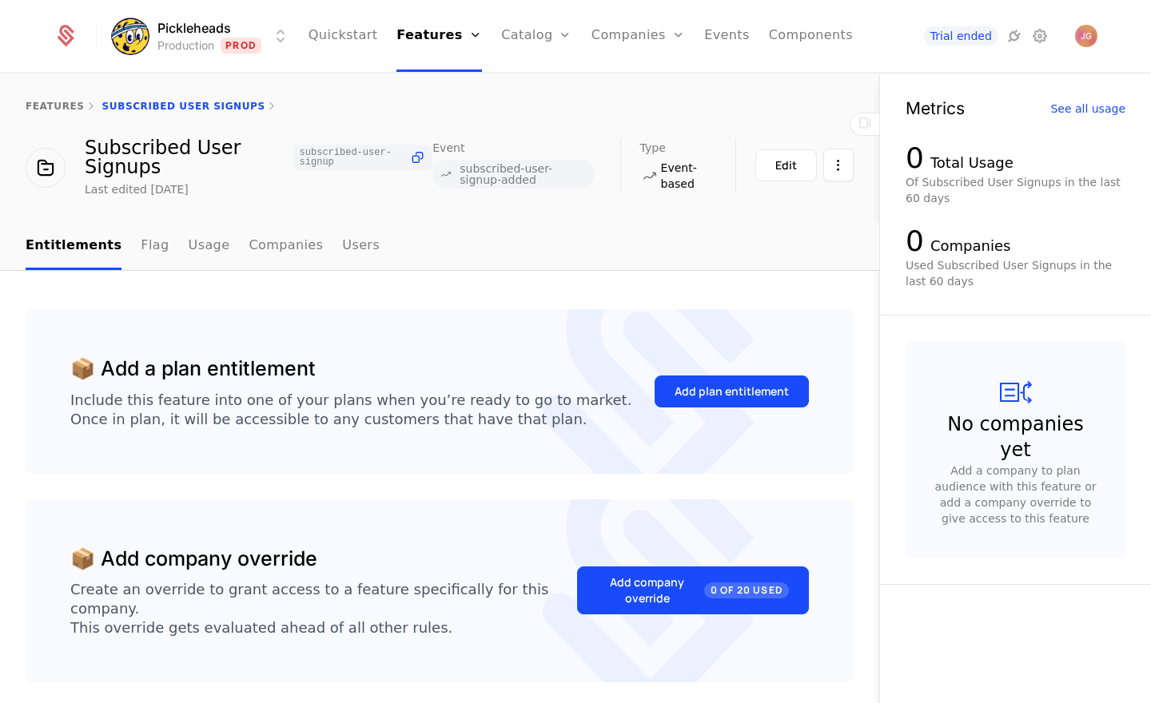
scroll to position [49, 0]
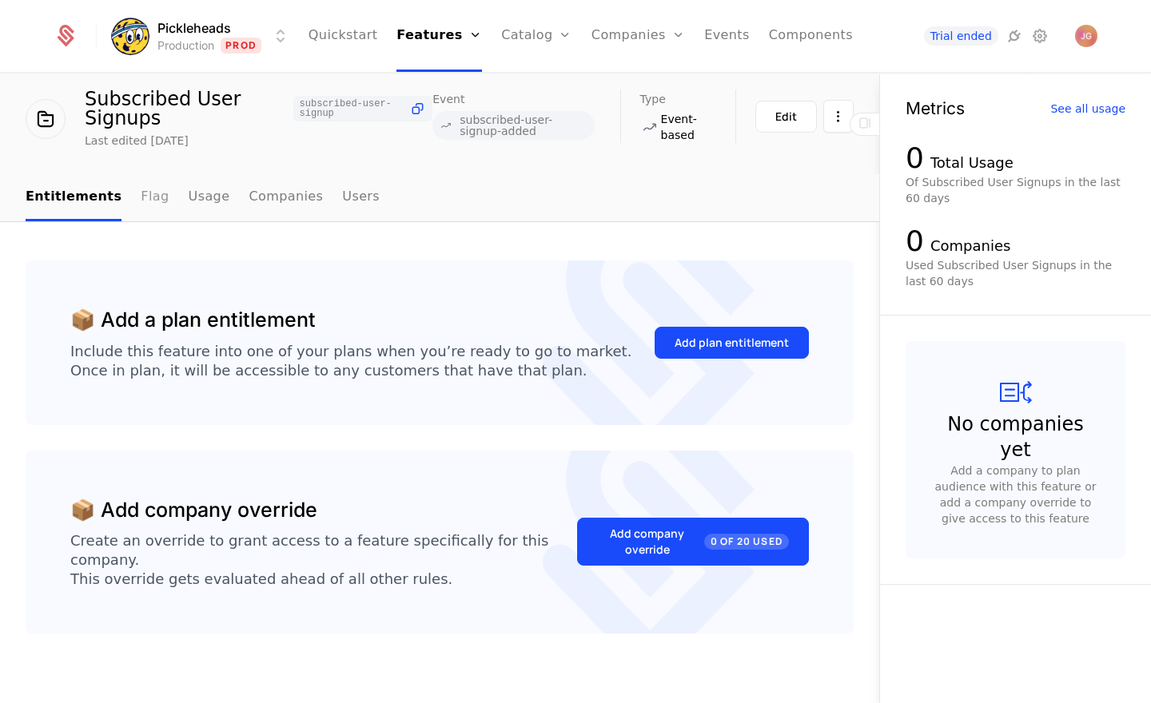
click at [150, 207] on link "Flag" at bounding box center [155, 197] width 28 height 47
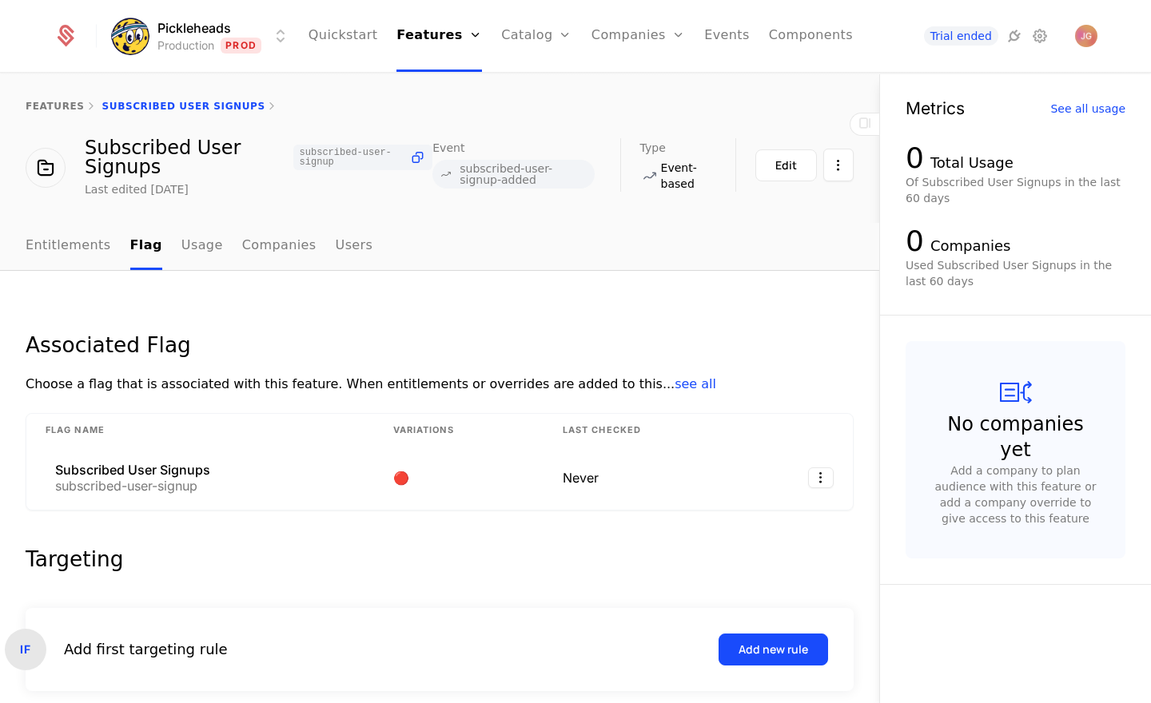
scroll to position [237, 0]
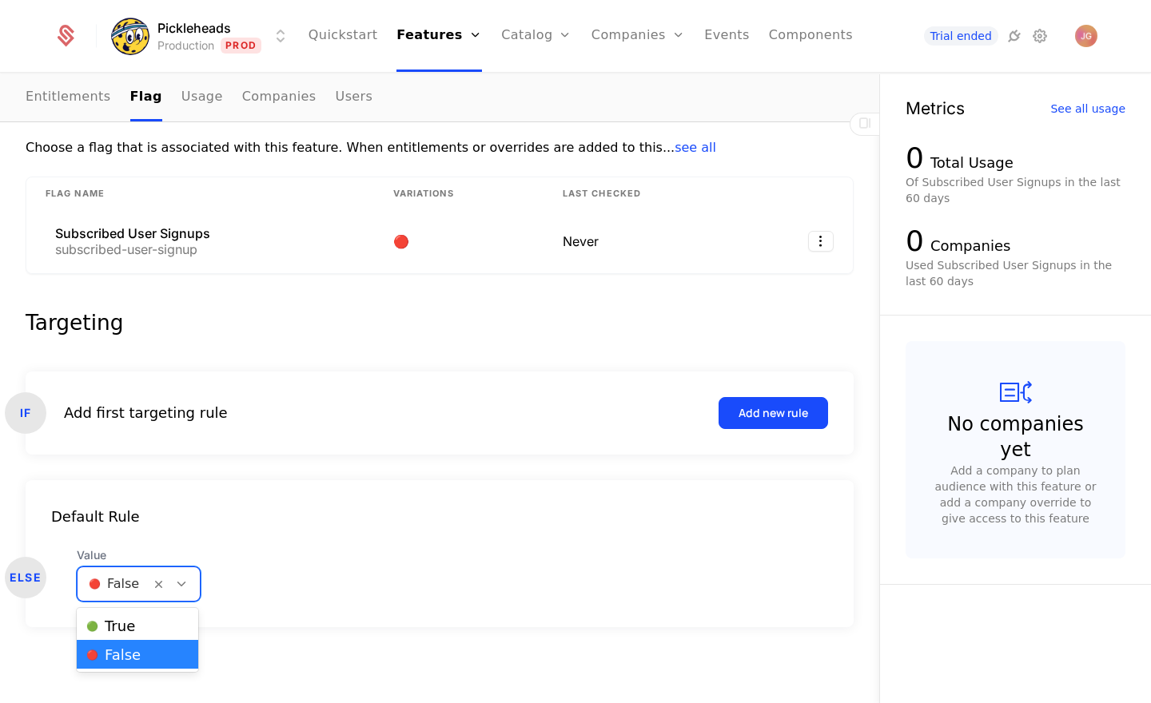
click at [186, 574] on div at bounding box center [175, 584] width 50 height 34
click at [182, 616] on div "🟢 True" at bounding box center [137, 625] width 121 height 29
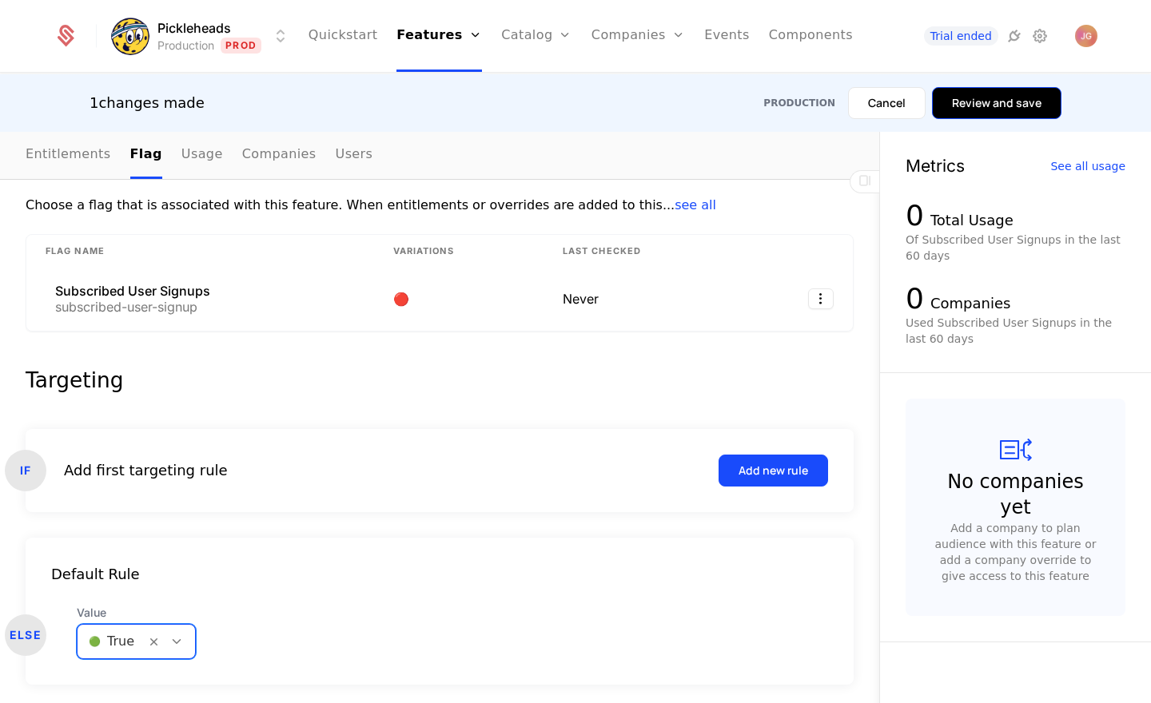
click at [1001, 92] on button "Review and save" at bounding box center [996, 103] width 129 height 32
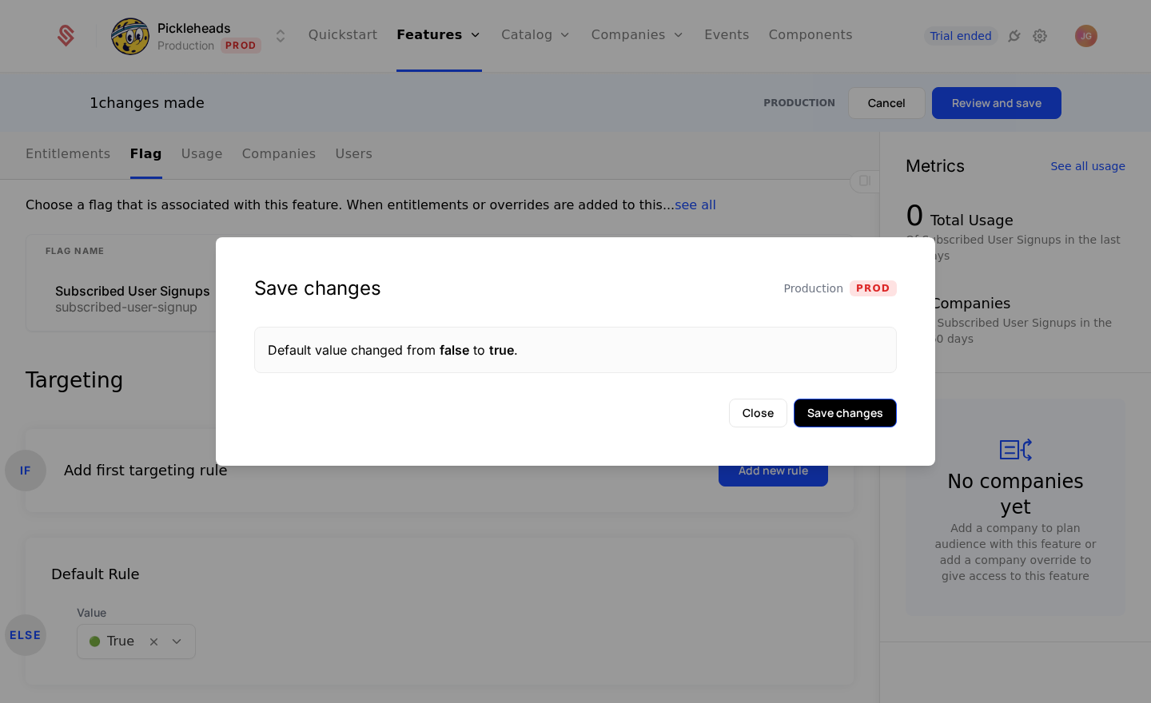
click at [870, 423] on button "Save changes" at bounding box center [845, 413] width 103 height 29
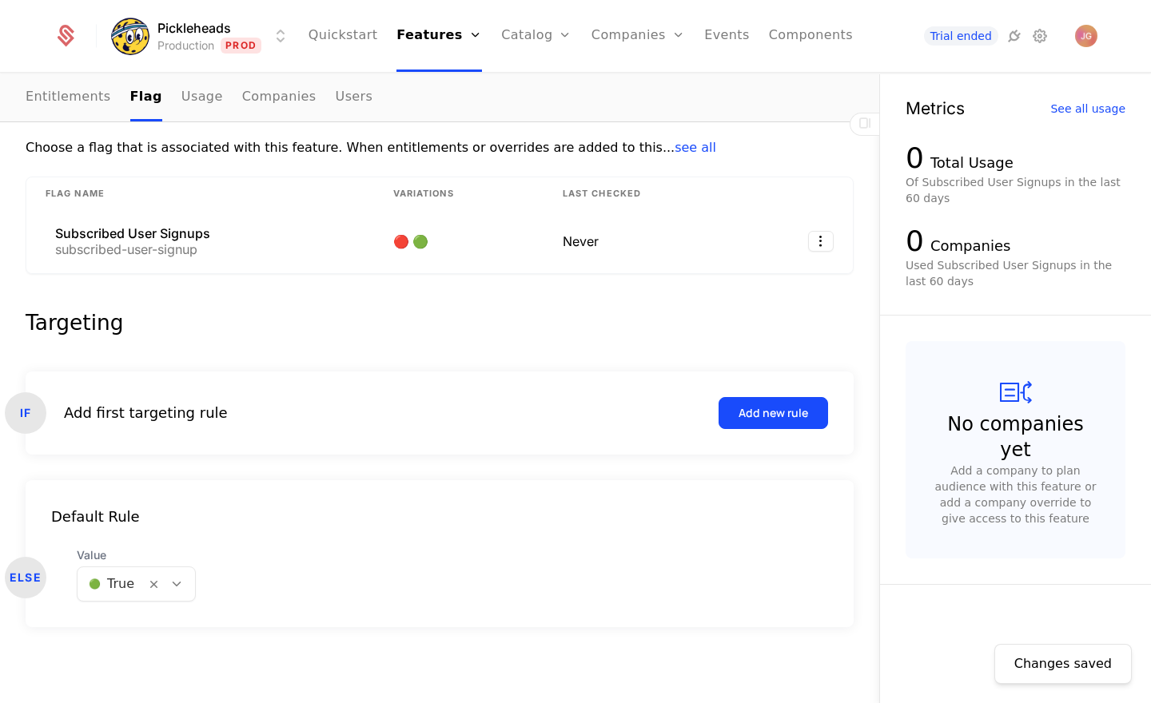
click at [185, 35] on html "Pickleheads Production Prod Quickstart Features Features Flags Catalog Plans Ad…" at bounding box center [575, 351] width 1151 height 703
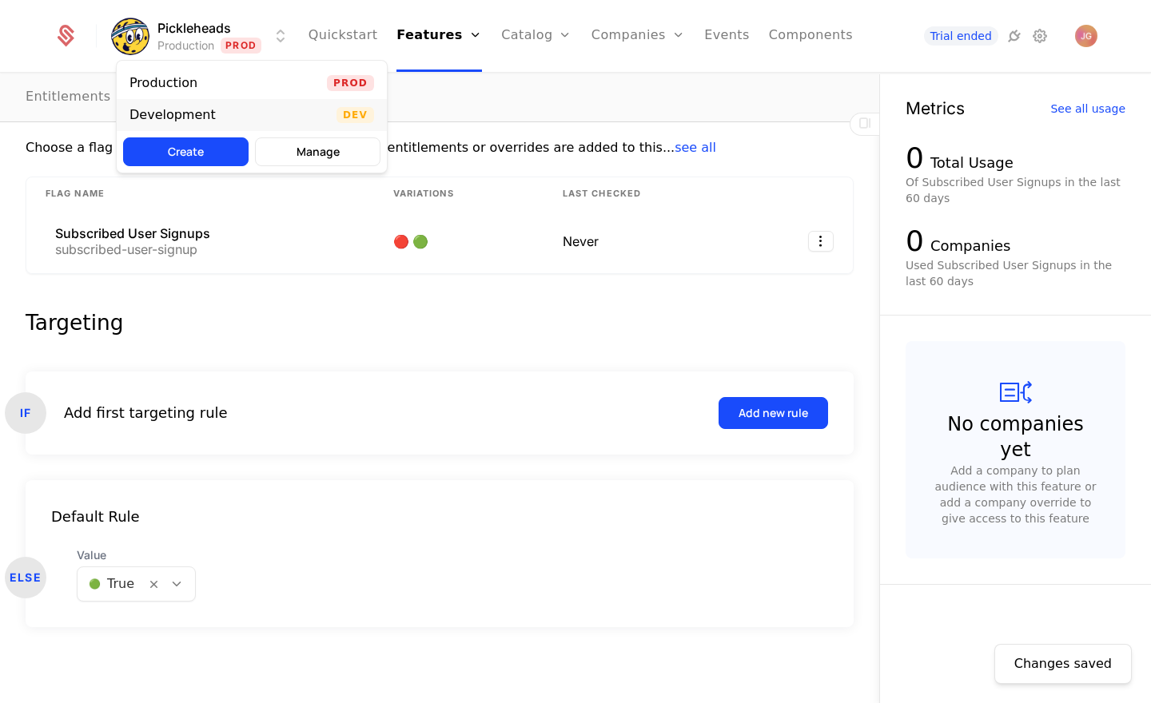
click at [204, 118] on div "Development" at bounding box center [172, 115] width 86 height 13
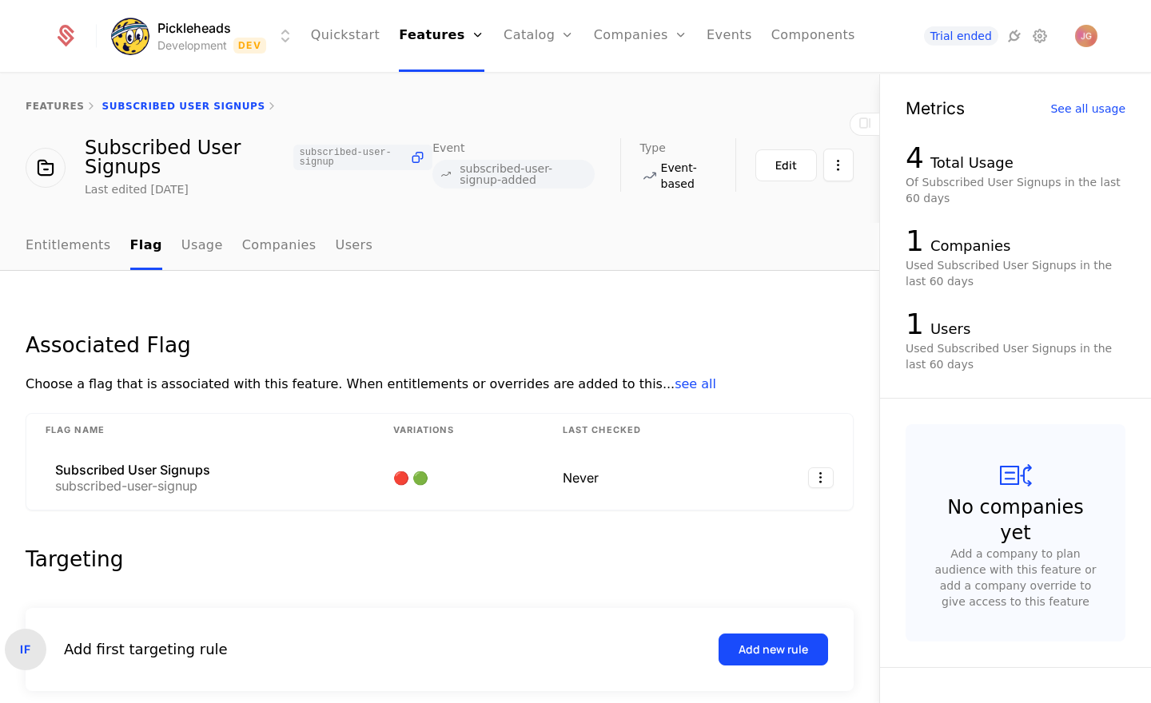
click at [442, 248] on nav "Entitlements Flag Usage Companies Users" at bounding box center [440, 246] width 828 height 47
